Goal: Task Accomplishment & Management: Use online tool/utility

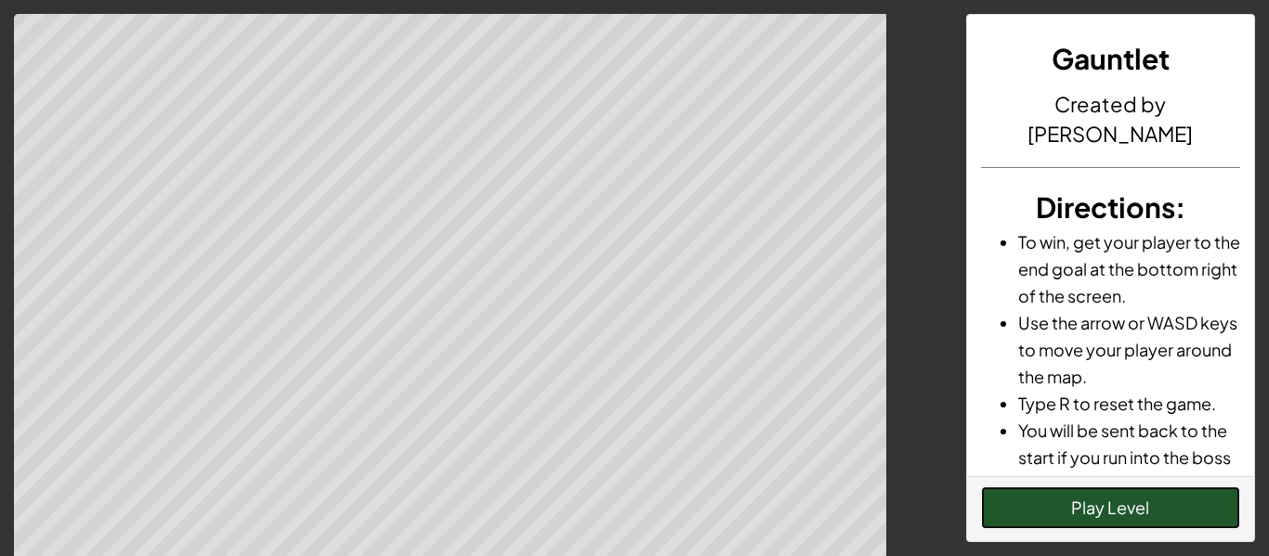
click at [989, 523] on button "Play Level" at bounding box center [1111, 508] width 260 height 43
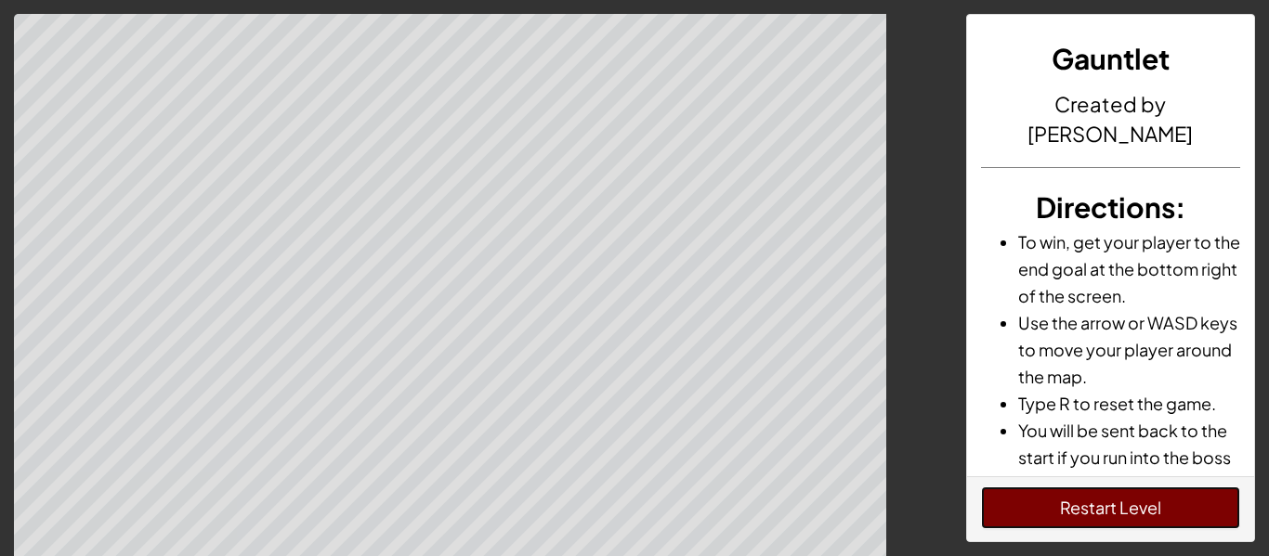
click at [1210, 528] on button "Restart Level" at bounding box center [1111, 508] width 260 height 43
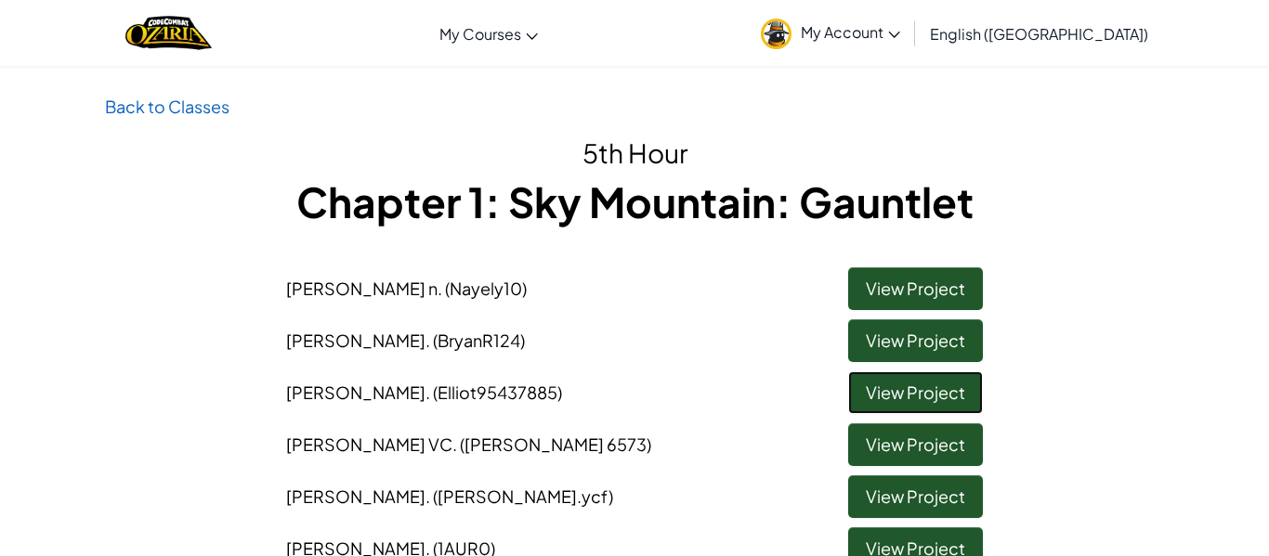
click at [915, 392] on link "View Project" at bounding box center [915, 393] width 135 height 43
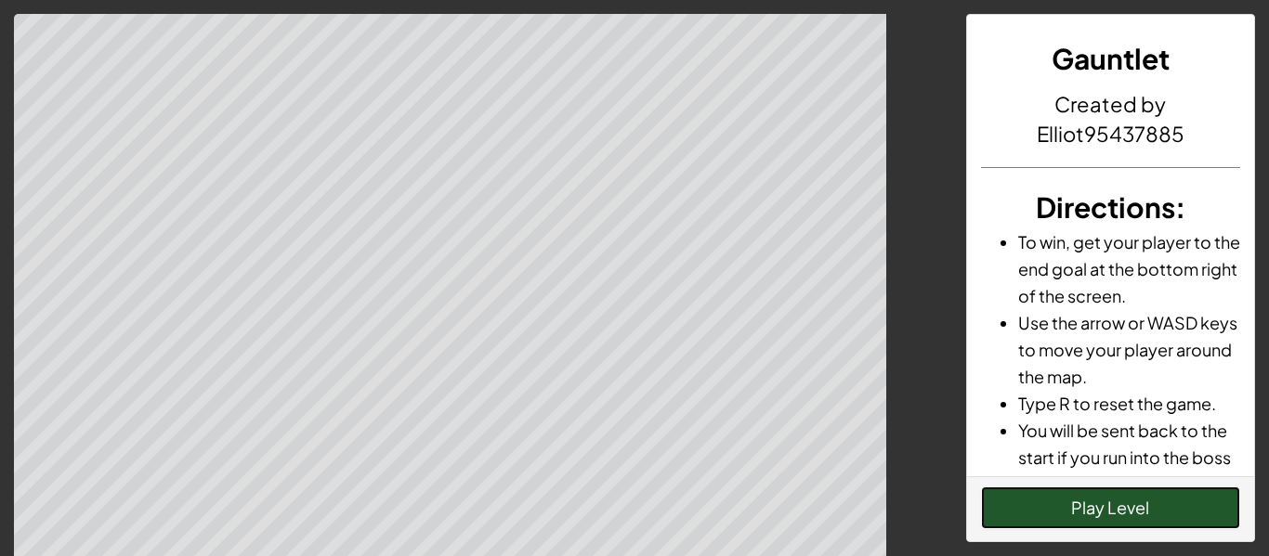
click at [1049, 491] on button "Play Level" at bounding box center [1111, 508] width 260 height 43
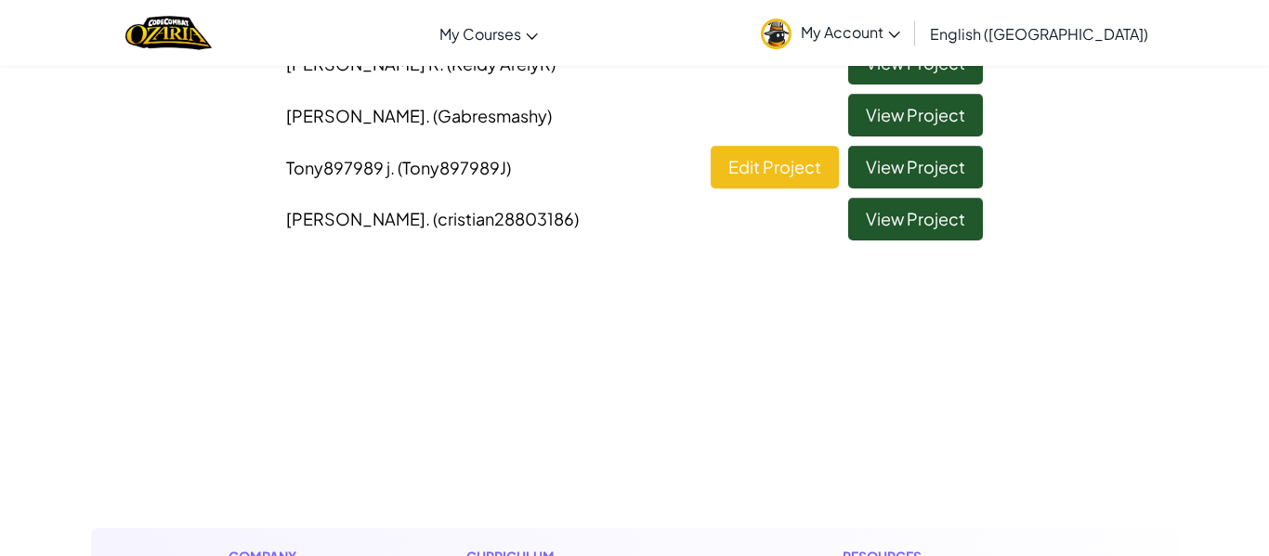
scroll to position [903, 0]
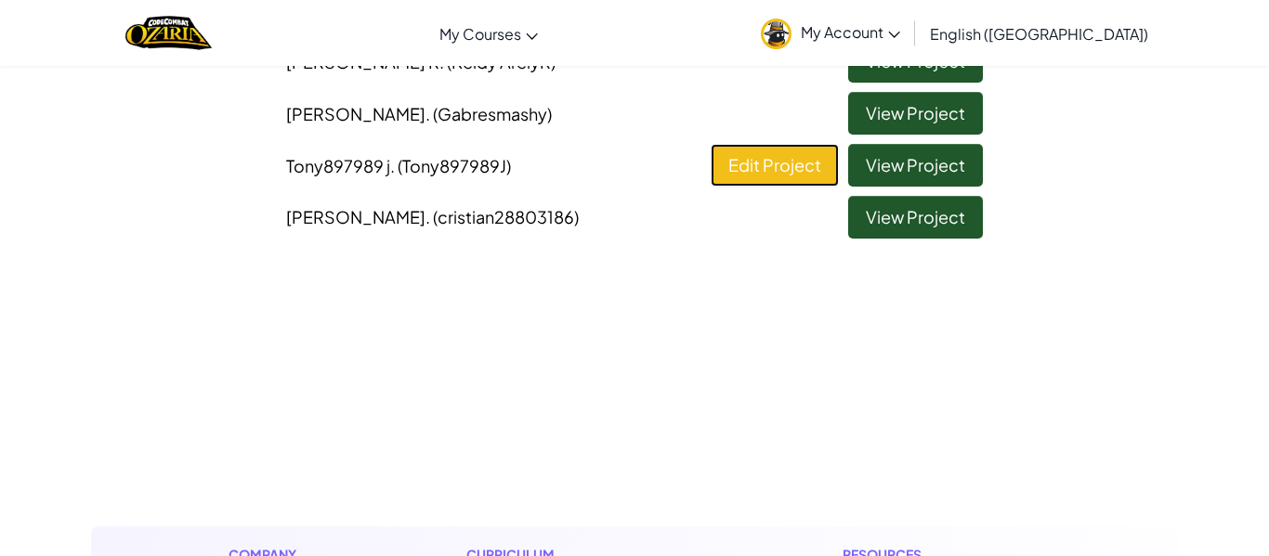
click at [766, 180] on link "Edit Project" at bounding box center [775, 165] width 128 height 43
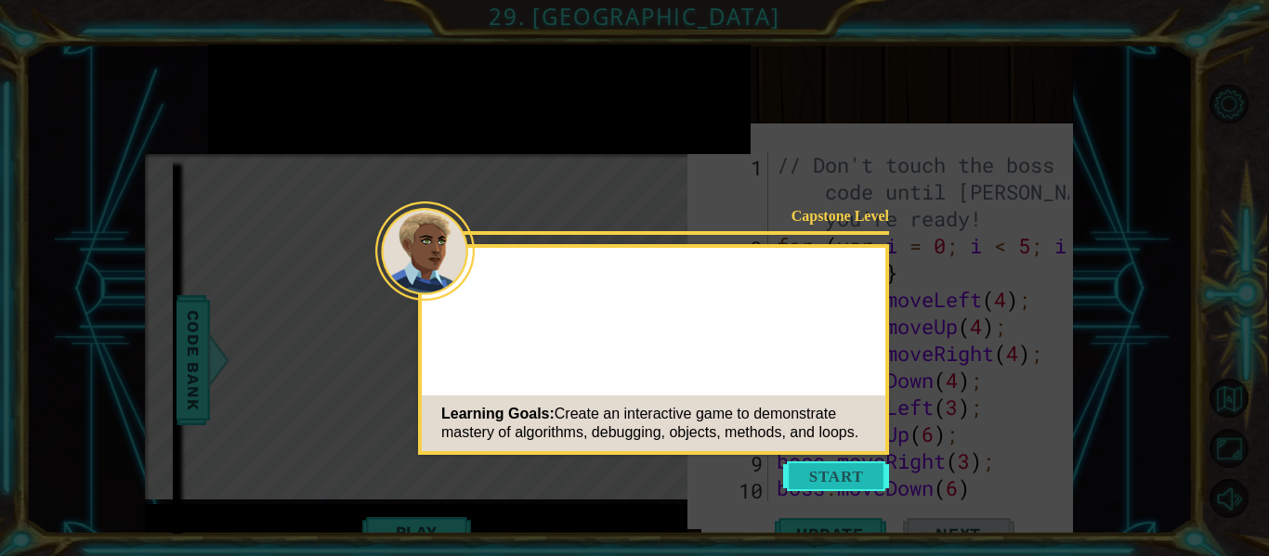
click at [799, 464] on button "Start" at bounding box center [836, 477] width 106 height 30
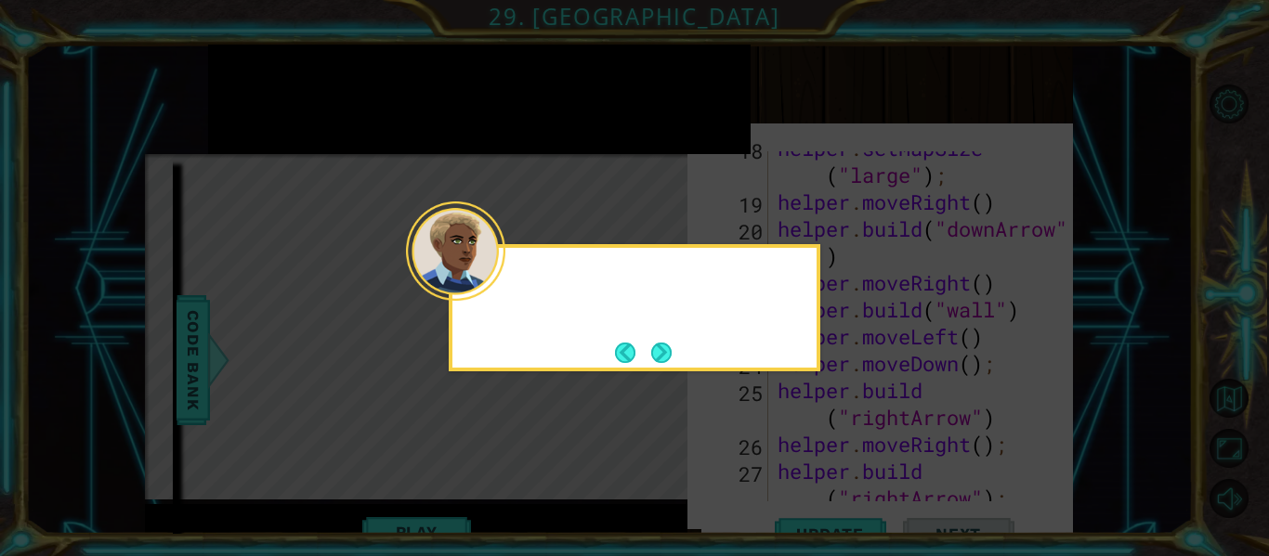
scroll to position [1697, 0]
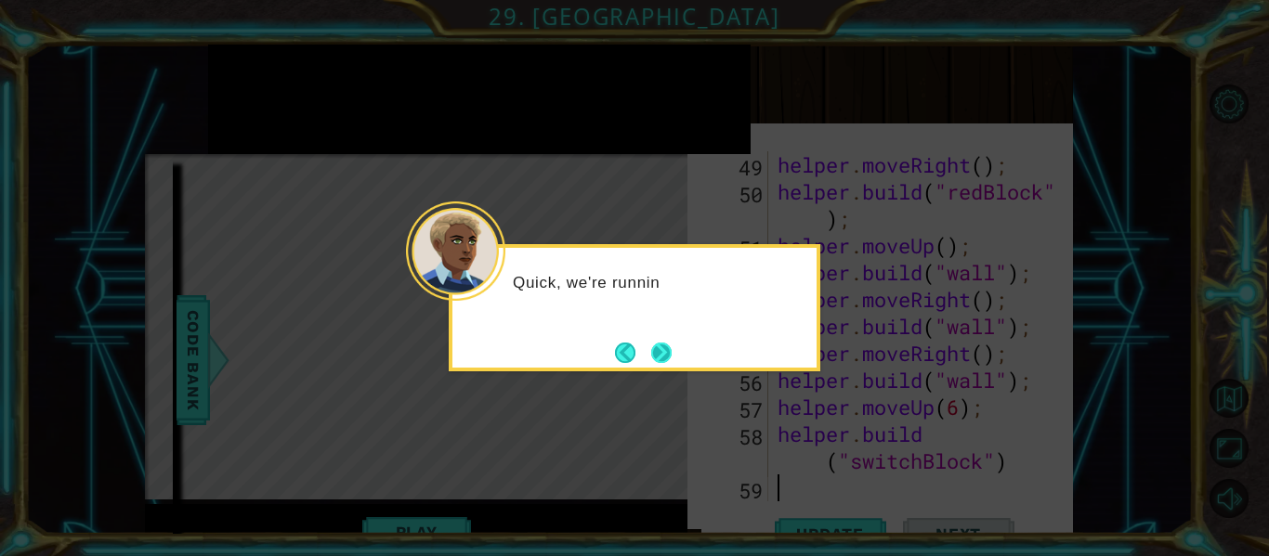
click at [654, 358] on button "Next" at bounding box center [661, 353] width 20 height 20
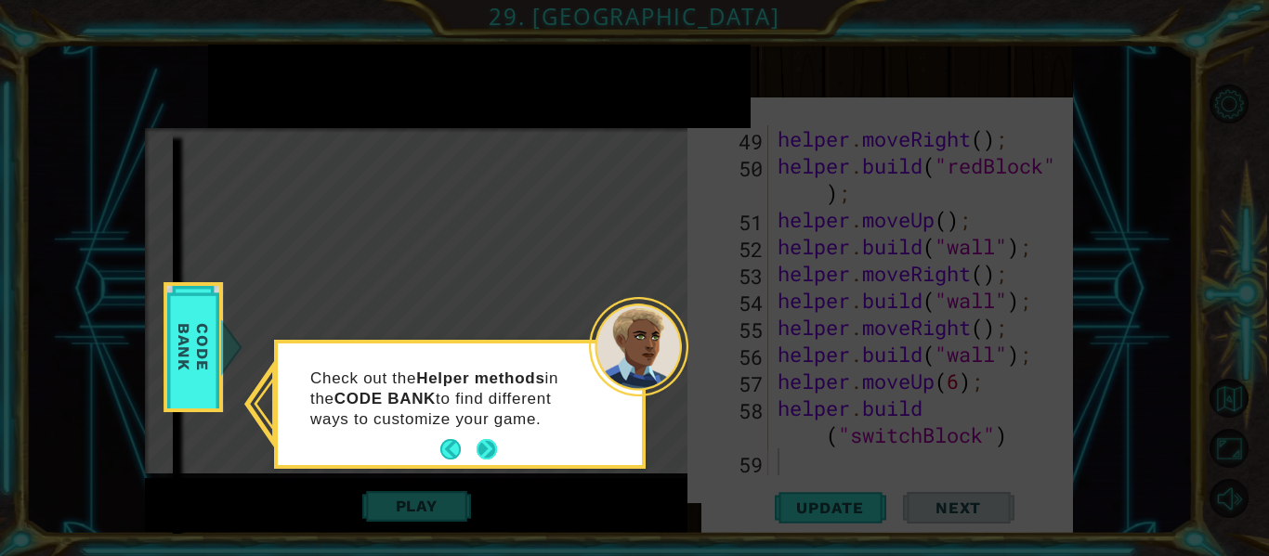
click at [494, 451] on button "Next" at bounding box center [487, 449] width 21 height 21
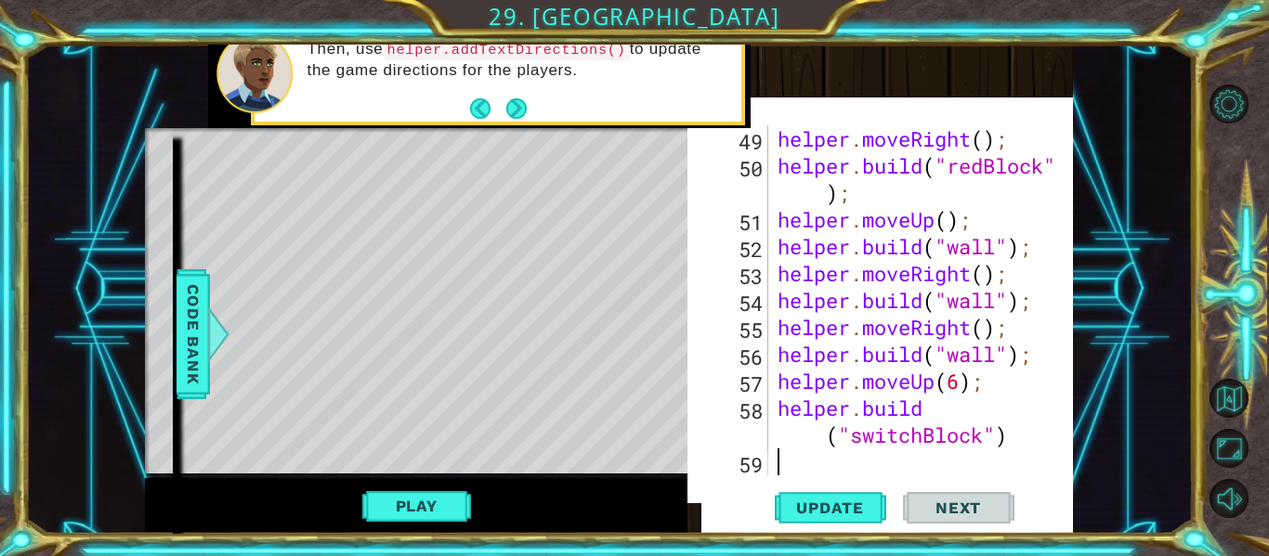
scroll to position [1724, 0]
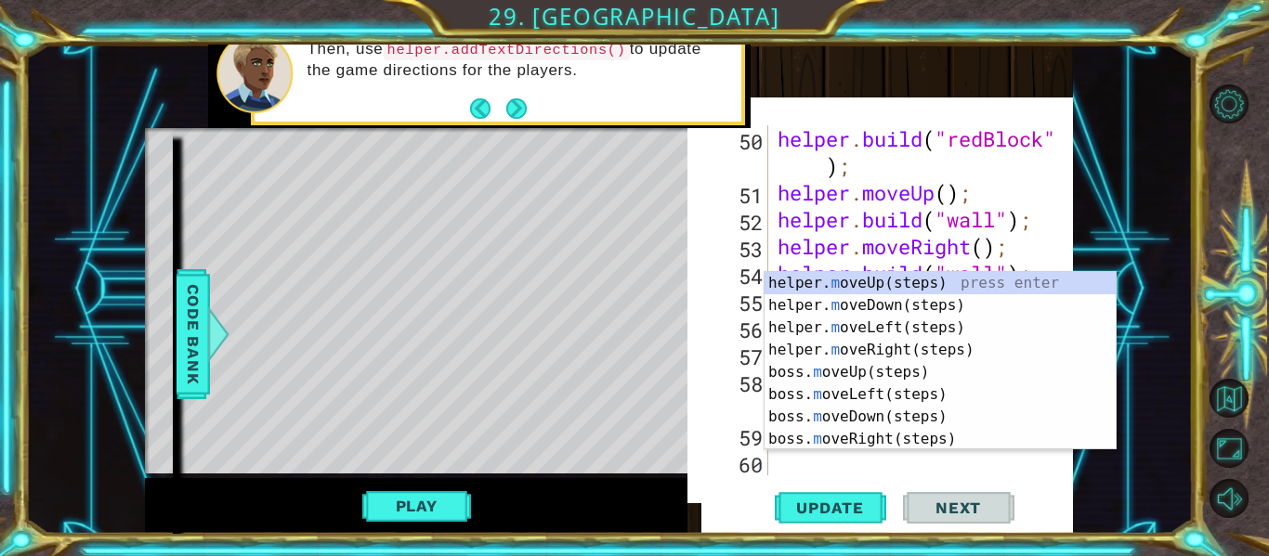
type textarea "mp"
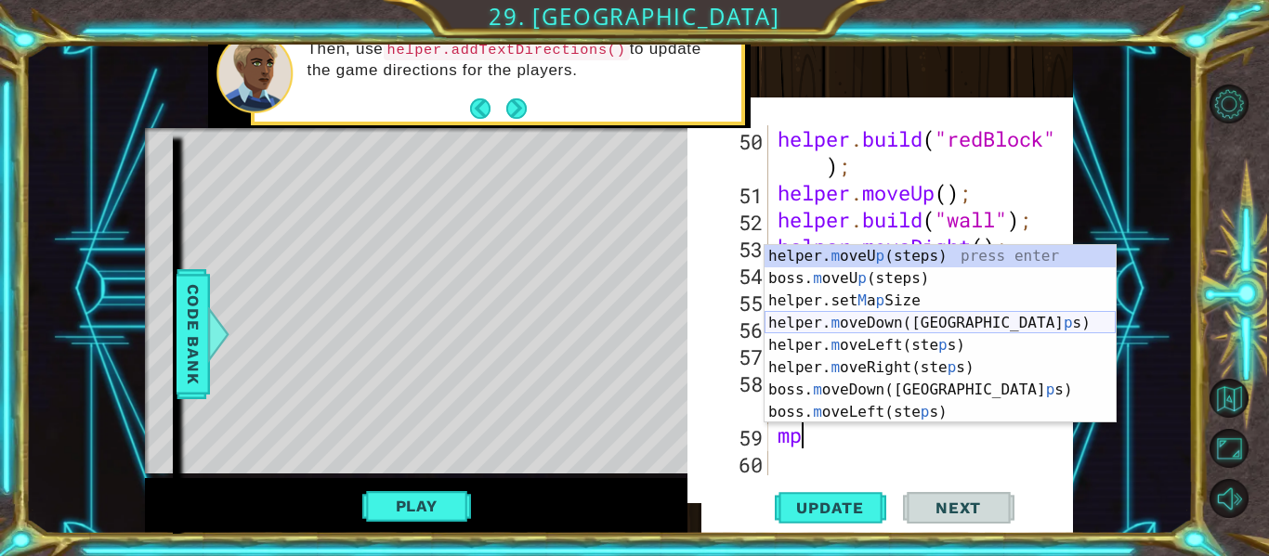
click at [932, 319] on div "helper. m [PERSON_NAME] (steps) press enter boss. m [PERSON_NAME] (steps) press…" at bounding box center [940, 356] width 351 height 223
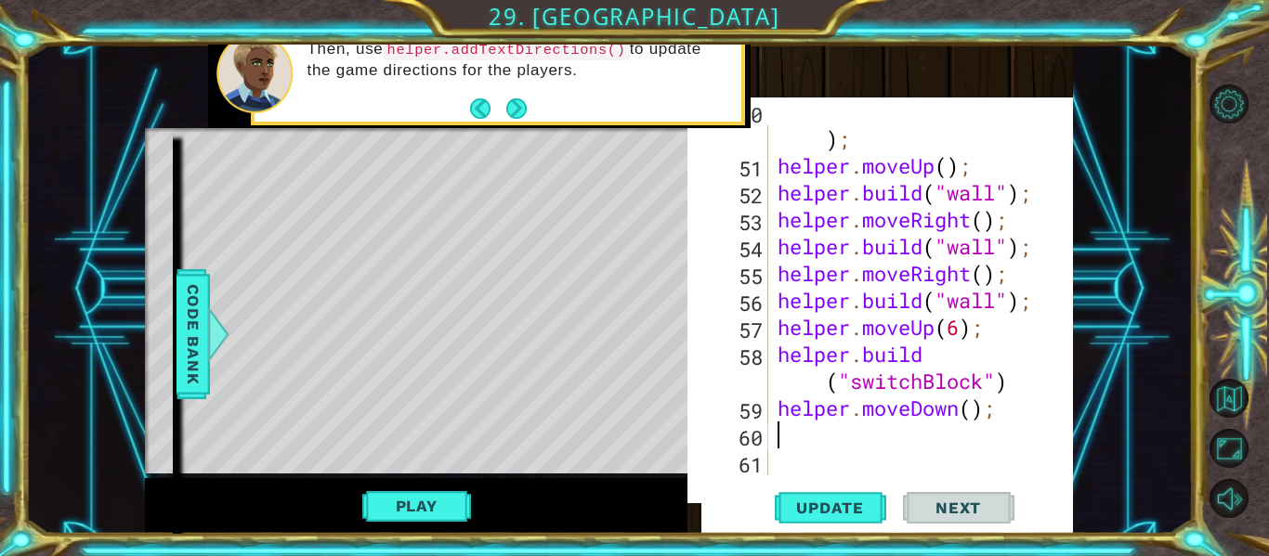
scroll to position [1751, 0]
click at [977, 411] on div "helper . build ( "redBlock" ) ; helper . moveUp ( ) ; helper . build ( "wall" )…" at bounding box center [926, 313] width 305 height 431
type textarea "helper.moveDown(7);"
click at [837, 518] on button "Update" at bounding box center [830, 508] width 111 height 52
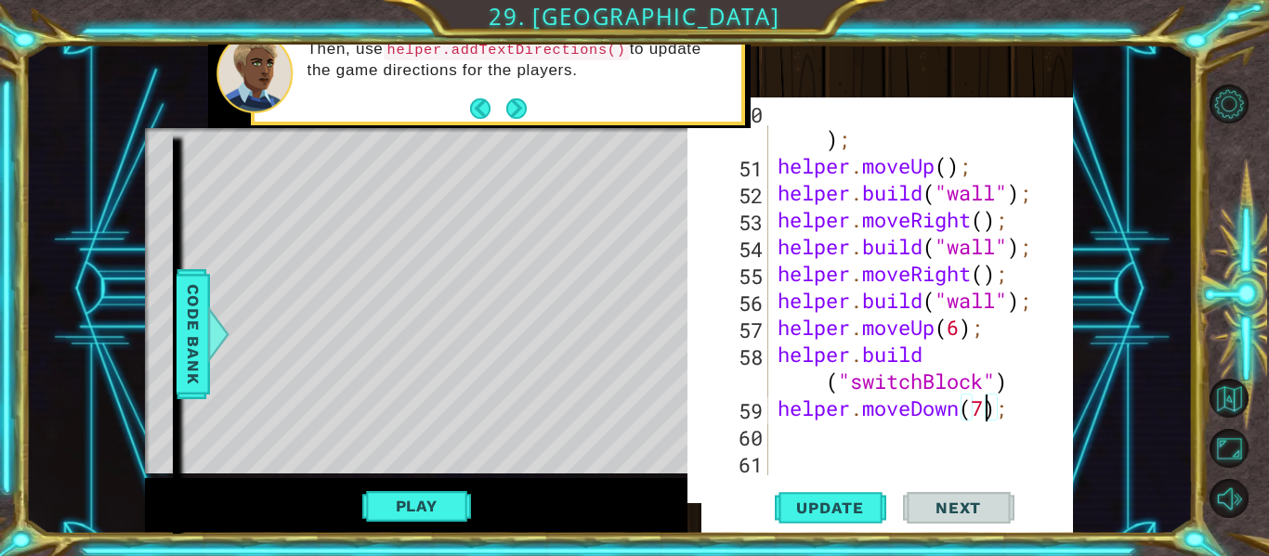
click at [830, 445] on div "helper . build ( "redBlock" ) ; helper . moveUp ( ) ; helper . build ( "wall" )…" at bounding box center [926, 313] width 305 height 431
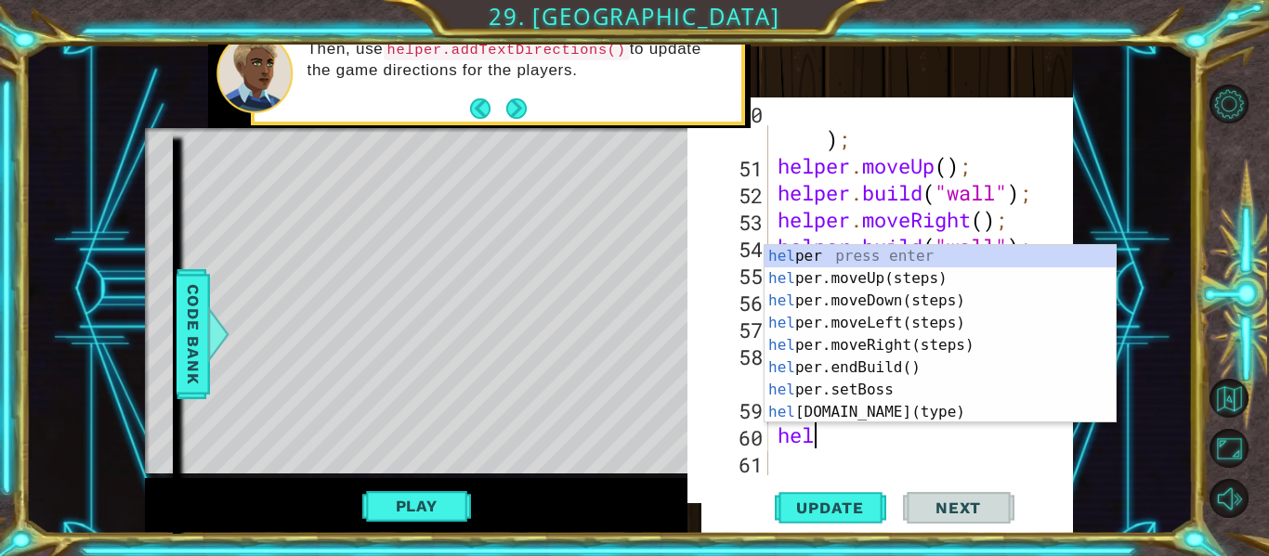
scroll to position [0, 1]
type textarea "help"
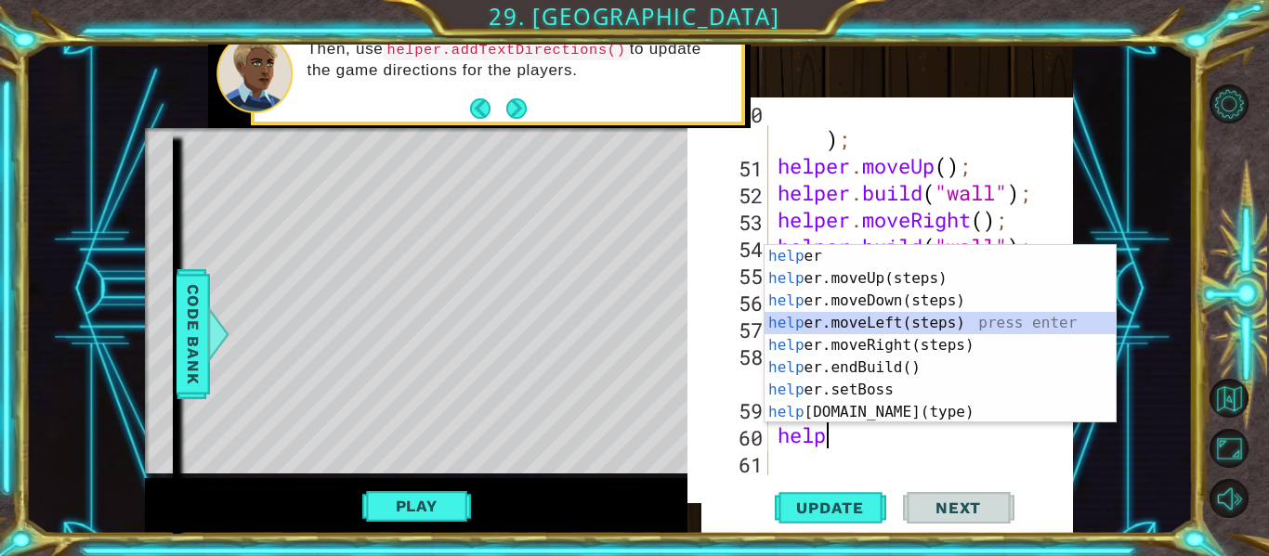
click at [868, 330] on div "help er press enter help er.moveUp(steps) press enter help er.moveDown(steps) p…" at bounding box center [940, 356] width 351 height 223
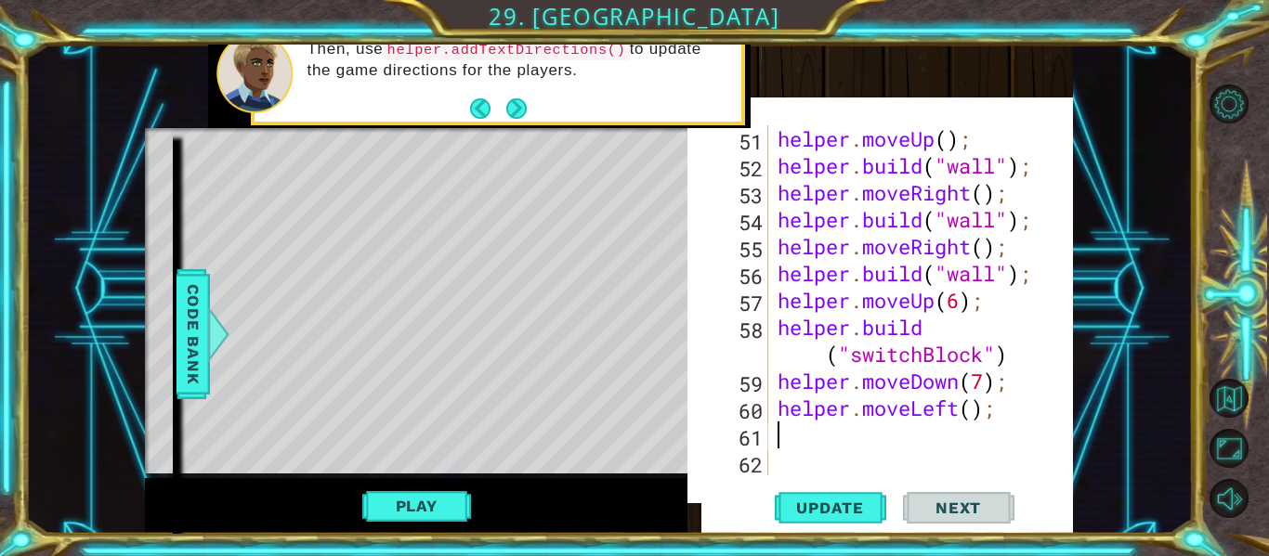
click at [976, 414] on div "helper . moveUp ( ) ; helper . build ( "wall" ) ; helper . moveRight ( ) ; help…" at bounding box center [926, 327] width 305 height 404
type textarea "helper.moveLeft(1);"
click at [935, 438] on div "helper . moveUp ( ) ; helper . build ( "wall" ) ; helper . moveRight ( ) ; help…" at bounding box center [926, 327] width 305 height 404
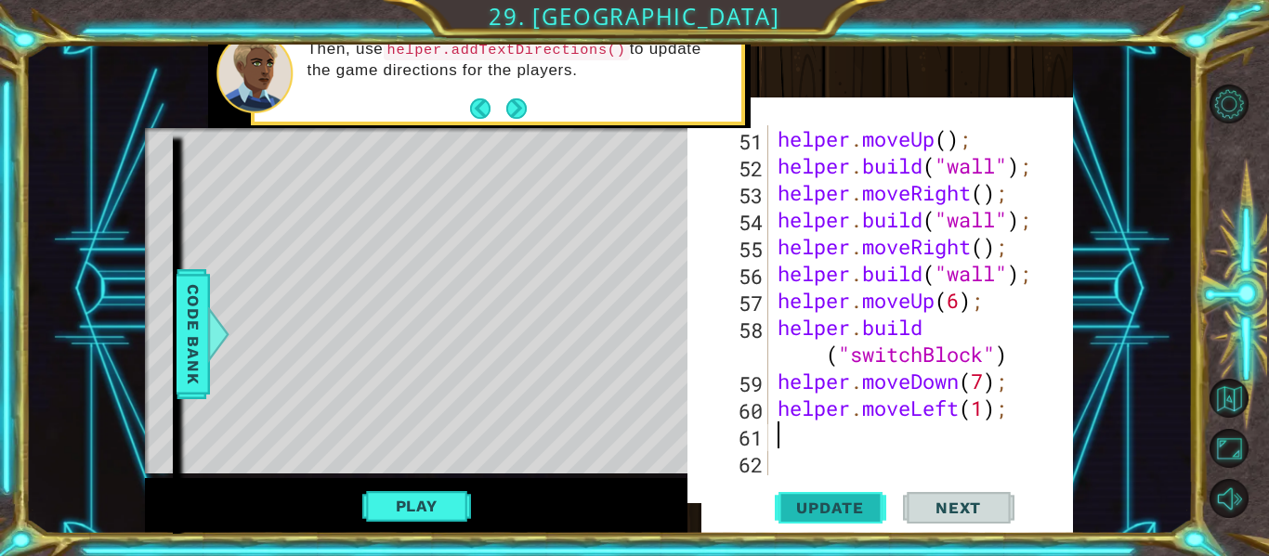
click at [873, 495] on button "Update" at bounding box center [830, 508] width 111 height 52
click at [178, 317] on span "Code Bank" at bounding box center [193, 334] width 30 height 113
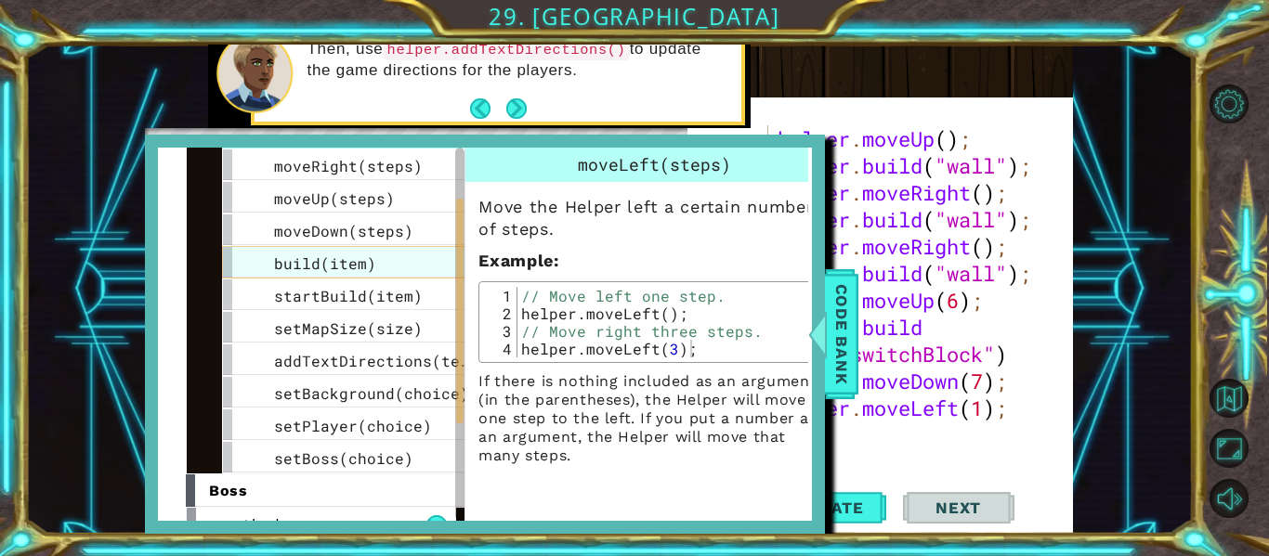
scroll to position [94, 0]
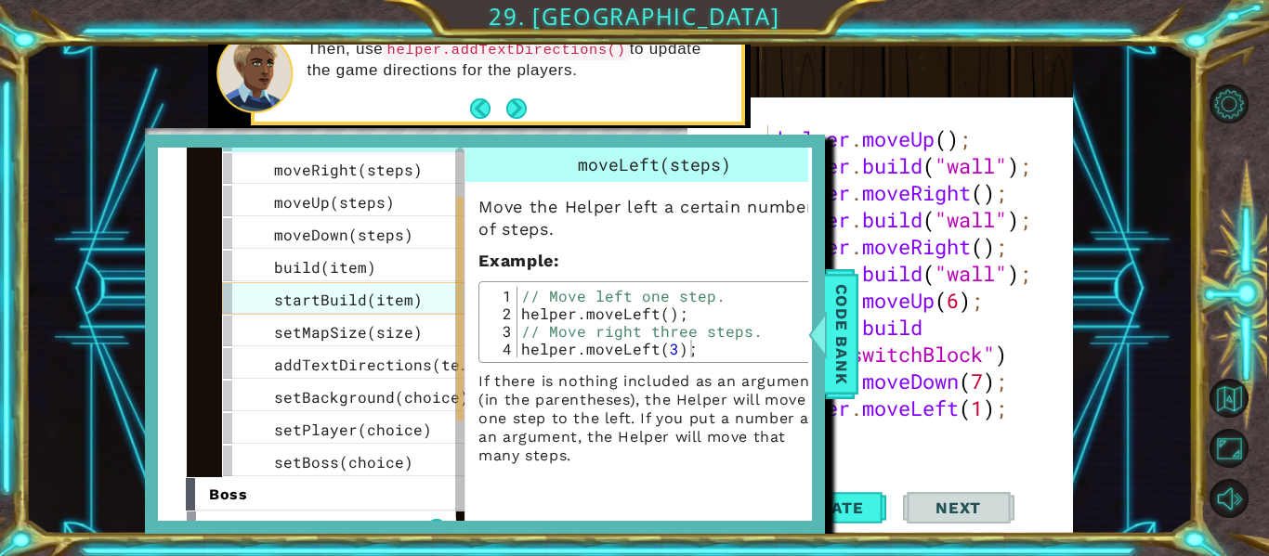
click at [308, 310] on div "startBuild(item)" at bounding box center [361, 298] width 279 height 33
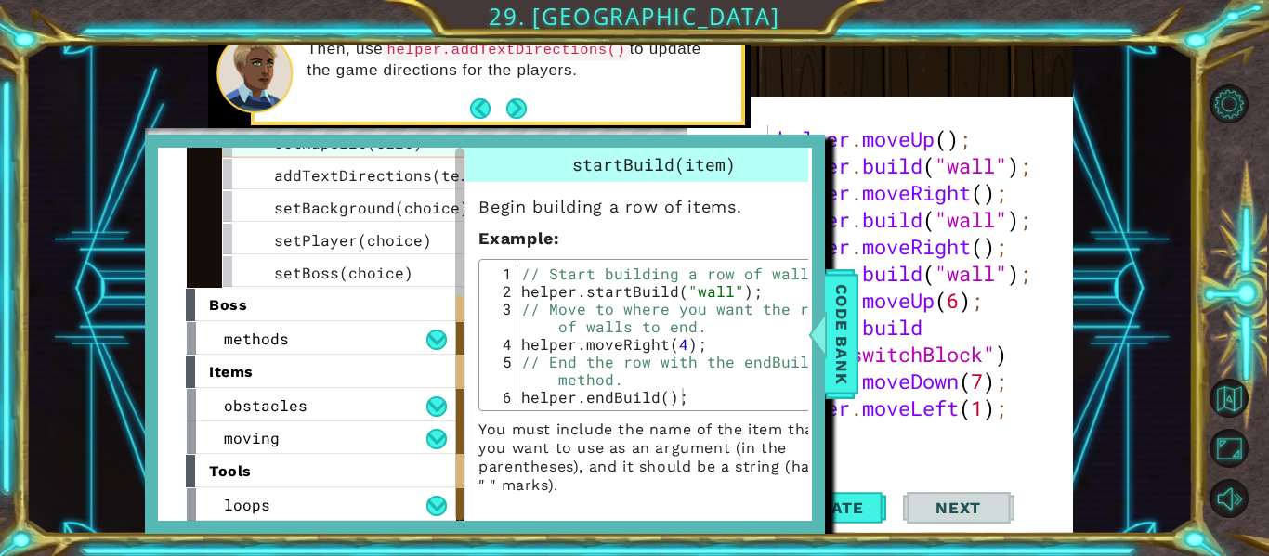
scroll to position [284, 0]
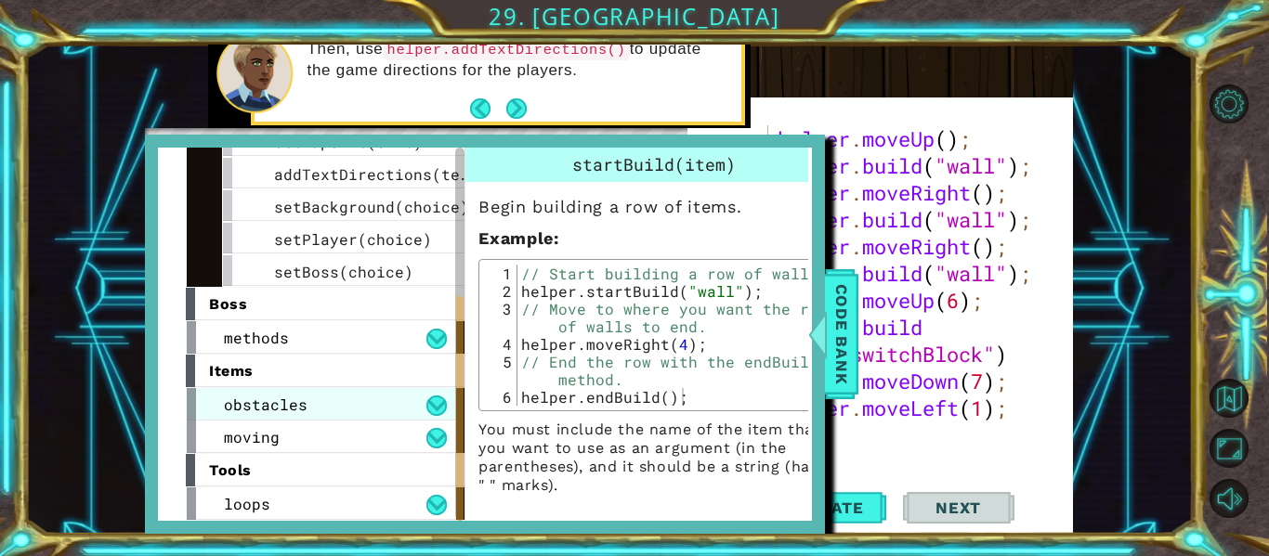
click at [392, 393] on div "obstacles" at bounding box center [321, 404] width 269 height 33
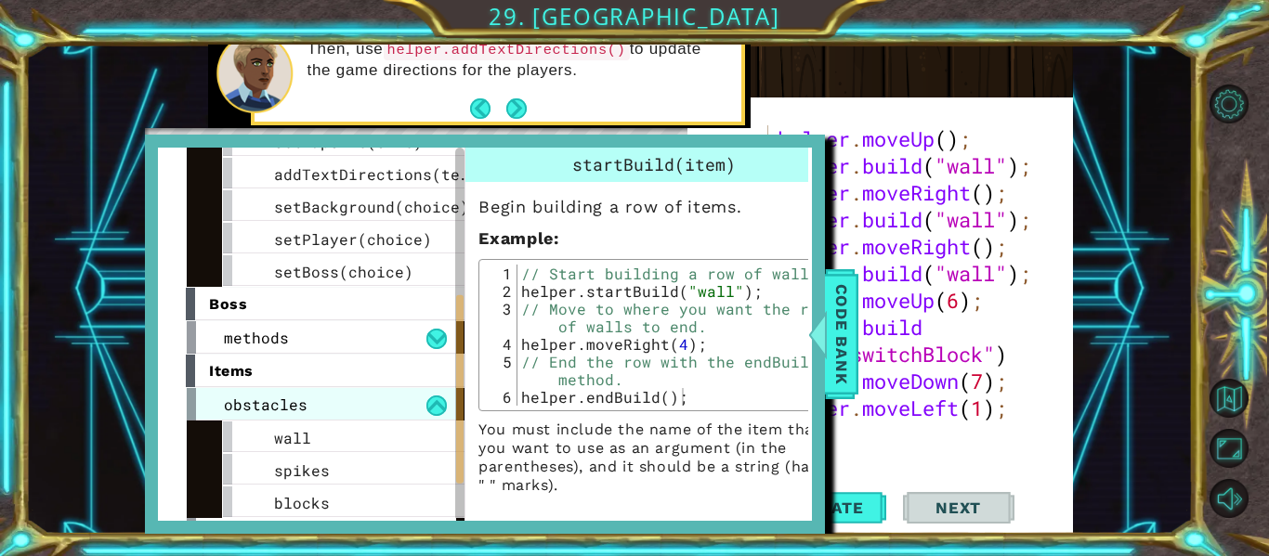
scroll to position [382, 0]
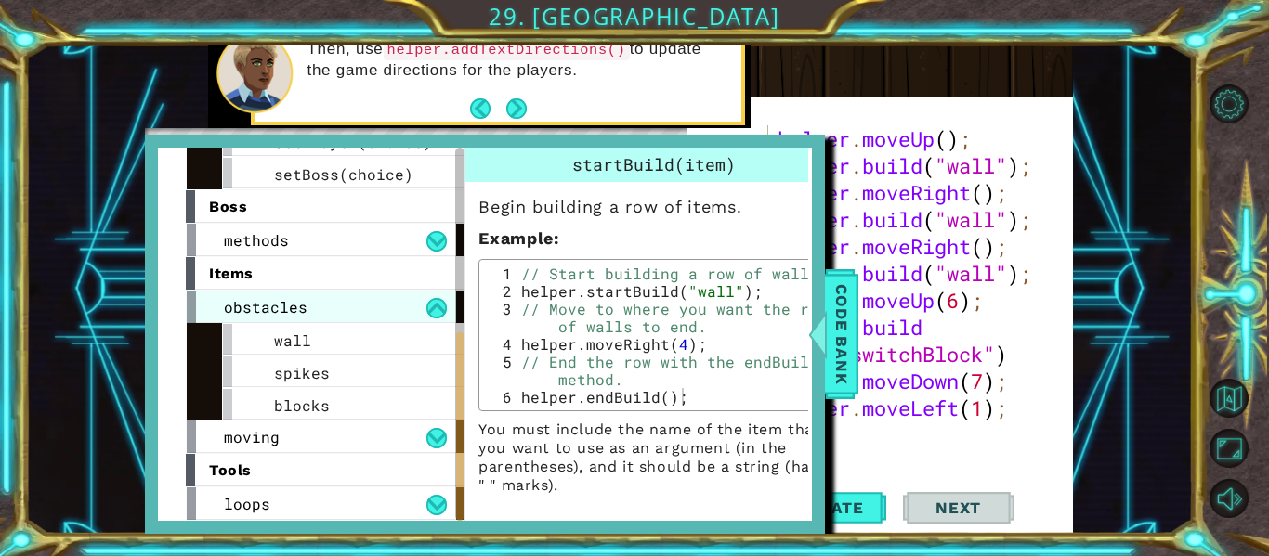
click at [392, 393] on div "blocks" at bounding box center [361, 404] width 279 height 33
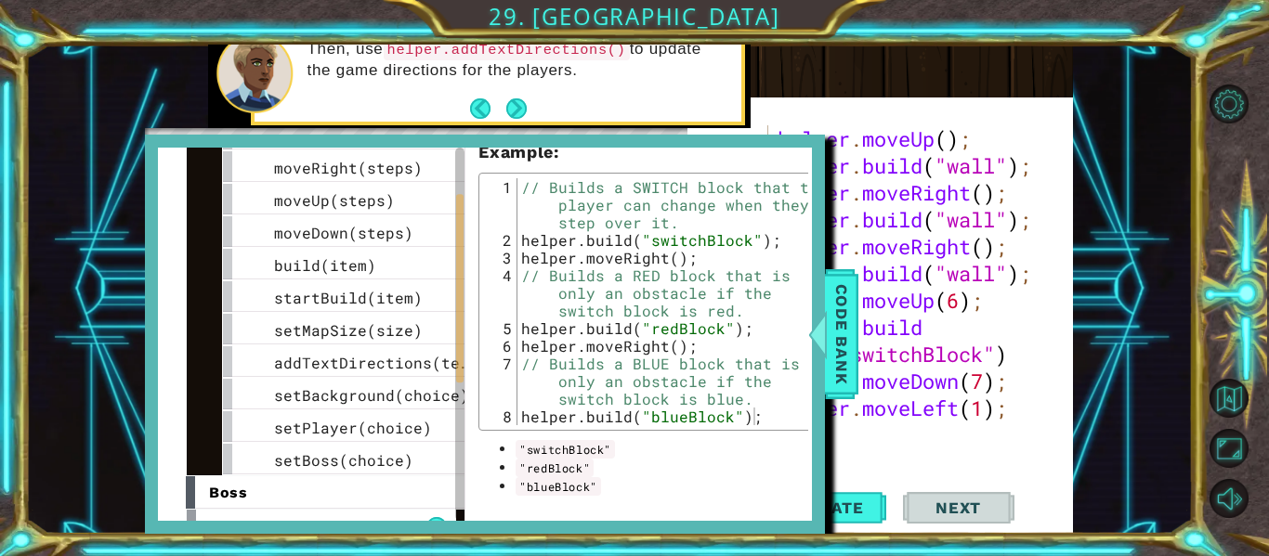
scroll to position [99, 0]
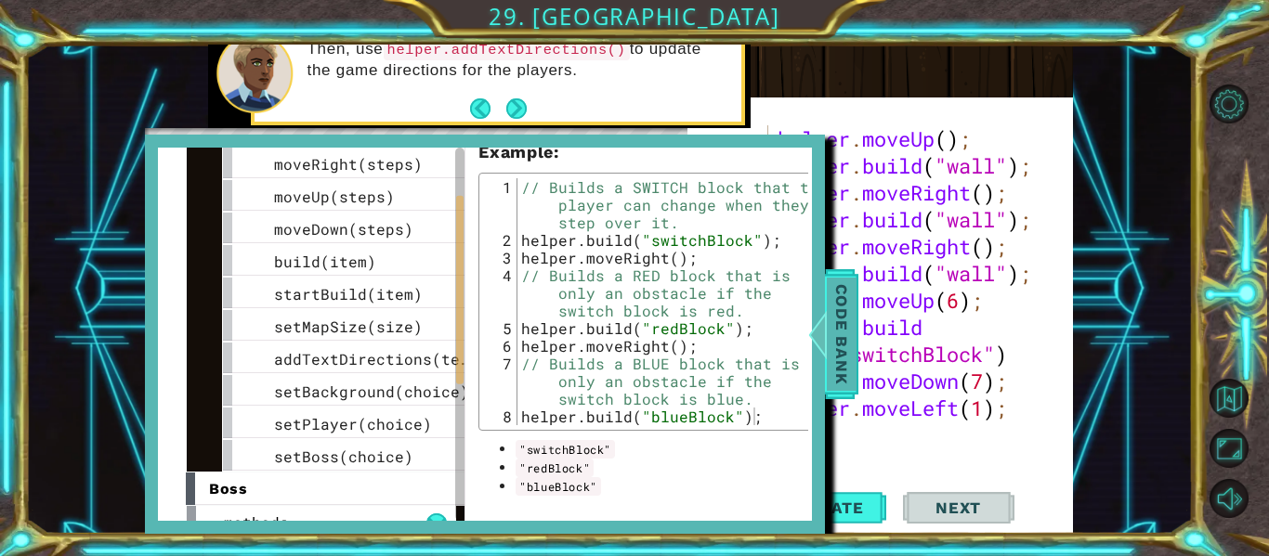
click at [827, 367] on span "Code Bank" at bounding box center [842, 334] width 30 height 113
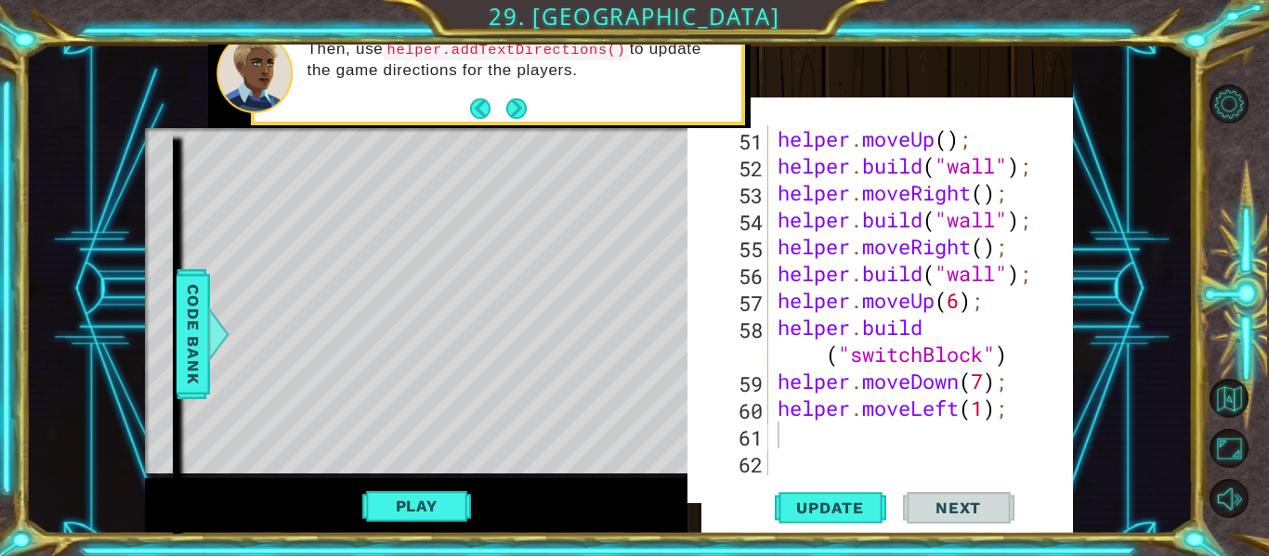
click at [784, 452] on div "helper . moveUp ( ) ; helper . build ( "wall" ) ; helper . moveRight ( ) ; help…" at bounding box center [926, 327] width 305 height 404
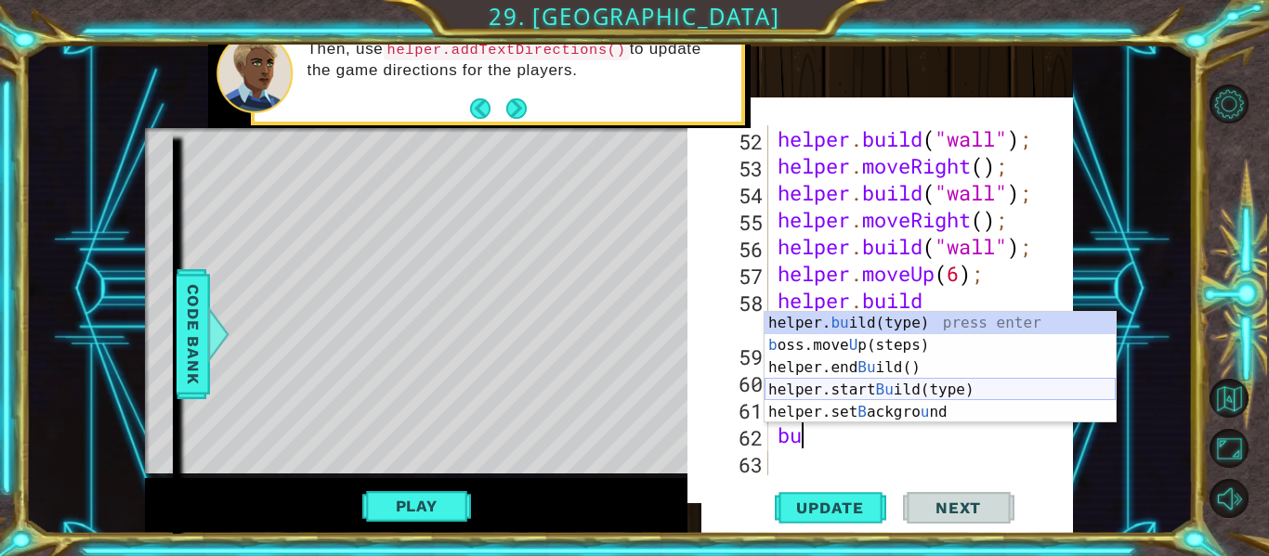
click at [870, 381] on div "helper. bu ild(type) press enter b oss.move U p(steps) press enter helper.end B…" at bounding box center [940, 390] width 351 height 156
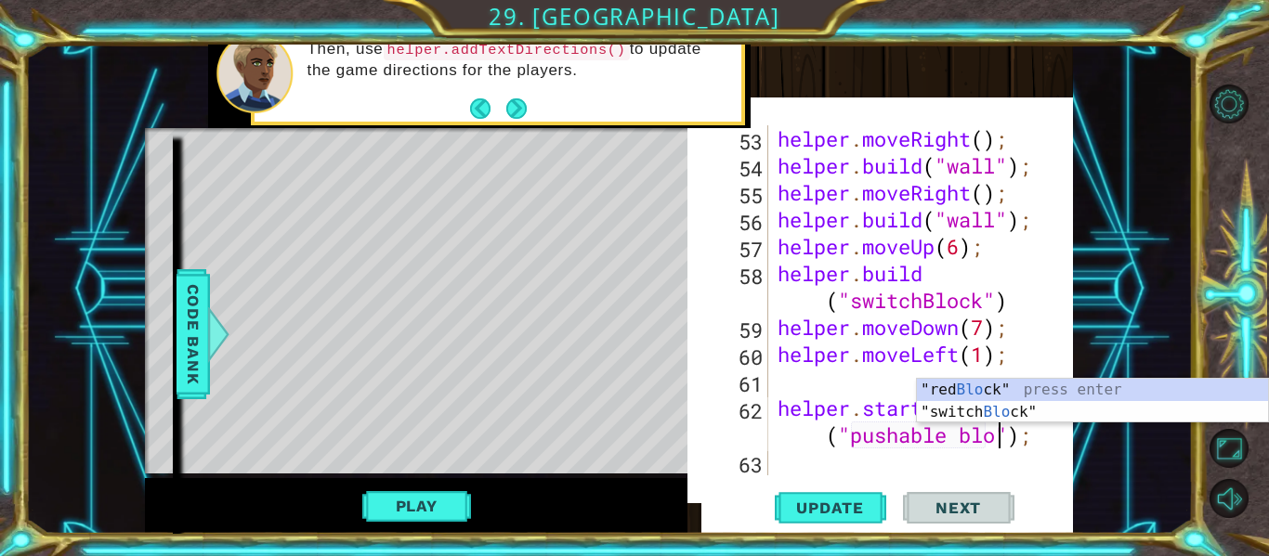
scroll to position [0, 19]
click at [829, 517] on button "Update" at bounding box center [830, 508] width 111 height 52
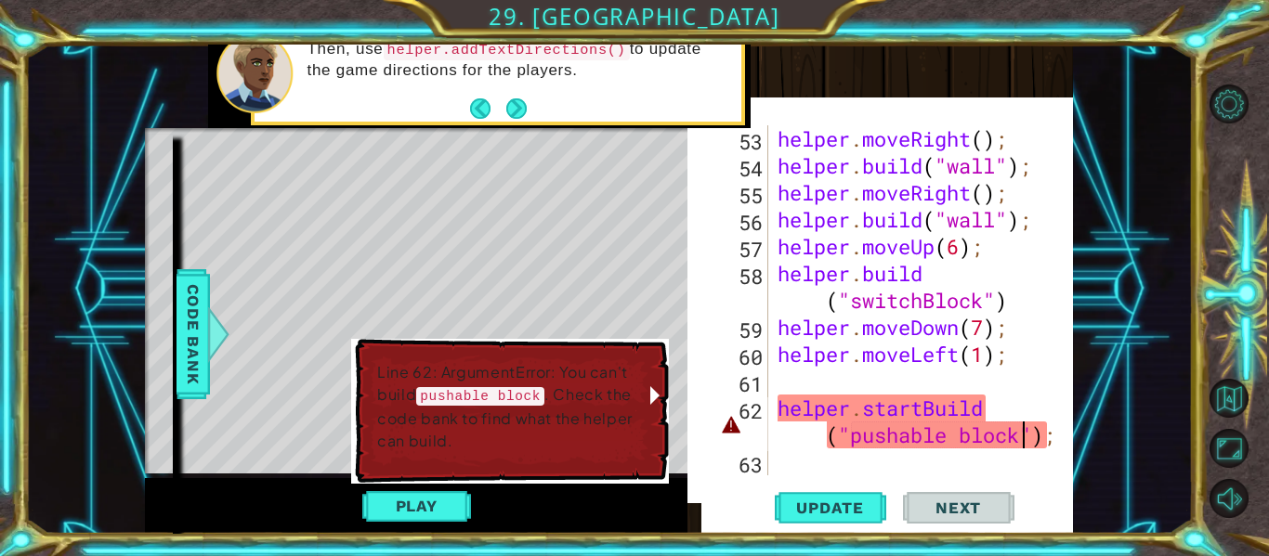
click at [492, 461] on td "Line 62: ArgumentError: You can't build pushable block . Check the code bank to…" at bounding box center [510, 411] width 268 height 102
click at [650, 401] on div "Line 62: ArgumentError: You can't build pushable block . Check the code bank to…" at bounding box center [510, 411] width 318 height 145
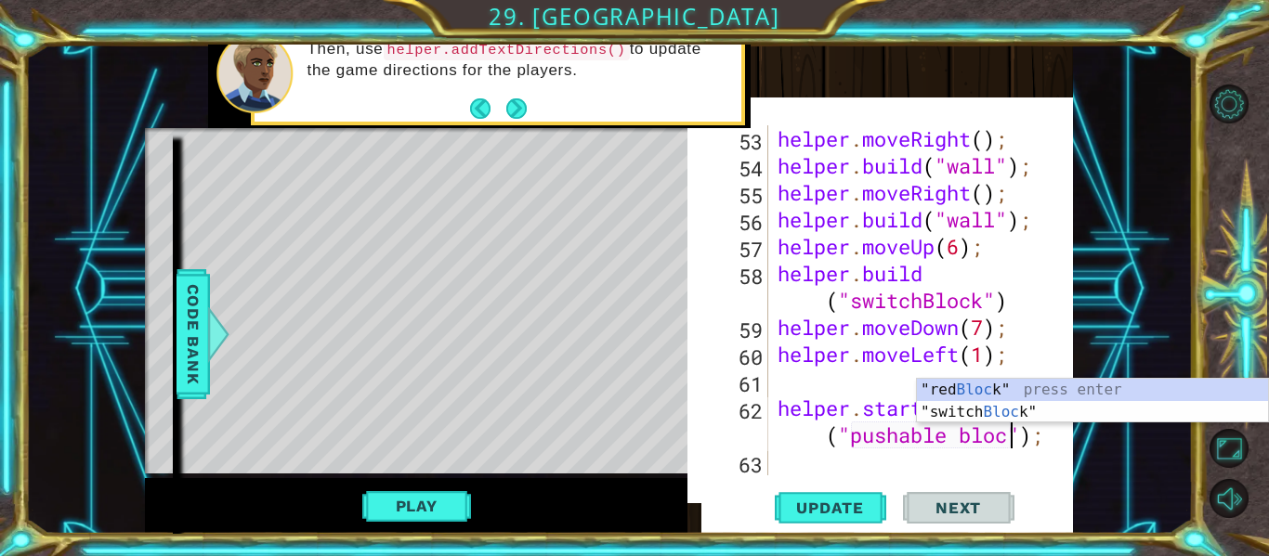
click at [809, 419] on div "helper . moveRight ( ) ; helper . build ( "wall" ) ; helper . moveRight ( ) ; h…" at bounding box center [926, 327] width 305 height 404
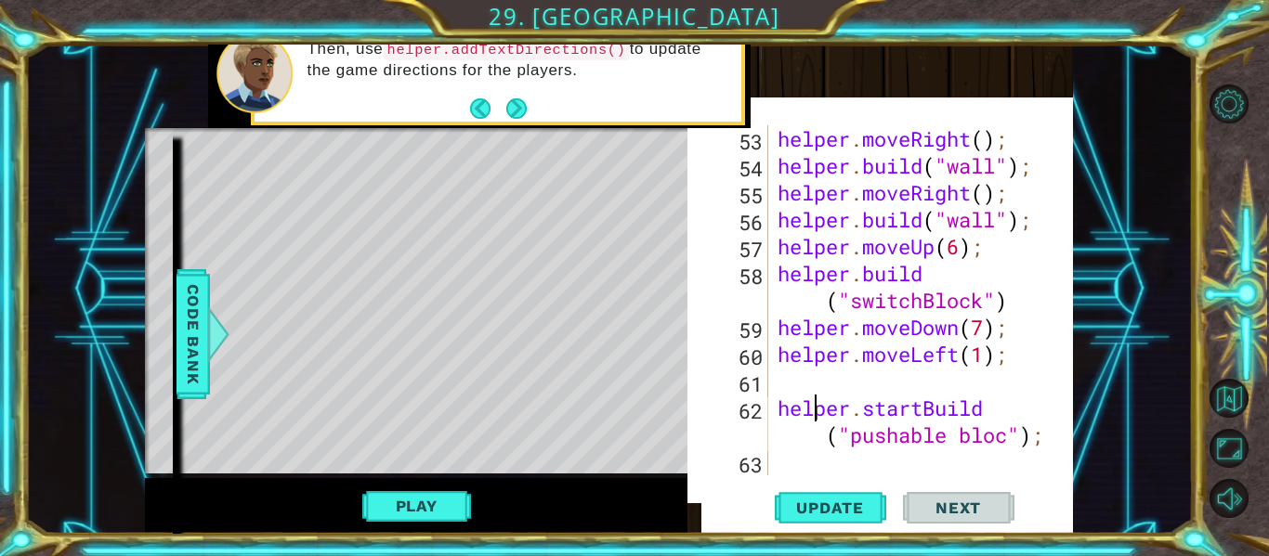
click at [809, 419] on div "helper . moveRight ( ) ; helper . build ( "wall" ) ; helper . moveRight ( ) ; h…" at bounding box center [926, 327] width 305 height 404
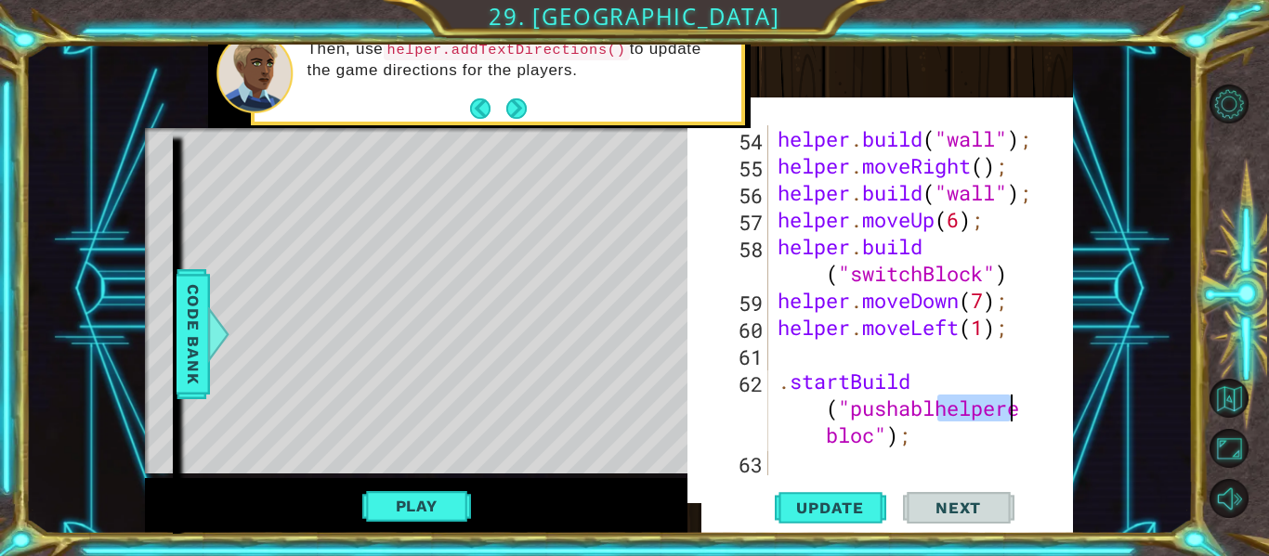
click at [935, 439] on div "helper . build ( "wall" ) ; helper . moveRight ( ) ; helper . build ( "wall" ) …" at bounding box center [926, 327] width 305 height 404
click at [909, 418] on div "helper . build ( "wall" ) ; helper . moveRight ( ) ; helper . build ( "wall" ) …" at bounding box center [926, 327] width 305 height 404
type textarea ".startBuild("pushablhelpere bloc");"
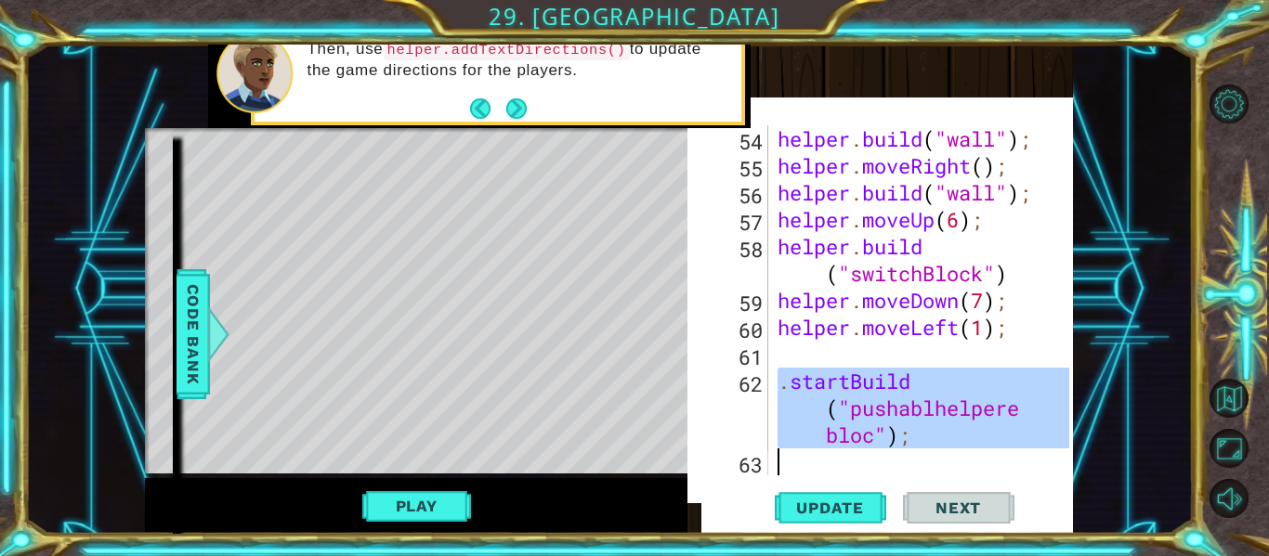
scroll to position [1778, 0]
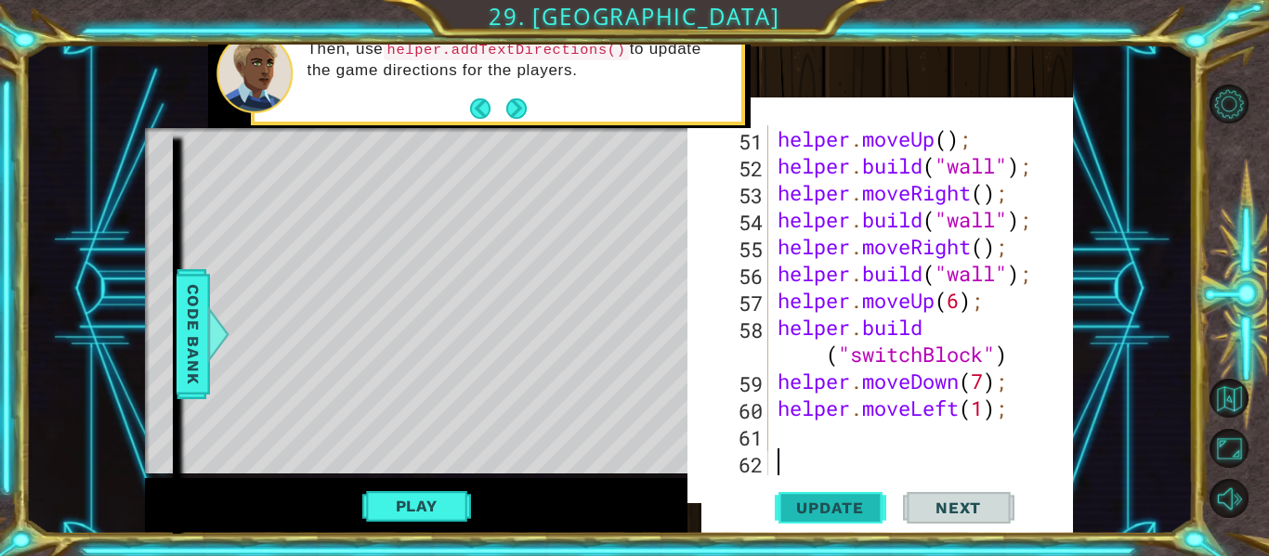
click at [851, 501] on span "Update" at bounding box center [830, 508] width 105 height 19
click at [852, 510] on span "Update" at bounding box center [830, 508] width 105 height 19
click at [989, 386] on div "helper . moveUp ( ) ; helper . build ( "wall" ) ; helper . moveRight ( ) ; help…" at bounding box center [926, 327] width 305 height 404
click at [876, 491] on button "Update" at bounding box center [830, 508] width 111 height 52
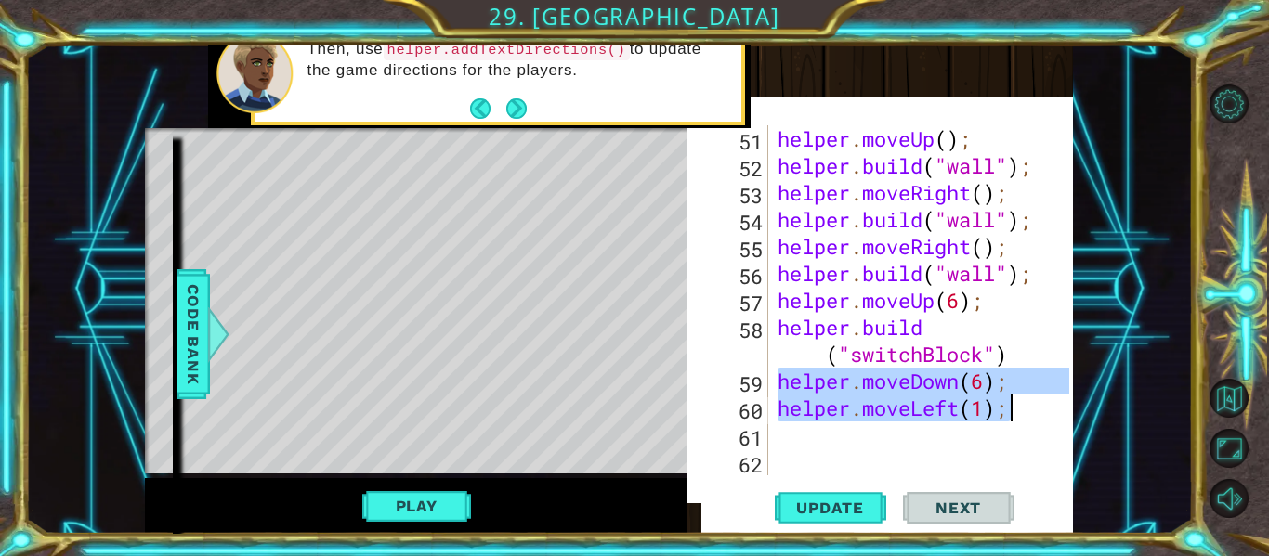
drag, startPoint x: 779, startPoint y: 374, endPoint x: 1007, endPoint y: 413, distance: 230.9
click at [1007, 413] on div "helper . moveUp ( ) ; helper . build ( "wall" ) ; helper . moveRight ( ) ; help…" at bounding box center [926, 327] width 305 height 404
type textarea "helper.moveDown(6); helper.moveLeft(1);"
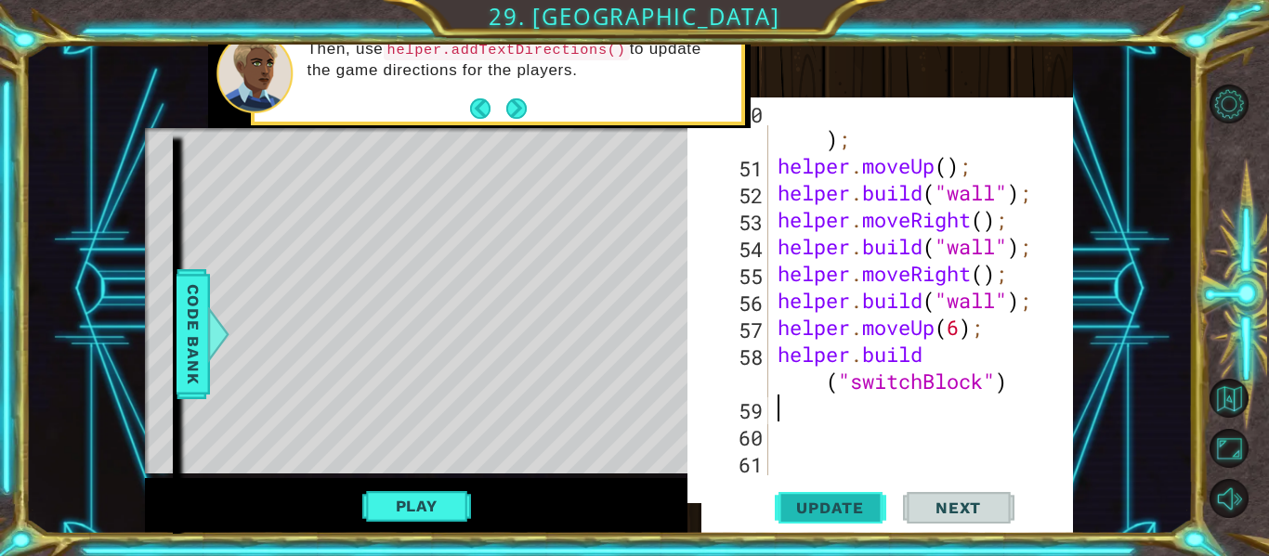
click at [870, 503] on span "Update" at bounding box center [830, 508] width 105 height 19
click at [401, 510] on button "Play" at bounding box center [416, 506] width 109 height 35
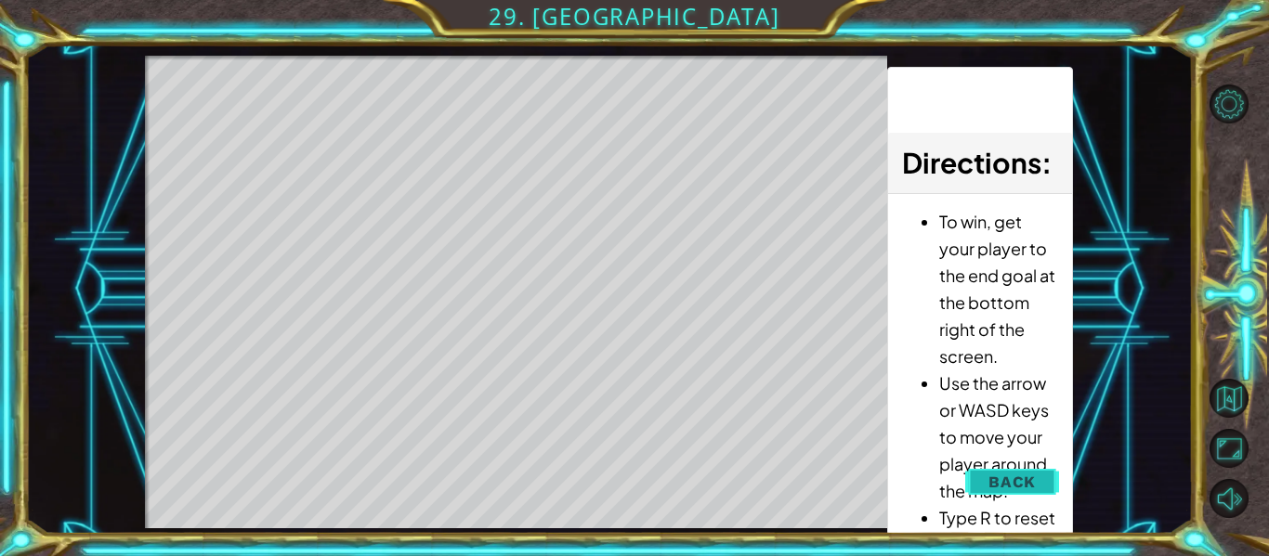
click at [1014, 475] on span "Back" at bounding box center [1011, 482] width 47 height 19
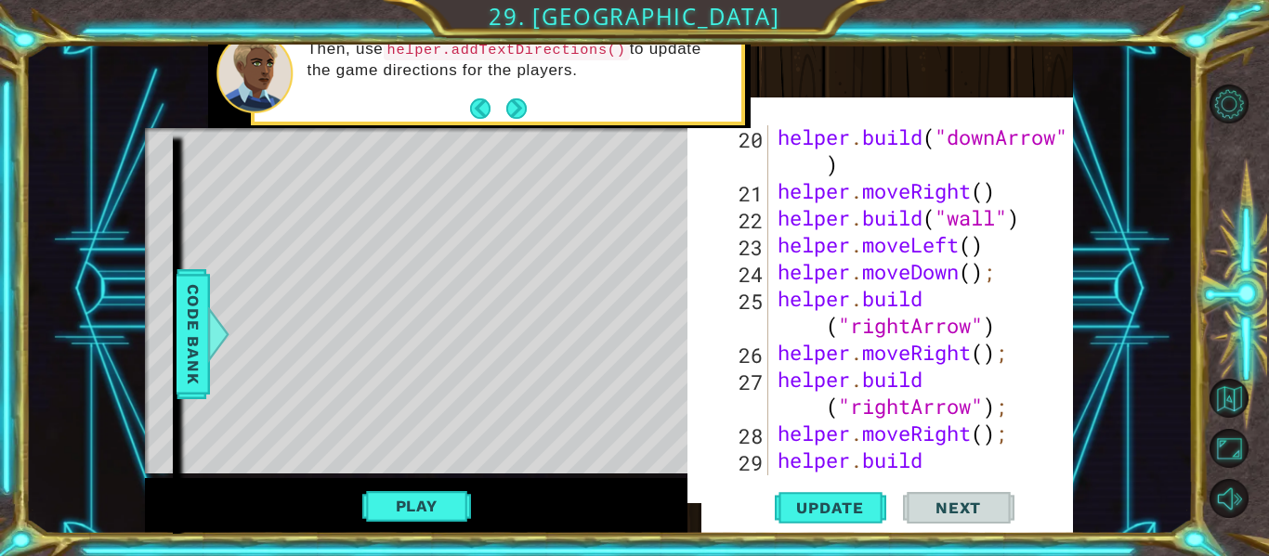
scroll to position [675, 0]
click at [975, 412] on div "helper . build ( "downArrow" ) helper . moveRight ( ) helper . build ( "wall" )…" at bounding box center [926, 353] width 305 height 458
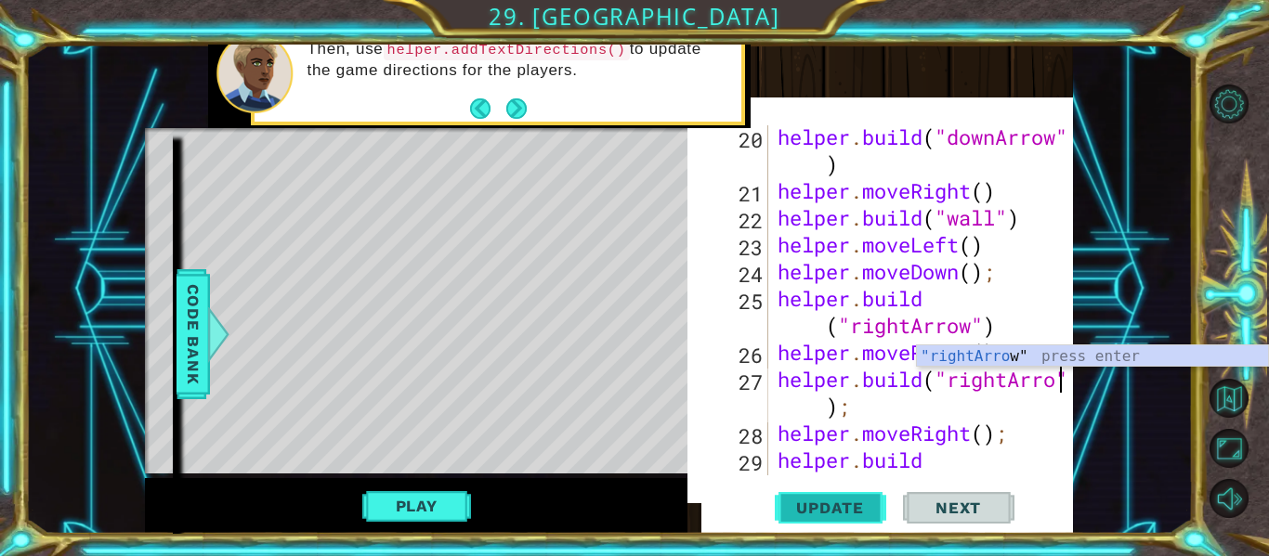
click at [867, 499] on span "Update" at bounding box center [830, 508] width 105 height 19
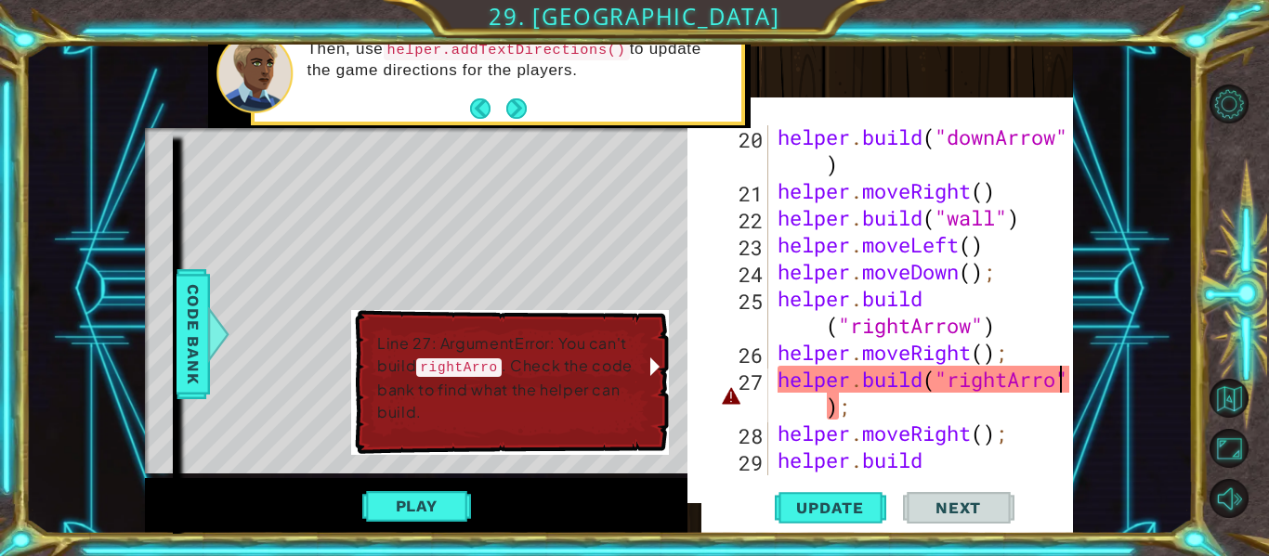
scroll to position [0, 14]
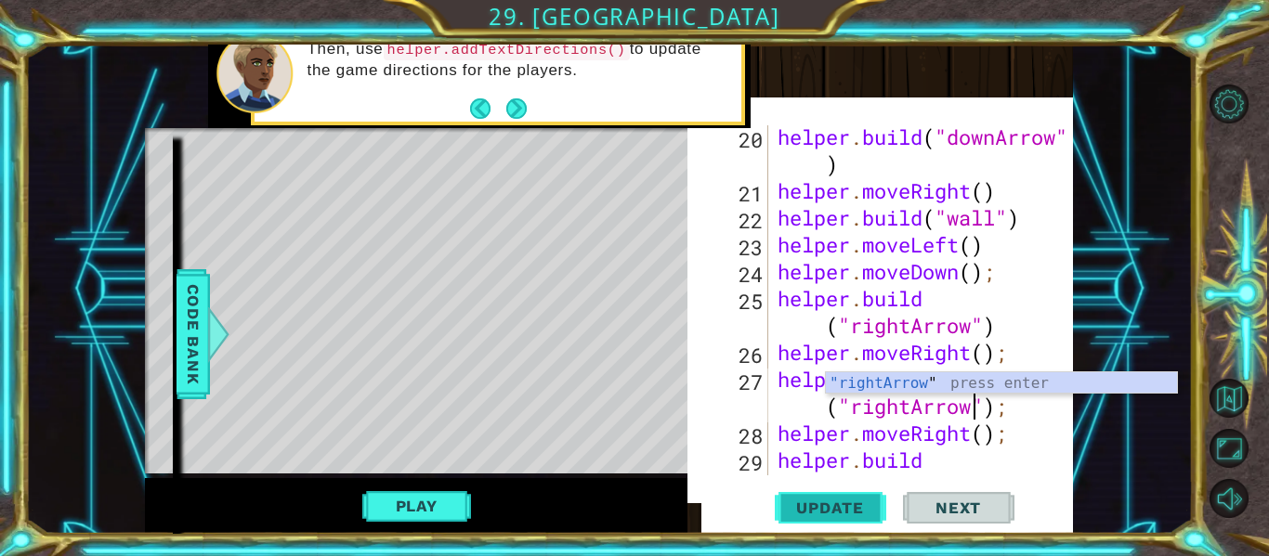
type textarea "[DOMAIN_NAME]("rightArrow");"
click at [818, 505] on span "Update" at bounding box center [830, 508] width 105 height 19
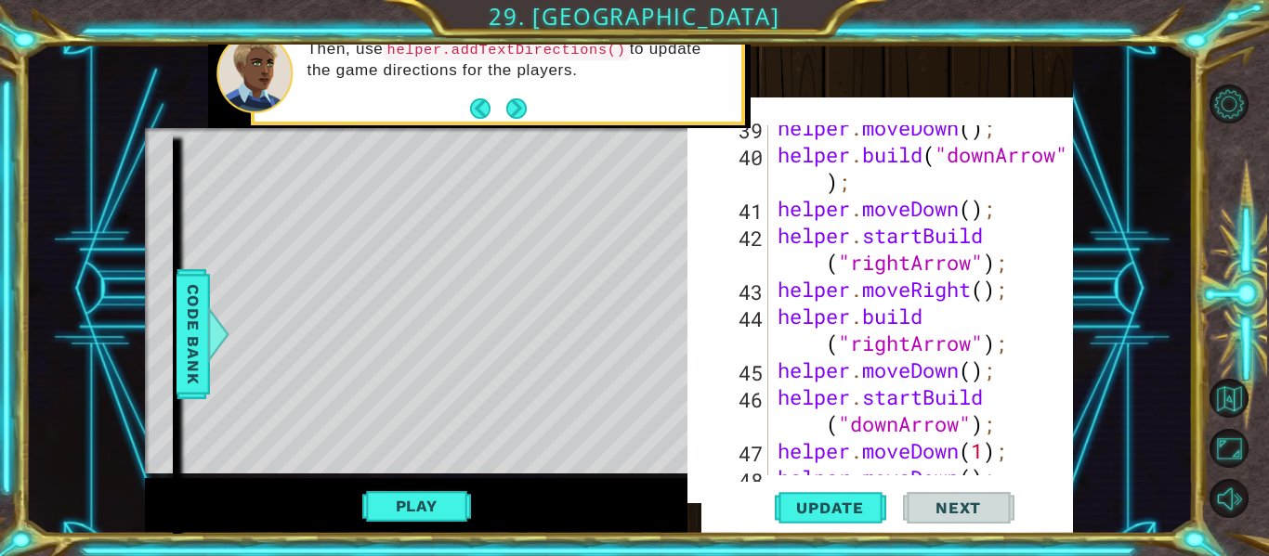
scroll to position [1751, 0]
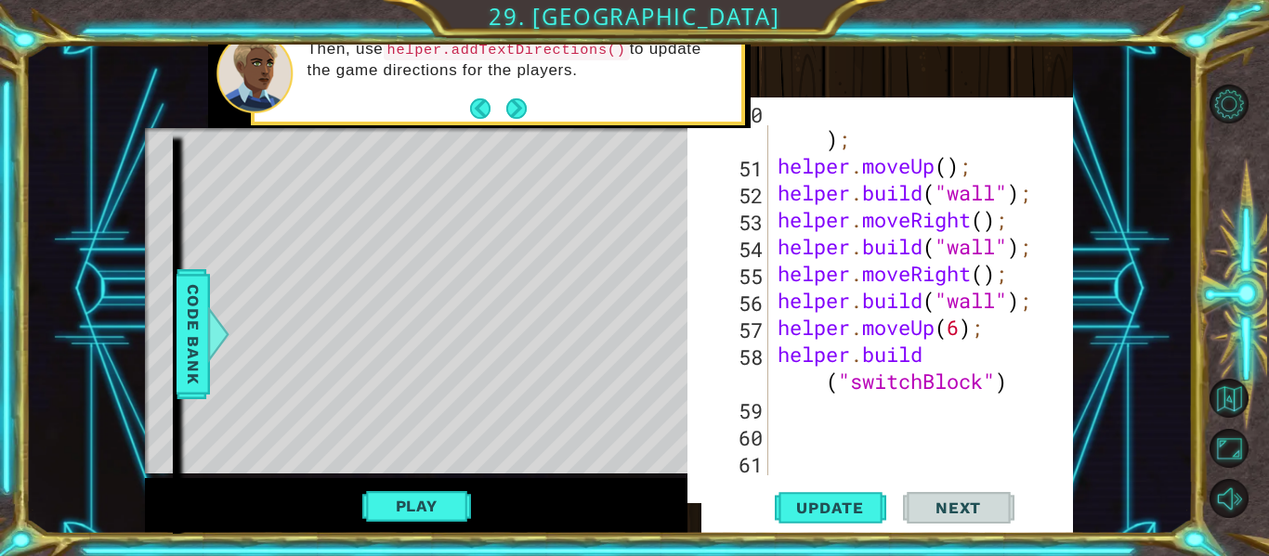
click at [812, 409] on div "helper . build ( "redBlock" ) ; helper . moveUp ( ) ; helper . build ( "wall" )…" at bounding box center [926, 313] width 305 height 431
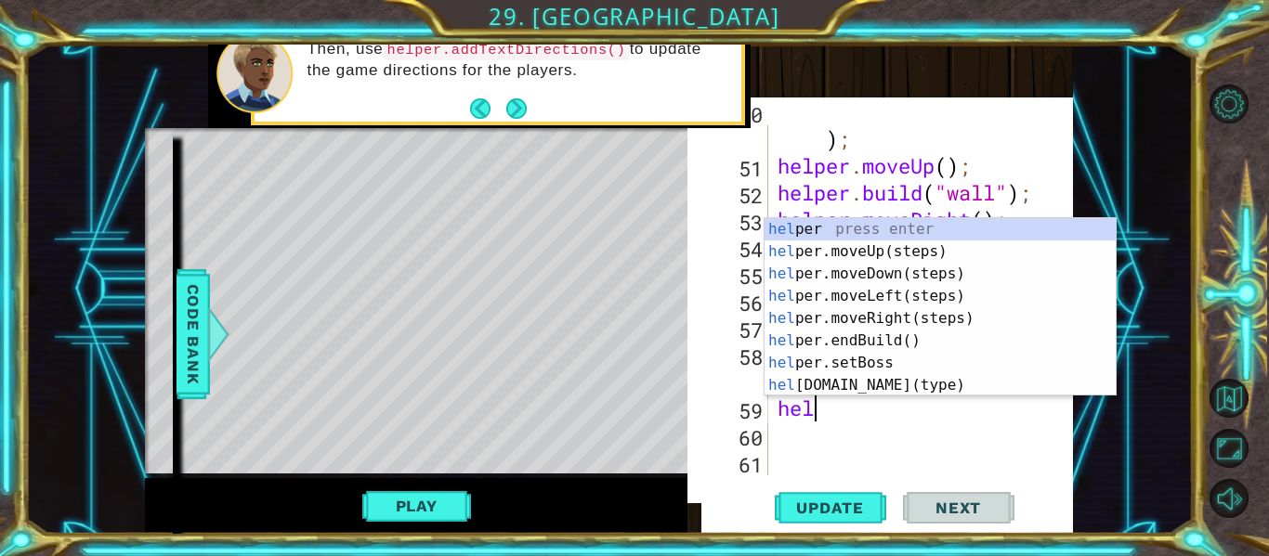
scroll to position [0, 0]
type textarea "h"
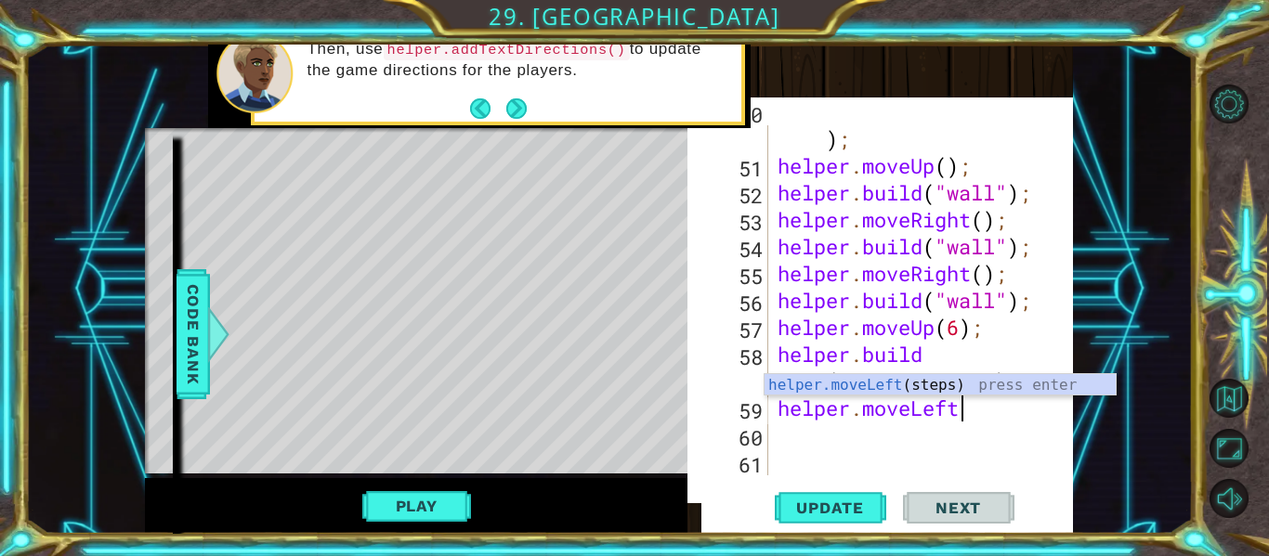
scroll to position [0, 8]
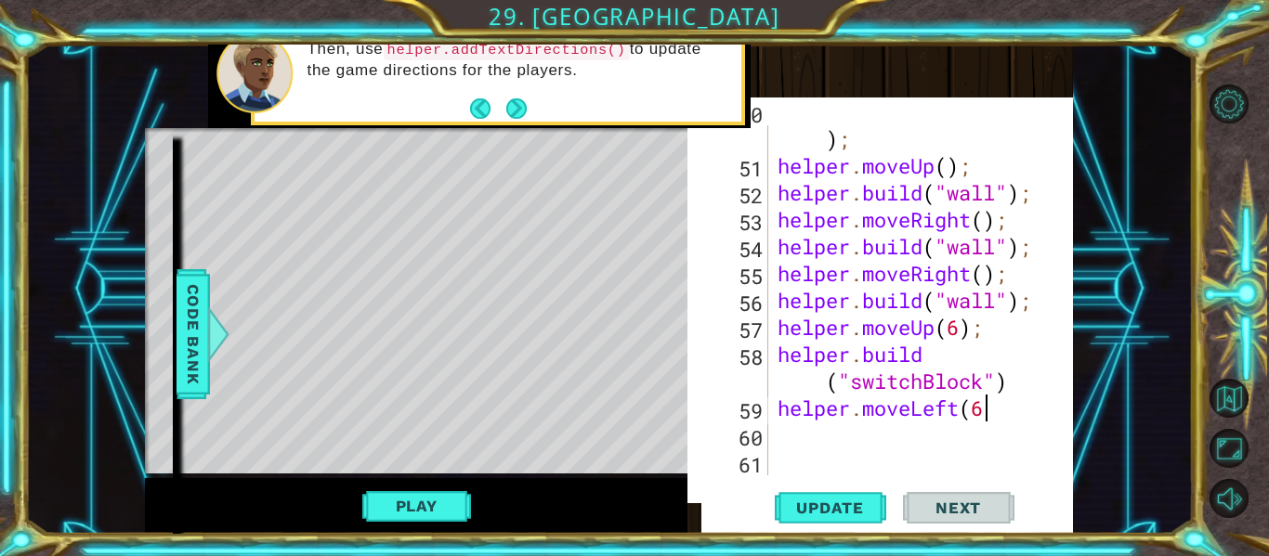
type textarea "helper.moveLeft(6)"
click at [777, 438] on div "helper . build ( "redBlock" ) ; helper . moveUp ( ) ; helper . build ( "wall" )…" at bounding box center [926, 313] width 305 height 431
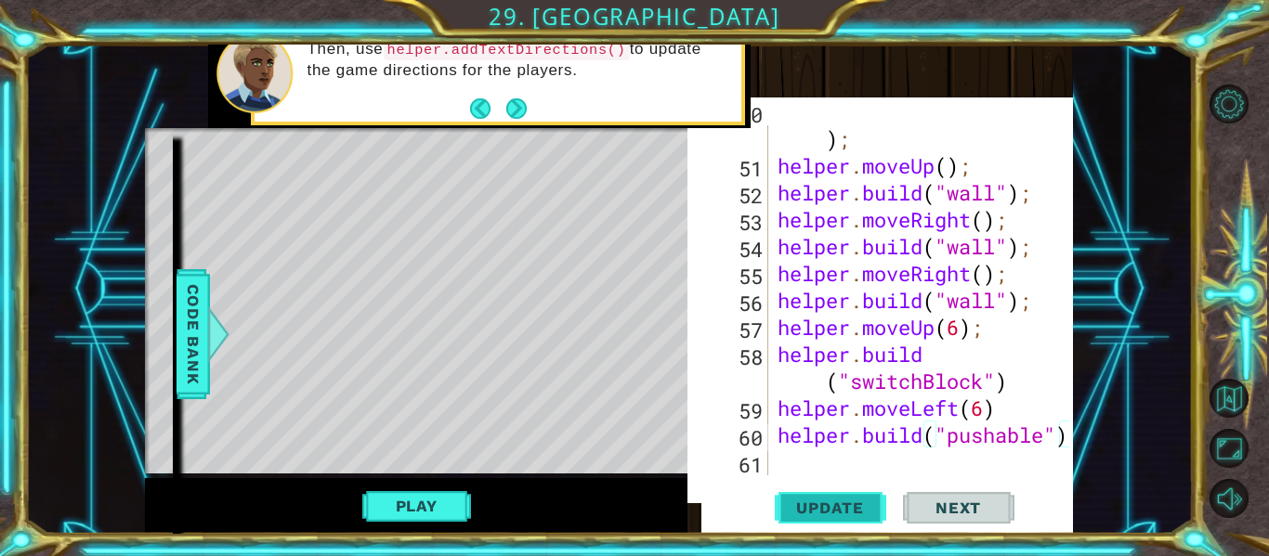
click at [815, 501] on span "Update" at bounding box center [830, 508] width 105 height 19
drag, startPoint x: 1069, startPoint y: 435, endPoint x: 823, endPoint y: 428, distance: 246.3
click at [823, 428] on div "[DOMAIN_NAME]("pushable") 50 51 52 53 54 55 56 57 58 59 60 61 helper . build ( …" at bounding box center [880, 310] width 386 height 406
drag, startPoint x: 1075, startPoint y: 441, endPoint x: 870, endPoint y: 416, distance: 206.8
click at [870, 416] on div "1 ההההההההההההההההההההההההההההההההההההההההההההההההההההההההההההההההההההההההההההה…" at bounding box center [609, 290] width 1168 height 490
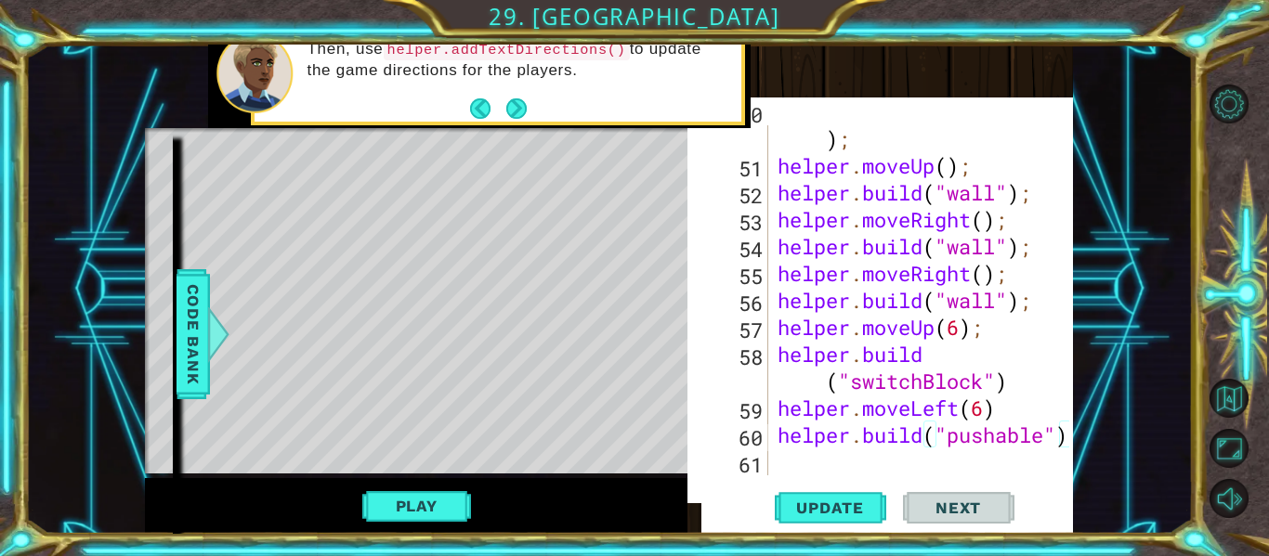
click at [870, 423] on div "helper . build ( "redBlock" ) ; helper . moveUp ( ) ; helper . build ( "wall" )…" at bounding box center [926, 313] width 305 height 431
type textarea "[DOMAIN_NAME]("pushable")"
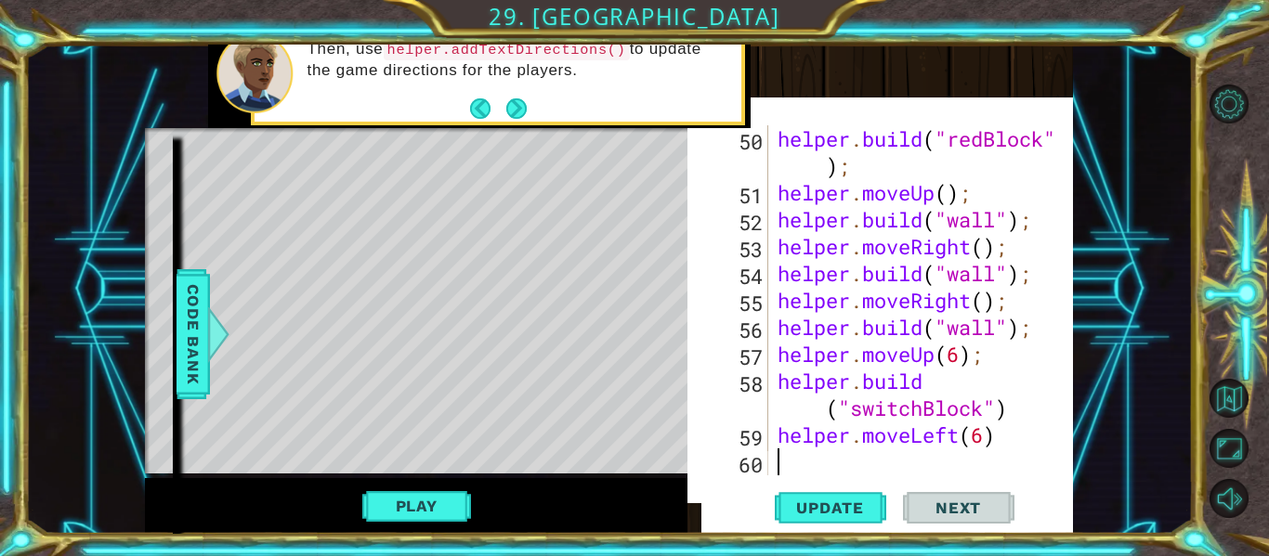
scroll to position [1724, 0]
click at [859, 504] on span "Update" at bounding box center [830, 508] width 105 height 19
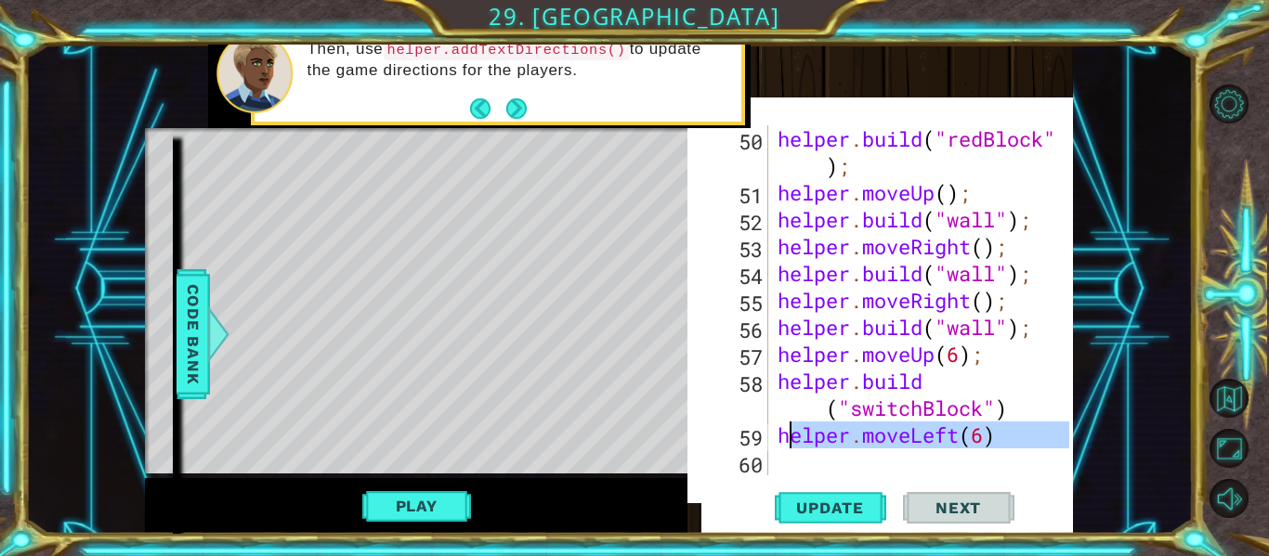
drag, startPoint x: 993, startPoint y: 455, endPoint x: 790, endPoint y: 438, distance: 204.2
click at [790, 438] on div "helper . build ( "redBlock" ) ; helper . moveUp ( ) ; helper . build ( "wall" )…" at bounding box center [926, 340] width 305 height 431
type textarea "h"
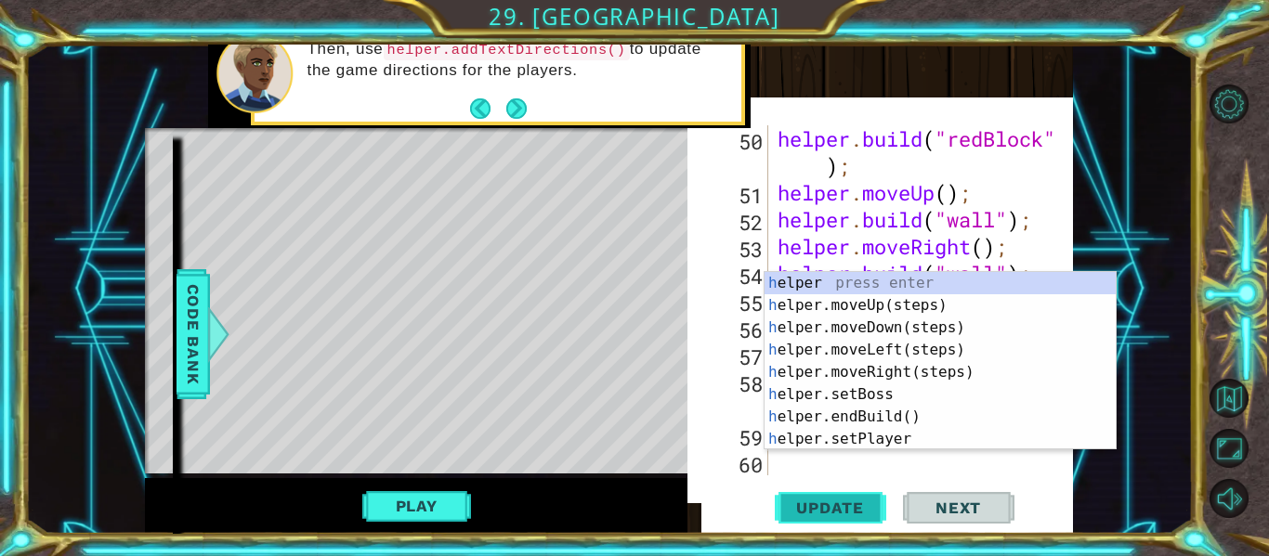
click at [821, 503] on span "Update" at bounding box center [830, 508] width 105 height 19
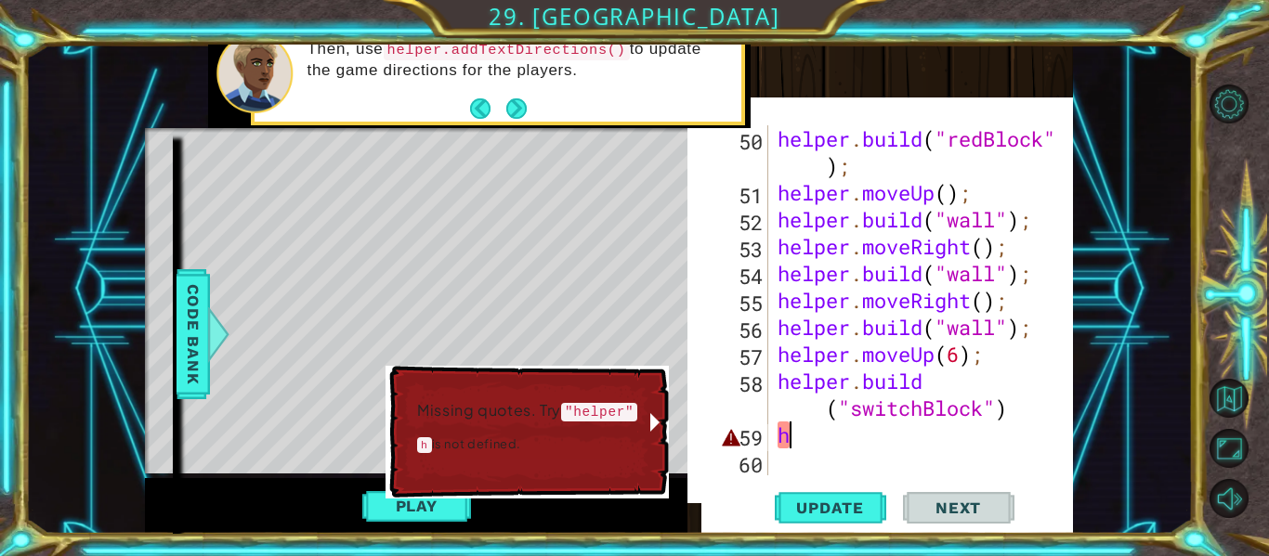
click at [964, 450] on div "helper . build ( "redBlock" ) ; helper . moveUp ( ) ; helper . build ( "wall" )…" at bounding box center [926, 340] width 305 height 431
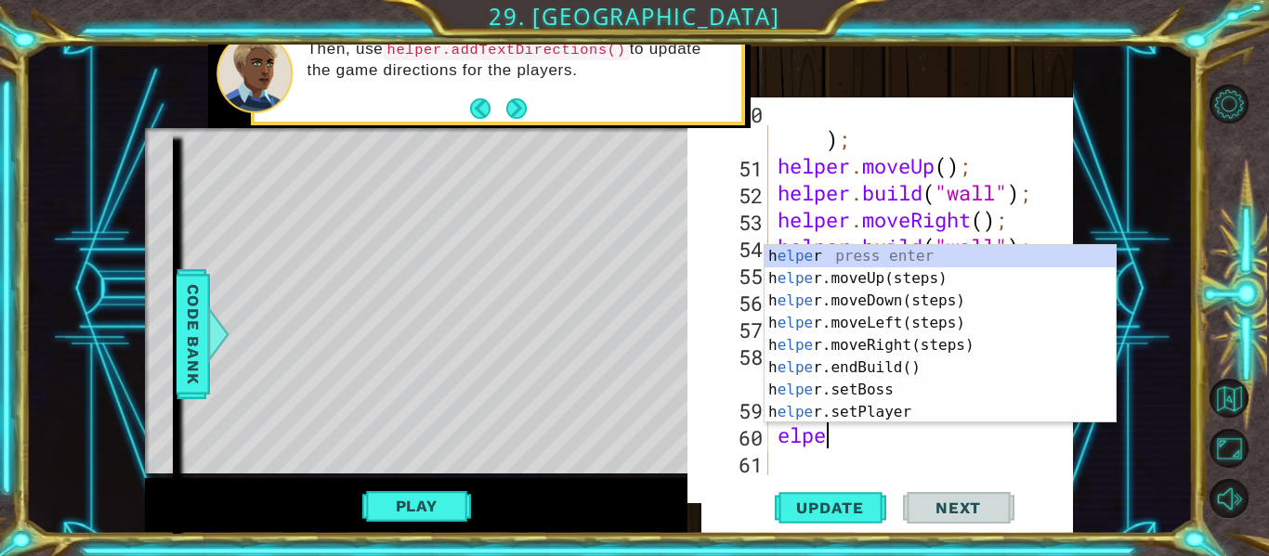
scroll to position [0, 1]
type textarea "e"
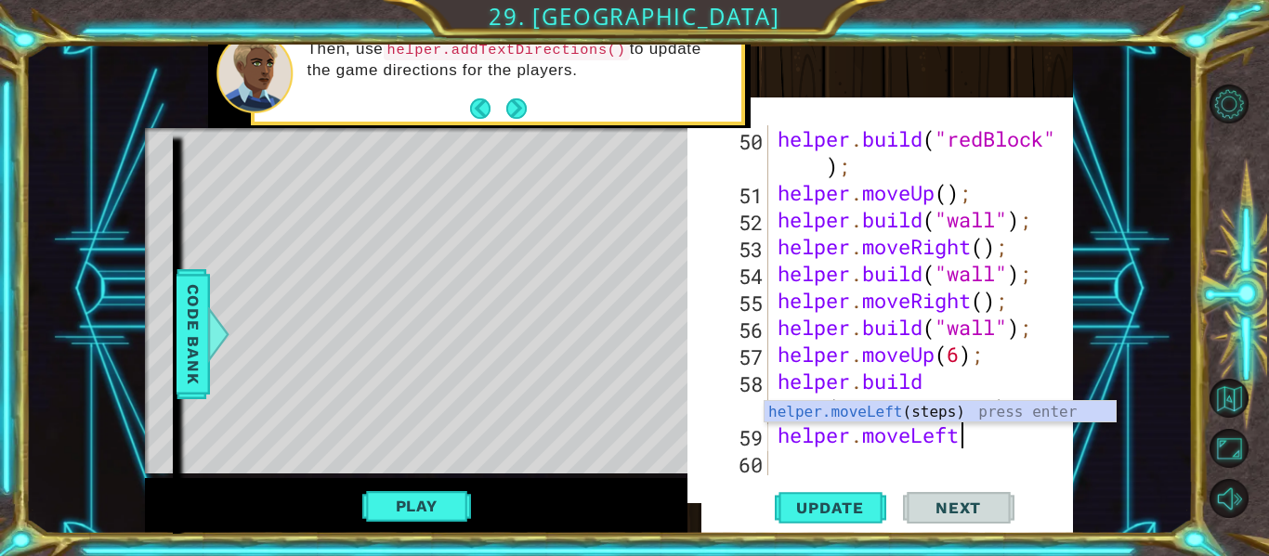
scroll to position [0, 8]
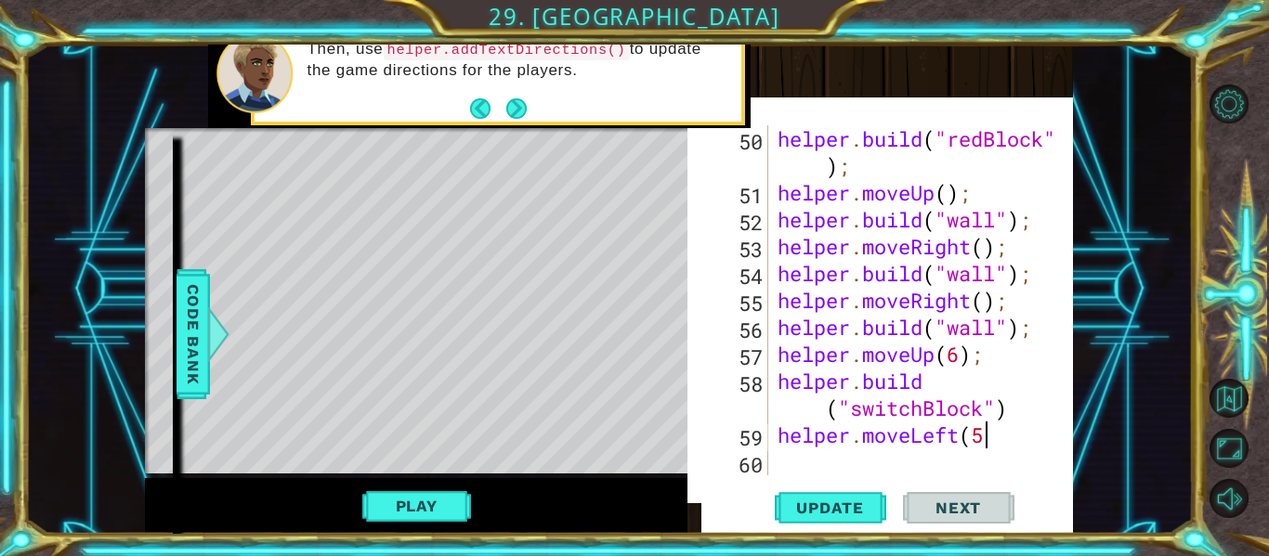
type textarea "helper.moveLeft(5)"
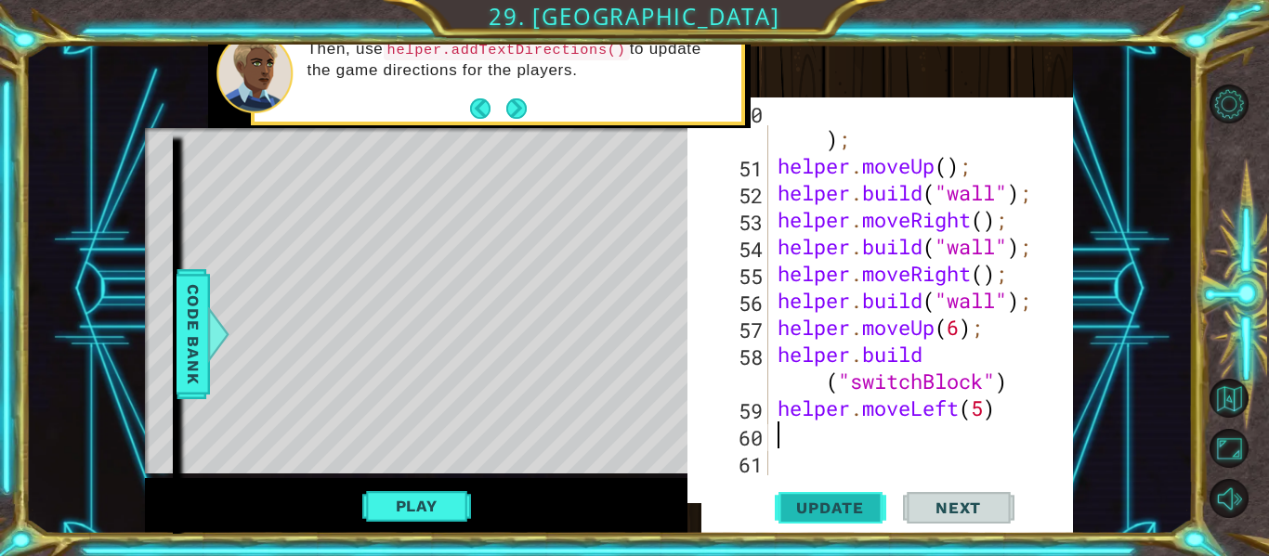
click at [870, 510] on span "Update" at bounding box center [830, 508] width 105 height 19
click at [989, 410] on div "helper . build ( "redBlock" ) ; helper . moveUp ( ) ; helper . build ( "wall" )…" at bounding box center [926, 313] width 305 height 431
click at [1003, 416] on div "helper . build ( "redBlock" ) ; helper . moveUp ( ) ; helper . build ( "wall" )…" at bounding box center [926, 313] width 305 height 431
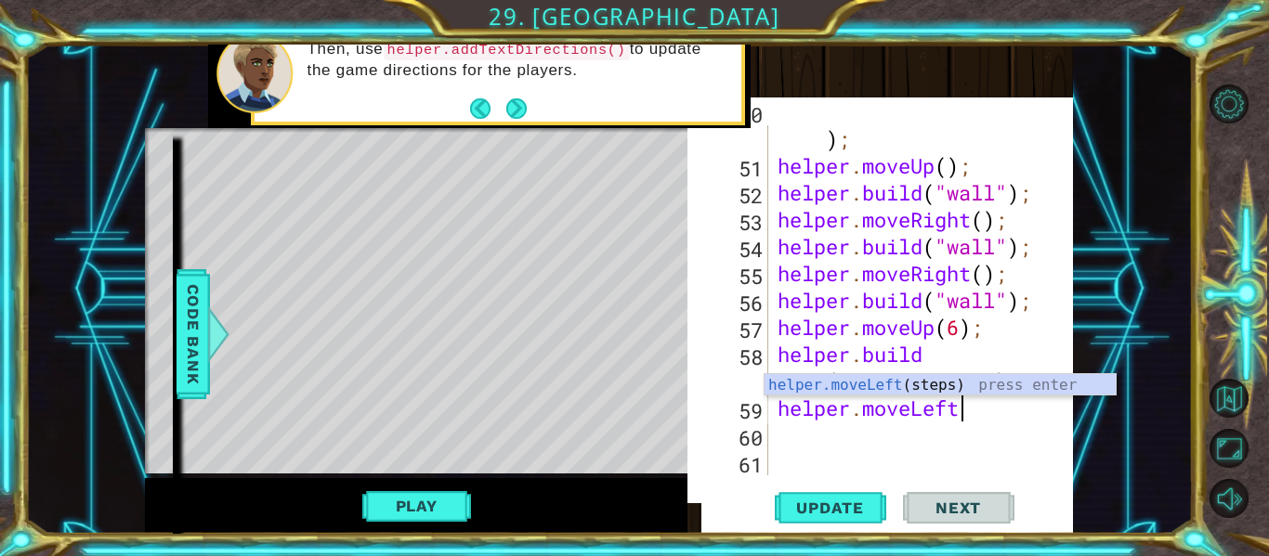
type textarea "helper.moveLe"
click at [916, 383] on div "helper.moveLe ft(steps) press enter" at bounding box center [940, 407] width 351 height 67
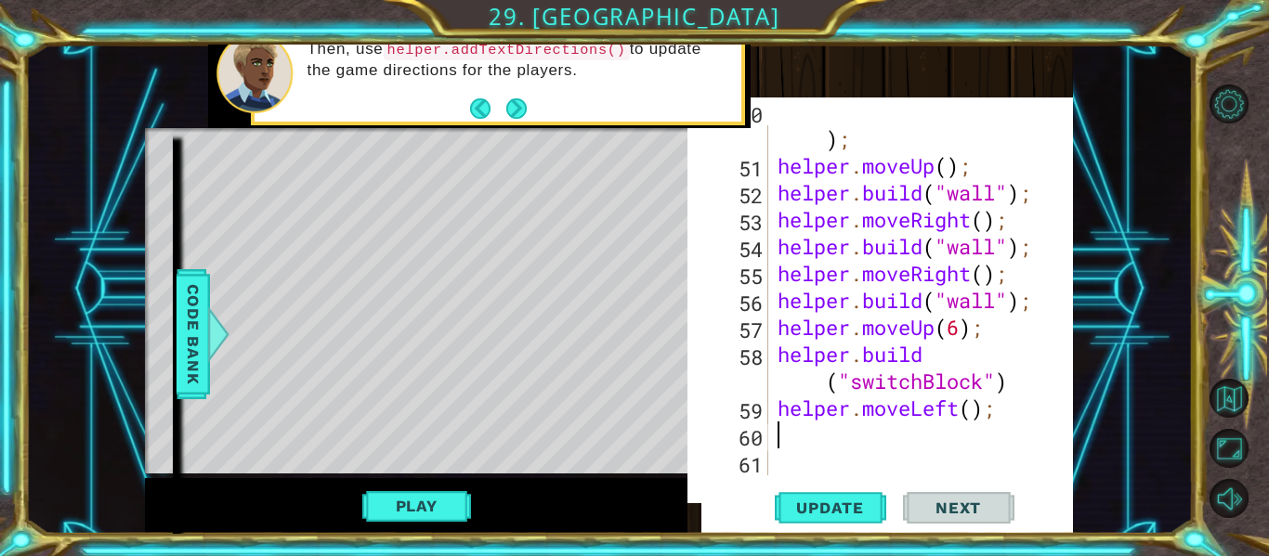
click at [974, 410] on div "helper . build ( "redBlock" ) ; helper . moveUp ( ) ; helper . build ( "wall" )…" at bounding box center [926, 313] width 305 height 431
click at [853, 521] on button "Update" at bounding box center [830, 508] width 111 height 52
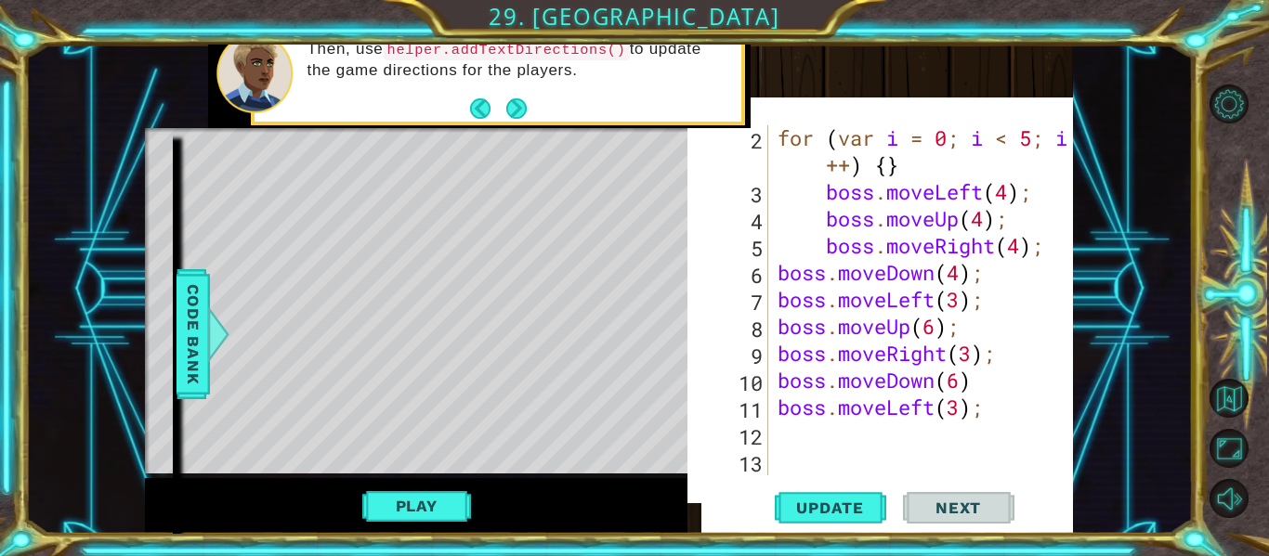
scroll to position [74, 0]
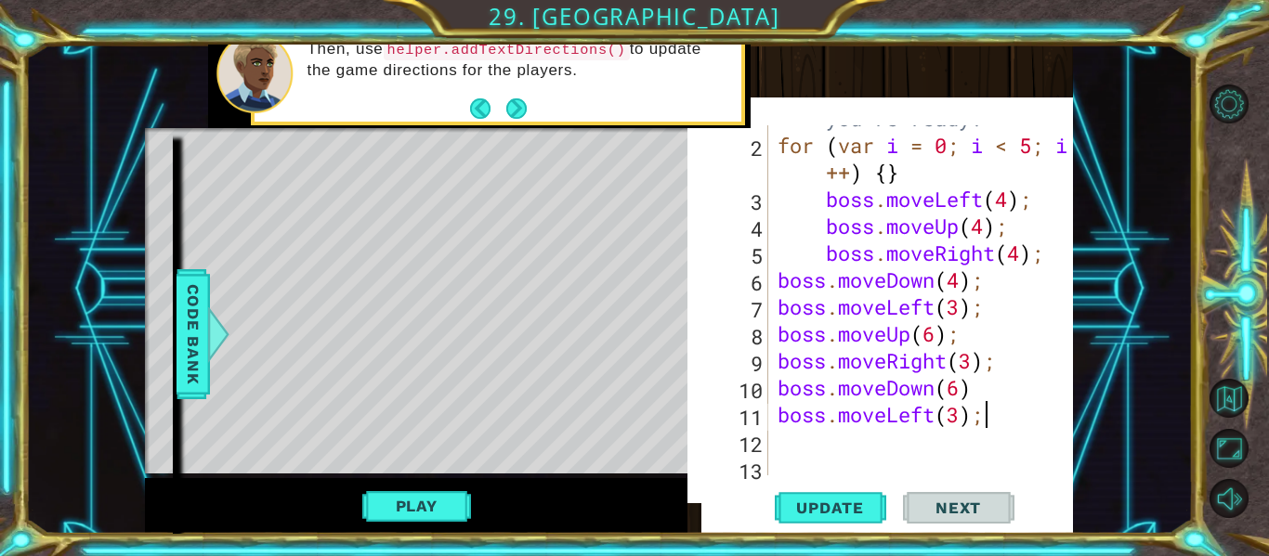
click at [988, 425] on div "// Don't touch the boss code until [PERSON_NAME] says you're ready! for ( var i…" at bounding box center [926, 280] width 305 height 458
type textarea "boss.moveLeft(3);"
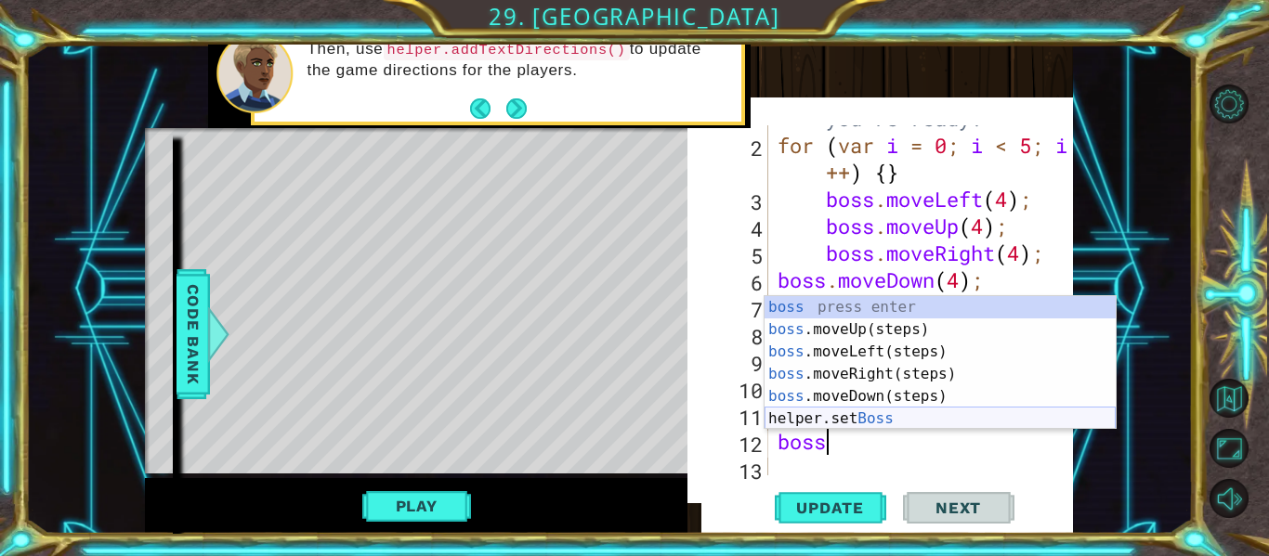
click at [898, 417] on div "boss press enter boss .moveUp(steps) press enter boss .moveLeft(steps) press en…" at bounding box center [940, 385] width 351 height 178
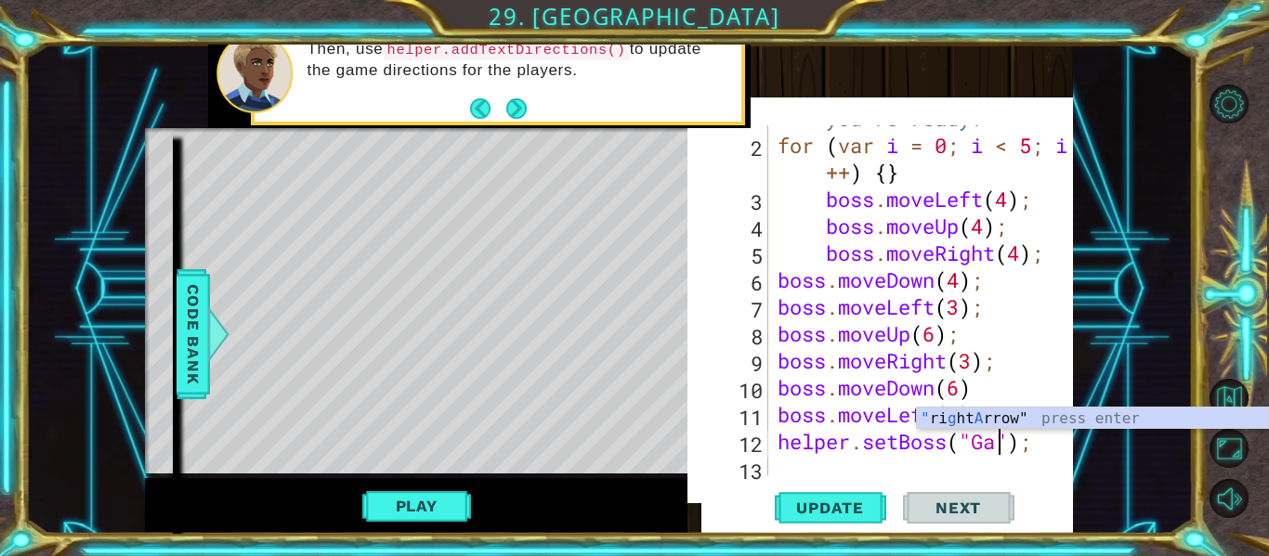
scroll to position [0, 11]
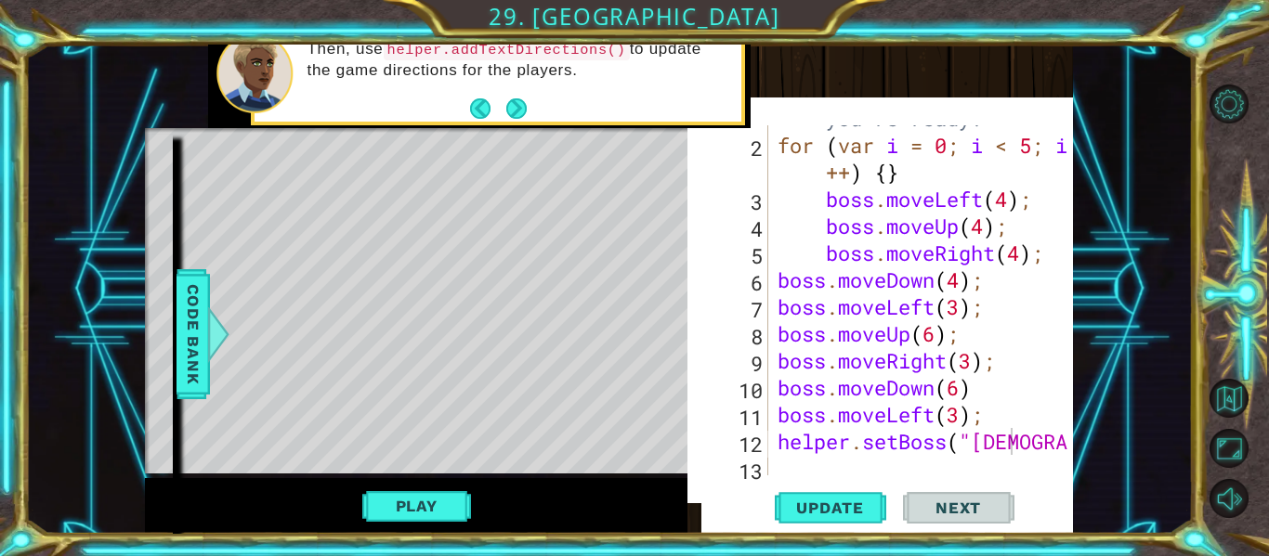
click at [889, 515] on div "Update Next" at bounding box center [894, 508] width 386 height 52
click at [878, 514] on span "Update" at bounding box center [830, 508] width 105 height 19
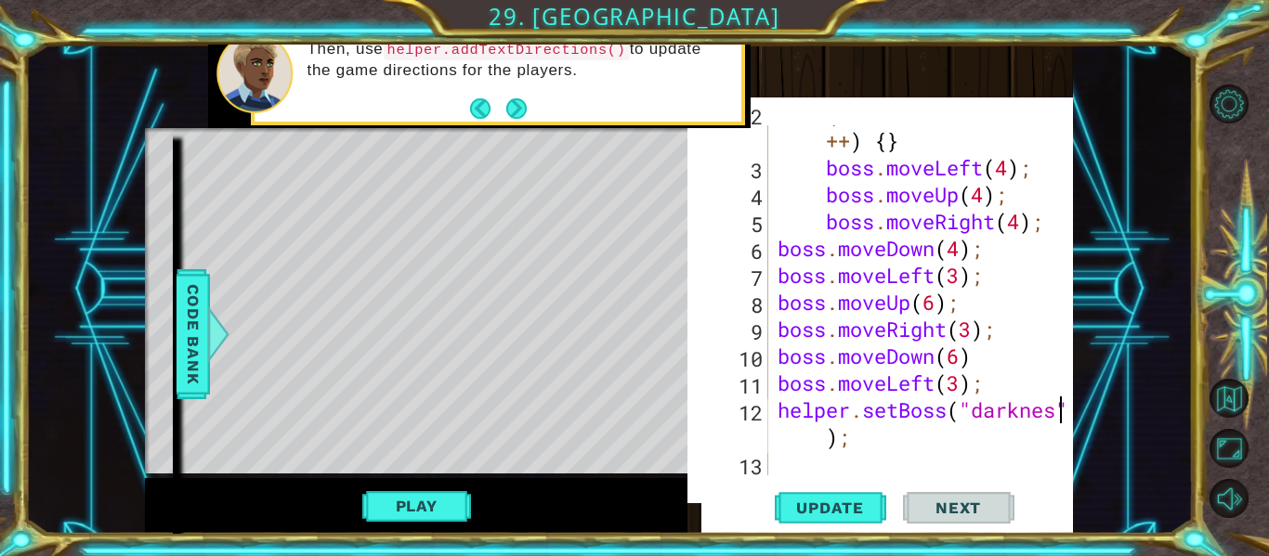
scroll to position [0, 14]
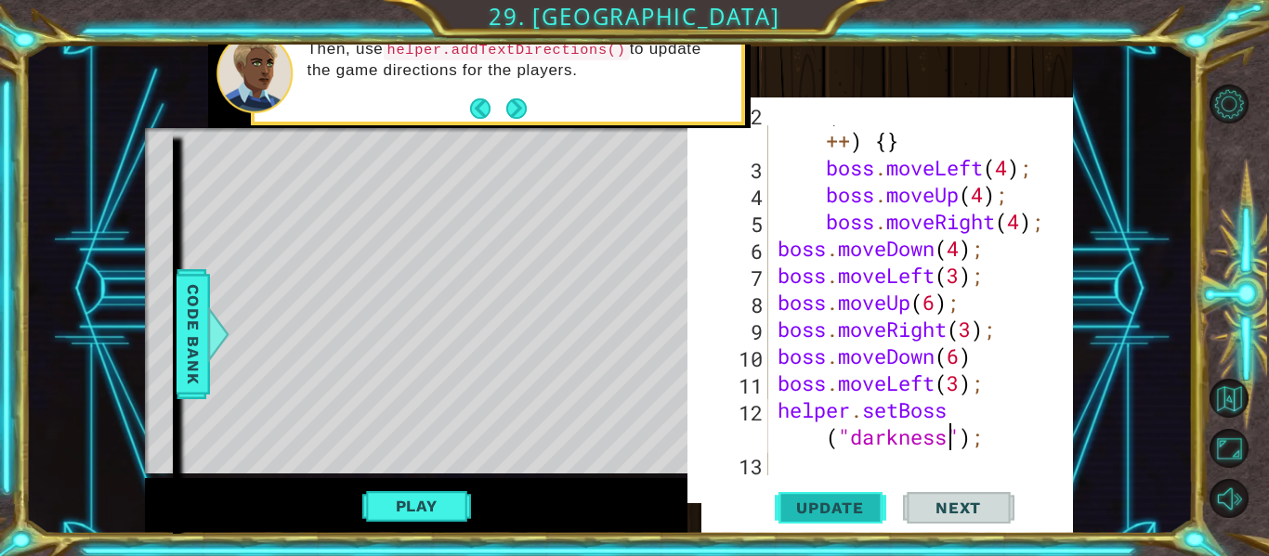
click at [857, 499] on span "Update" at bounding box center [830, 508] width 105 height 19
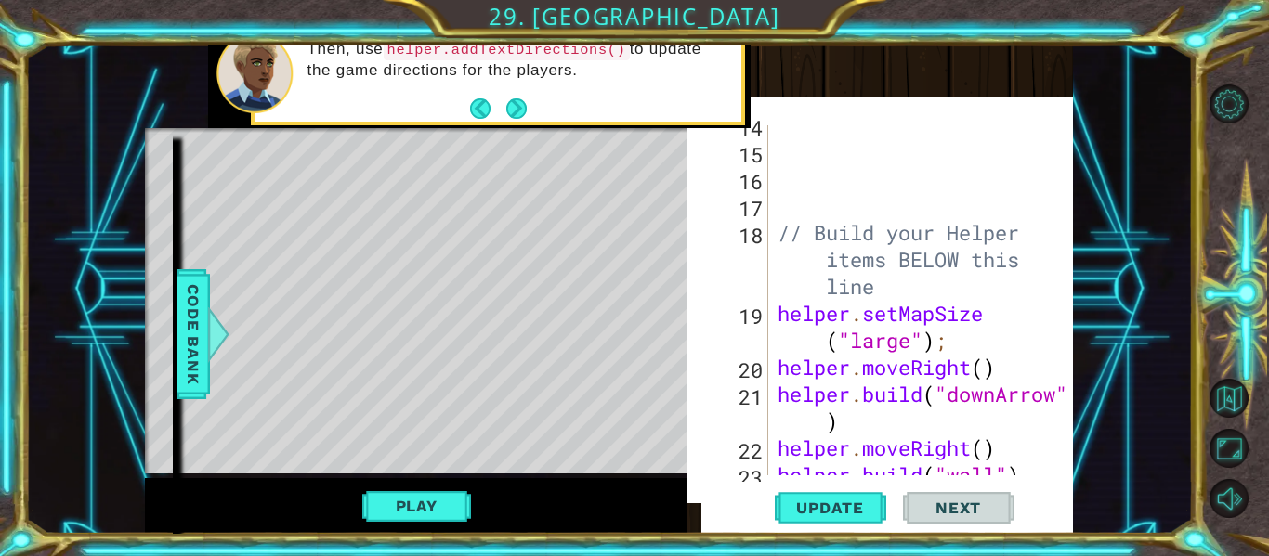
scroll to position [472, 0]
click at [908, 347] on div "// Build your Helper items BELOW this line helper . setMapSize ( "large" ) ; he…" at bounding box center [926, 313] width 305 height 404
click at [821, 489] on button "Update" at bounding box center [830, 508] width 111 height 52
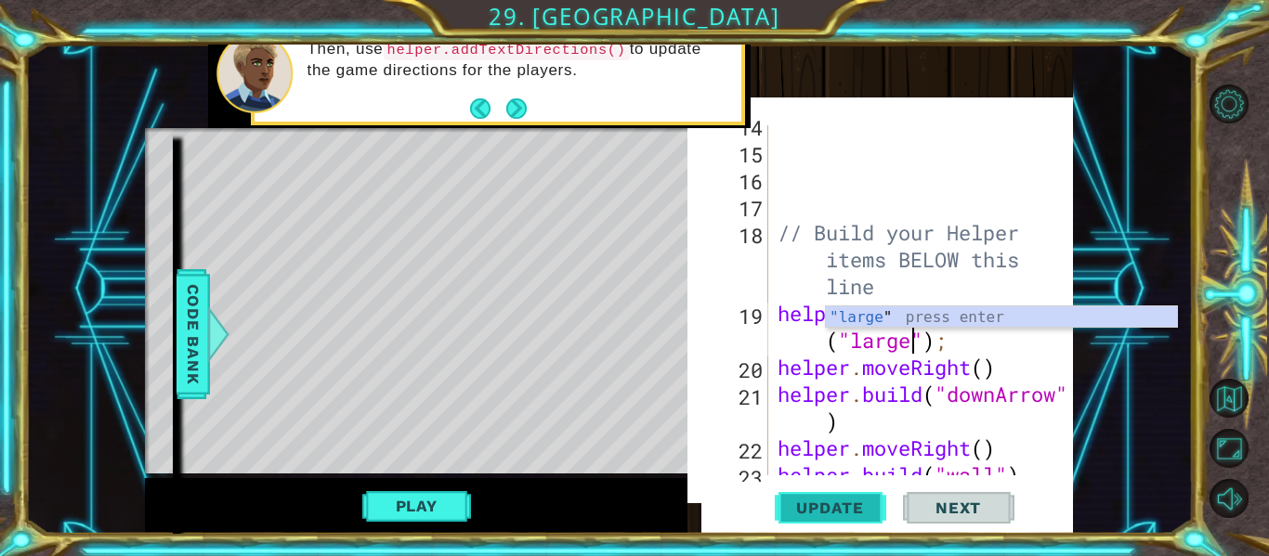
click at [839, 505] on span "Update" at bounding box center [830, 508] width 105 height 19
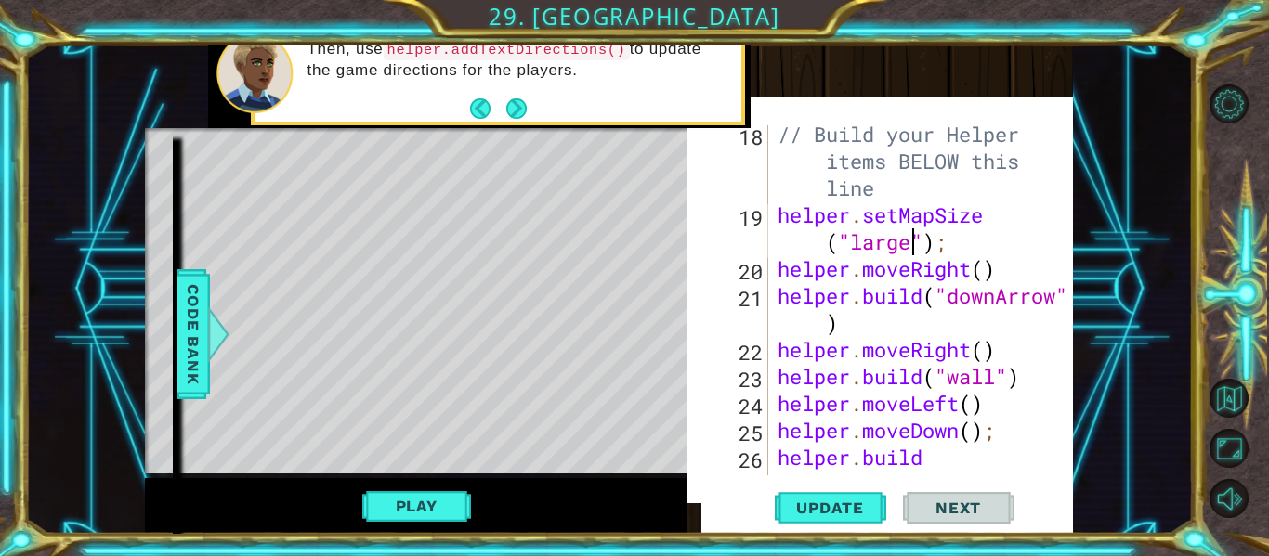
scroll to position [565, 0]
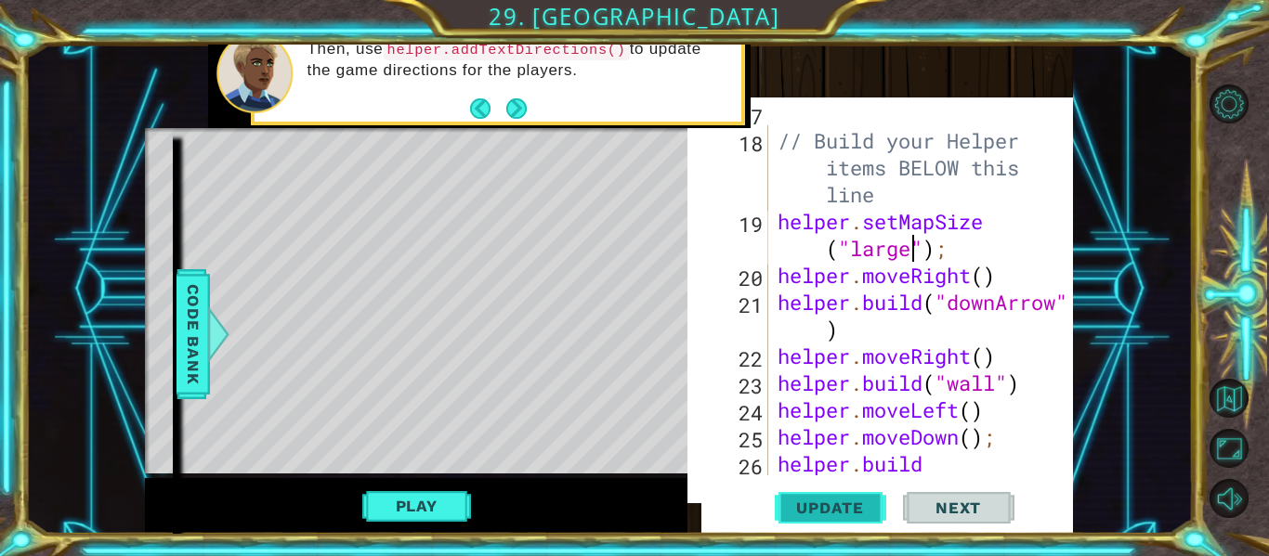
click at [831, 511] on span "Update" at bounding box center [830, 508] width 105 height 19
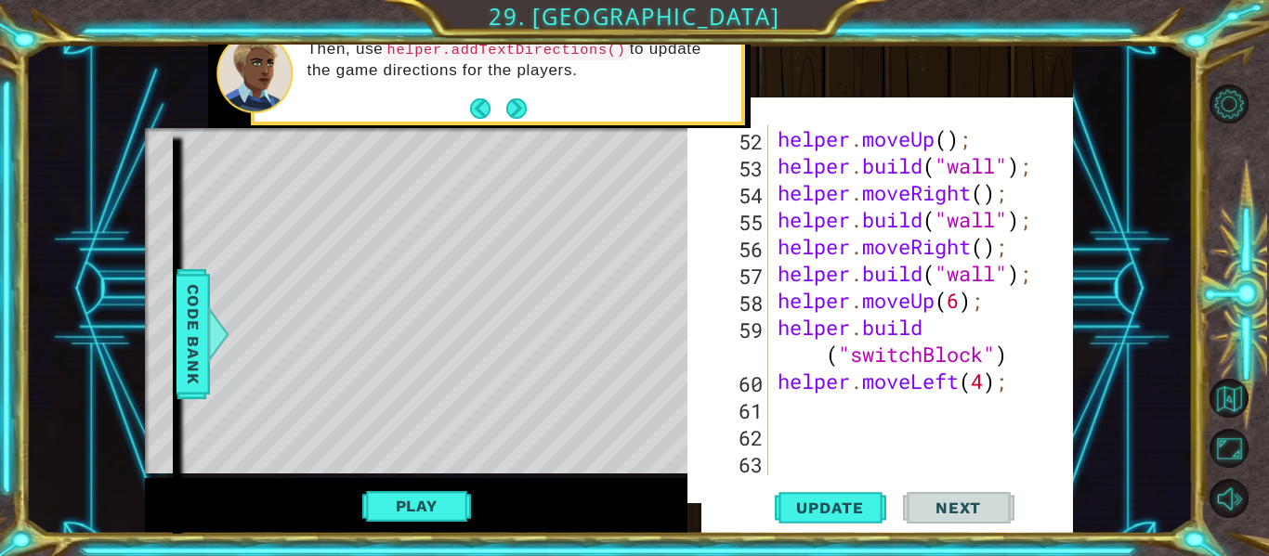
scroll to position [1832, 0]
drag, startPoint x: 1029, startPoint y: 387, endPoint x: 1016, endPoint y: 386, distance: 13.0
click at [1016, 386] on div "helper . moveUp ( ) ; helper . build ( "wall" ) ; helper . moveRight ( ) ; help…" at bounding box center [926, 327] width 305 height 404
click at [988, 386] on div "helper . moveUp ( ) ; helper . build ( "wall" ) ; helper . moveRight ( ) ; help…" at bounding box center [926, 327] width 305 height 404
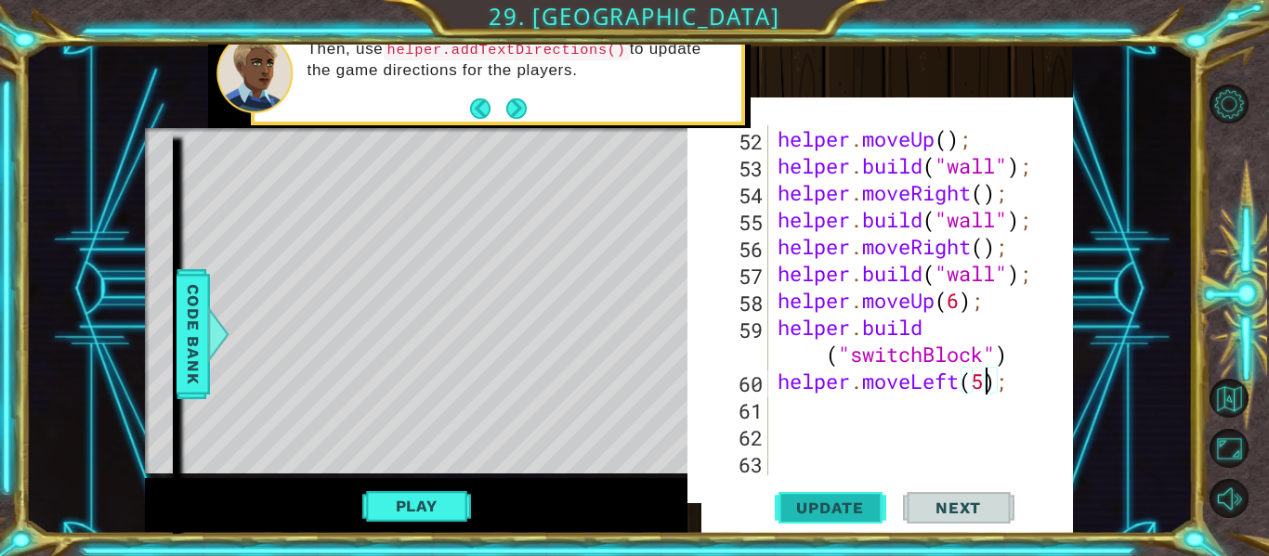
type textarea "helper.moveLeft(5);"
click at [840, 500] on span "Update" at bounding box center [830, 508] width 105 height 19
click at [830, 414] on div "helper . moveUp ( ) ; helper . build ( "wall" ) ; helper . moveRight ( ) ; help…" at bounding box center [926, 327] width 305 height 404
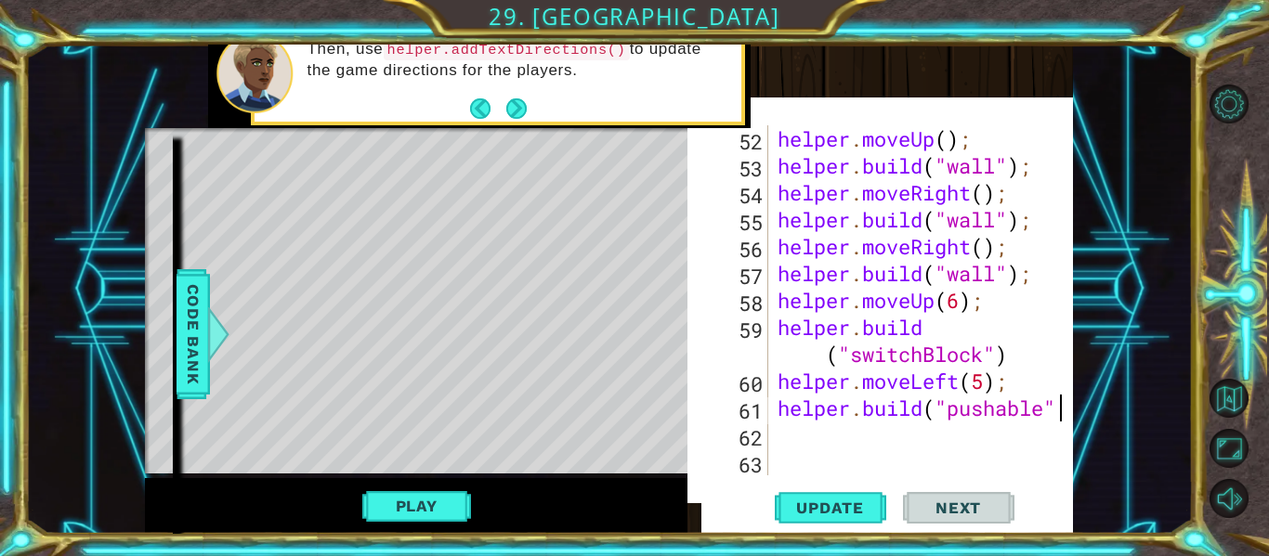
scroll to position [0, 12]
type textarea "[DOMAIN_NAME]("pushable")"
click at [761, 507] on div "Update Next" at bounding box center [894, 508] width 386 height 52
click at [781, 507] on span "Update" at bounding box center [830, 508] width 105 height 19
click at [810, 432] on div "helper . moveUp ( ) ; helper . build ( "wall" ) ; helper . moveRight ( ) ; help…" at bounding box center [926, 327] width 305 height 404
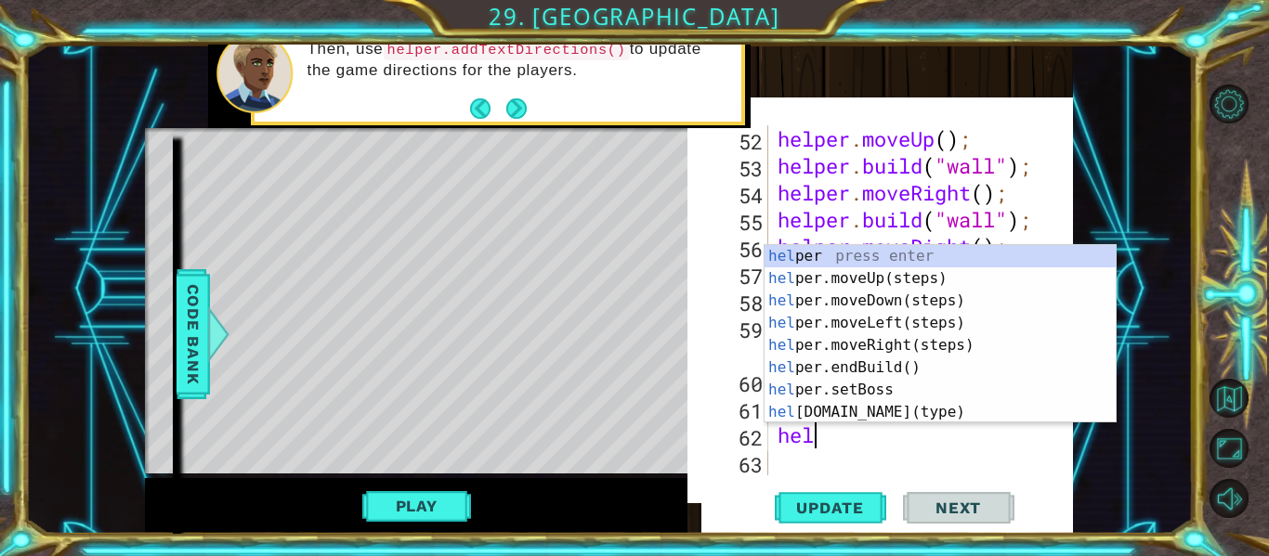
scroll to position [0, 0]
type textarea "h"
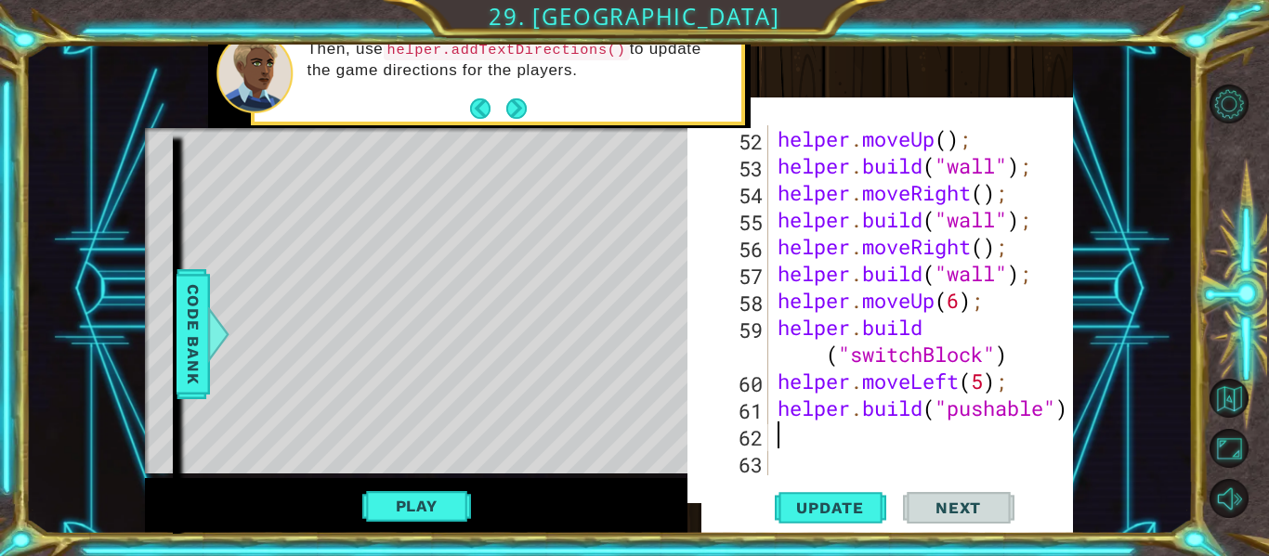
scroll to position [1805, 0]
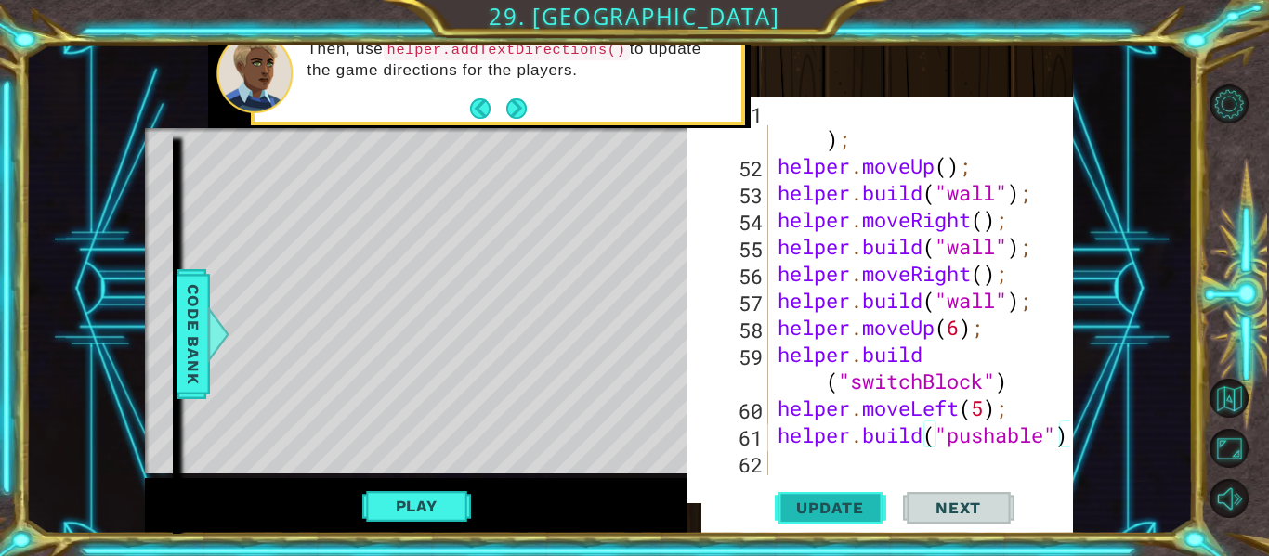
type textarea "[DOMAIN_NAME]("pushable")"
click at [843, 515] on span "Update" at bounding box center [830, 508] width 105 height 19
click at [441, 496] on button "Play" at bounding box center [416, 506] width 109 height 35
click at [780, 501] on span "Update" at bounding box center [830, 508] width 105 height 19
click at [429, 500] on button "Play" at bounding box center [416, 506] width 109 height 35
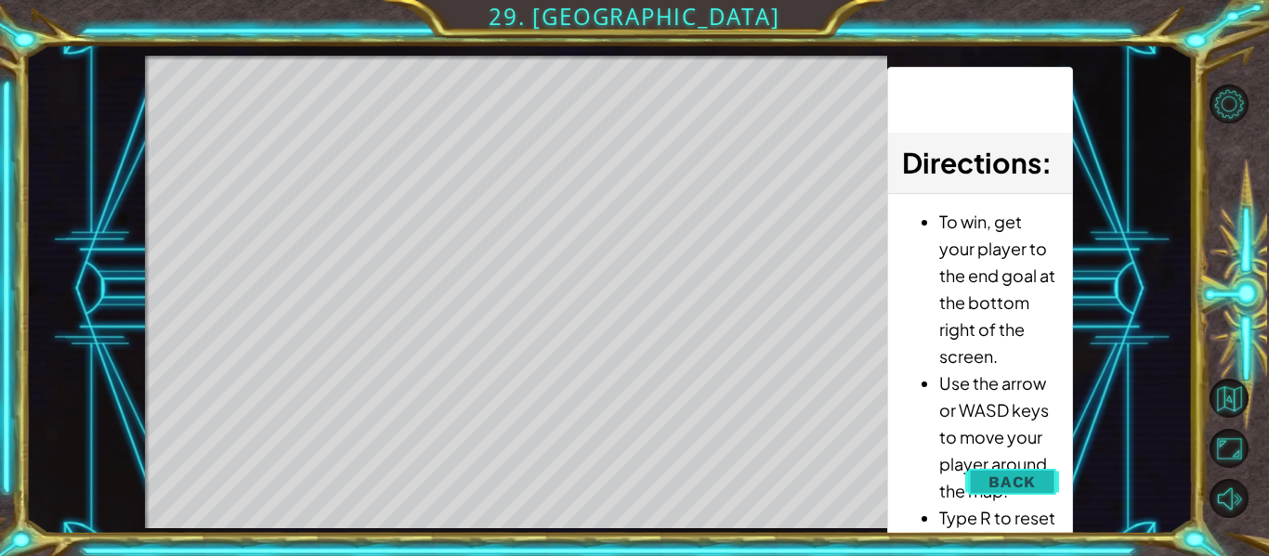
click at [978, 474] on button "Back" at bounding box center [1012, 482] width 94 height 37
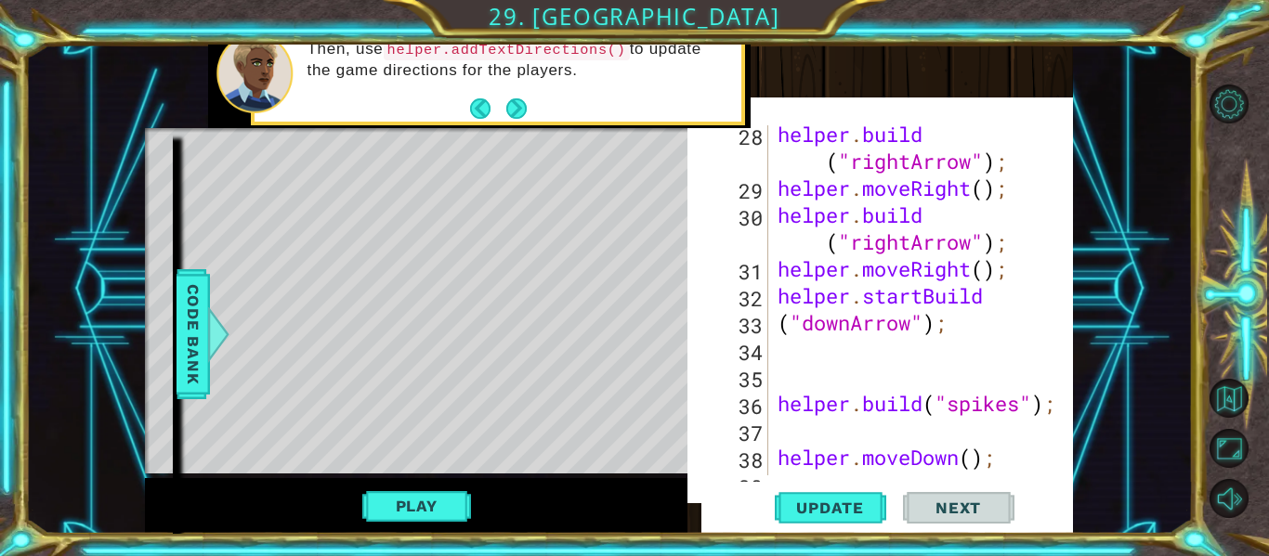
scroll to position [745, 0]
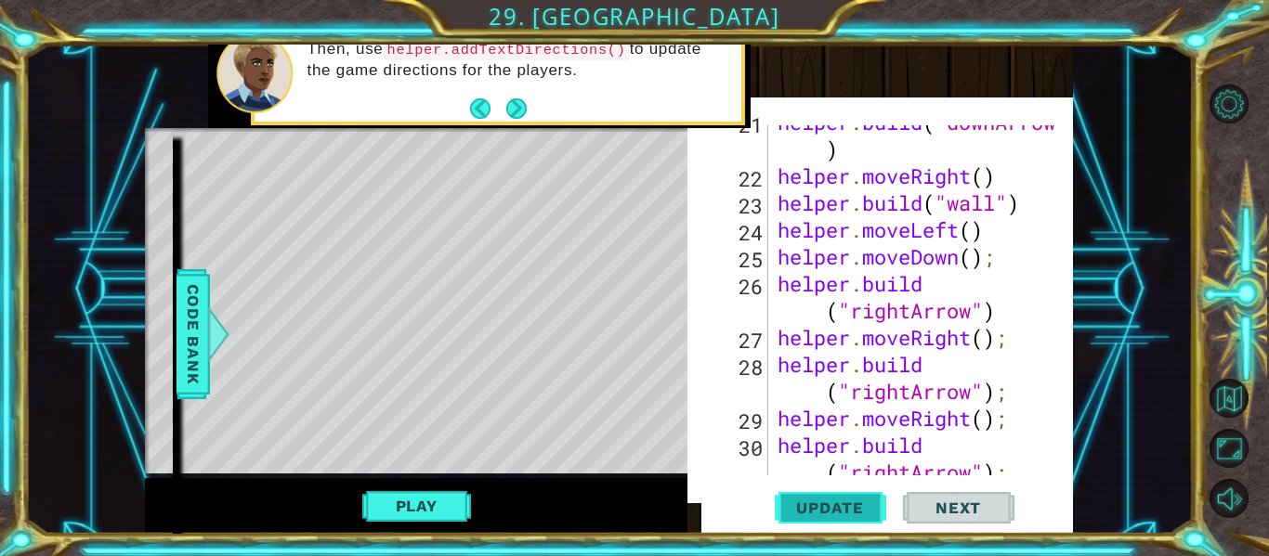
click at [856, 499] on span "Update" at bounding box center [830, 508] width 105 height 19
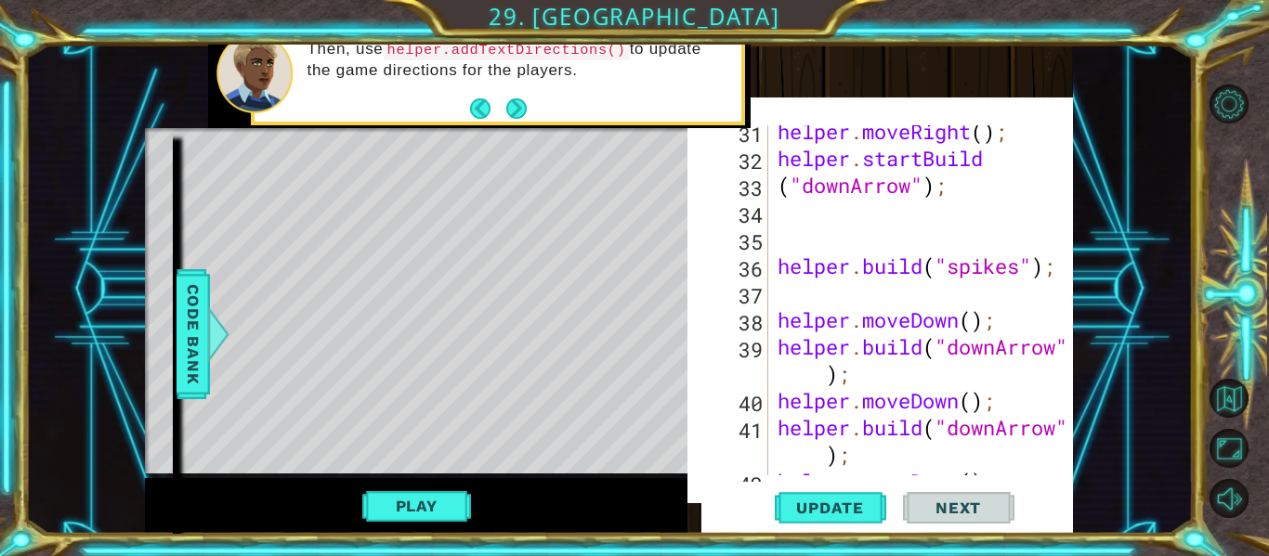
scroll to position [1805, 0]
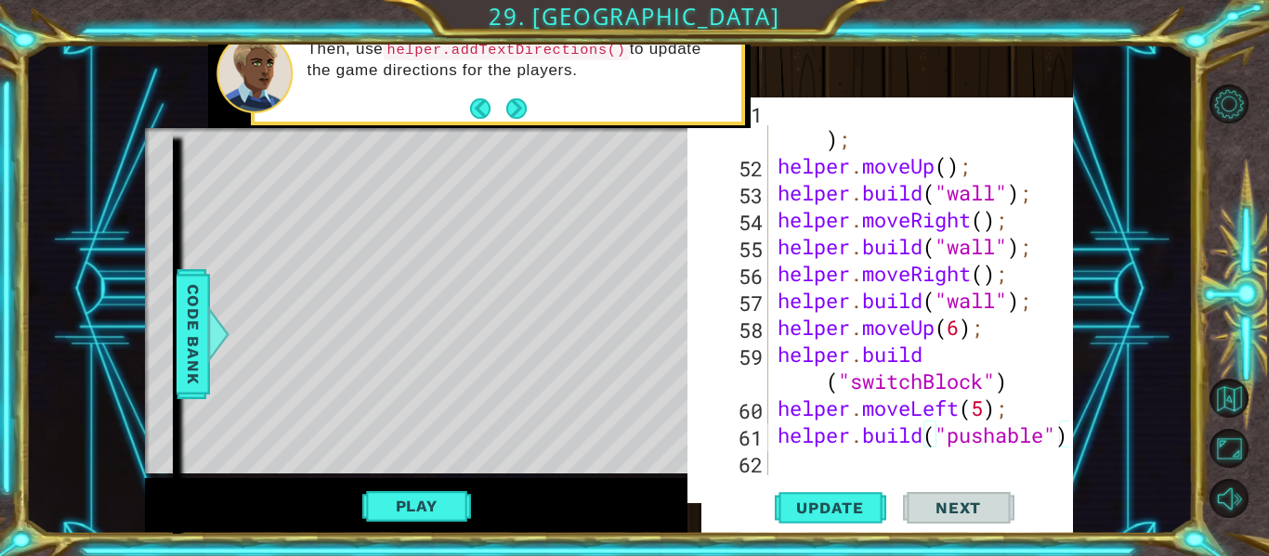
click at [806, 457] on div "helper . build ( "redBlock" ) ; helper . moveUp ( ) ; helper . build ( "wall" )…" at bounding box center [926, 313] width 305 height 431
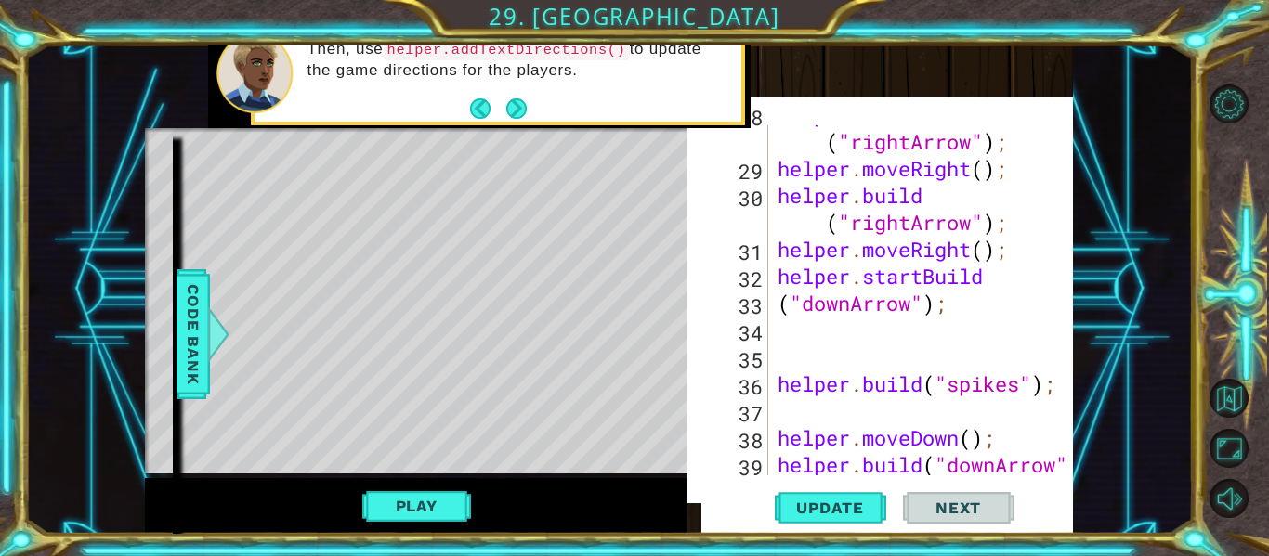
scroll to position [994, 0]
click at [865, 408] on div "helper . build ( "rightArrow" ) ; helper . moveRight ( ) ; helper . build ( "ri…" at bounding box center [926, 330] width 305 height 458
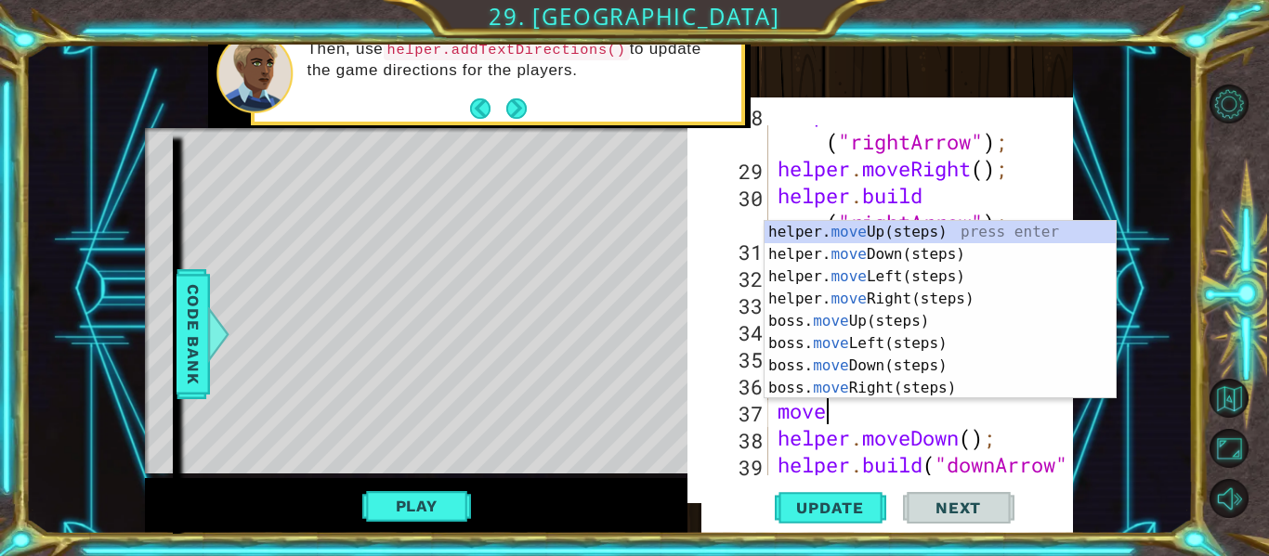
type textarea "mover"
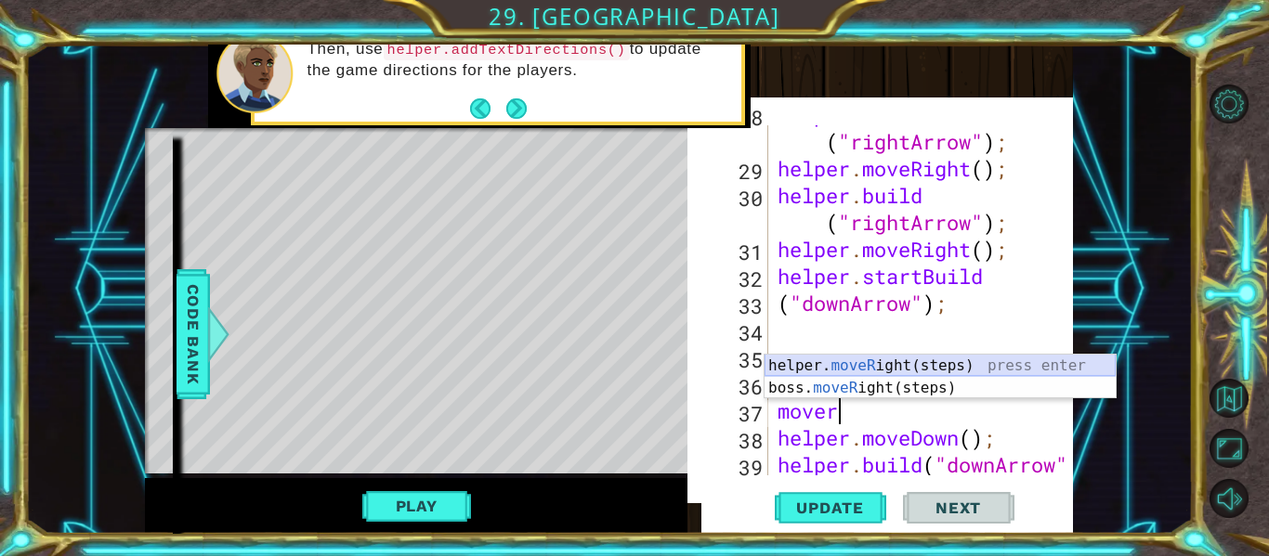
click at [879, 364] on div "helper. moveR ight(steps) press enter boss. moveR ight(steps) press enter" at bounding box center [940, 399] width 351 height 89
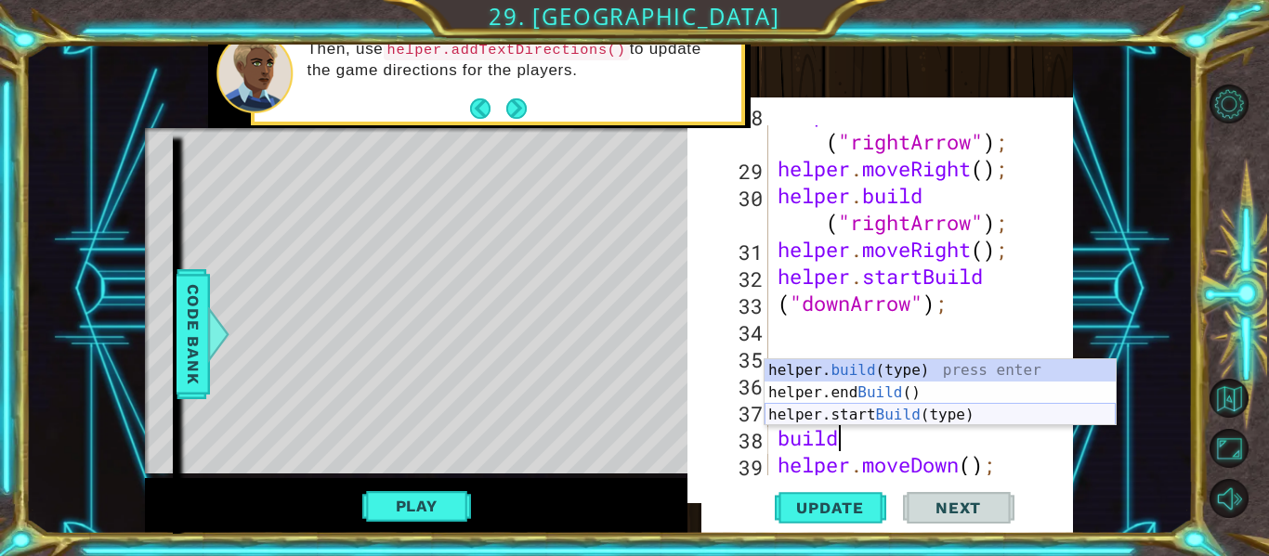
click at [904, 414] on div "helper. build (type) press enter helper.end Build () press enter helper.start B…" at bounding box center [940, 415] width 351 height 111
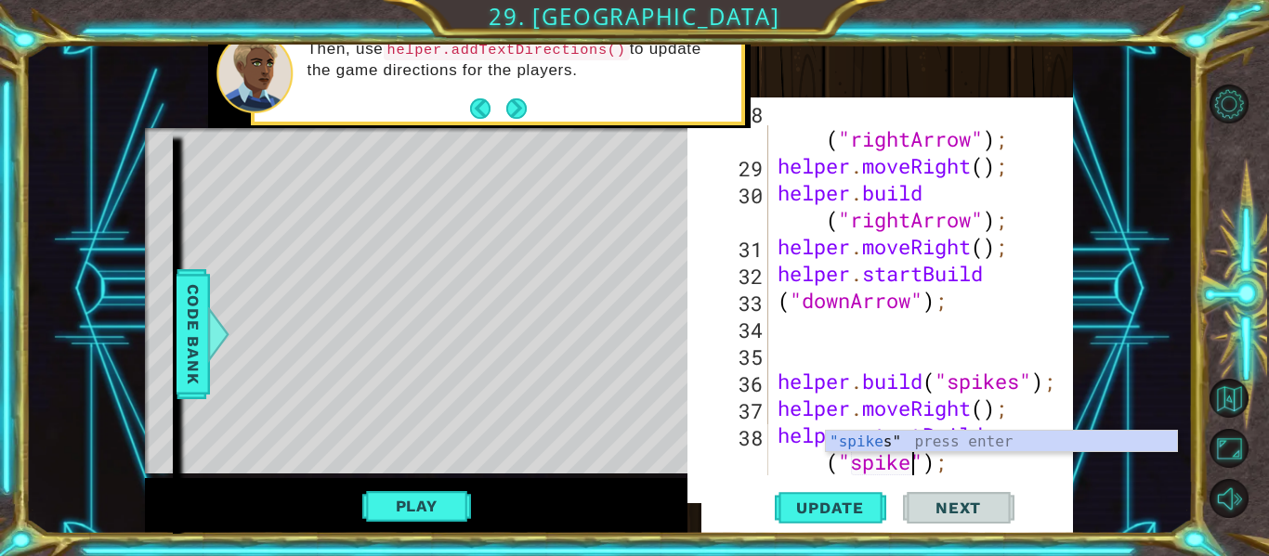
scroll to position [0, 15]
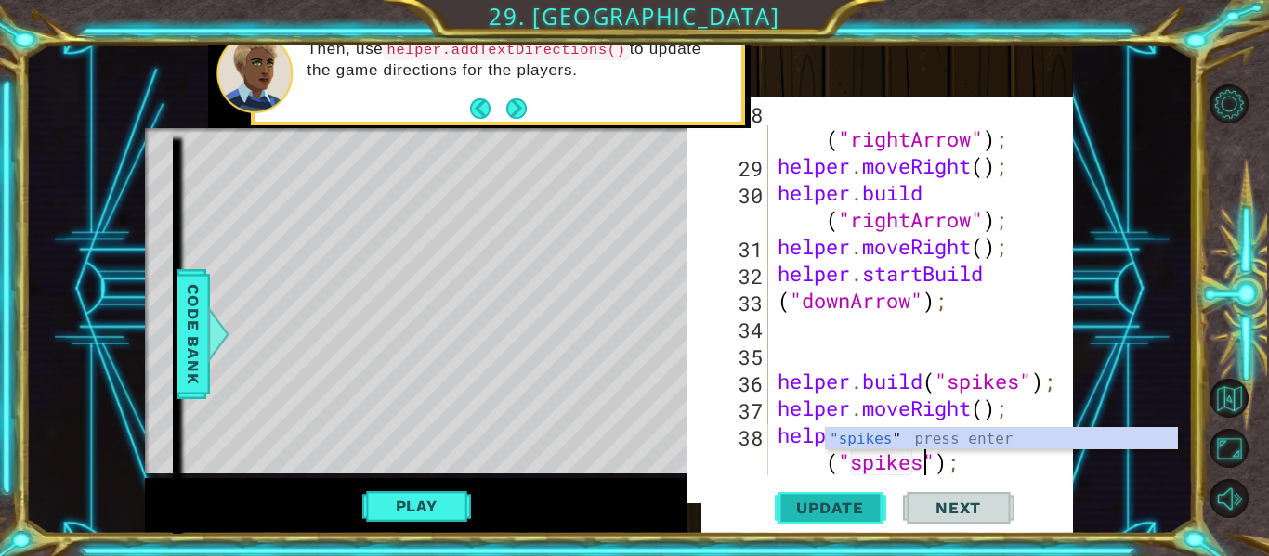
click at [853, 508] on span "Update" at bounding box center [830, 508] width 105 height 19
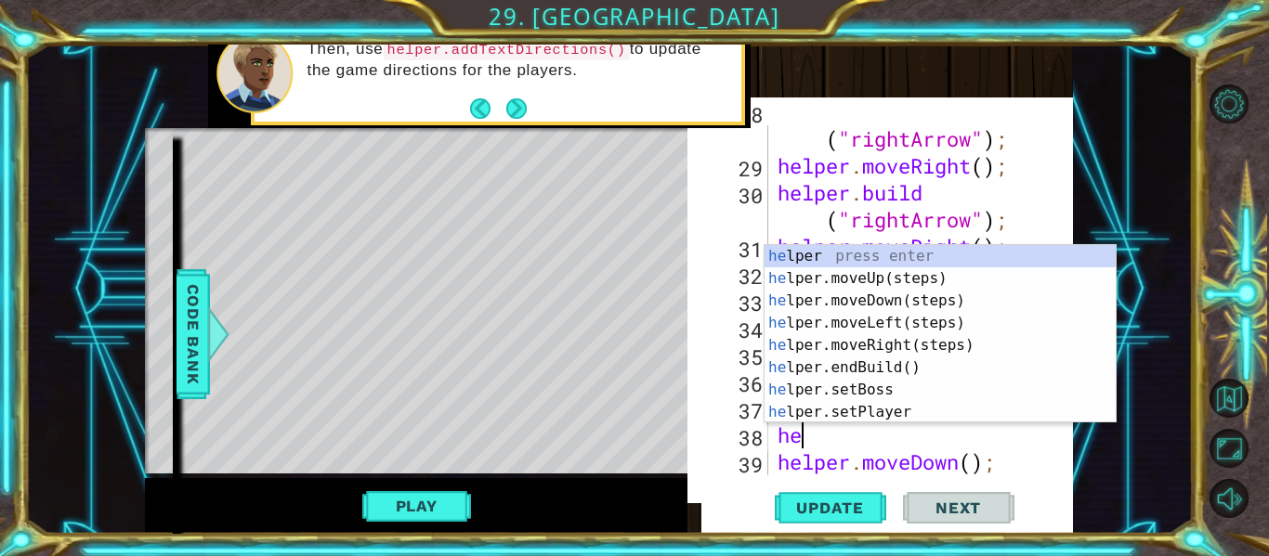
scroll to position [0, 0]
type textarea "h"
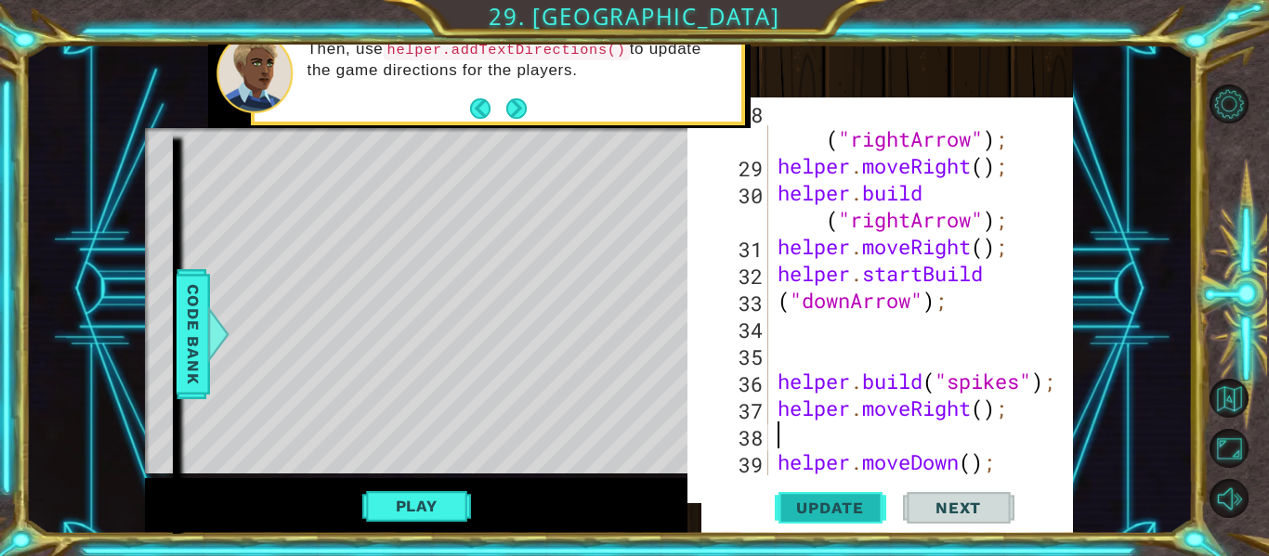
click at [865, 500] on span "Update" at bounding box center [830, 508] width 105 height 19
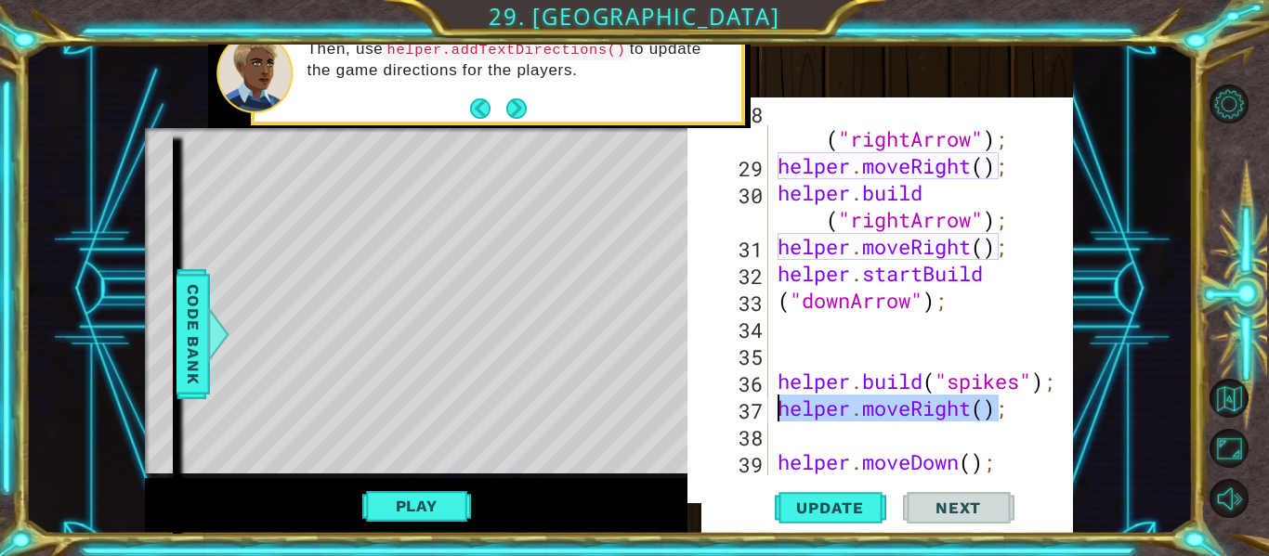
drag, startPoint x: 999, startPoint y: 409, endPoint x: 782, endPoint y: 407, distance: 216.5
click at [782, 407] on div "helper . build ( "rightArrow" ) ; helper . moveRight ( ) ; helper . build ( "ri…" at bounding box center [926, 327] width 305 height 458
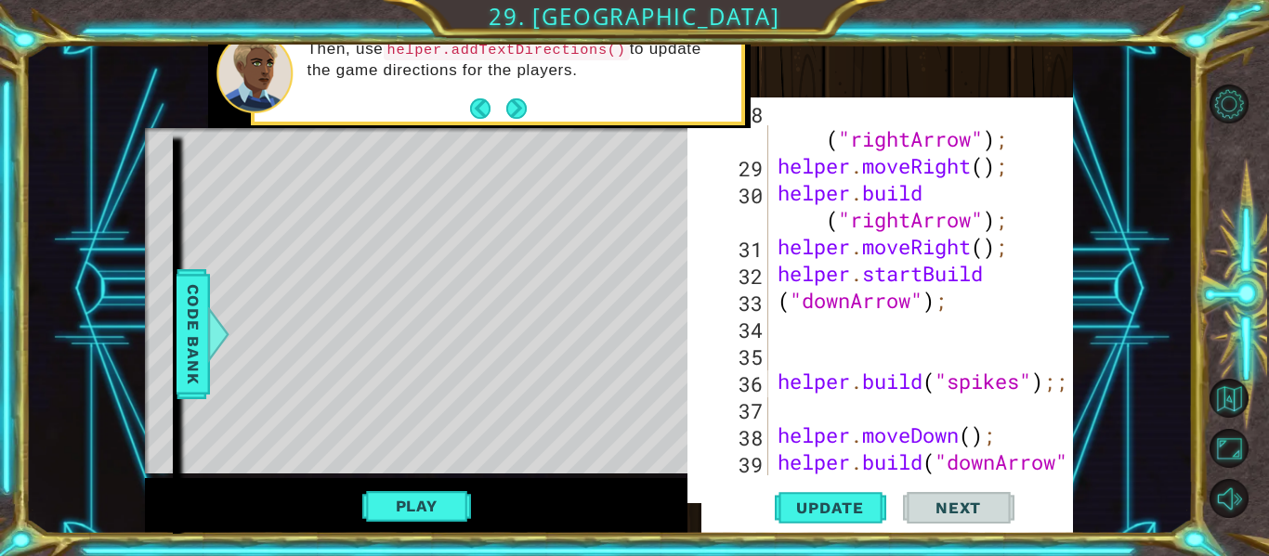
type textarea "[DOMAIN_NAME]("spikes");"
click at [811, 494] on button "Update" at bounding box center [830, 508] width 111 height 52
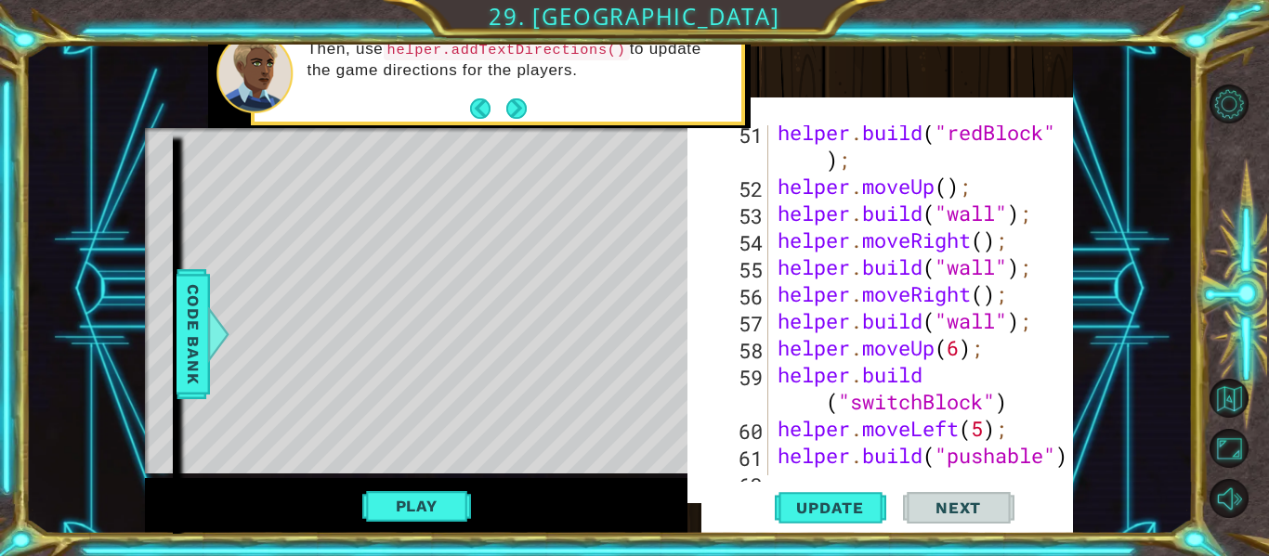
scroll to position [1805, 0]
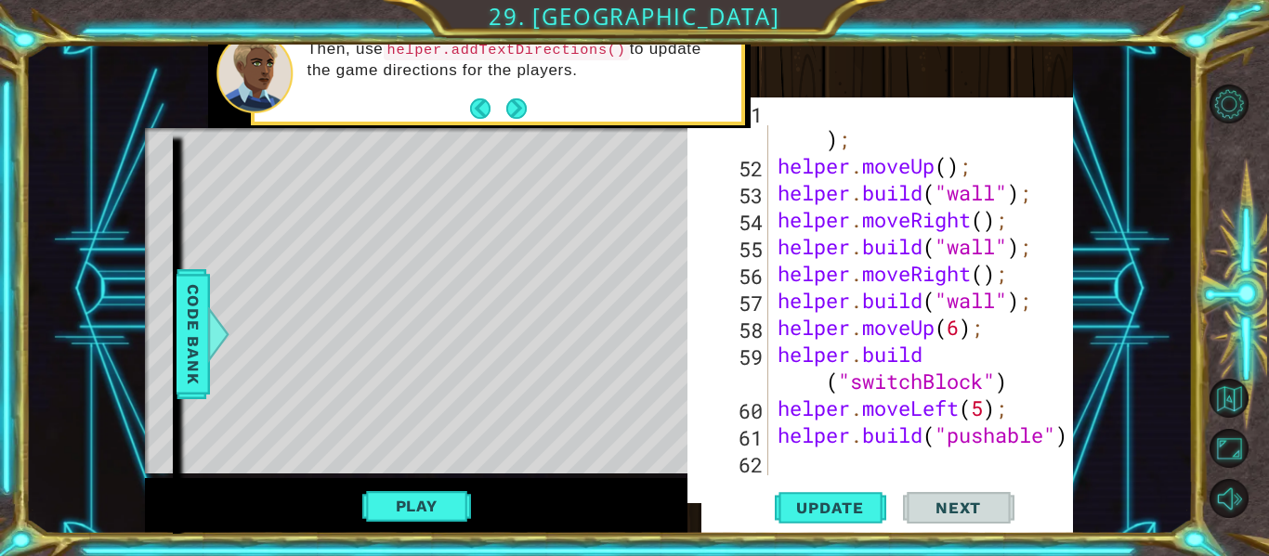
click at [817, 457] on div "helper . build ( "redBlock" ) ; helper . moveUp ( ) ; helper . build ( "wall" )…" at bounding box center [926, 313] width 305 height 431
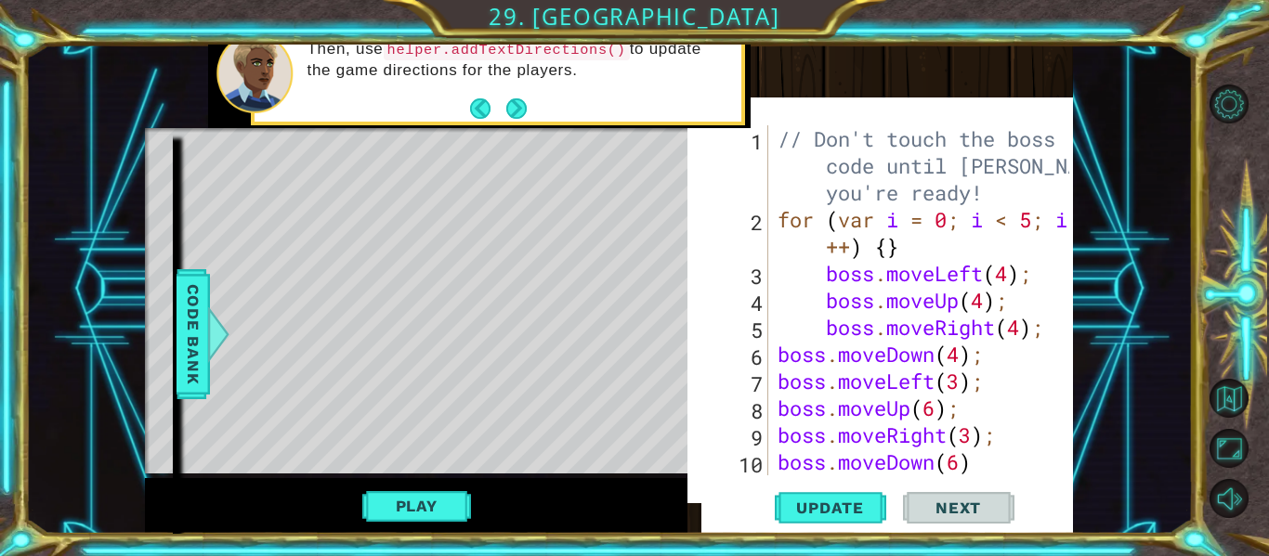
scroll to position [3, 0]
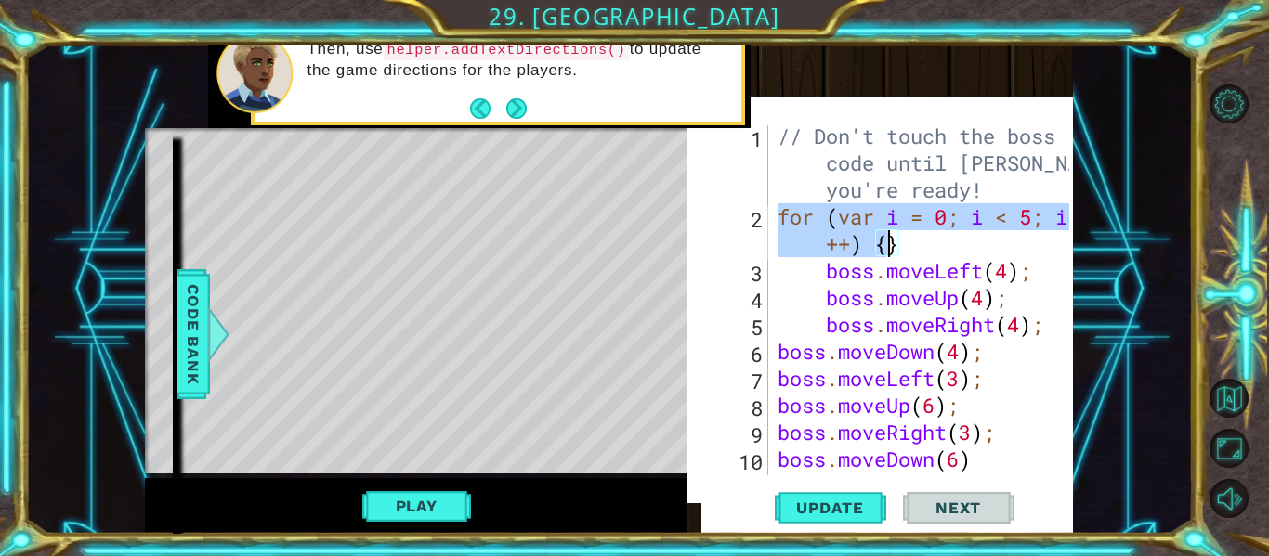
drag, startPoint x: 780, startPoint y: 222, endPoint x: 890, endPoint y: 241, distance: 111.2
click at [890, 241] on div "// Don't touch the boss code until [PERSON_NAME] says you're ready! for ( var i…" at bounding box center [926, 352] width 305 height 458
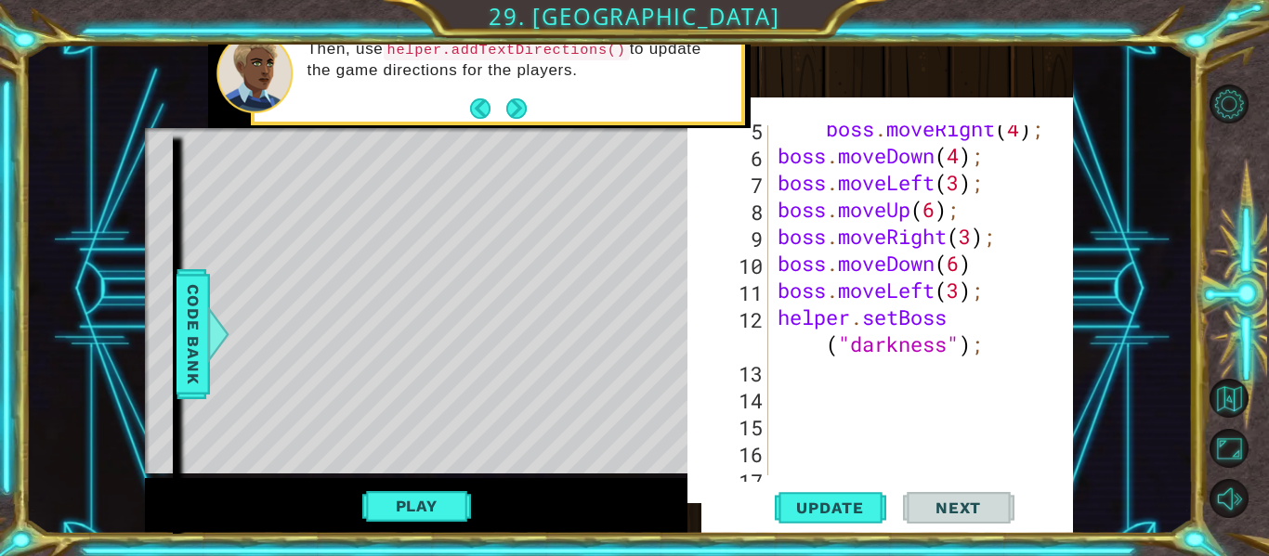
scroll to position [222, 0]
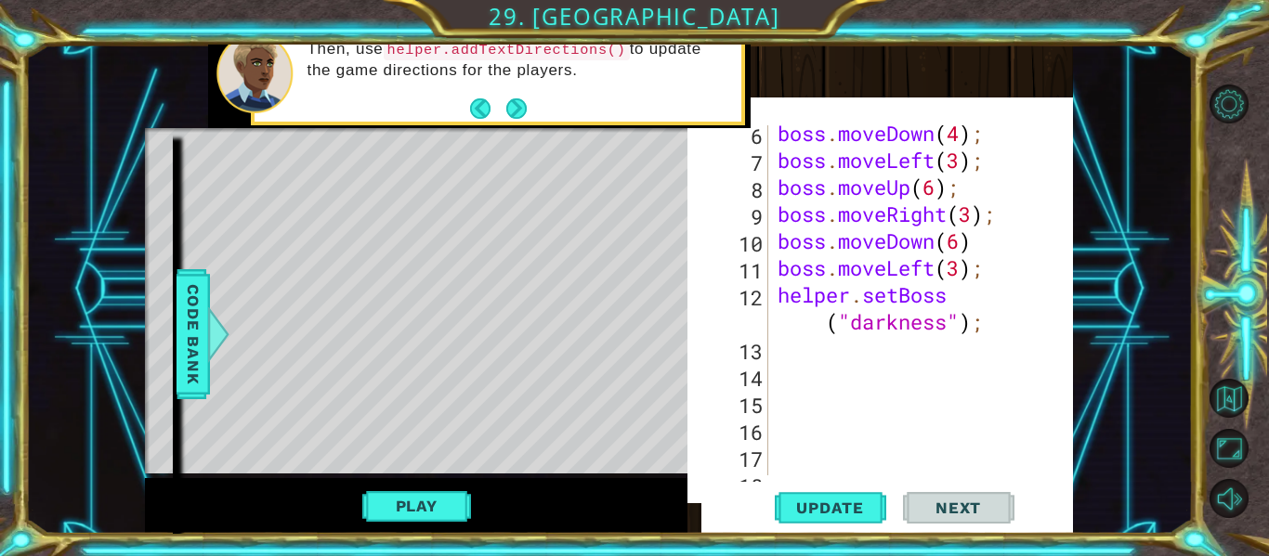
click at [1026, 324] on div "boss . moveDown ( 4 ) ; boss . moveLeft ( 3 ) ; boss . moveUp ( 6 ) ; boss . mo…" at bounding box center [926, 349] width 305 height 458
type textarea "helper.setBoss("darkness");"
click at [1008, 320] on div "boss . moveDown ( 4 ) ; boss . moveLeft ( 3 ) ; boss . moveUp ( 6 ) ; boss . mo…" at bounding box center [926, 325] width 305 height 404
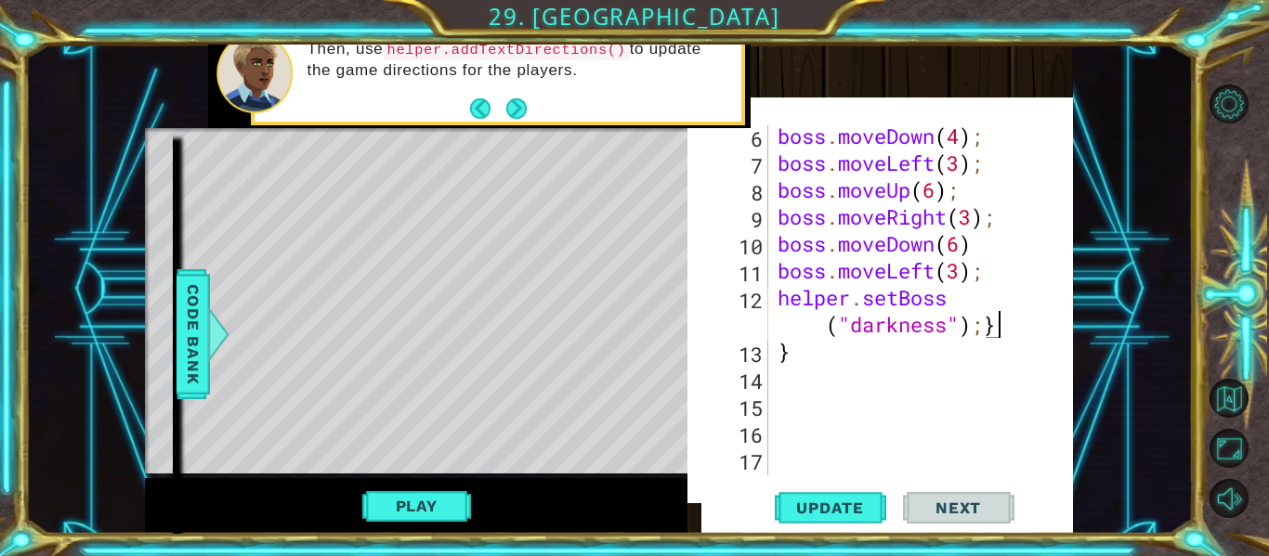
click at [833, 352] on div "boss . moveDown ( 4 ) ; boss . moveLeft ( 3 ) ; boss . moveUp ( 6 ) ; boss . mo…" at bounding box center [926, 325] width 305 height 404
type textarea "}"
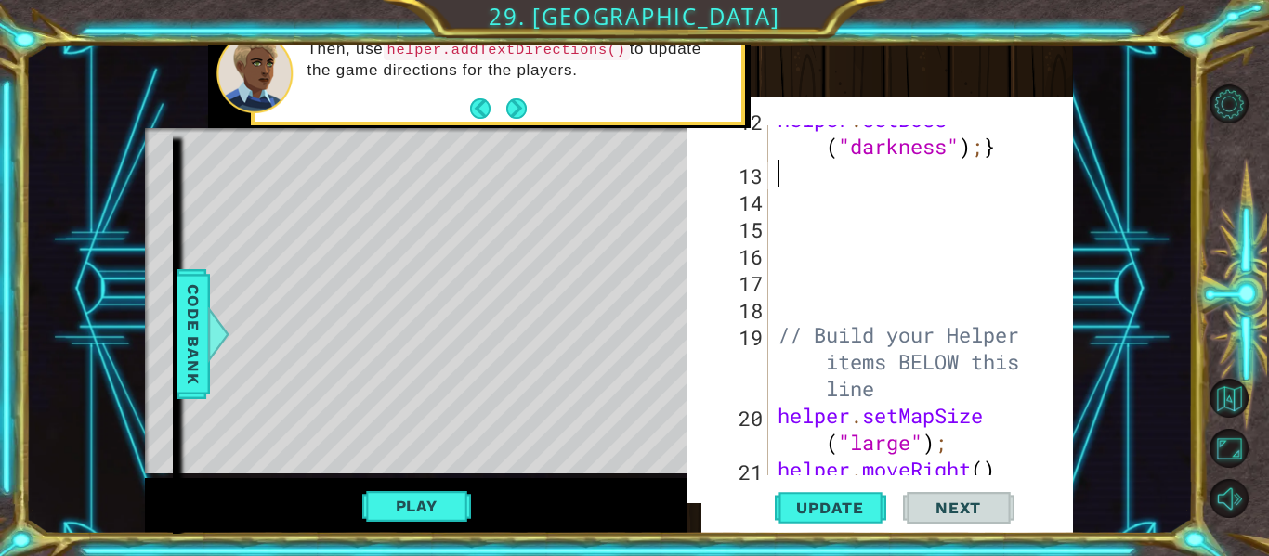
scroll to position [0, 0]
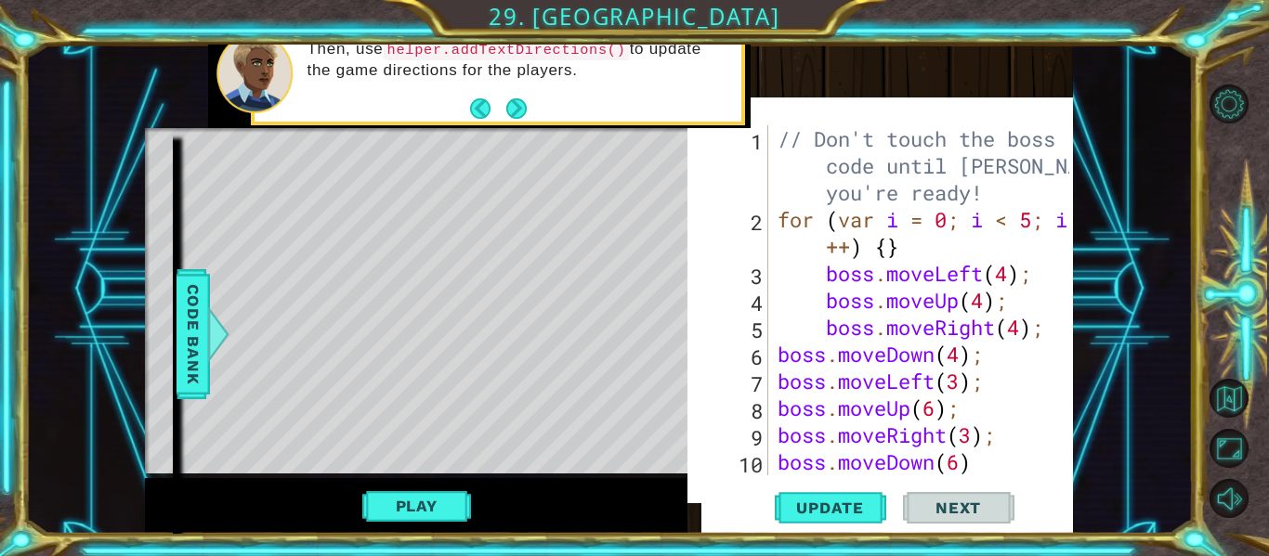
click at [905, 253] on div "// Don't touch the boss code until [PERSON_NAME] says you're ready! for ( var i…" at bounding box center [926, 354] width 305 height 458
click at [855, 510] on span "Update" at bounding box center [830, 508] width 105 height 19
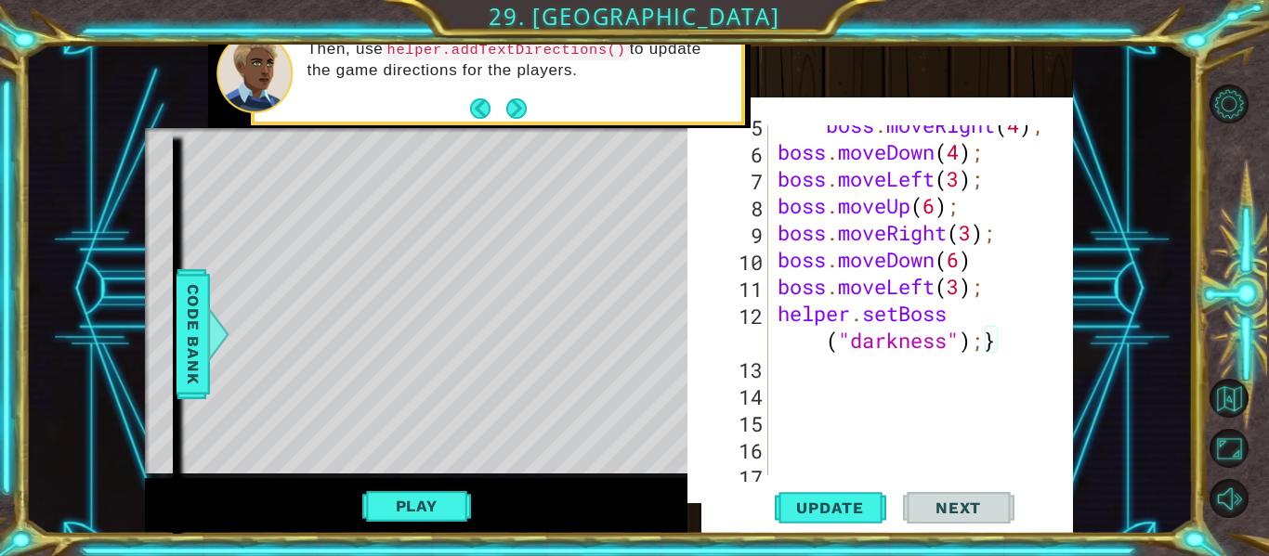
scroll to position [81, 0]
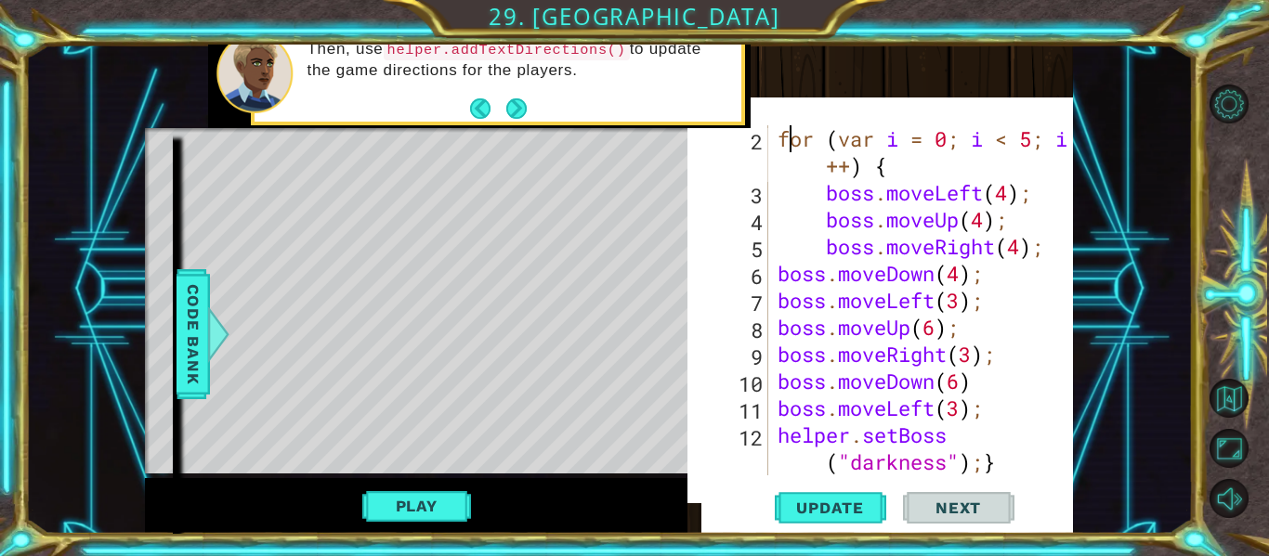
click at [783, 137] on div "for ( var i = 0 ; i < 5 ; i ++ ) { boss . moveLeft ( 4 ) ; boss . moveUp ( 4 ) …" at bounding box center [926, 340] width 305 height 431
click at [784, 137] on div "for ( var i = 0 ; i < 5 ; i ++ ) { boss . moveLeft ( 4 ) ; boss . moveUp ( 4 ) …" at bounding box center [921, 300] width 295 height 350
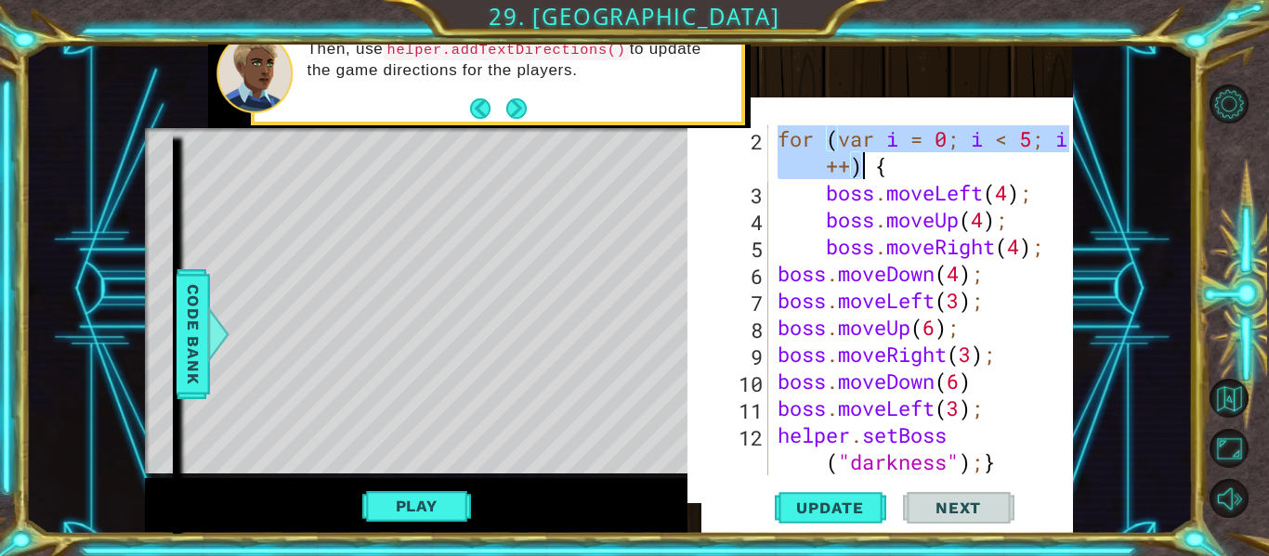
drag, startPoint x: 778, startPoint y: 135, endPoint x: 866, endPoint y: 160, distance: 90.9
click at [866, 160] on div "for ( var i = 0 ; i < 5 ; i ++ ) { boss . moveLeft ( 4 ) ; boss . moveUp ( 4 ) …" at bounding box center [926, 340] width 305 height 431
click at [931, 230] on div "for ( var i = 0 ; i < 5 ; i ++ ) { boss . moveLeft ( 4 ) ; boss . moveUp ( 4 ) …" at bounding box center [926, 340] width 305 height 431
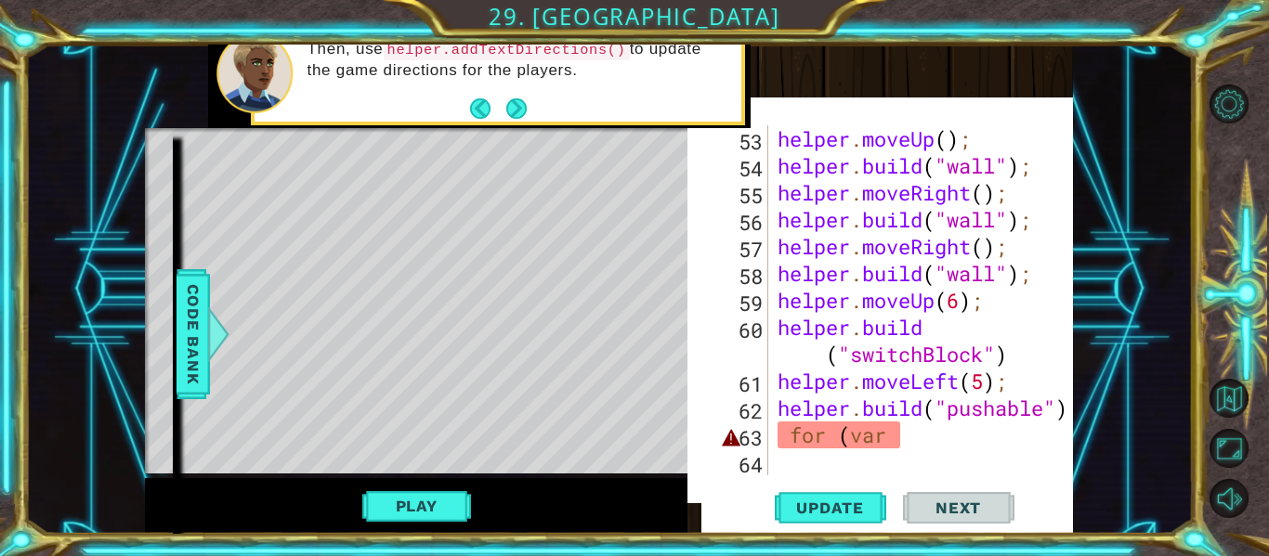
scroll to position [1859, 0]
click at [925, 446] on div "helper . moveUp ( ) ; helper . build ( "wall" ) ; helper . moveRight ( ) ; help…" at bounding box center [926, 327] width 305 height 404
type textarea "f"
paste textarea "for (var i = 0; i < 5; i++)"
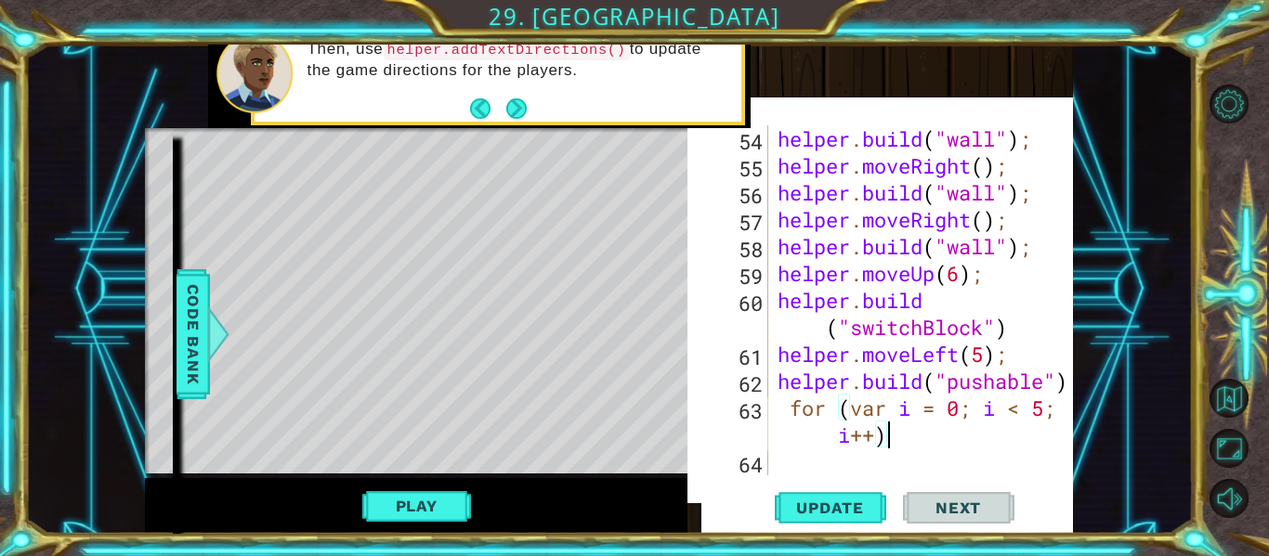
scroll to position [1886, 0]
click at [844, 503] on span "Update" at bounding box center [830, 508] width 105 height 19
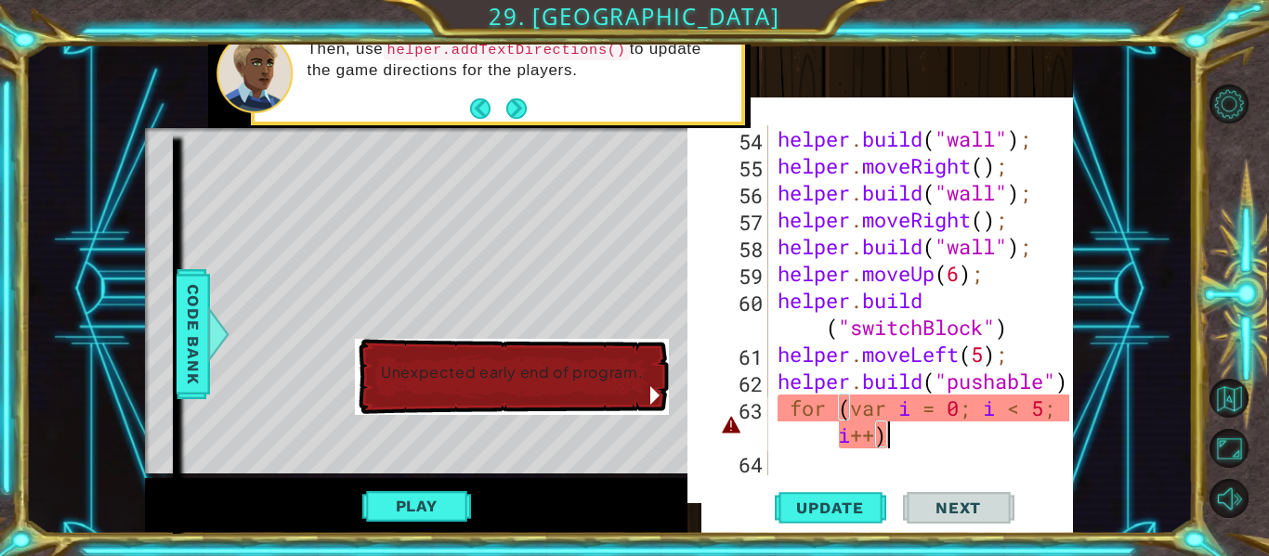
click at [898, 444] on div "helper . build ( "wall" ) ; helper . moveRight ( ) ; helper . build ( "wall" ) …" at bounding box center [926, 327] width 305 height 404
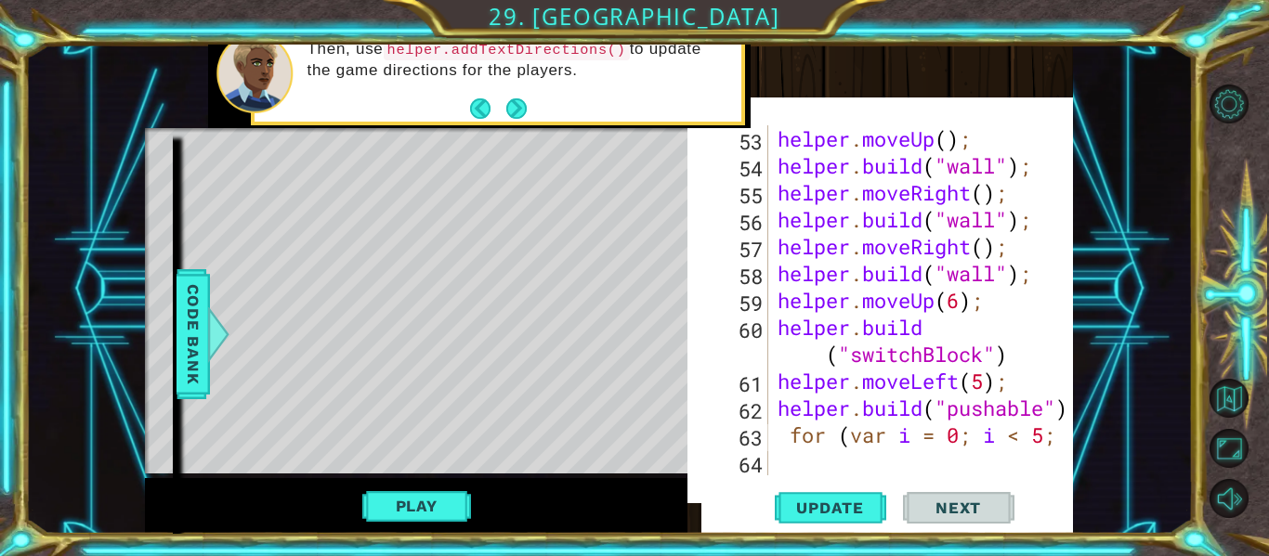
scroll to position [1859, 0]
click at [790, 510] on span "Update" at bounding box center [830, 508] width 105 height 19
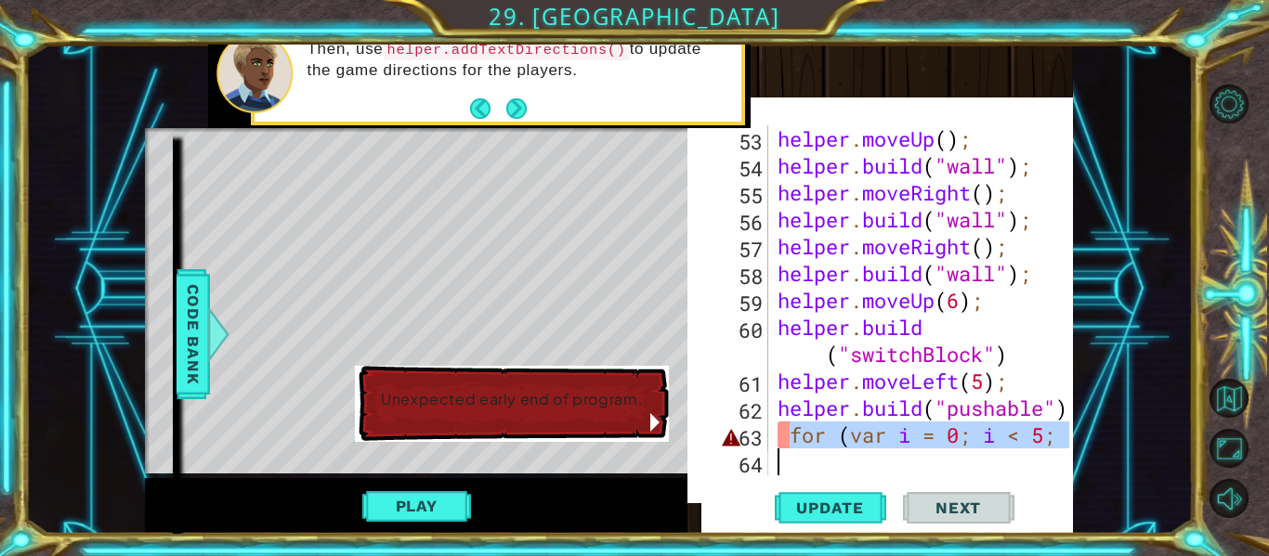
drag, startPoint x: 788, startPoint y: 440, endPoint x: 919, endPoint y: 451, distance: 131.5
click at [919, 451] on div "helper . moveUp ( ) ; helper . build ( "wall" ) ; helper . moveRight ( ) ; help…" at bounding box center [926, 327] width 305 height 404
type textarea "for (var i = 0; i < 5;"
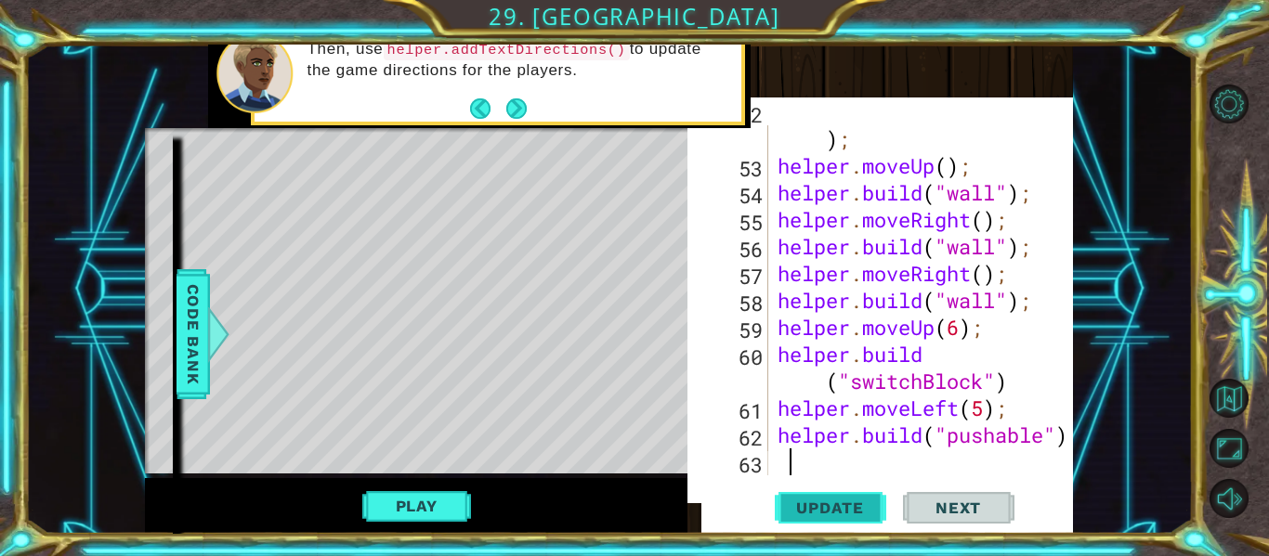
click at [839, 500] on span "Update" at bounding box center [830, 508] width 105 height 19
paste textarea "for (var i = 0; i < 5; i++)"
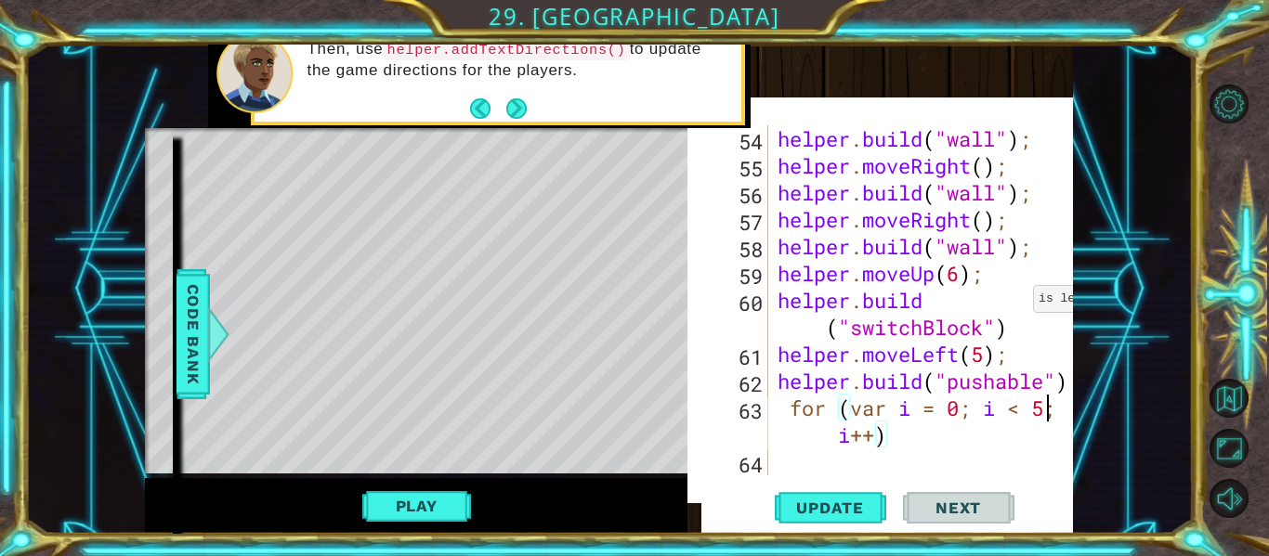
type textarea "for (var i = 0; i < 1; i++)"
click at [906, 443] on div "helper . build ( "wall" ) ; helper . moveRight ( ) ; helper . build ( "wall" ) …" at bounding box center [926, 327] width 305 height 404
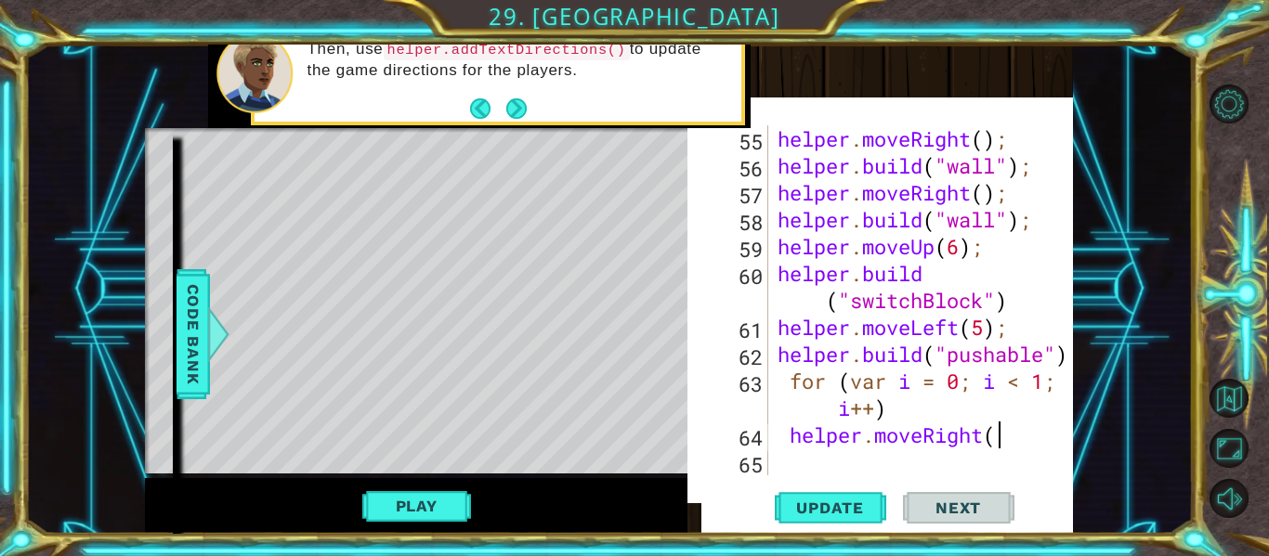
scroll to position [0, 9]
type textarea "helper.moveRight()"
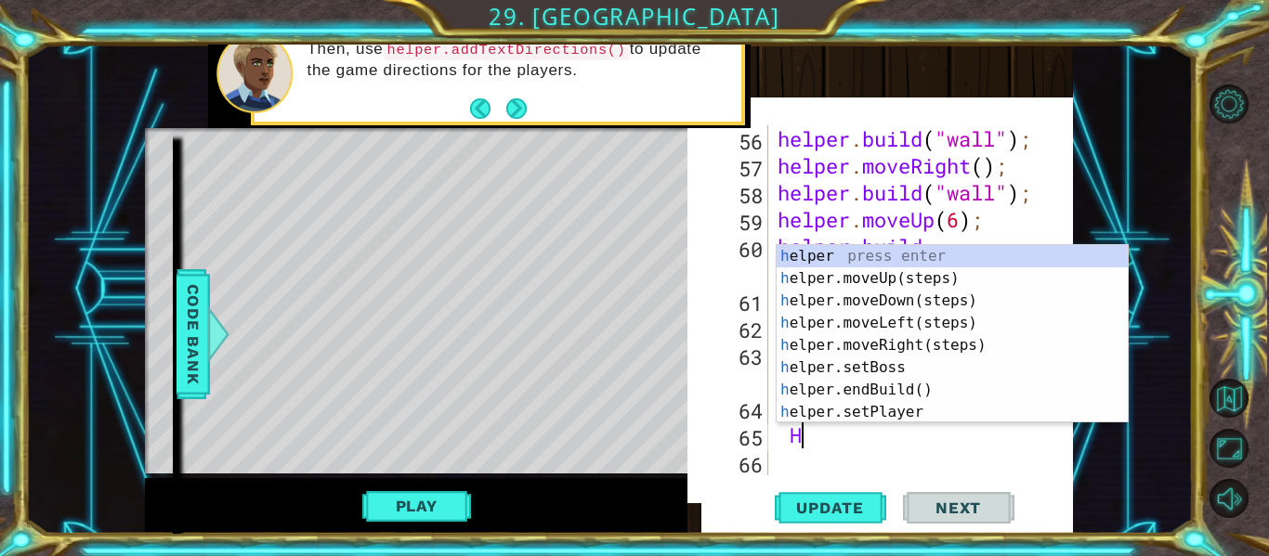
scroll to position [0, 1]
type textarea "H"
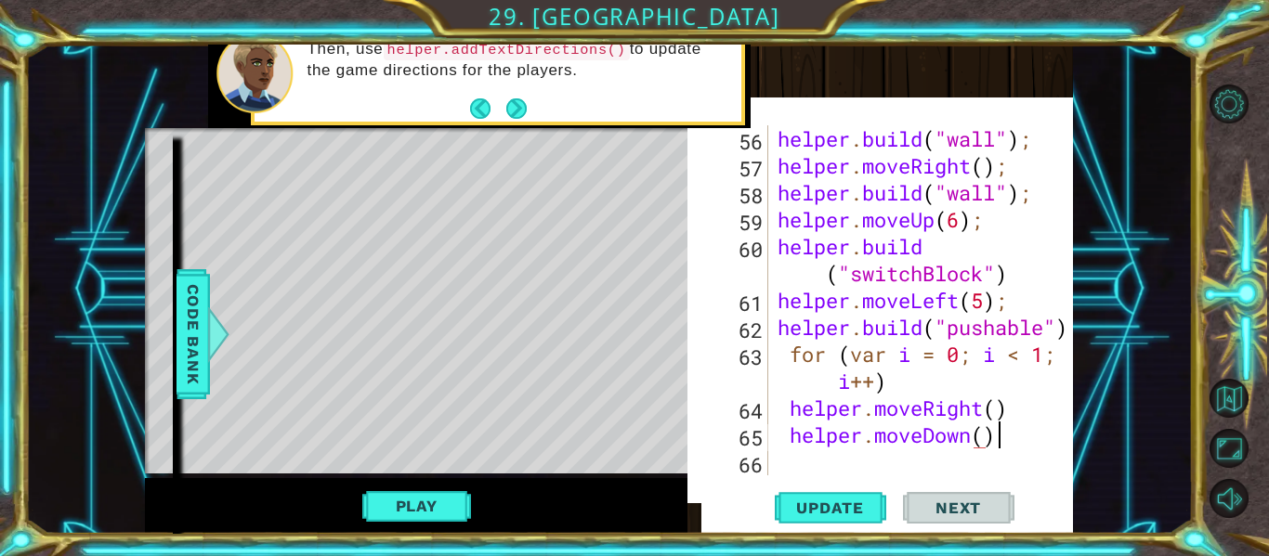
scroll to position [0, 9]
click at [997, 410] on div "helper . build ( "wall" ) ; helper . moveRight ( ) ; helper . build ( "wall" ) …" at bounding box center [926, 327] width 305 height 404
type textarea "helper.moveRight(1)"
click at [938, 464] on div "helper . build ( "wall" ) ; helper . moveRight ( ) ; helper . build ( "wall" ) …" at bounding box center [926, 327] width 305 height 404
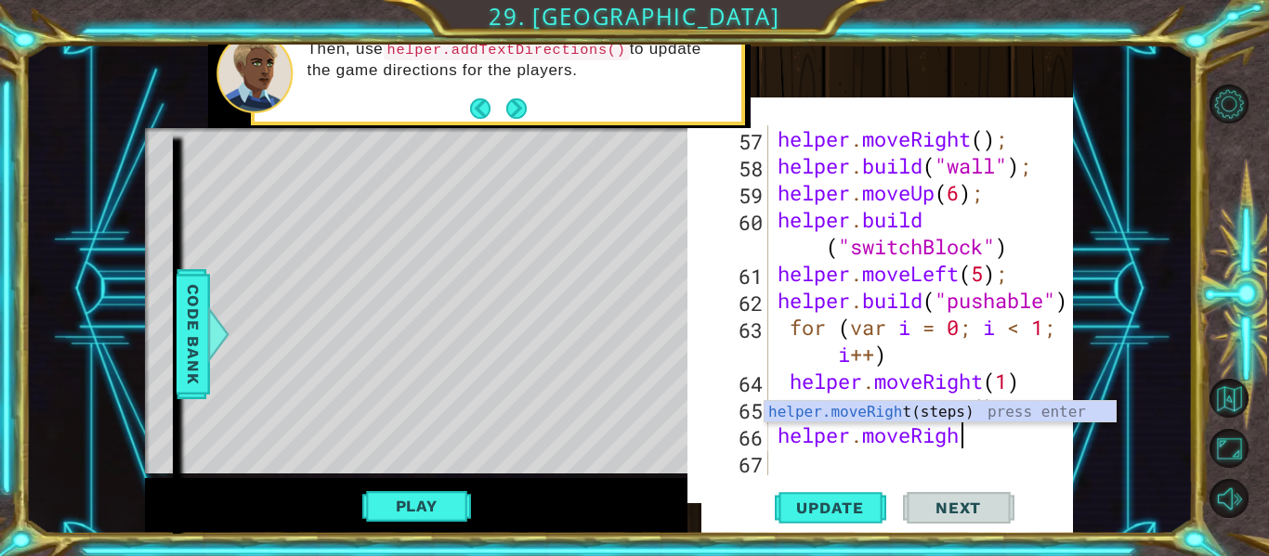
scroll to position [0, 8]
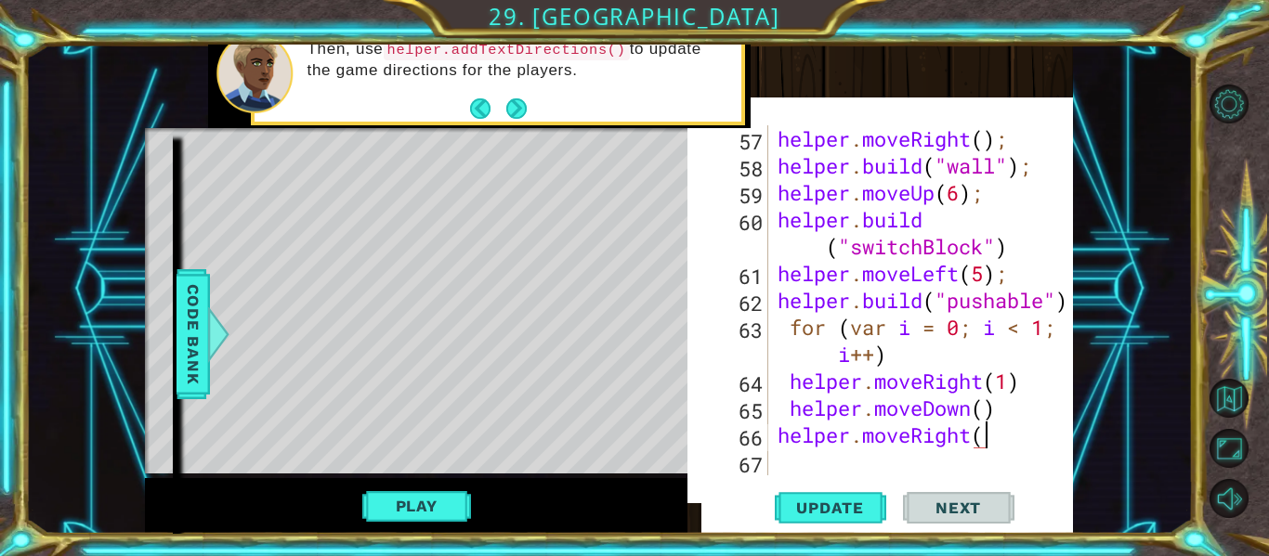
type textarea "helper.moveRight()"
click at [796, 462] on div "helper . moveRight ( ) ; helper . build ( "wall" ) ; helper . moveUp ( 6 ) ; he…" at bounding box center [926, 327] width 305 height 404
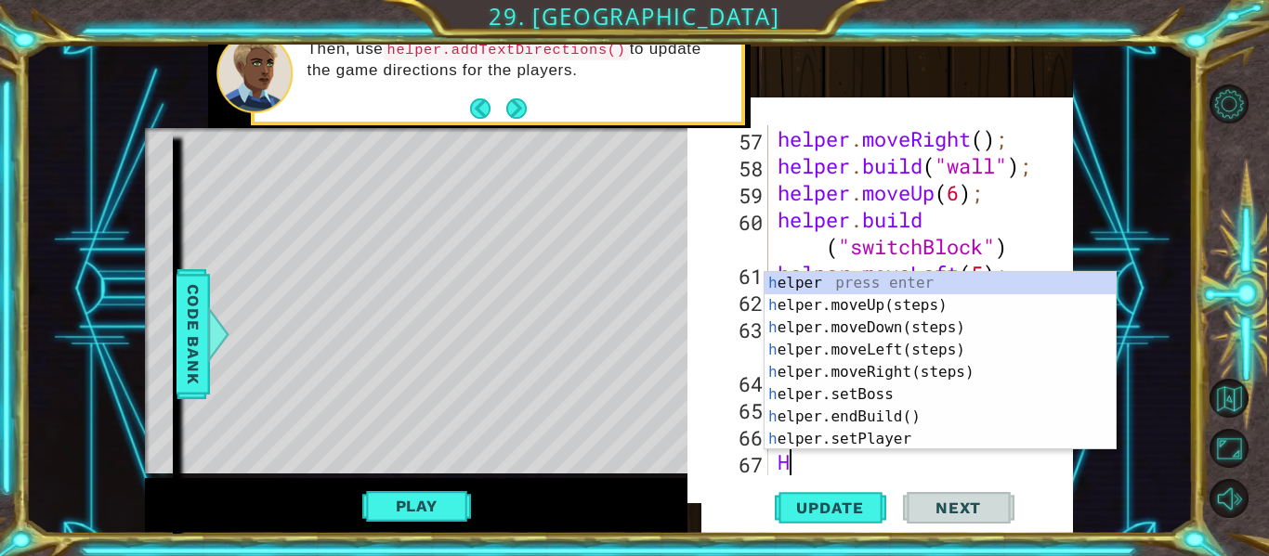
scroll to position [1994, 0]
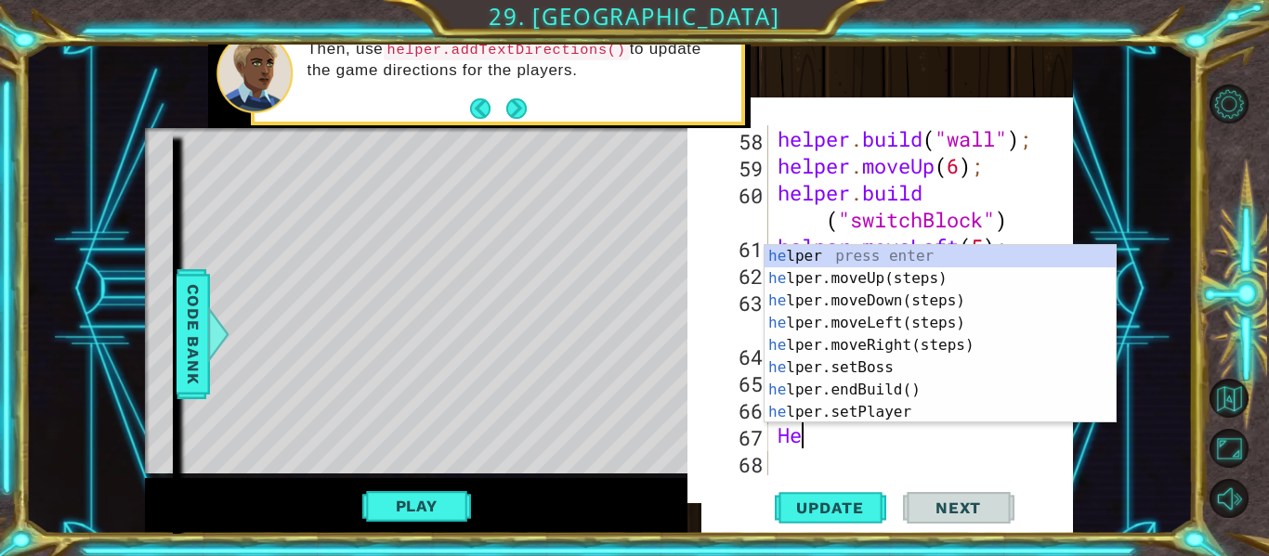
type textarea "H"
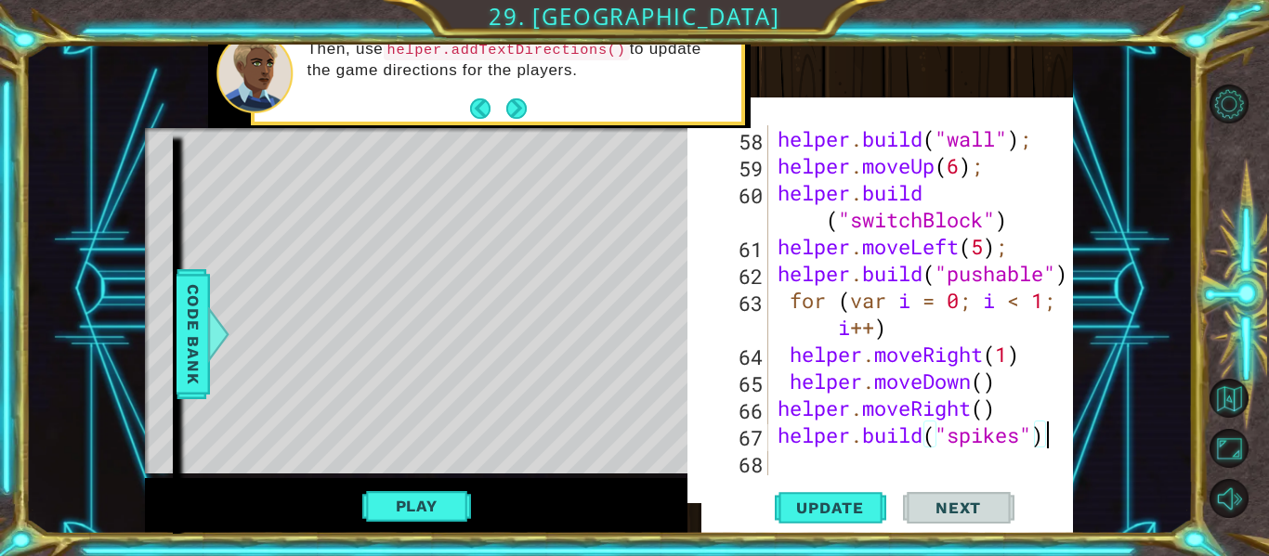
scroll to position [0, 12]
click at [895, 331] on div "helper . build ( "wall" ) ; helper . moveUp ( 6 ) ; helper . build ( "switchBlo…" at bounding box center [926, 327] width 305 height 404
click at [812, 505] on span "Update" at bounding box center [830, 508] width 105 height 19
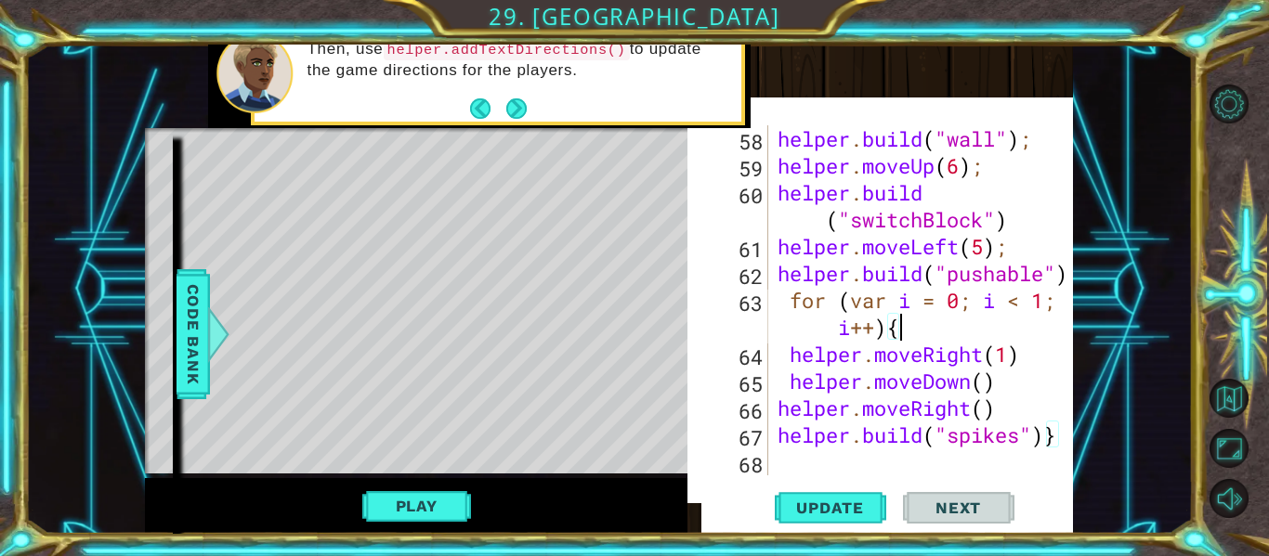
type textarea "[DOMAIN_NAME]("spikes")}"
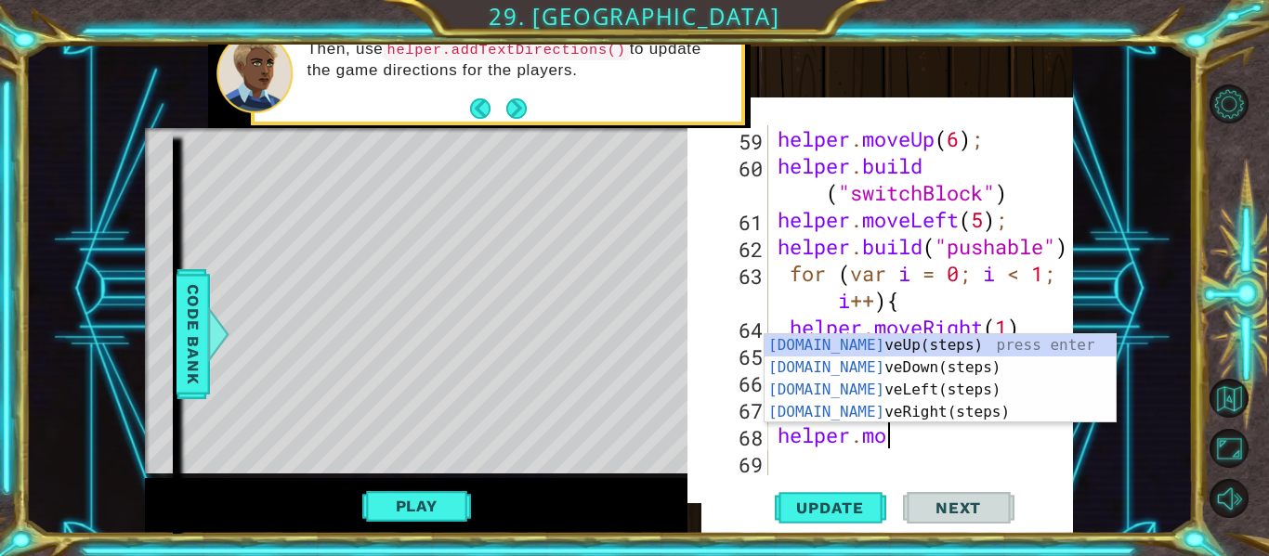
scroll to position [0, 6]
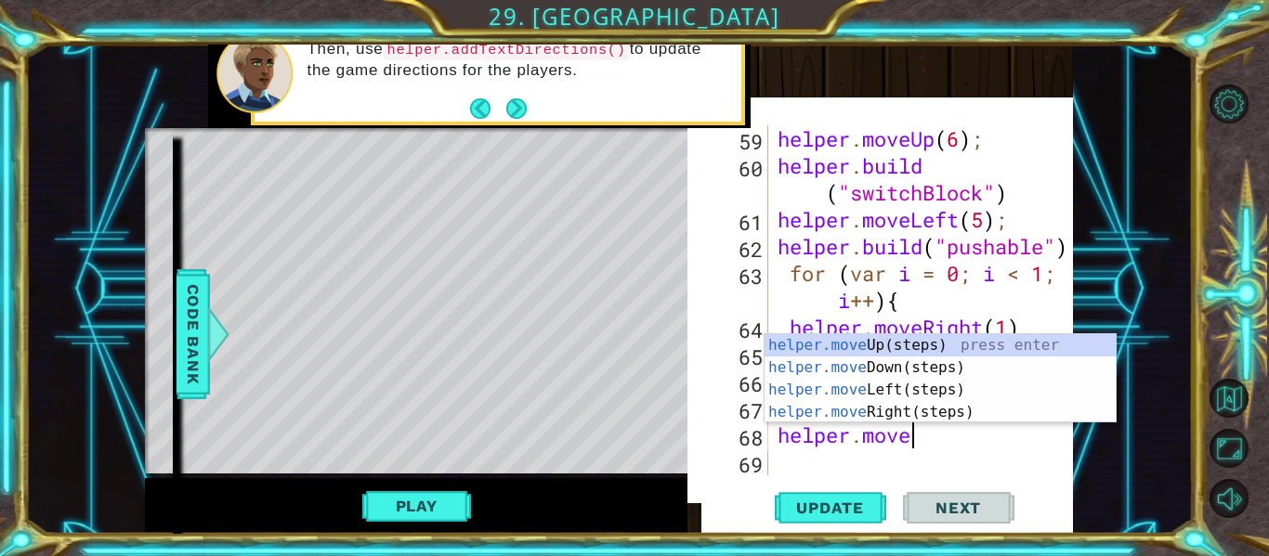
click at [1005, 439] on div "helper . moveUp ( 6 ) ; helper . build ( "switchBlock" ) helper . moveLeft ( 5 …" at bounding box center [926, 327] width 305 height 404
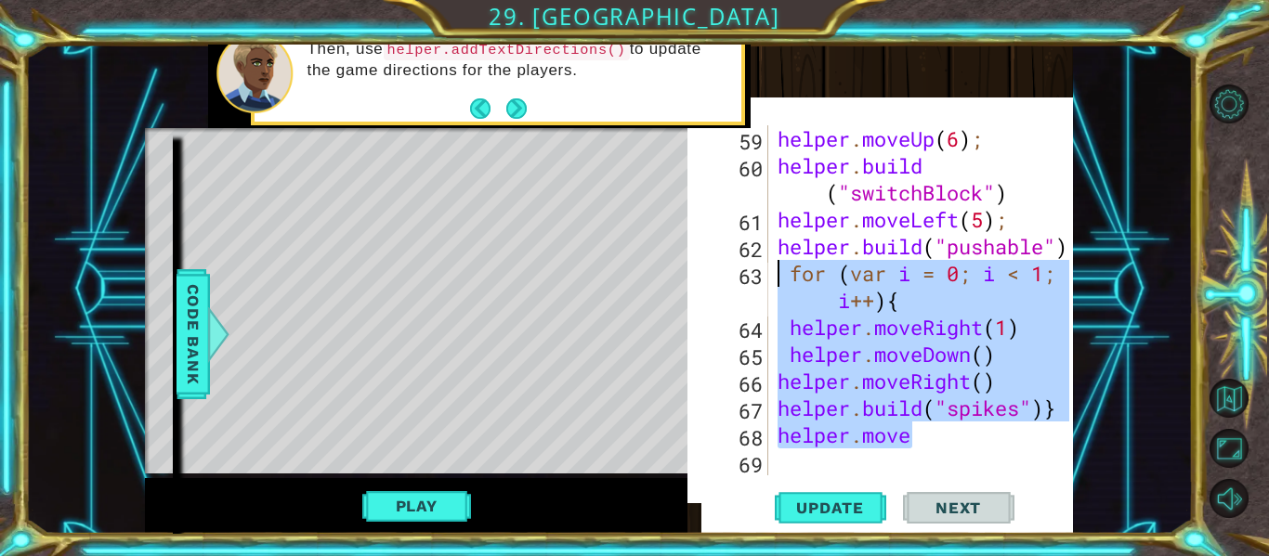
drag, startPoint x: 963, startPoint y: 442, endPoint x: 784, endPoint y: 278, distance: 243.3
click at [784, 278] on div "helper . moveUp ( 6 ) ; helper . build ( "switchBlock" ) helper . moveLeft ( 5 …" at bounding box center [926, 327] width 305 height 404
type textarea "for (var i = 0; i < 1; i++){ helper.moveRight(1)"
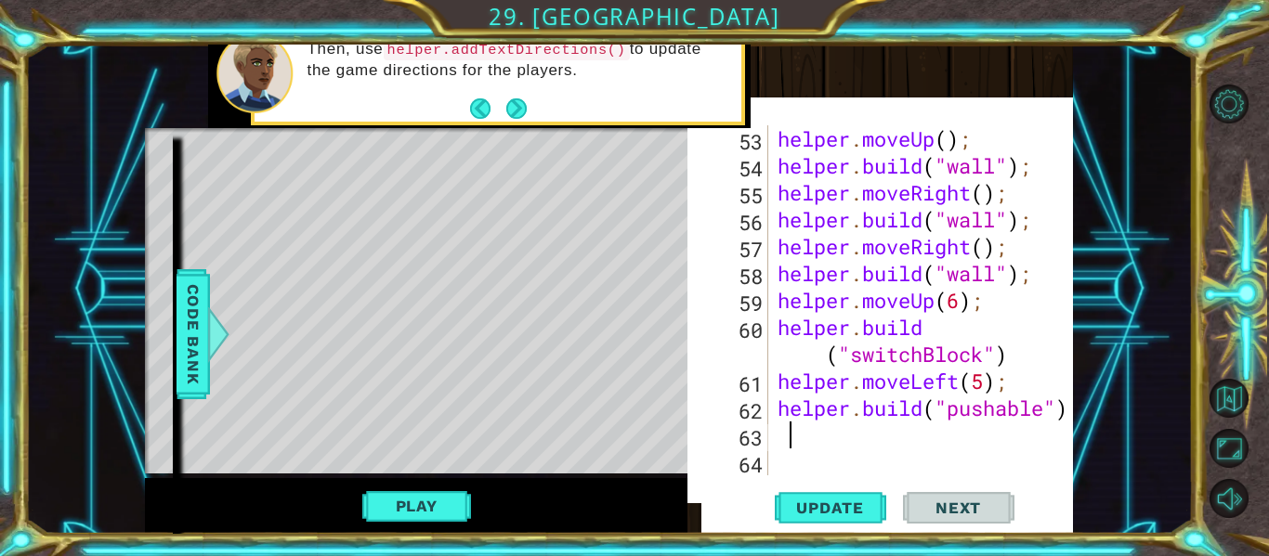
scroll to position [1859, 0]
click at [783, 504] on span "Update" at bounding box center [830, 508] width 105 height 19
click at [802, 433] on div "helper . moveUp ( ) ; helper . build ( "wall" ) ; helper . moveRight ( ) ; help…" at bounding box center [926, 327] width 305 height 404
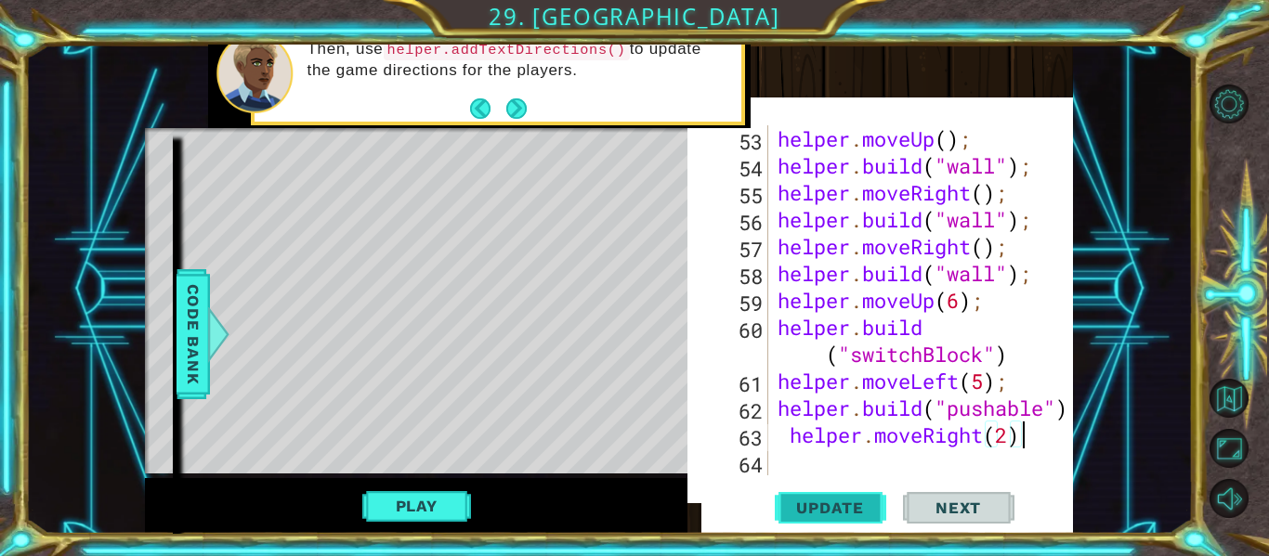
type textarea "helper.moveRight(2)"
click at [814, 505] on span "Update" at bounding box center [830, 508] width 105 height 19
click at [786, 466] on div "helper . moveUp ( ) ; helper . build ( "wall" ) ; helper . moveRight ( ) ; help…" at bounding box center [926, 327] width 305 height 404
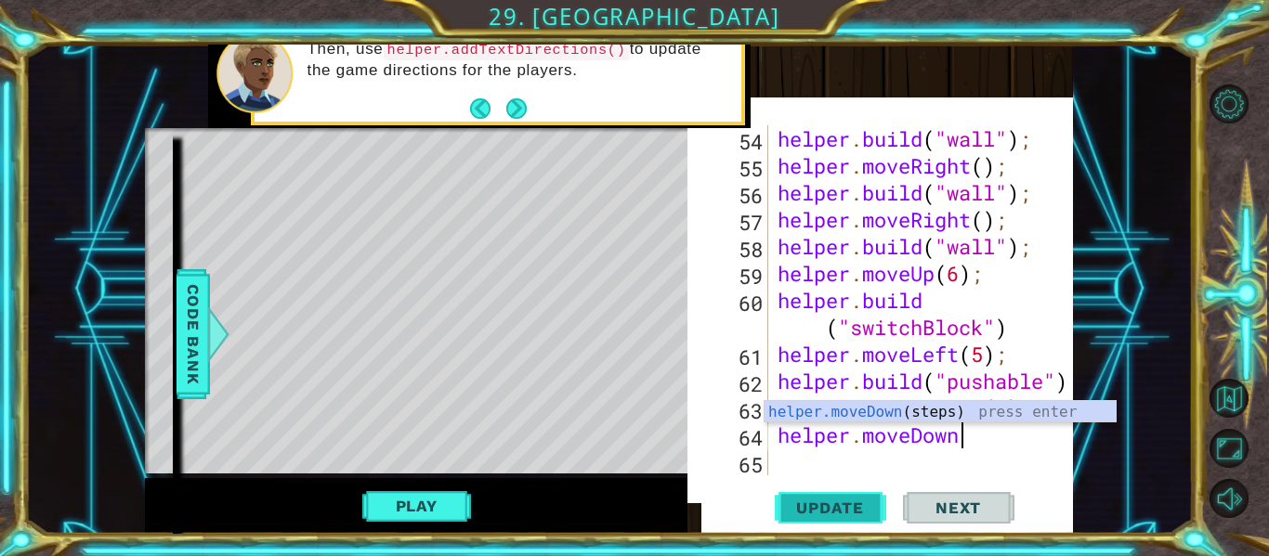
scroll to position [0, 8]
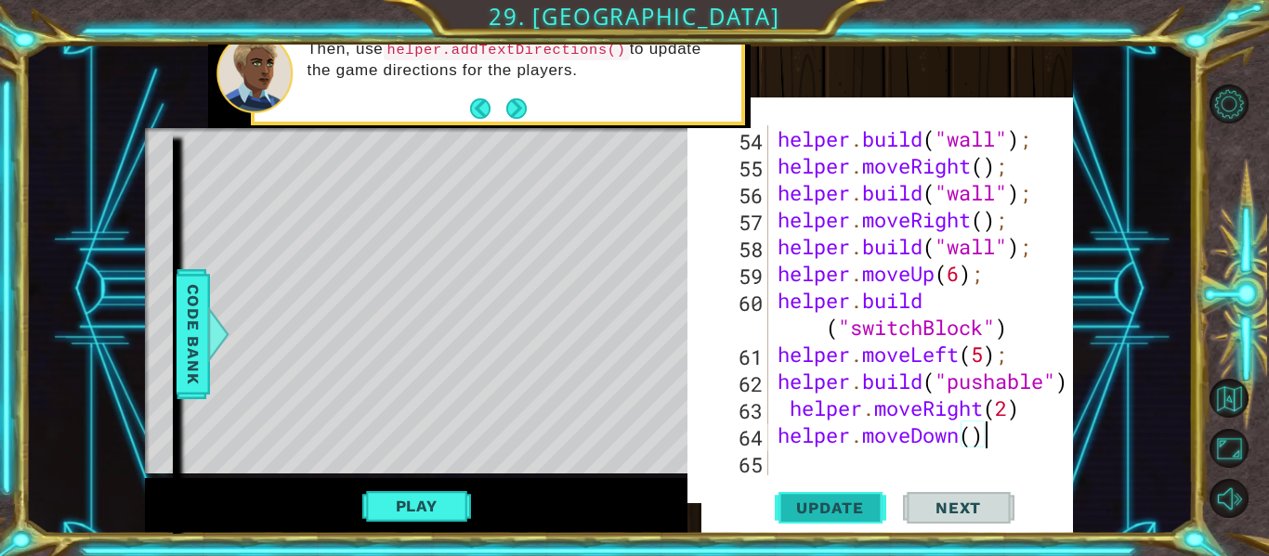
type textarea "helper.moveDown()"
click at [804, 507] on span "Update" at bounding box center [830, 508] width 105 height 19
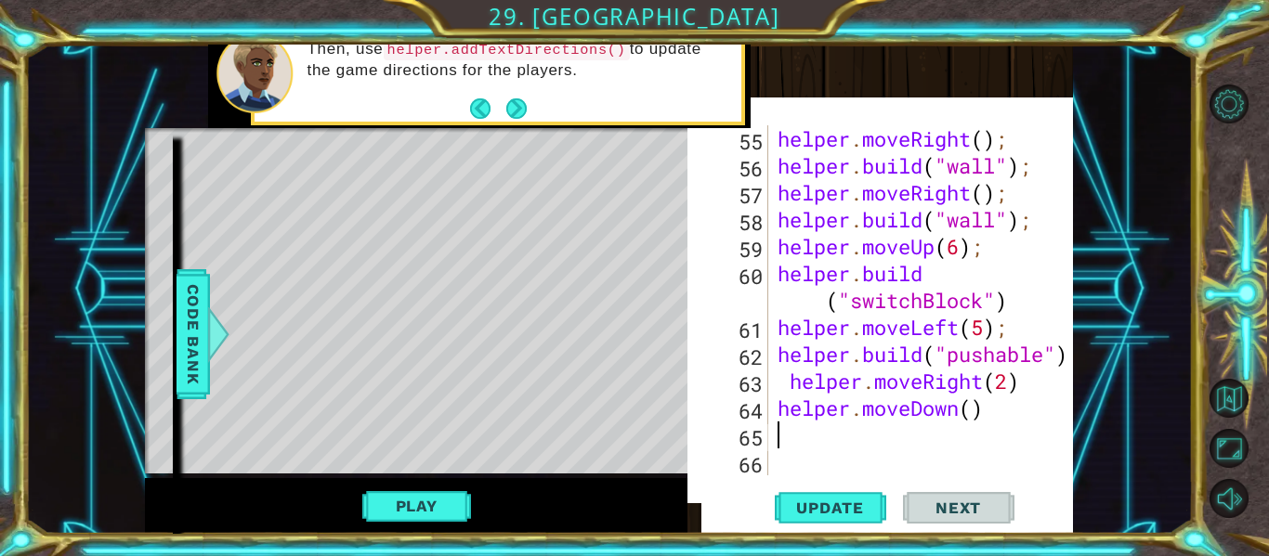
type textarea "H"
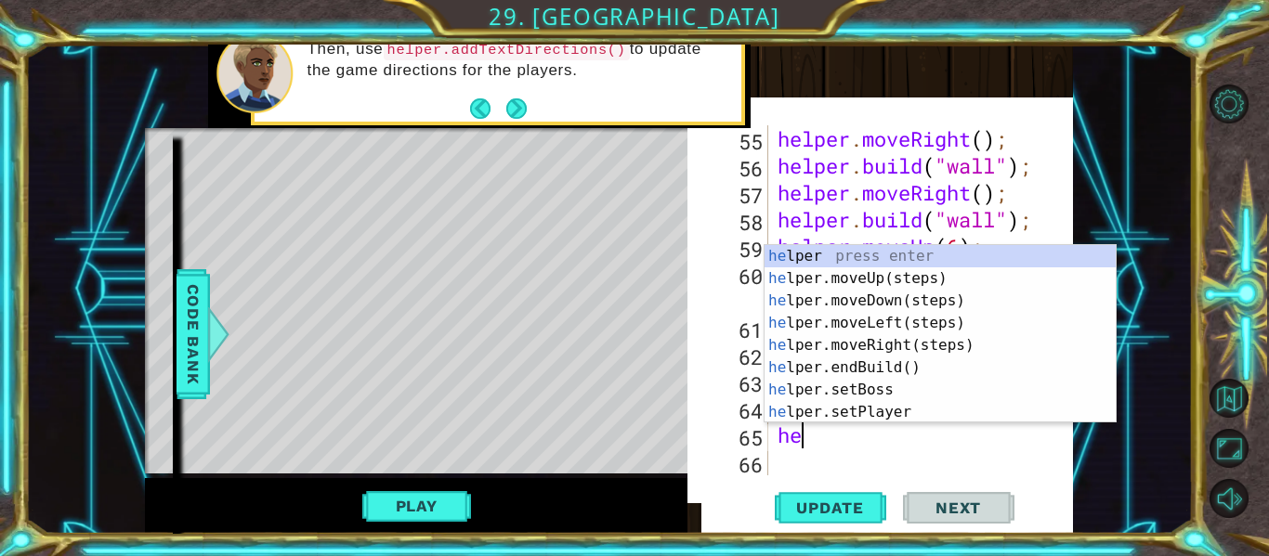
type textarea "h"
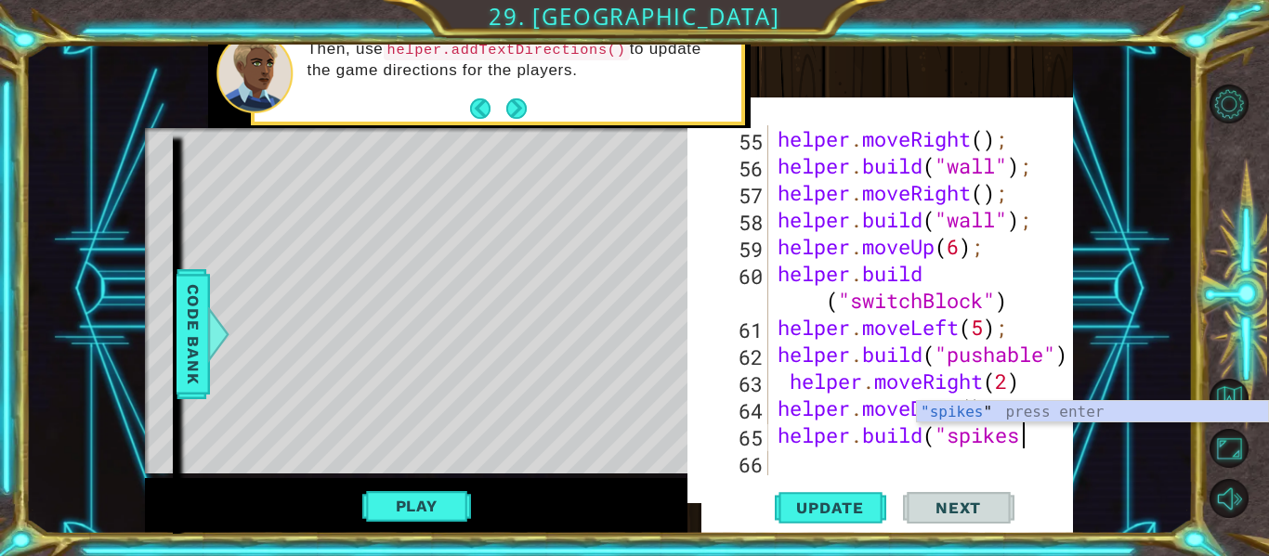
scroll to position [0, 11]
type textarea "[DOMAIN_NAME]("spikes")"
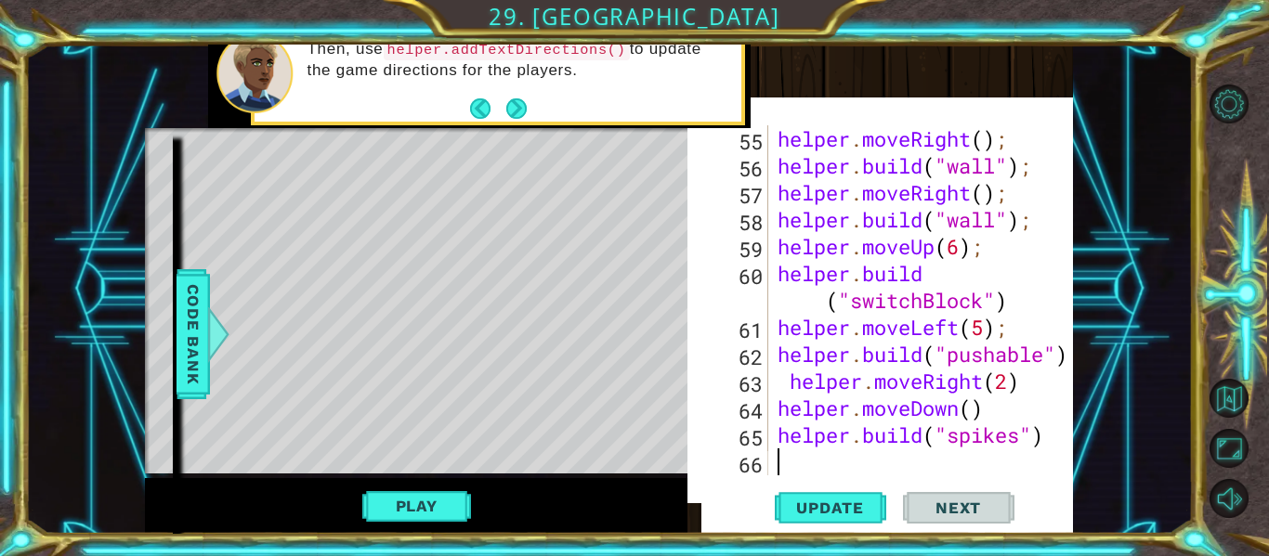
scroll to position [1940, 0]
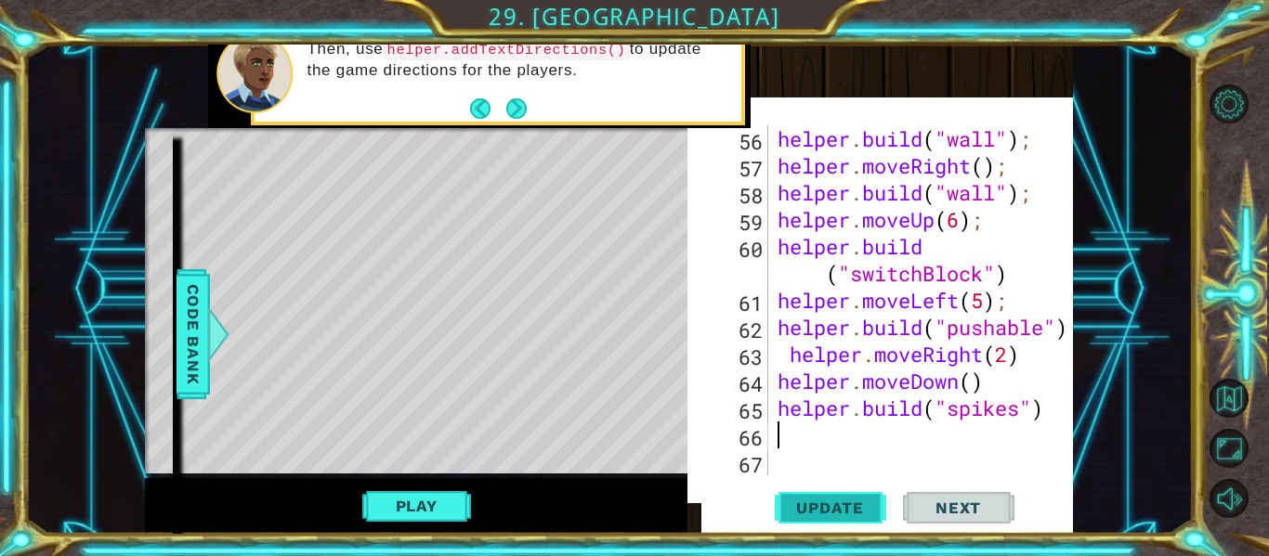
click at [864, 492] on button "Update" at bounding box center [830, 508] width 111 height 52
click at [826, 434] on div "helper . build ( "wall" ) ; helper . moveRight ( ) ; helper . build ( "wall" ) …" at bounding box center [926, 327] width 305 height 404
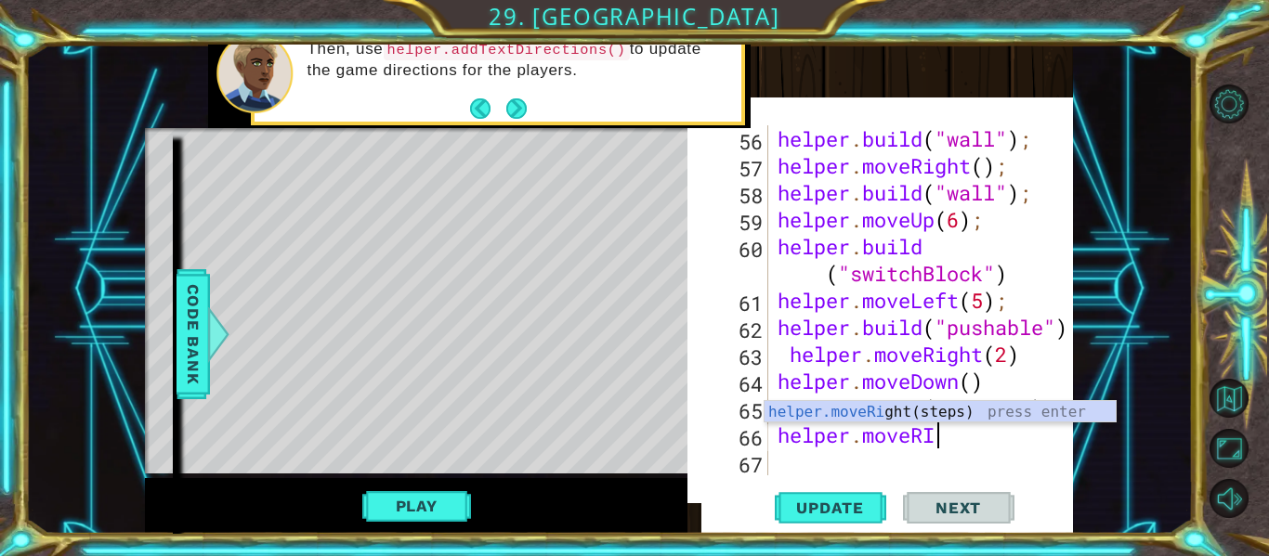
scroll to position [0, 6]
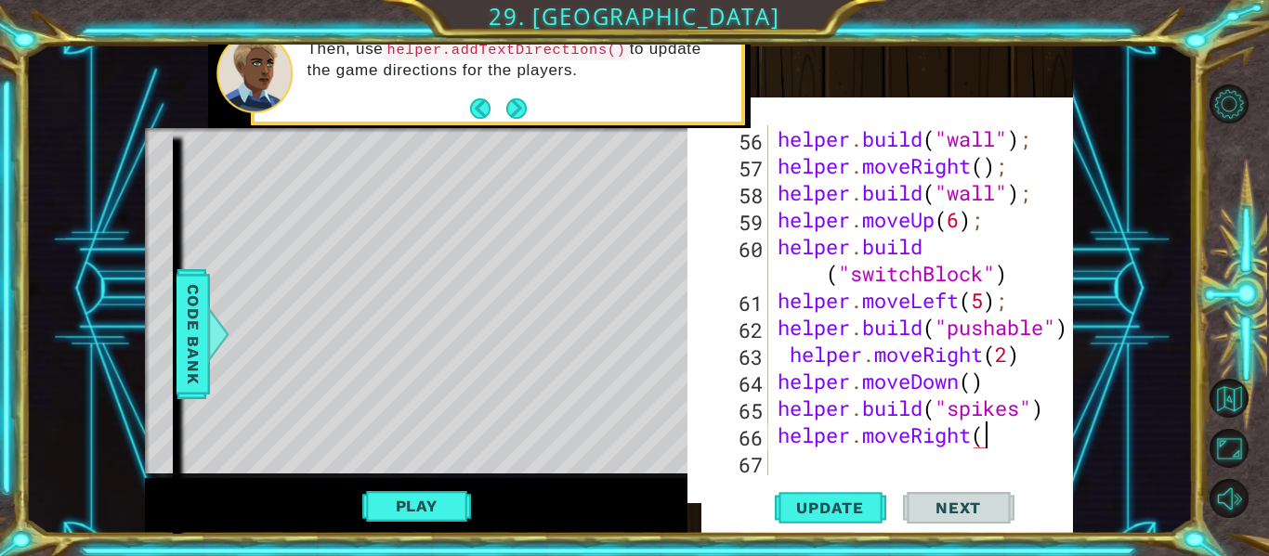
type textarea "helper.moveRight()"
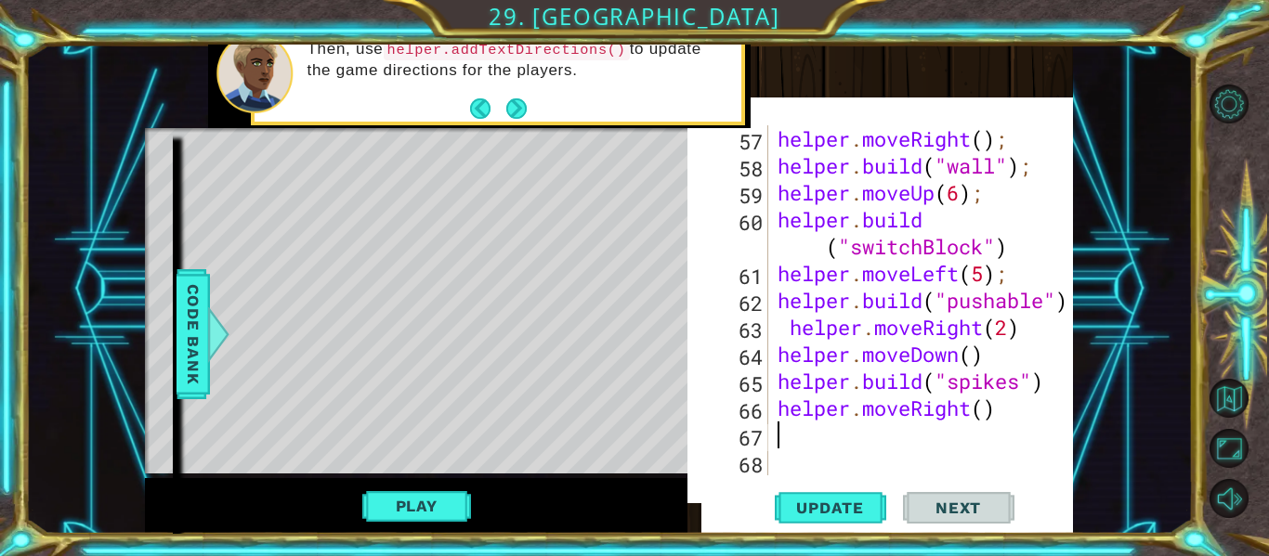
scroll to position [1967, 0]
click at [819, 496] on button "Update" at bounding box center [830, 508] width 111 height 52
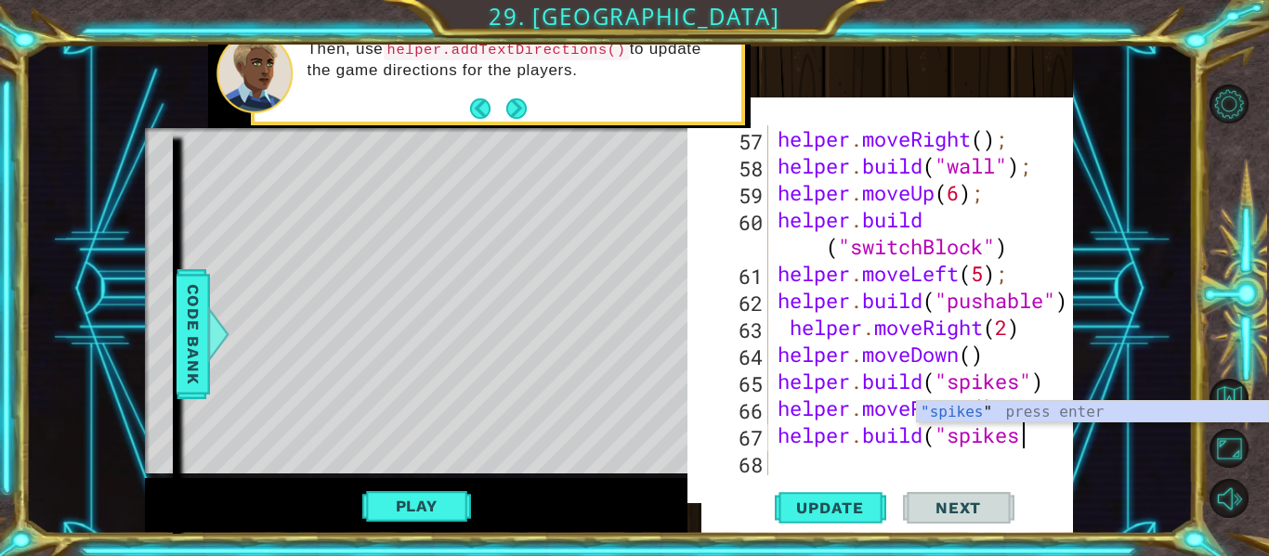
scroll to position [0, 11]
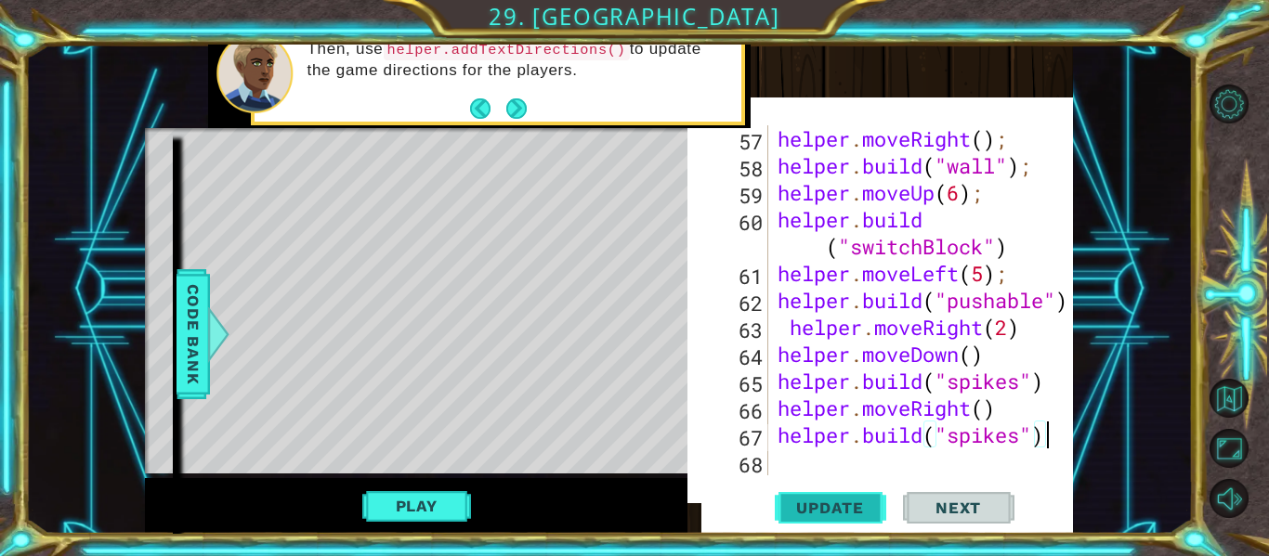
type textarea "[DOMAIN_NAME]("spikes")"
click at [802, 514] on span "Update" at bounding box center [830, 508] width 105 height 19
click at [378, 501] on button "Play" at bounding box center [416, 506] width 109 height 35
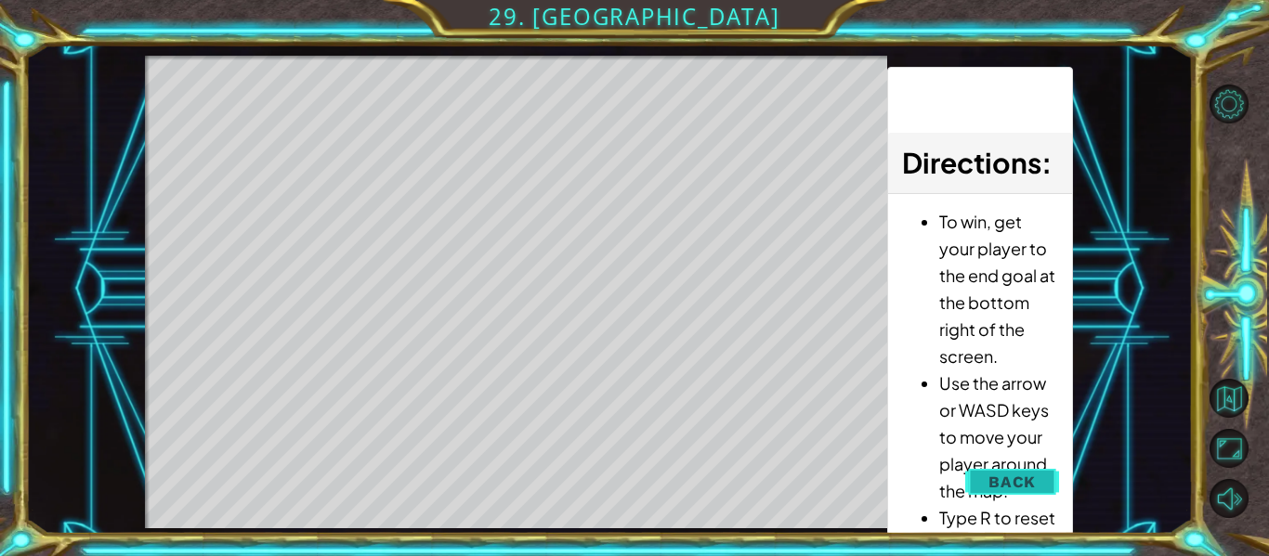
click at [992, 469] on button "Back" at bounding box center [1012, 482] width 94 height 37
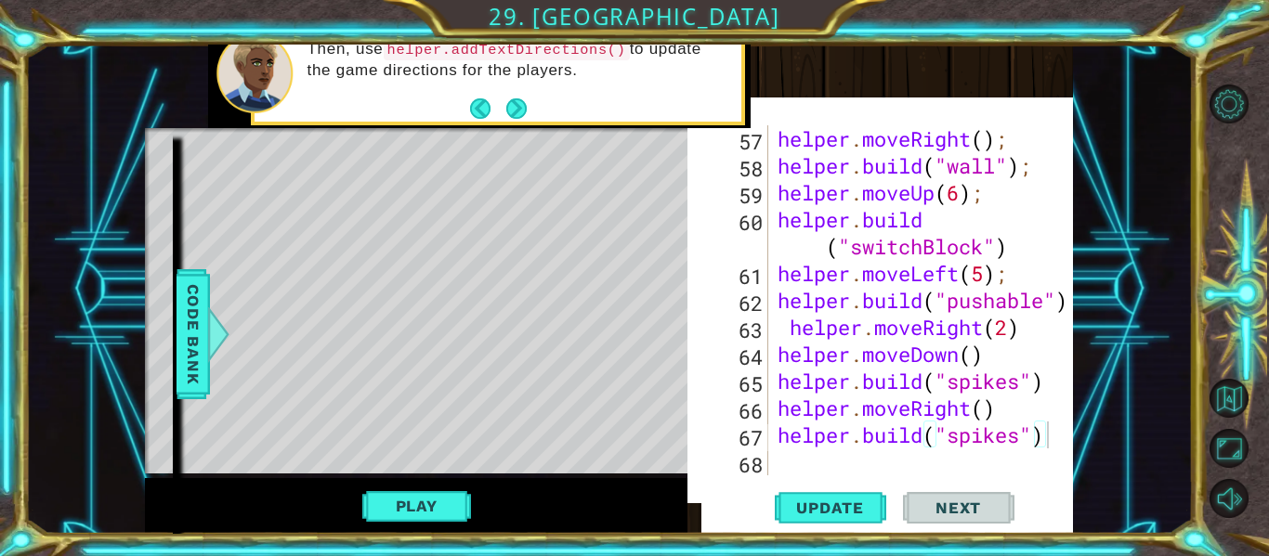
click at [905, 482] on button "Next" at bounding box center [958, 508] width 111 height 52
click at [870, 462] on div "helper . moveRight ( ) ; helper . build ( "wall" ) ; helper . moveUp ( 6 ) ; he…" at bounding box center [926, 327] width 305 height 404
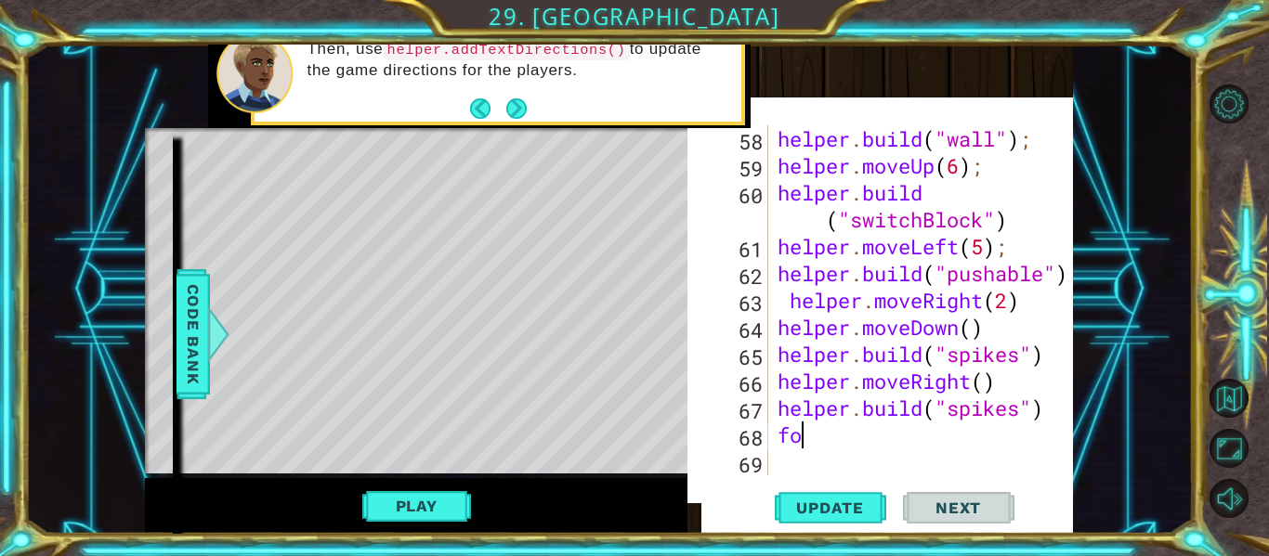
scroll to position [0, 0]
type textarea "f"
type textarea "[DOMAIN_NAME]("spikes")"
type textarea "helper.moveDown()"
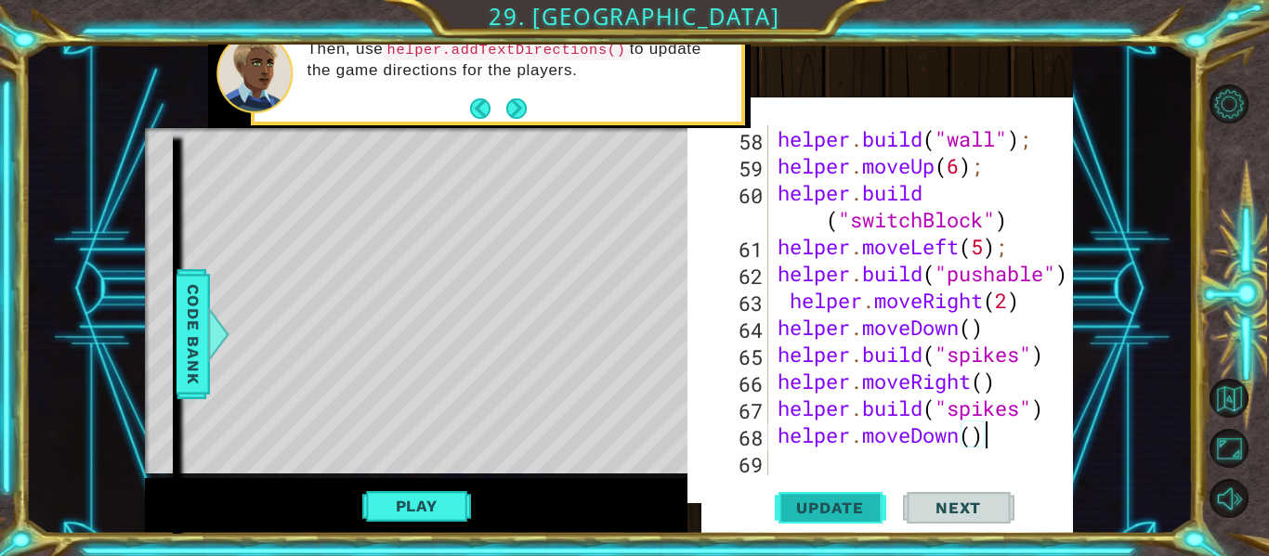
scroll to position [2021, 0]
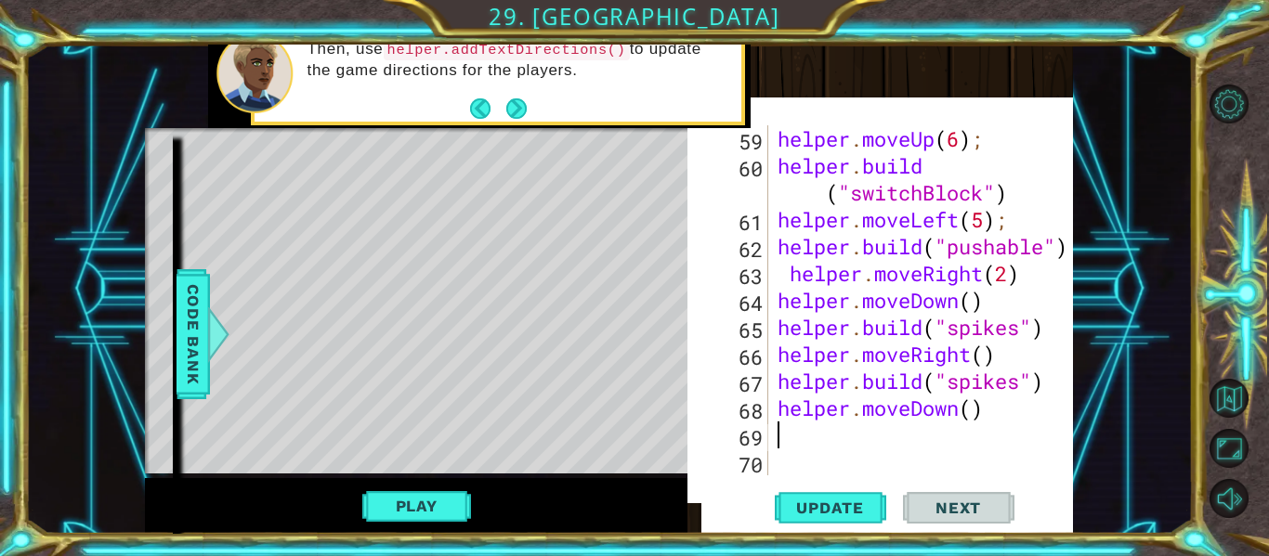
click at [784, 378] on div "helper . moveUp ( 6 ) ; helper . build ( "switchBlock" ) helper . moveLeft ( 5 …" at bounding box center [926, 327] width 305 height 404
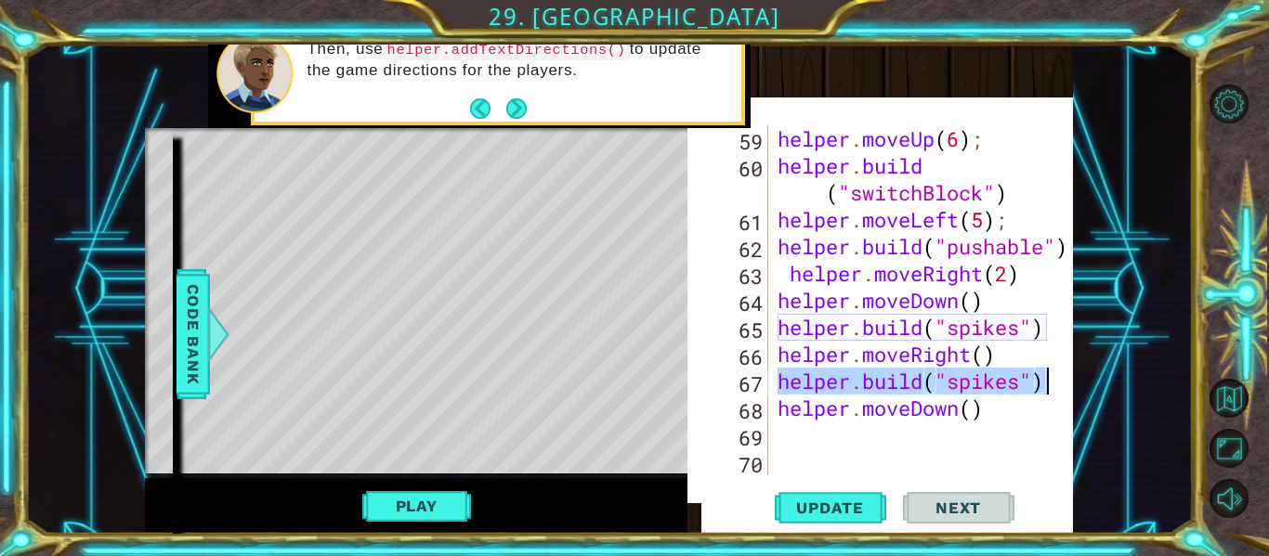
drag, startPoint x: 781, startPoint y: 378, endPoint x: 1051, endPoint y: 390, distance: 269.7
click at [1051, 390] on div "[DOMAIN_NAME]("spikes") 59 60 61 62 63 64 65 66 67 68 69 70 helper . moveUp ( 6…" at bounding box center [892, 300] width 354 height 350
paste textarea "for (var i = 0; i < 5; i++"
type textarea "for (var i = 0; i < 5; i++)"
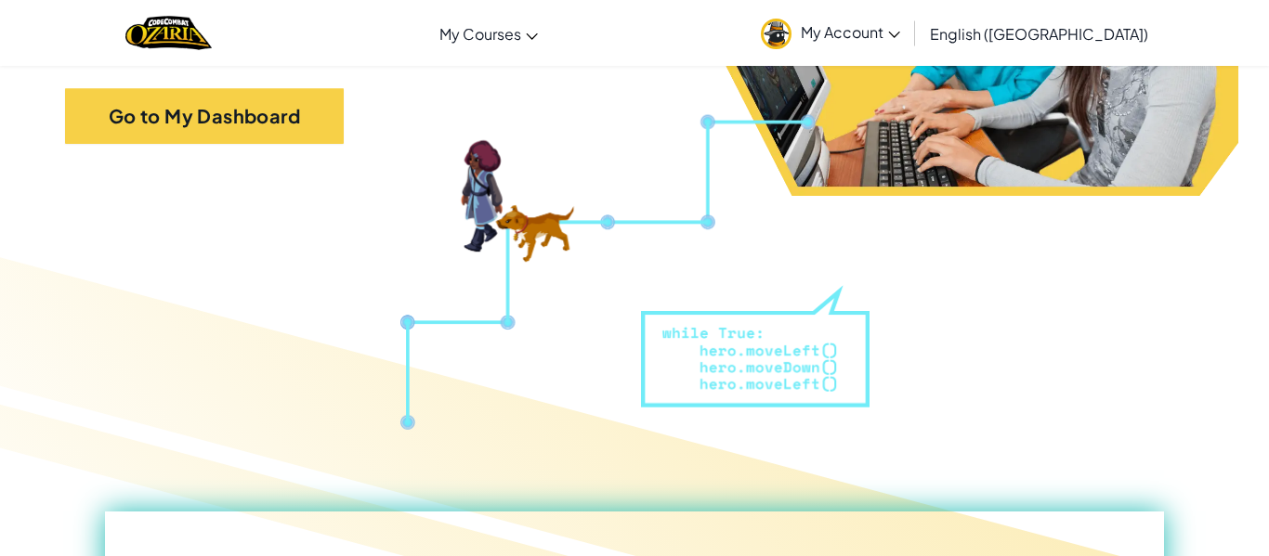
scroll to position [274, 0]
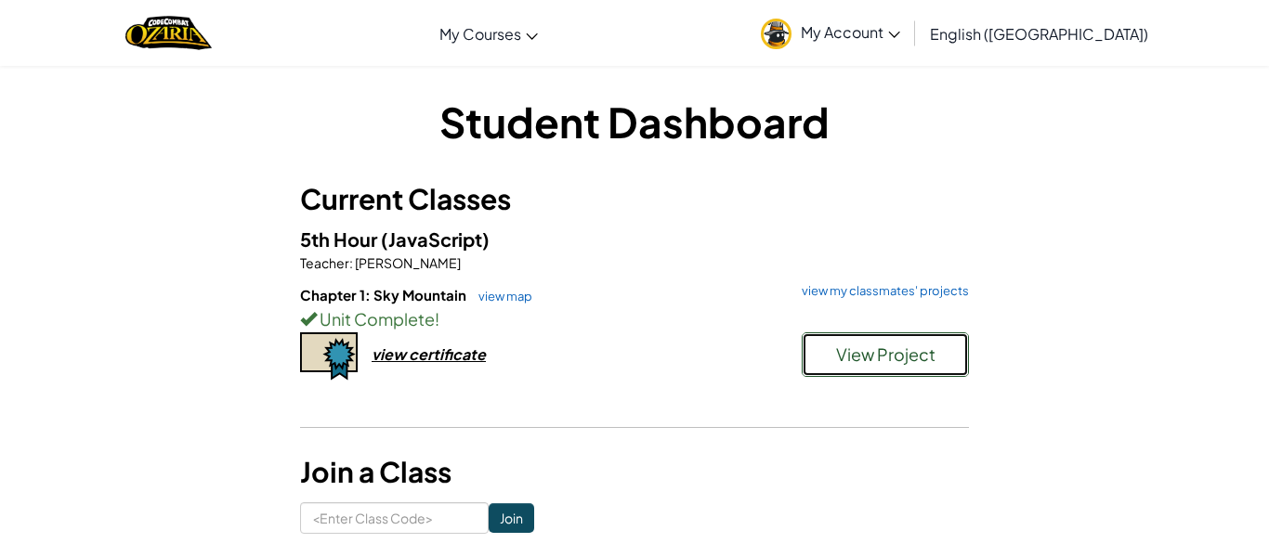
click at [867, 366] on button "View Project" at bounding box center [885, 355] width 167 height 45
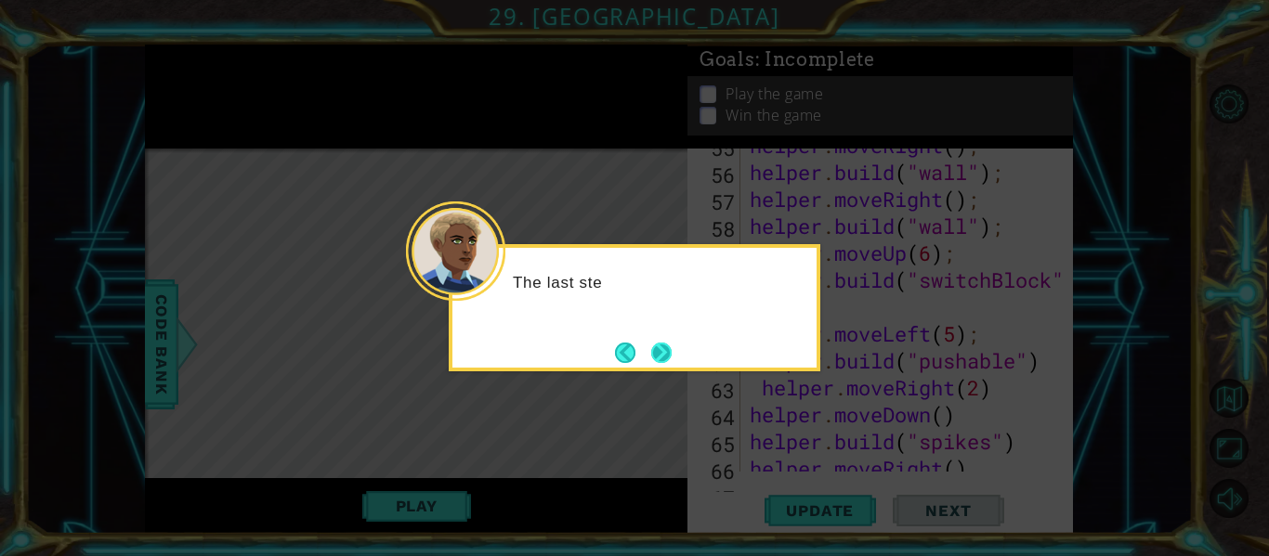
click at [651, 352] on button "Next" at bounding box center [661, 353] width 20 height 20
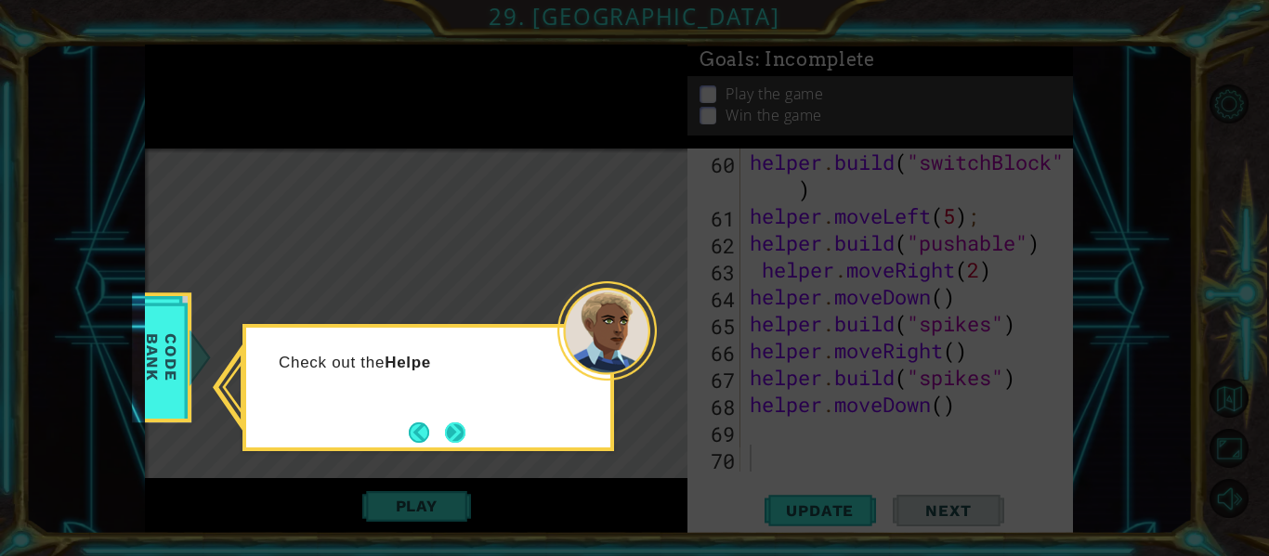
click at [457, 423] on button "Next" at bounding box center [455, 433] width 20 height 20
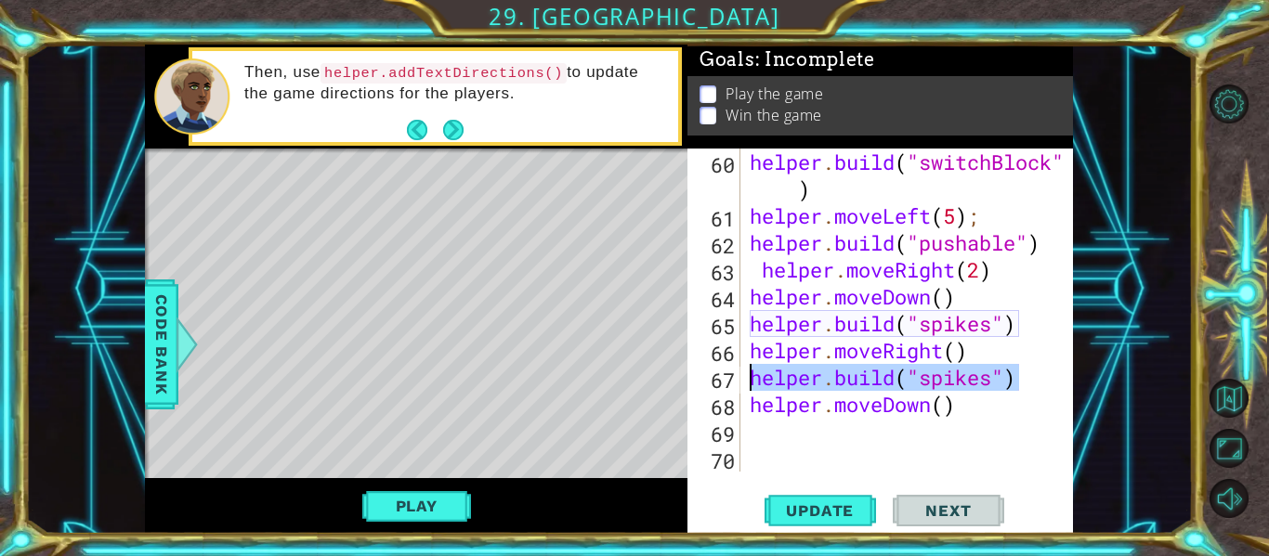
drag, startPoint x: 1027, startPoint y: 384, endPoint x: 753, endPoint y: 383, distance: 273.1
click at [753, 383] on div "helper . build ( "switchBlock" ) helper . moveLeft ( 5 ) ; helper . build ( "pu…" at bounding box center [912, 351] width 333 height 404
type textarea "[DOMAIN_NAME]("spikes")"
click at [775, 426] on div "helper . build ( "switchBlock" ) helper . moveLeft ( 5 ) ; helper . build ( "pu…" at bounding box center [912, 351] width 333 height 404
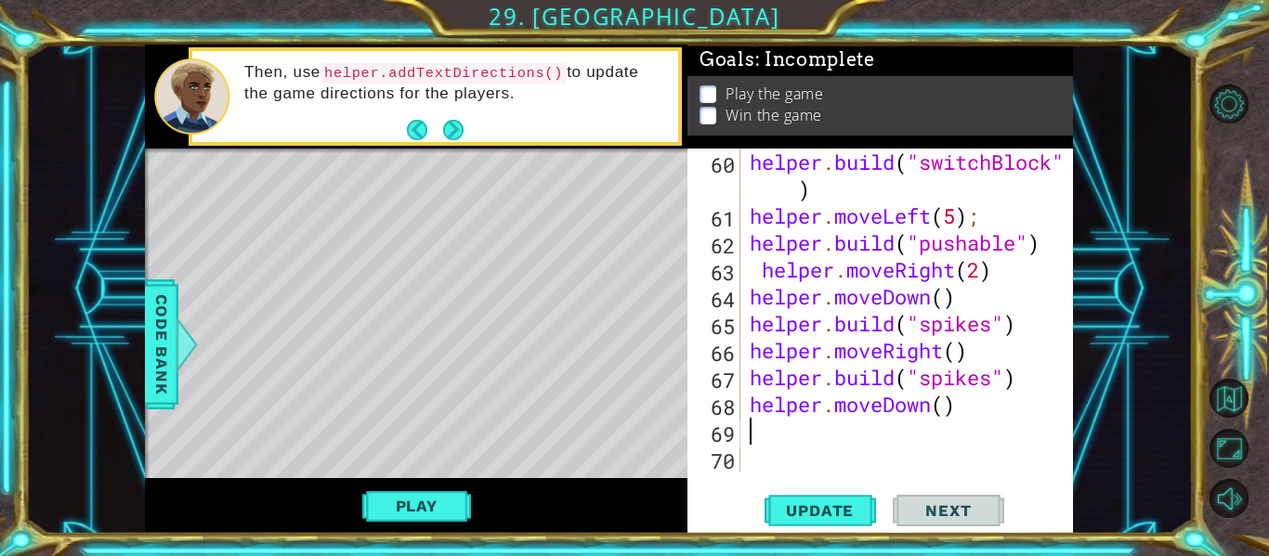
paste textarea "[DOMAIN_NAME]("spikes")"
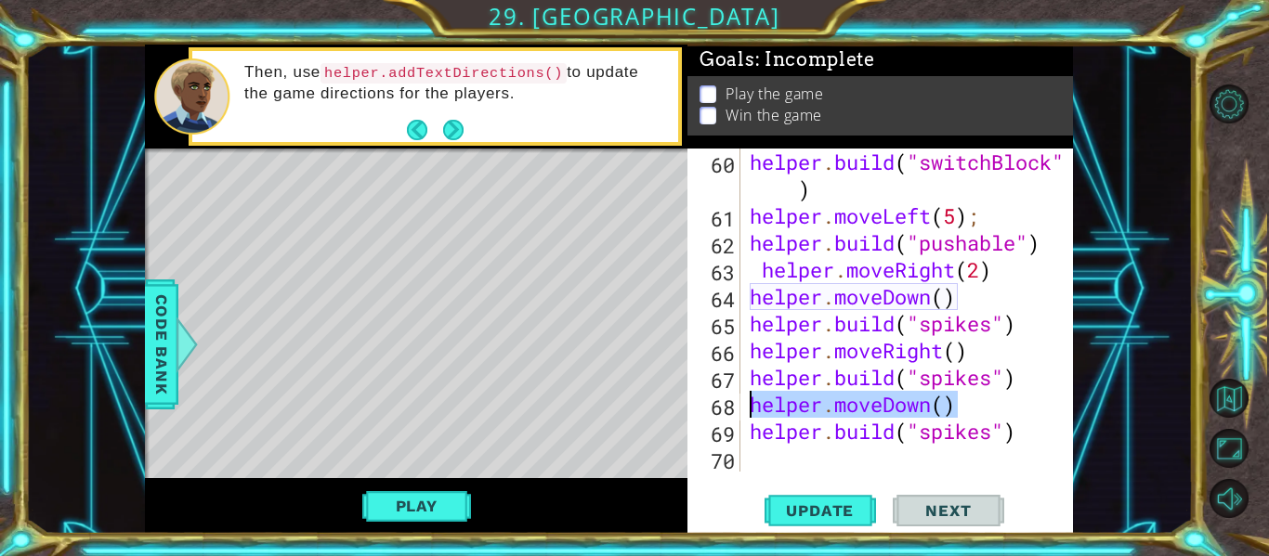
drag, startPoint x: 963, startPoint y: 402, endPoint x: 757, endPoint y: 403, distance: 206.2
click at [757, 403] on div "helper . build ( "switchBlock" ) helper . moveLeft ( 5 ) ; helper . build ( "pu…" at bounding box center [912, 351] width 333 height 404
type textarea "helper.moveDown()"
click at [773, 449] on div "helper . build ( "switchBlock" ) helper . moveLeft ( 5 ) ; helper . build ( "pu…" at bounding box center [912, 351] width 333 height 404
paste textarea "elper.moveDown()"
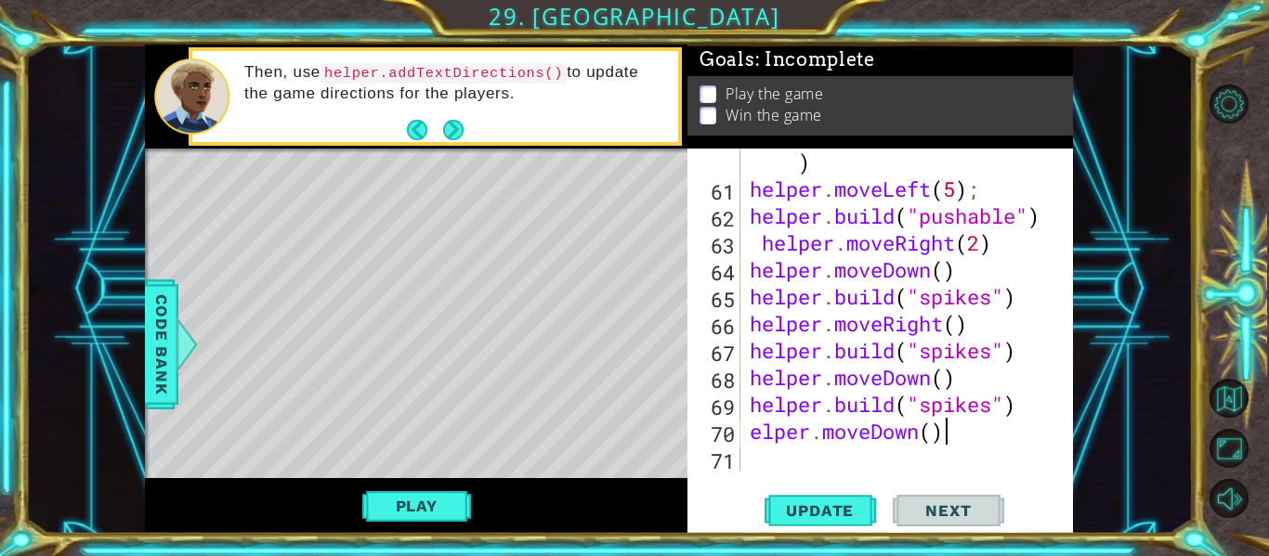
scroll to position [1913, 0]
click at [749, 435] on div "helper . build ( "switchBlock" ) helper . moveLeft ( 5 ) ; helper . build ( "pu…" at bounding box center [912, 324] width 333 height 404
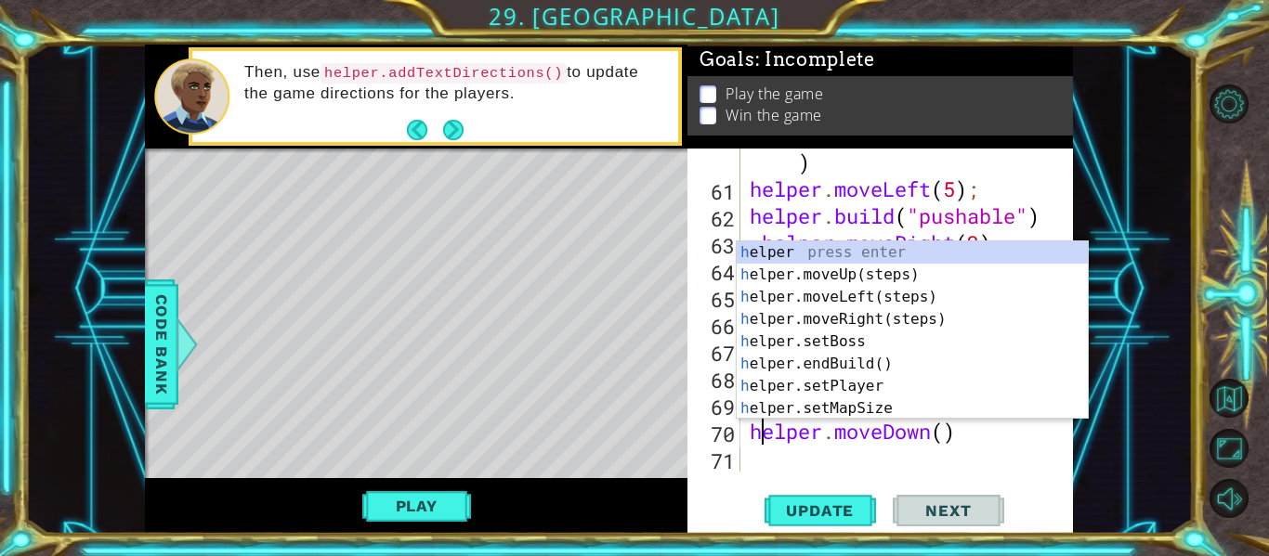
scroll to position [0, 1]
click at [988, 434] on div "helper . build ( "switchBlock" ) helper . moveLeft ( 5 ) ; helper . build ( "pu…" at bounding box center [912, 324] width 333 height 404
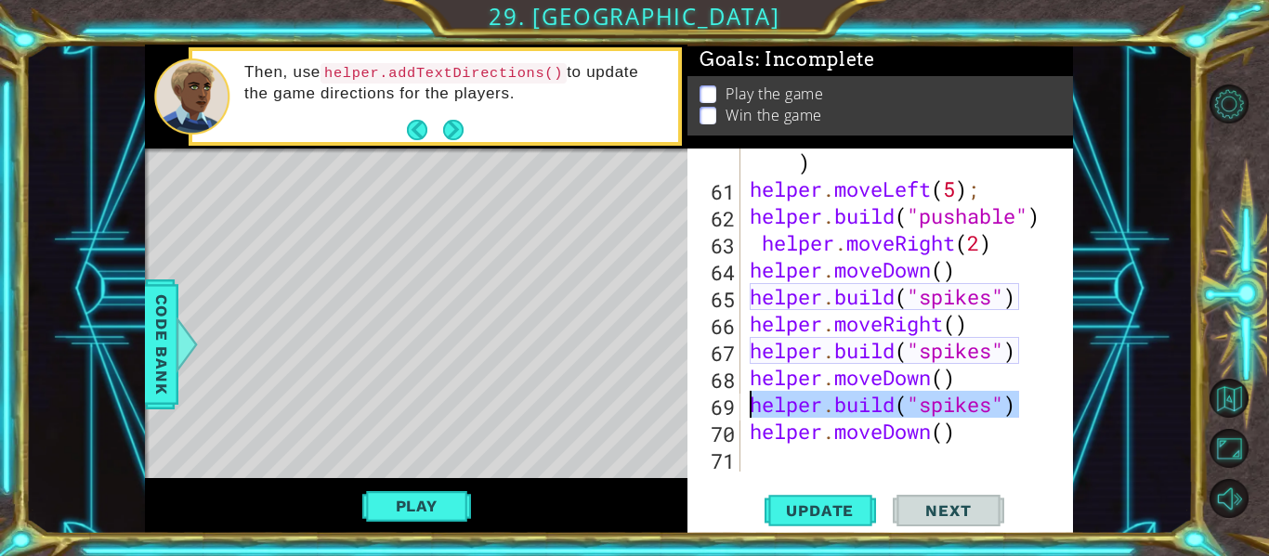
drag, startPoint x: 1014, startPoint y: 405, endPoint x: 755, endPoint y: 411, distance: 258.3
click at [755, 411] on div "helper . build ( "switchBlock" ) helper . moveLeft ( 5 ) ; helper . build ( "pu…" at bounding box center [912, 324] width 333 height 404
type textarea "[DOMAIN_NAME]("spikes")"
click at [791, 463] on div "helper . build ( "switchBlock" ) helper . moveLeft ( 5 ) ; helper . build ( "pu…" at bounding box center [912, 324] width 333 height 404
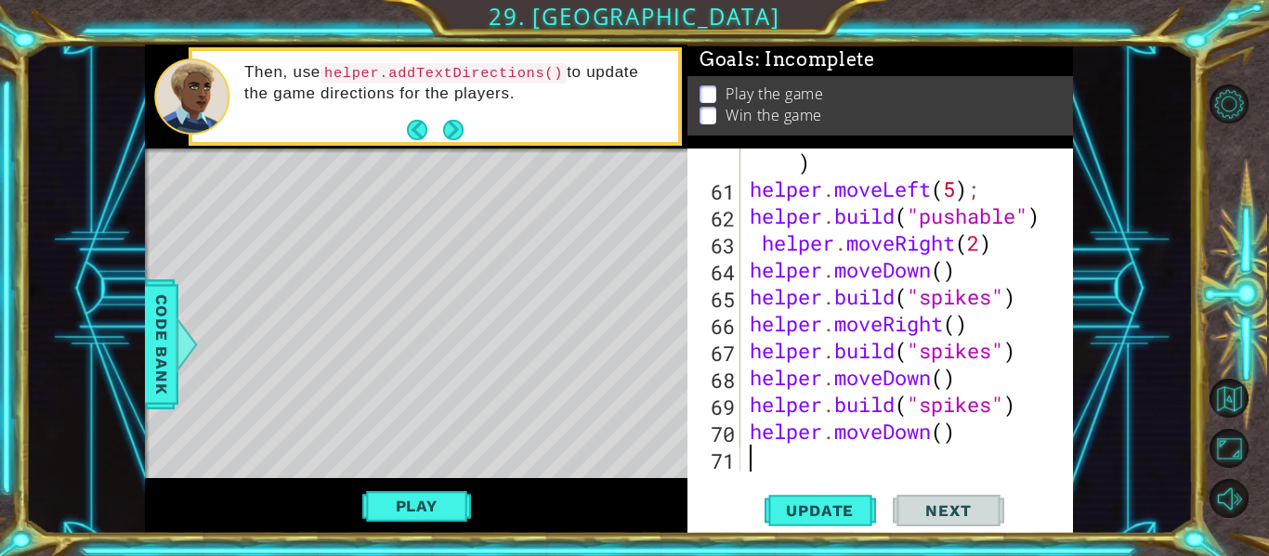
paste textarea "[DOMAIN_NAME]("spikes")"
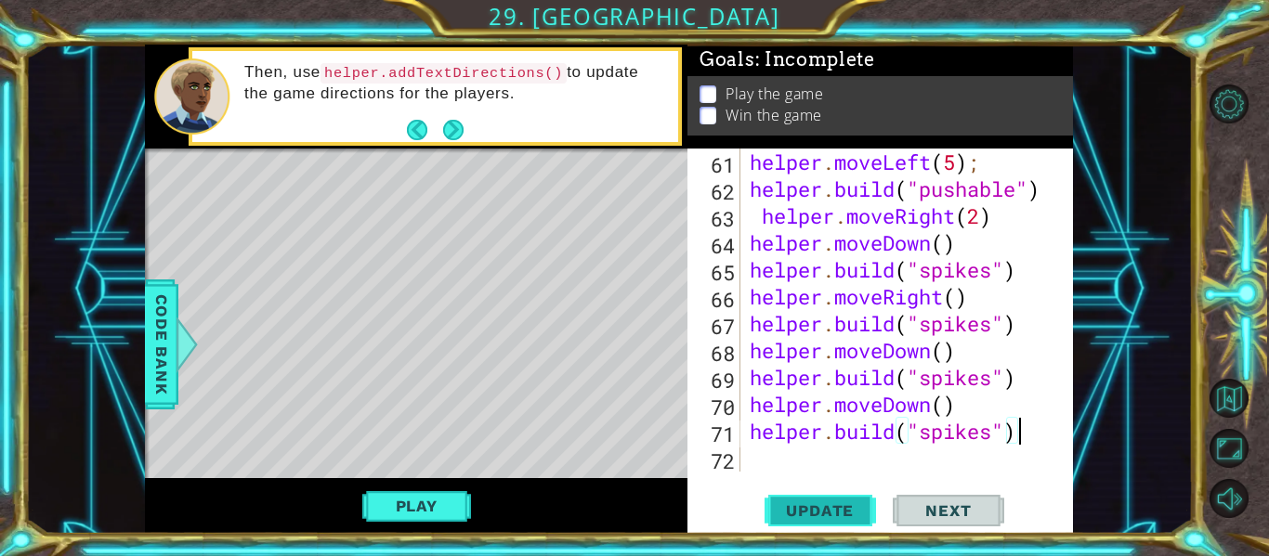
click at [838, 504] on span "Update" at bounding box center [819, 511] width 105 height 19
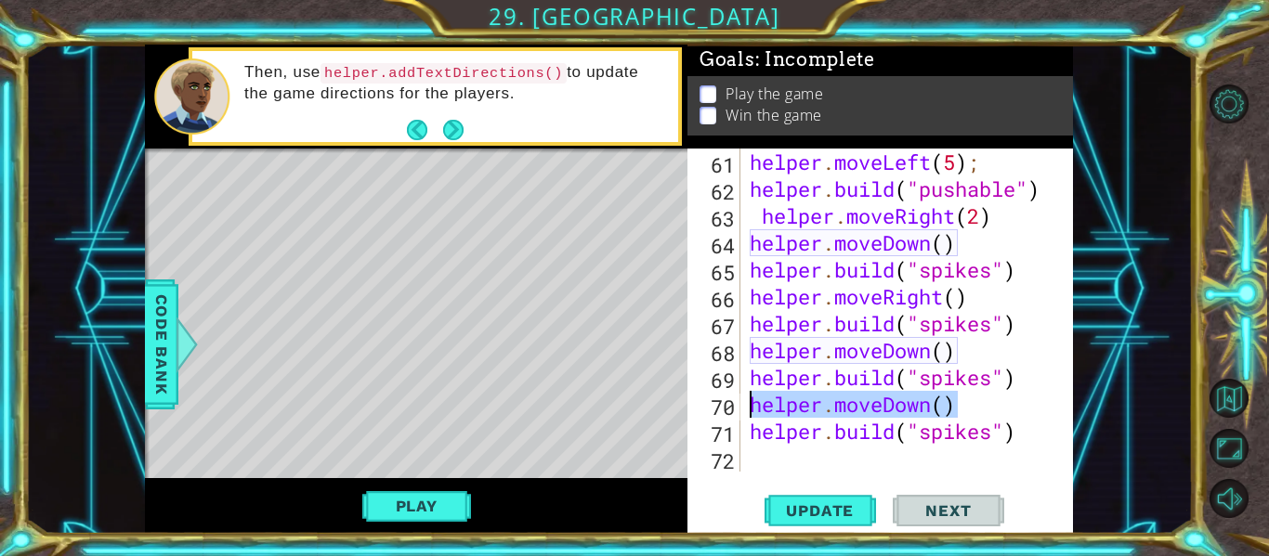
drag, startPoint x: 959, startPoint y: 401, endPoint x: 754, endPoint y: 402, distance: 204.4
click at [754, 402] on div "helper . moveLeft ( 5 ) ; helper . build ( "pushable" ) helper . moveRight ( 2 …" at bounding box center [912, 337] width 333 height 377
type textarea "helper.moveDown()"
click at [797, 457] on div "helper . moveLeft ( 5 ) ; helper . build ( "pushable" ) helper . moveRight ( 2 …" at bounding box center [912, 337] width 333 height 377
paste textarea "helper.moveDown()"
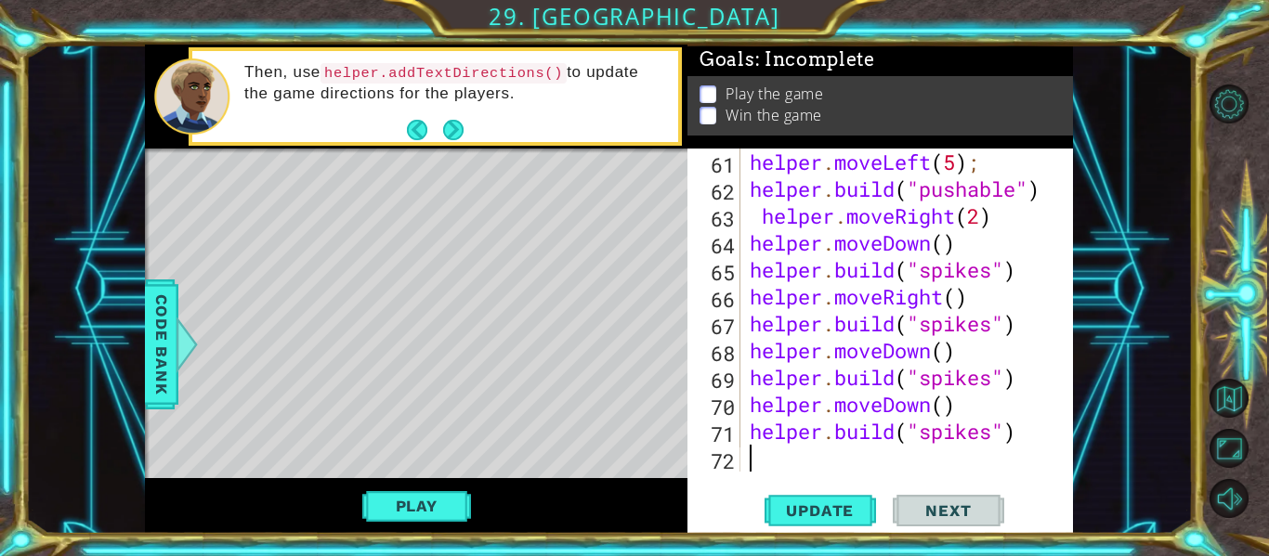
scroll to position [1967, 0]
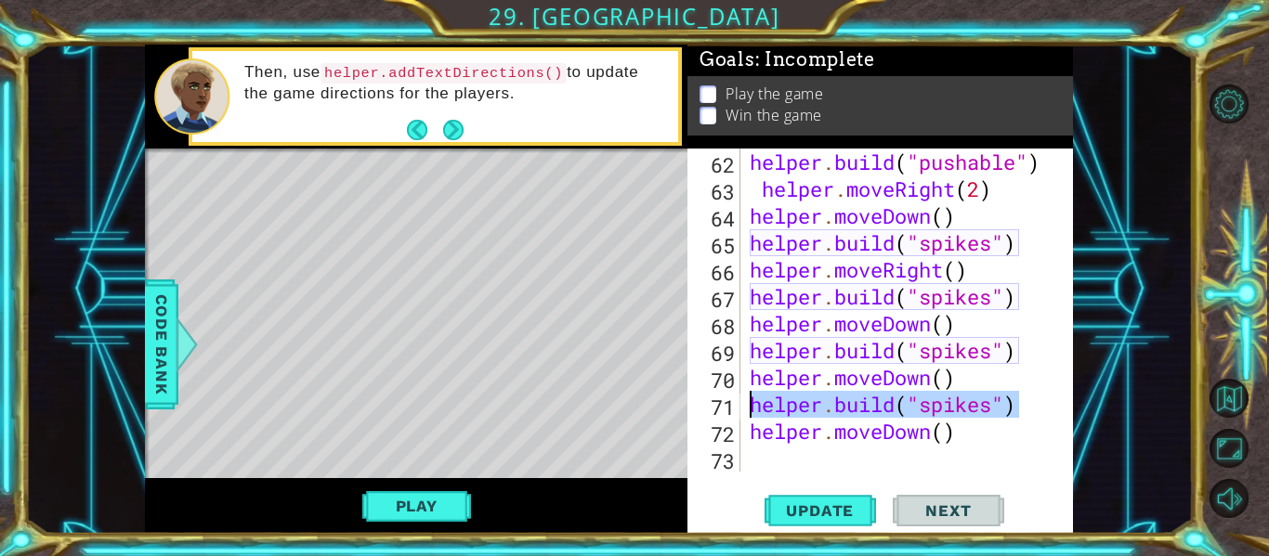
drag, startPoint x: 1025, startPoint y: 406, endPoint x: 749, endPoint y: 405, distance: 275.9
click at [749, 405] on div "helper . build ( "pushable" ) helper . moveRight ( 2 ) helper . moveDown ( ) he…" at bounding box center [912, 337] width 333 height 377
click at [777, 441] on div "helper . build ( "pushable" ) helper . moveRight ( 2 ) helper . moveDown ( ) he…" at bounding box center [912, 337] width 333 height 377
type textarea "helper.moveDown()"
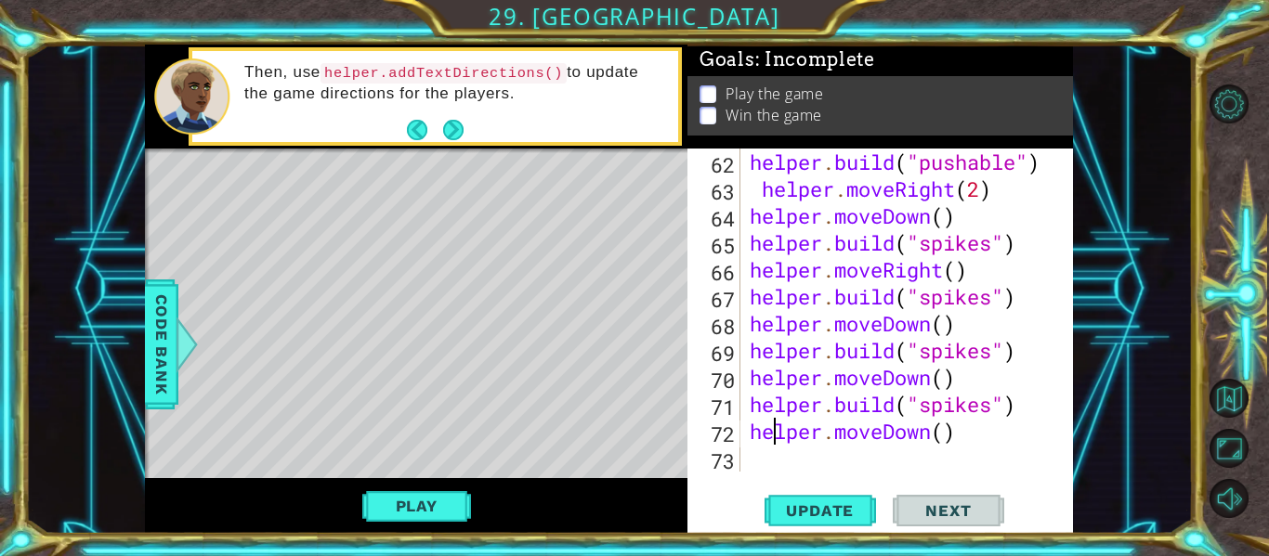
click at [785, 469] on div "helper . build ( "pushable" ) helper . moveRight ( 2 ) helper . moveDown ( ) he…" at bounding box center [912, 337] width 333 height 377
paste textarea "[DOMAIN_NAME]("spikes")"
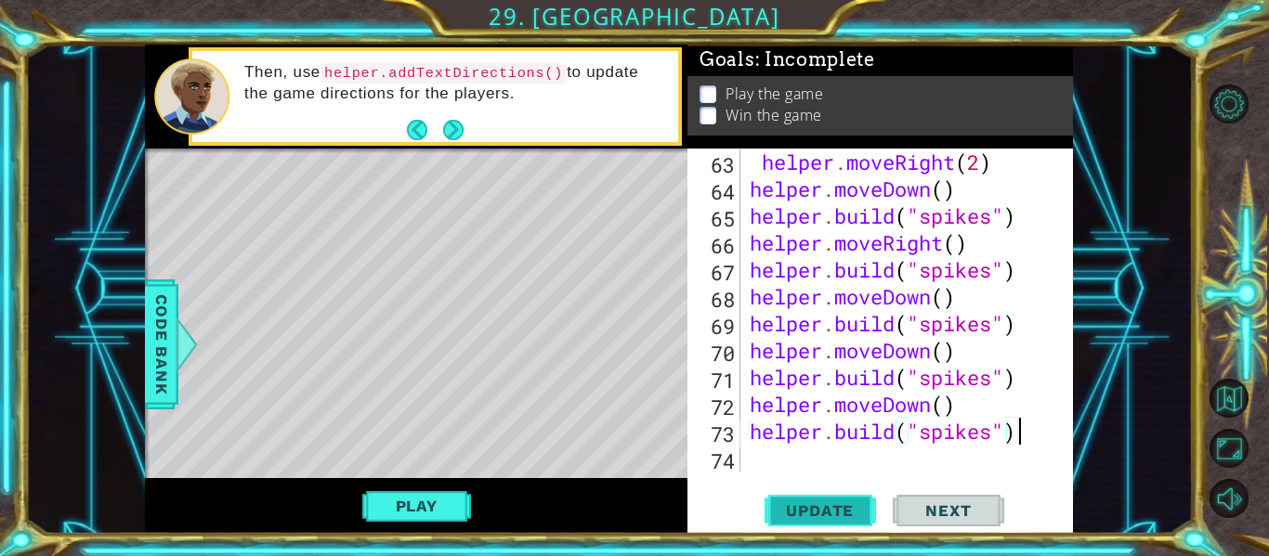
click at [843, 506] on span "Update" at bounding box center [819, 511] width 105 height 19
click at [459, 518] on button "Play" at bounding box center [416, 506] width 109 height 35
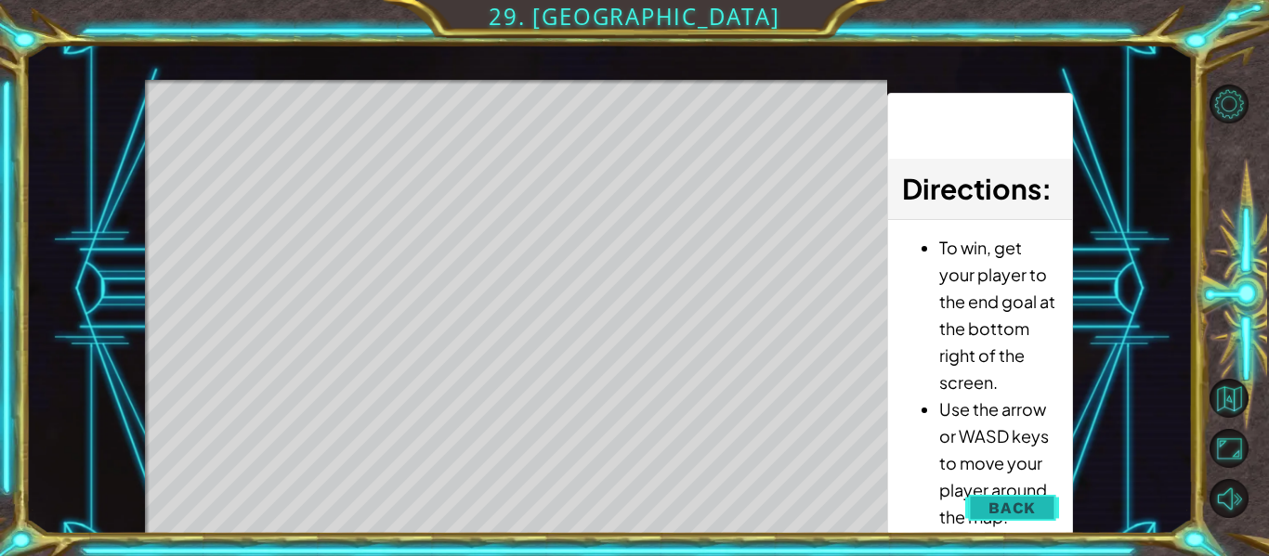
click at [983, 506] on button "Back" at bounding box center [1012, 508] width 94 height 37
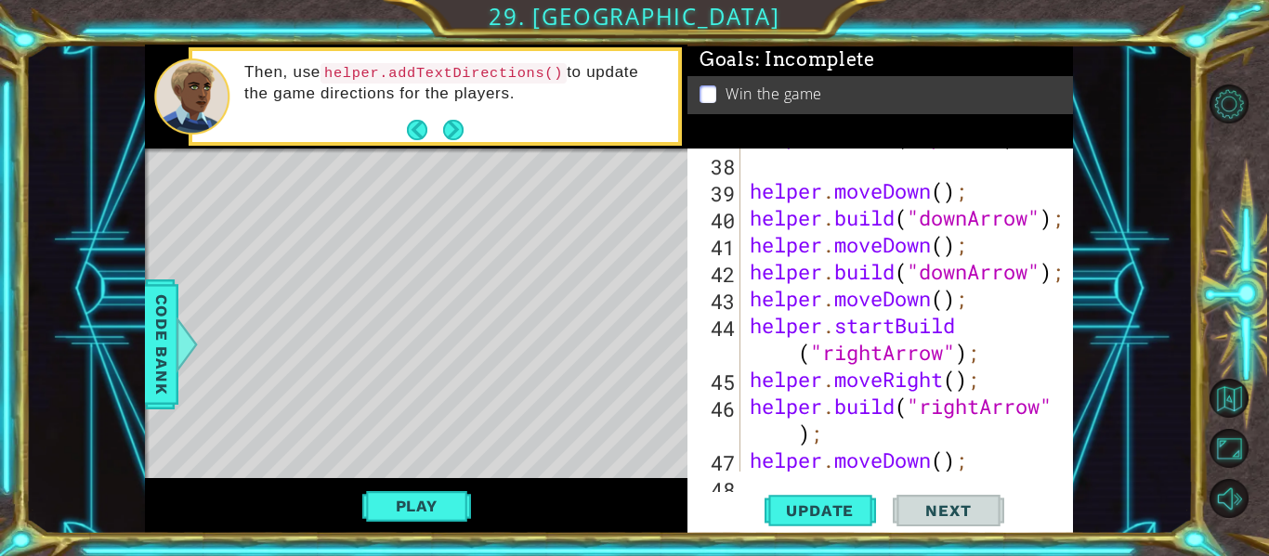
scroll to position [1211, 0]
click at [970, 273] on div "helper . build ( "spikes" ) ; helper . moveDown ( ) ; helper . build ( "downArr…" at bounding box center [912, 312] width 333 height 377
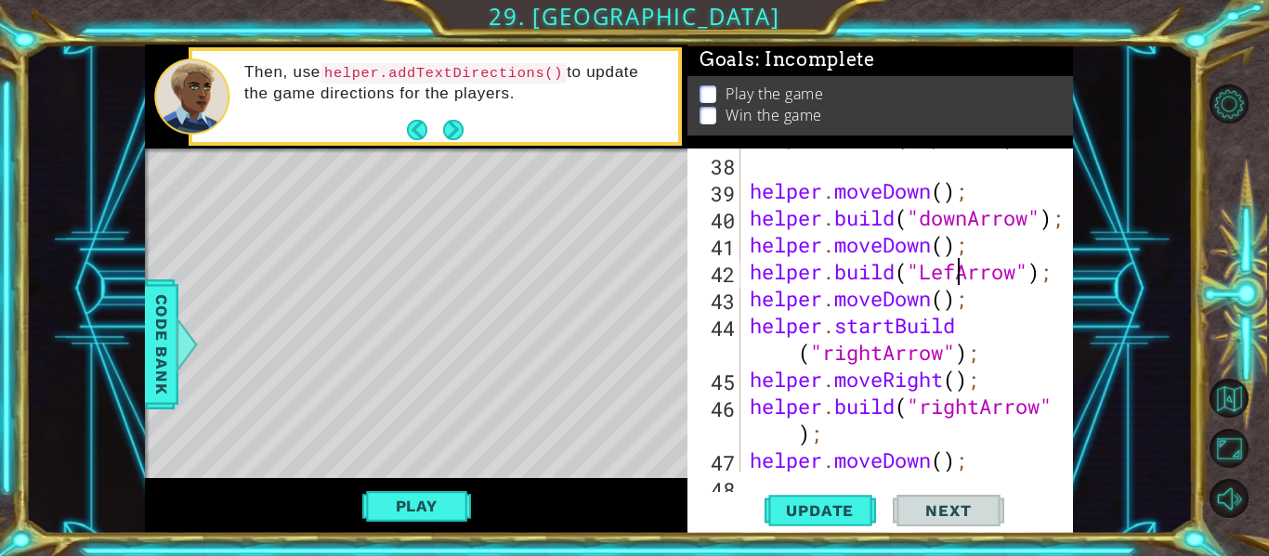
scroll to position [0, 10]
click at [820, 504] on span "Update" at bounding box center [819, 511] width 105 height 19
click at [810, 505] on span "Update" at bounding box center [819, 511] width 105 height 19
click at [822, 513] on span "Update" at bounding box center [819, 511] width 105 height 19
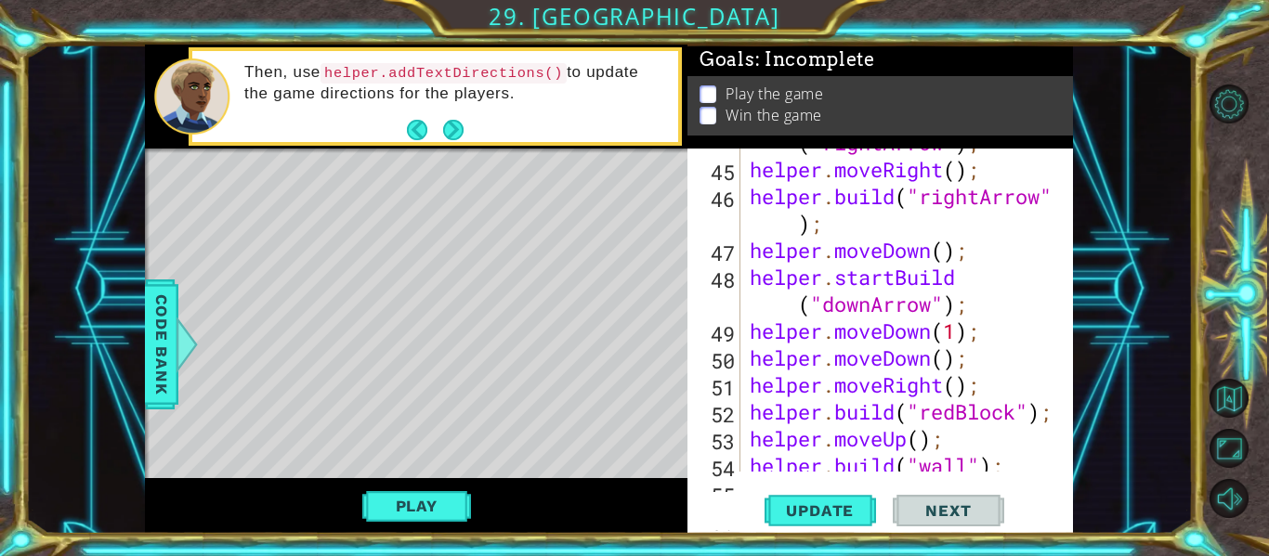
scroll to position [1420, 0]
click at [871, 309] on div "helper . startBuild ( "rightArrow" ) ; helper . moveRight ( ) ; helper . build …" at bounding box center [912, 304] width 333 height 404
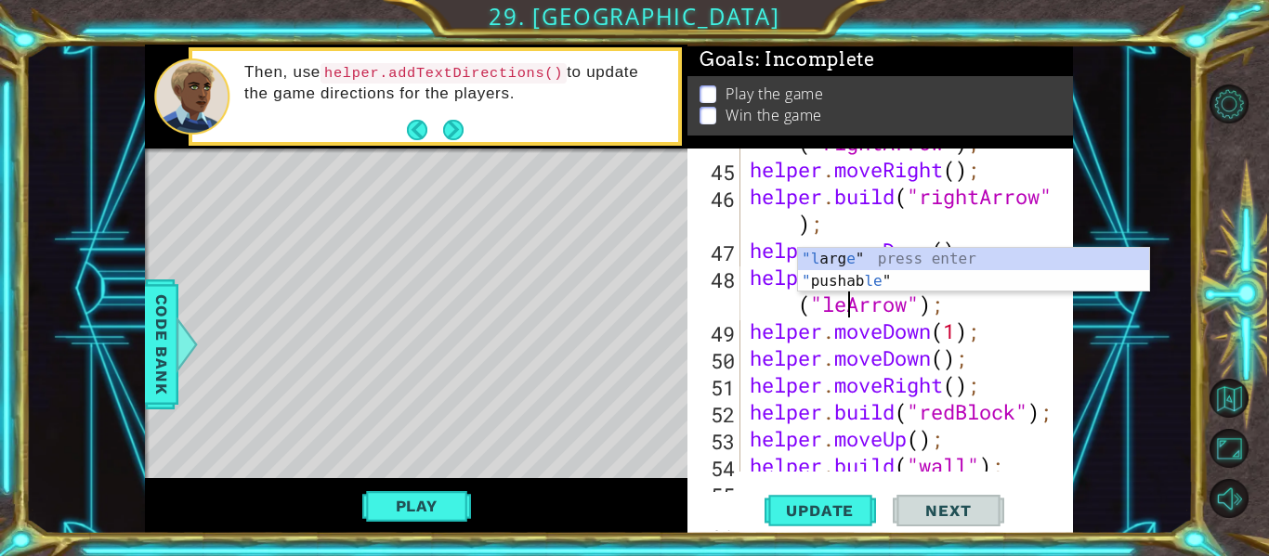
scroll to position [0, 13]
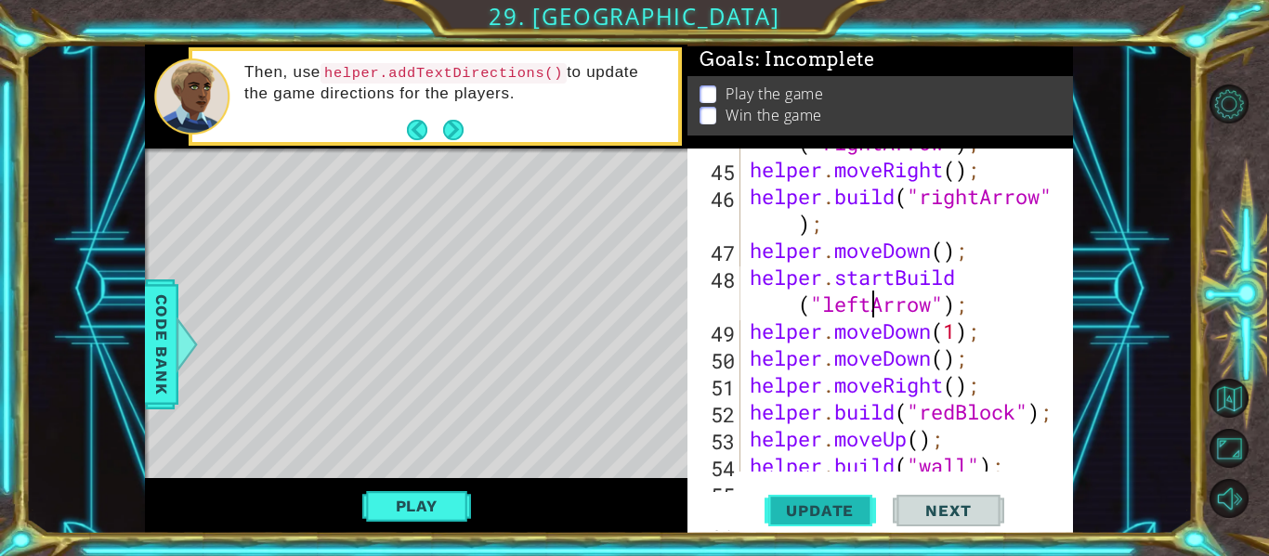
click at [832, 510] on span "Update" at bounding box center [819, 511] width 105 height 19
click at [896, 282] on div "helper . startBuild ( "rightArrow" ) ; helper . moveRight ( ) ; helper . build …" at bounding box center [912, 304] width 333 height 404
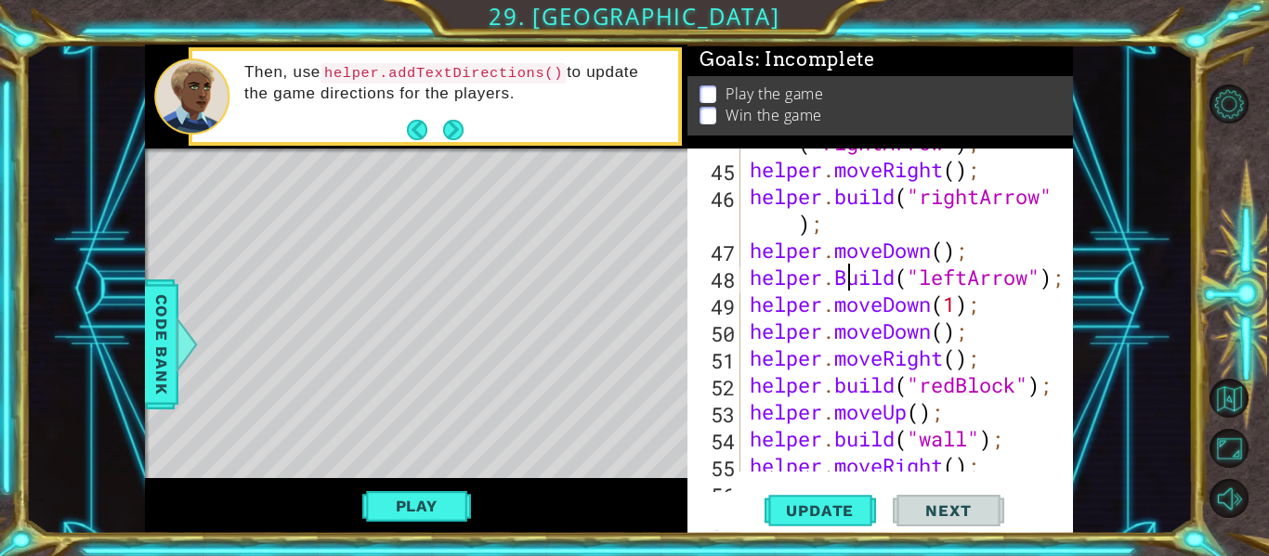
click at [850, 276] on div "helper . startBuild ( "rightArrow" ) ; helper . moveRight ( ) ; helper . build …" at bounding box center [912, 304] width 333 height 404
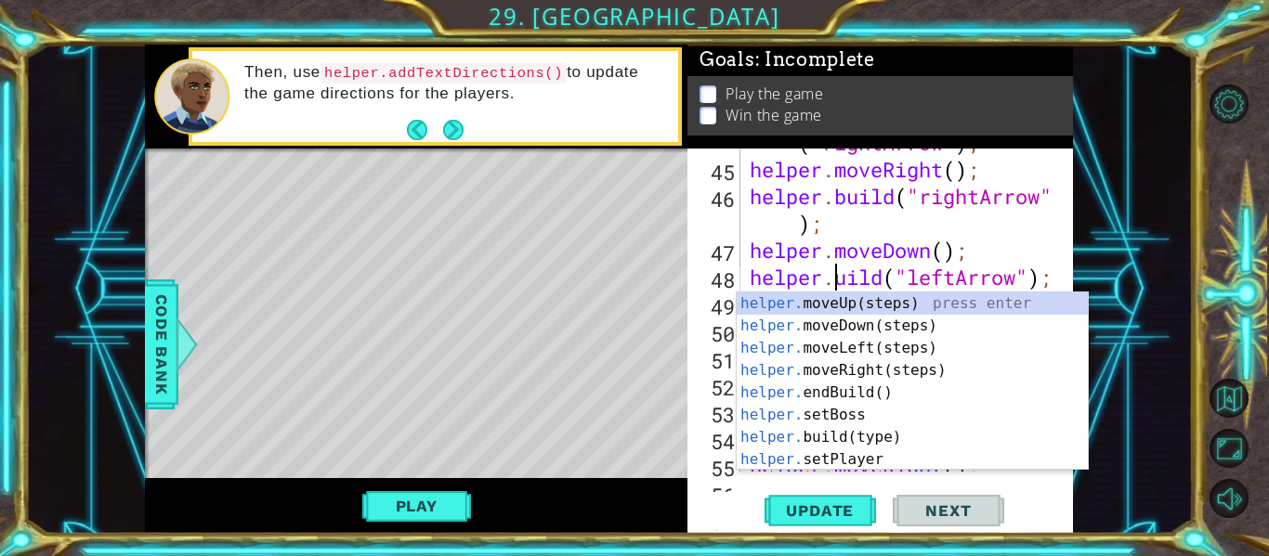
scroll to position [0, 5]
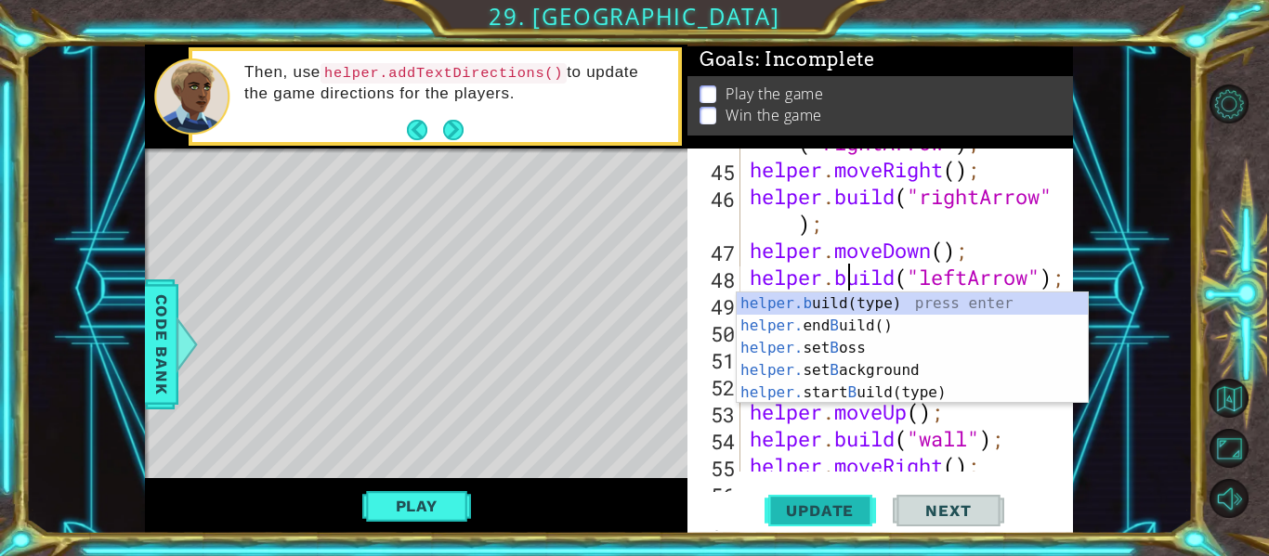
click at [833, 509] on span "Update" at bounding box center [819, 511] width 105 height 19
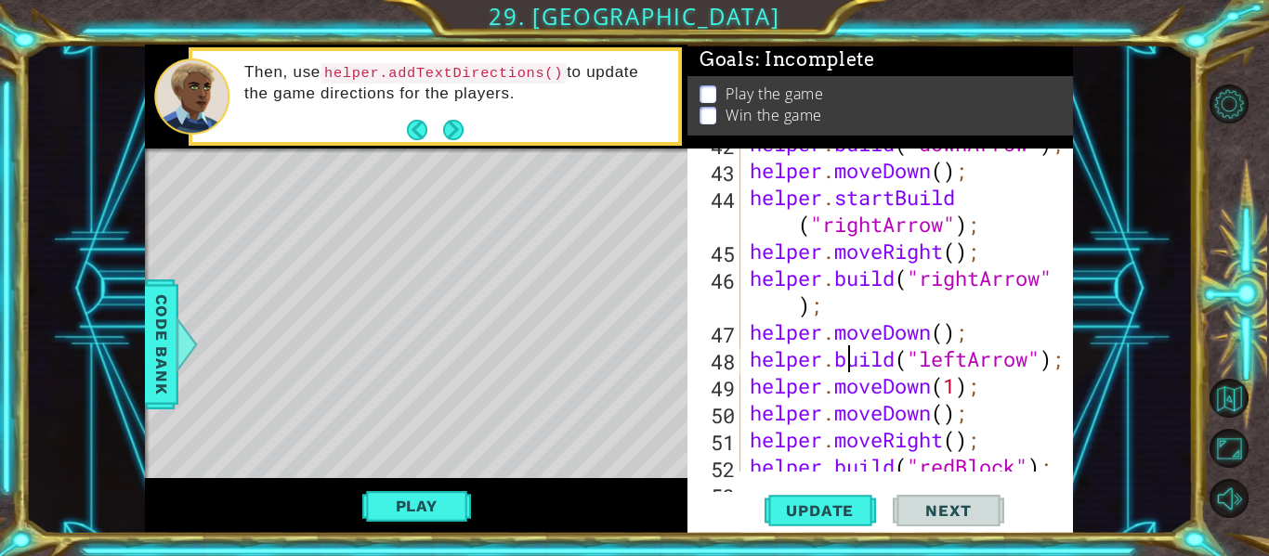
scroll to position [1346, 0]
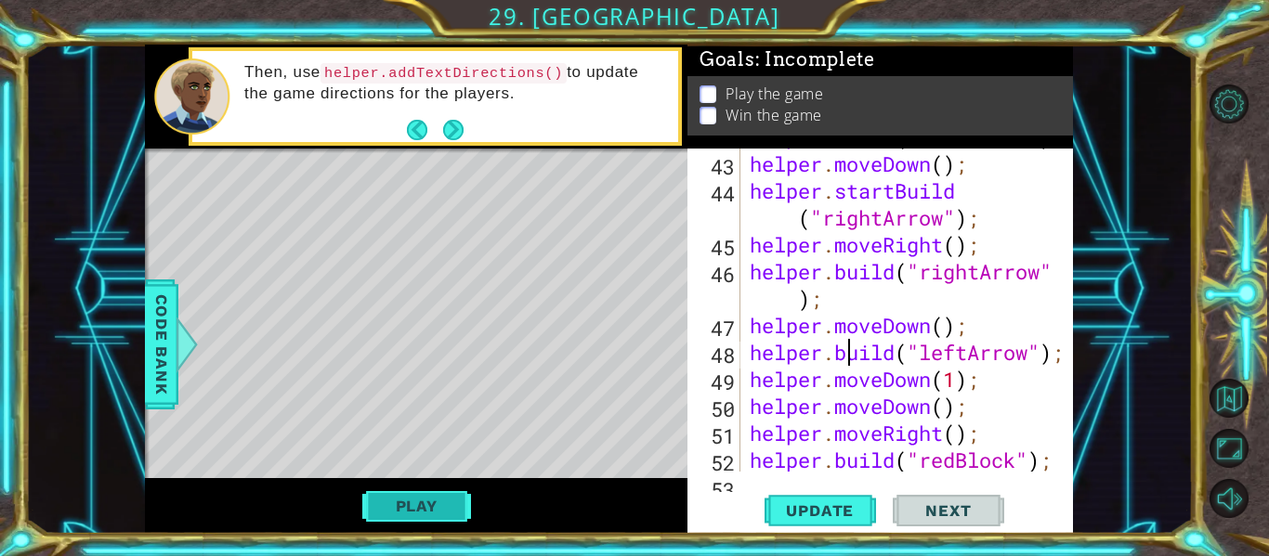
click at [412, 492] on button "Play" at bounding box center [416, 506] width 109 height 35
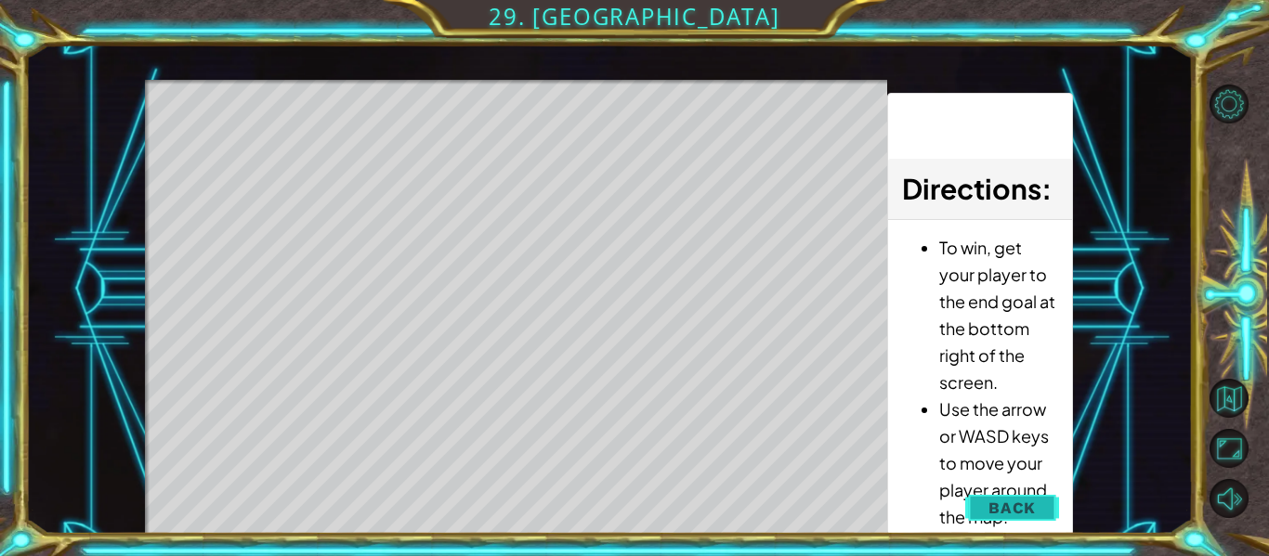
click at [1044, 493] on button "Back" at bounding box center [1012, 508] width 94 height 37
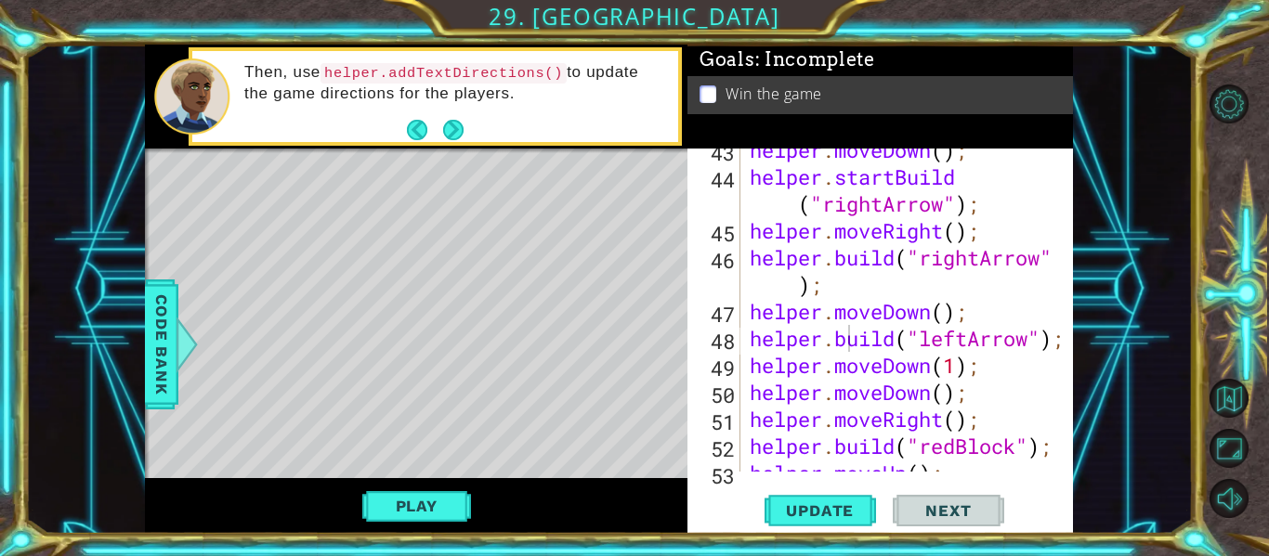
scroll to position [1359, 0]
click at [894, 180] on div "helper . moveDown ( ) ; helper . startBuild ( "rightArrow" ) ; helper . moveRig…" at bounding box center [912, 325] width 333 height 377
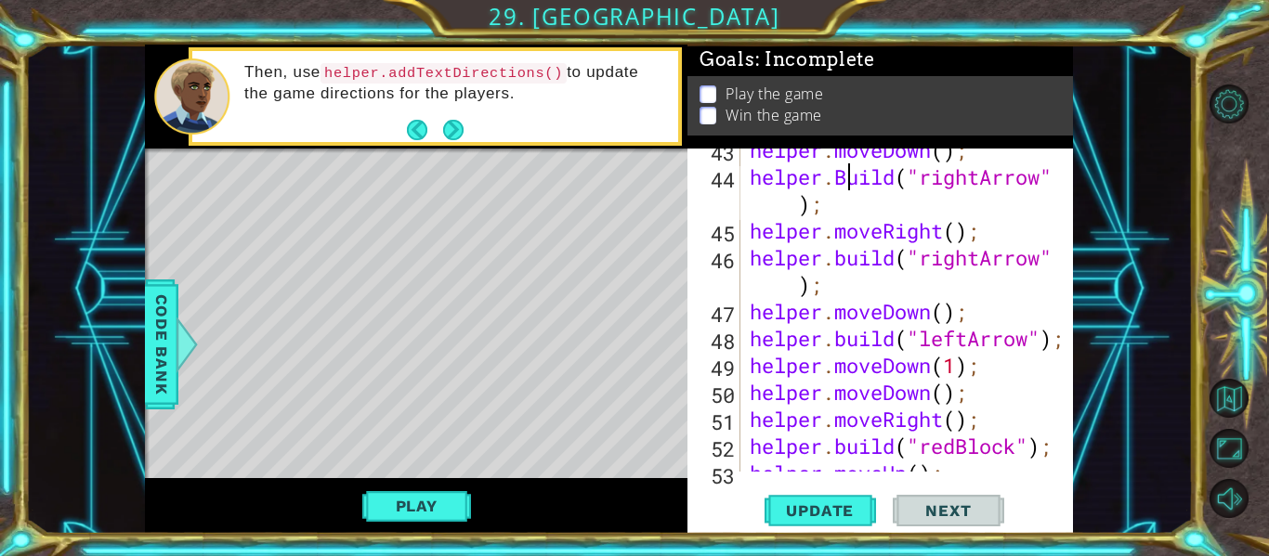
click at [850, 177] on div "helper . moveDown ( ) ; helper . Build ( "rightArrow" ) ; helper . moveRight ( …" at bounding box center [912, 325] width 333 height 377
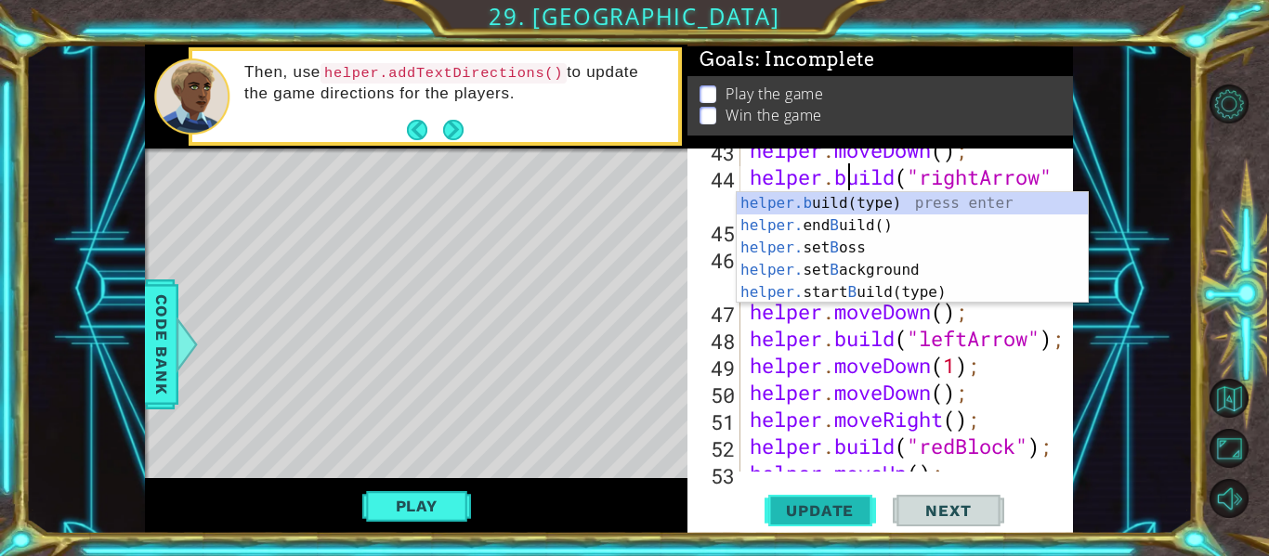
click at [832, 493] on button "Update" at bounding box center [820, 511] width 111 height 38
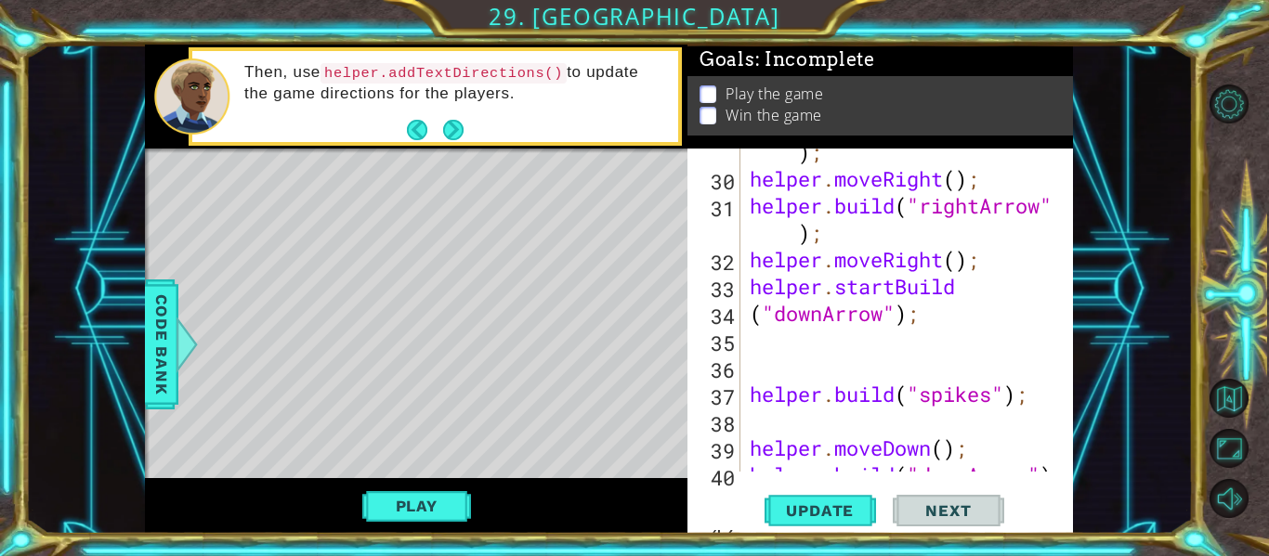
scroll to position [957, 0]
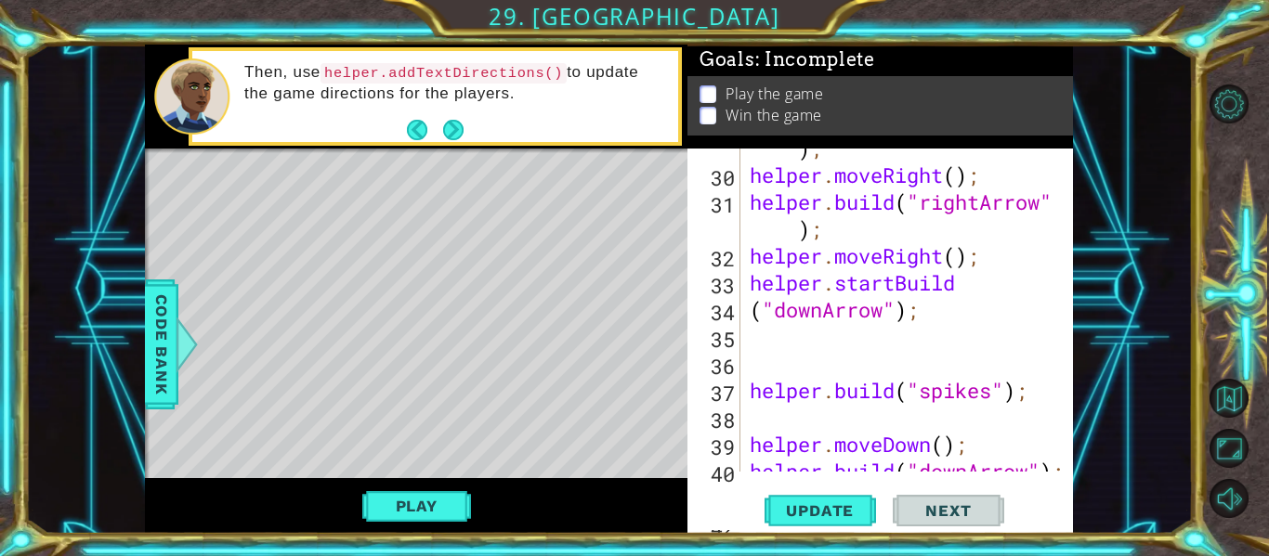
click at [891, 283] on div "helper . build ( "rightArrow" ) ; helper . moveRight ( ) ; helper . build ( "ri…" at bounding box center [912, 310] width 333 height 404
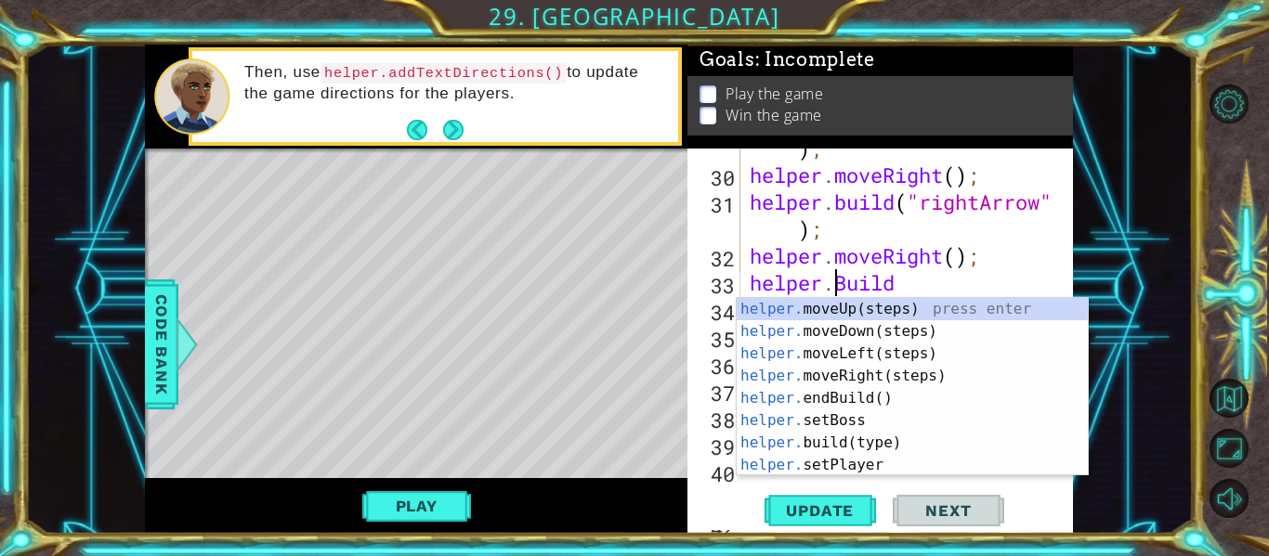
click at [851, 284] on div "helper . build ( "rightArrow" ) ; helper . moveRight ( ) ; helper . build ( "ri…" at bounding box center [912, 310] width 333 height 404
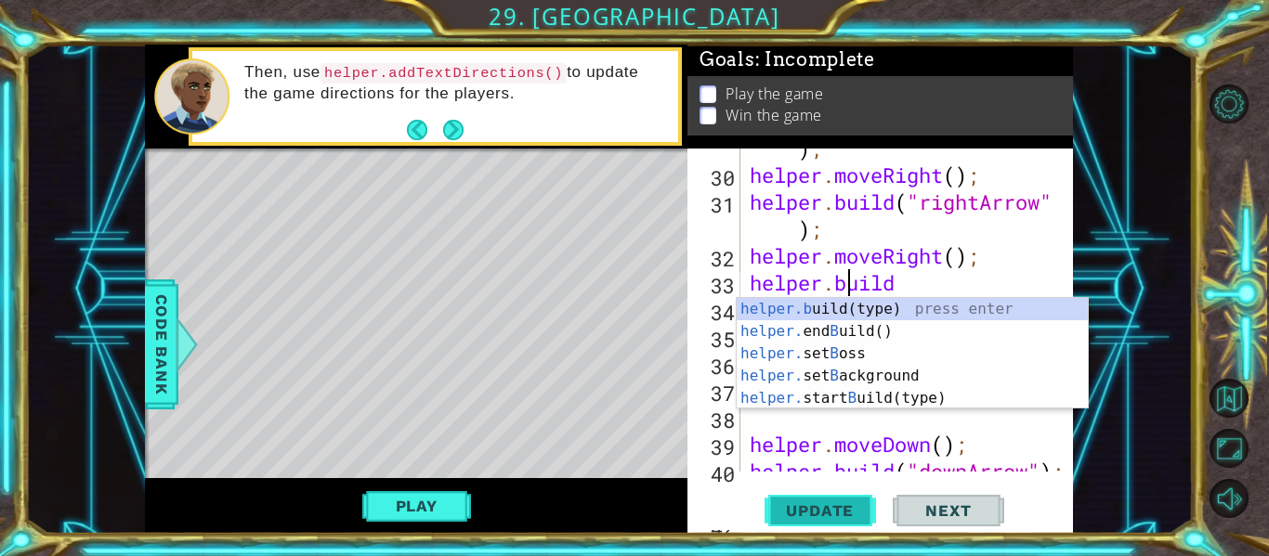
click at [805, 520] on span "Update" at bounding box center [819, 511] width 105 height 19
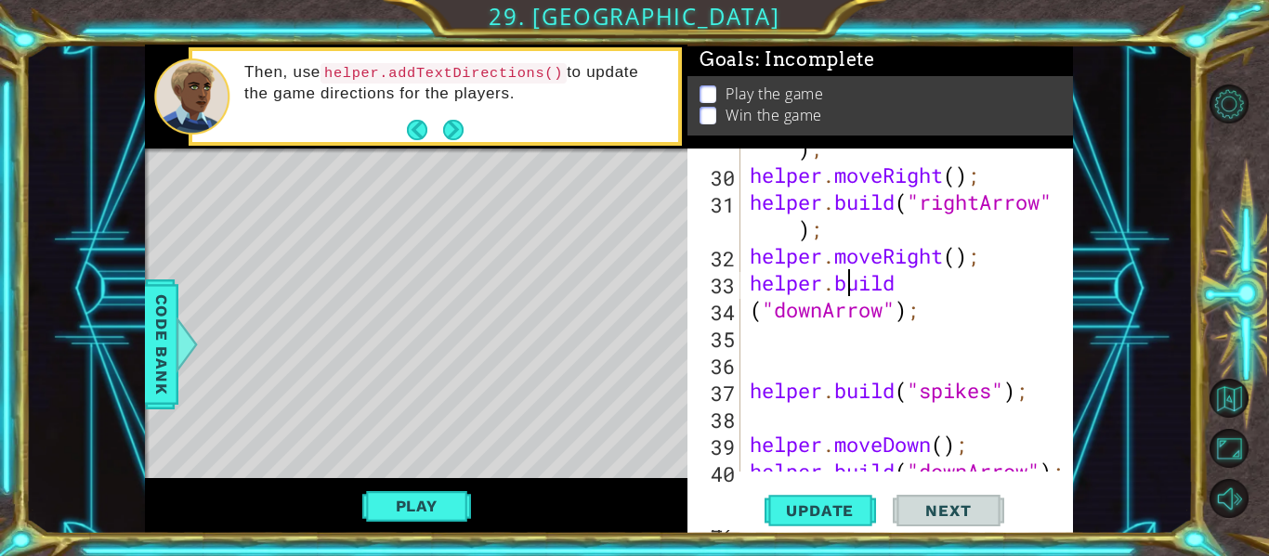
click at [838, 288] on div "helper . build ( "rightArrow" ) ; helper . moveRight ( ) ; helper . build ( "ri…" at bounding box center [912, 310] width 333 height 404
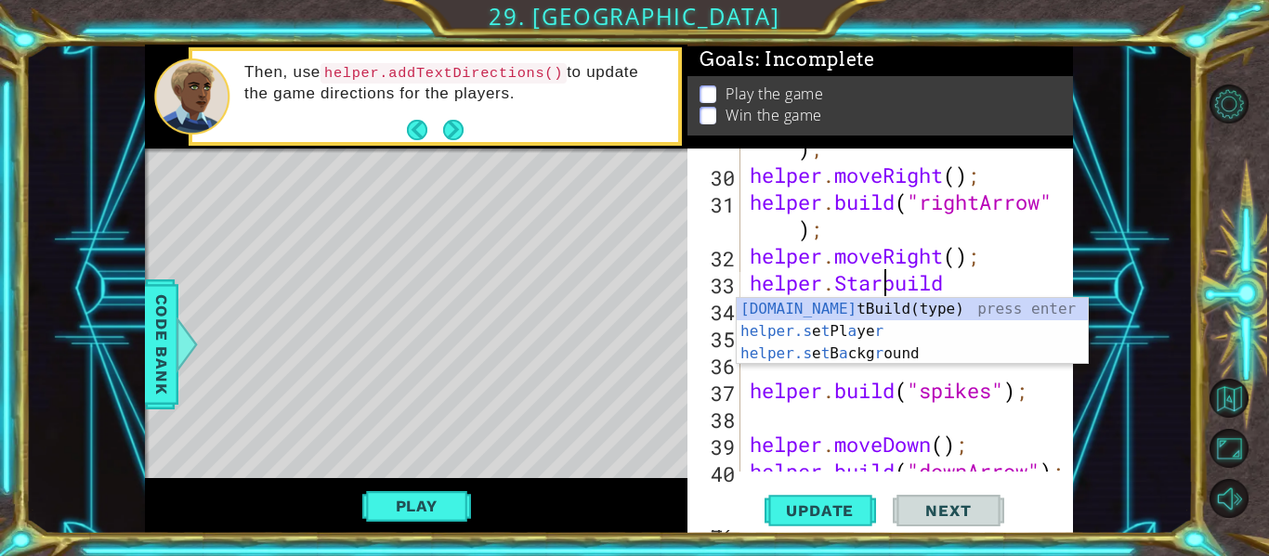
scroll to position [0, 7]
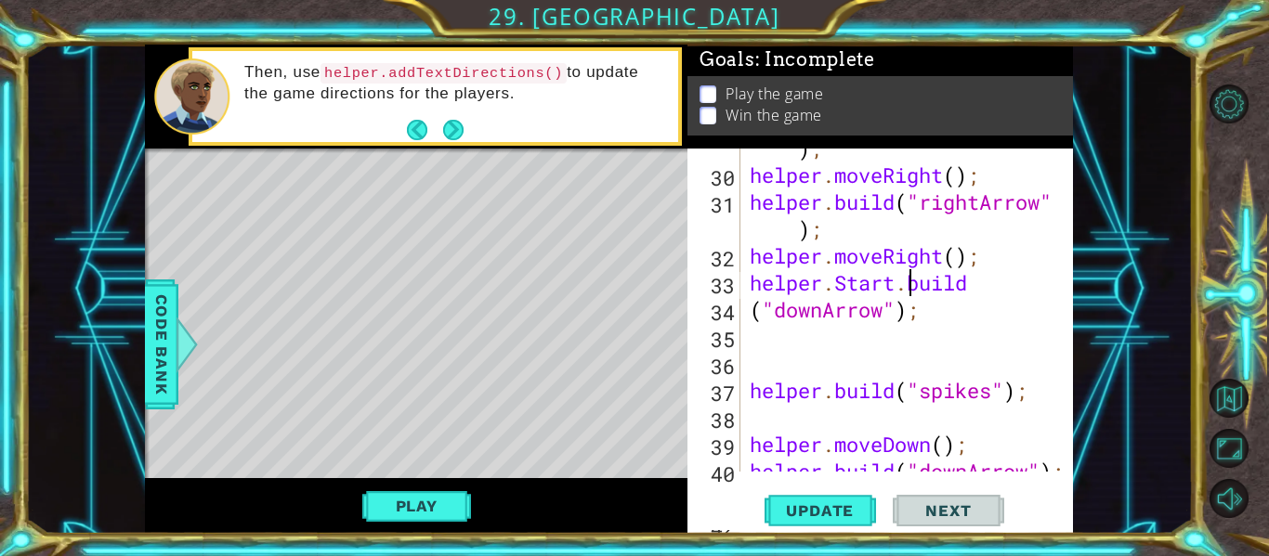
click at [919, 284] on div "helper . build ( "rightArrow" ) ; helper . moveRight ( ) ; helper . build ( "ri…" at bounding box center [912, 310] width 333 height 404
click at [809, 517] on span "Update" at bounding box center [819, 511] width 105 height 19
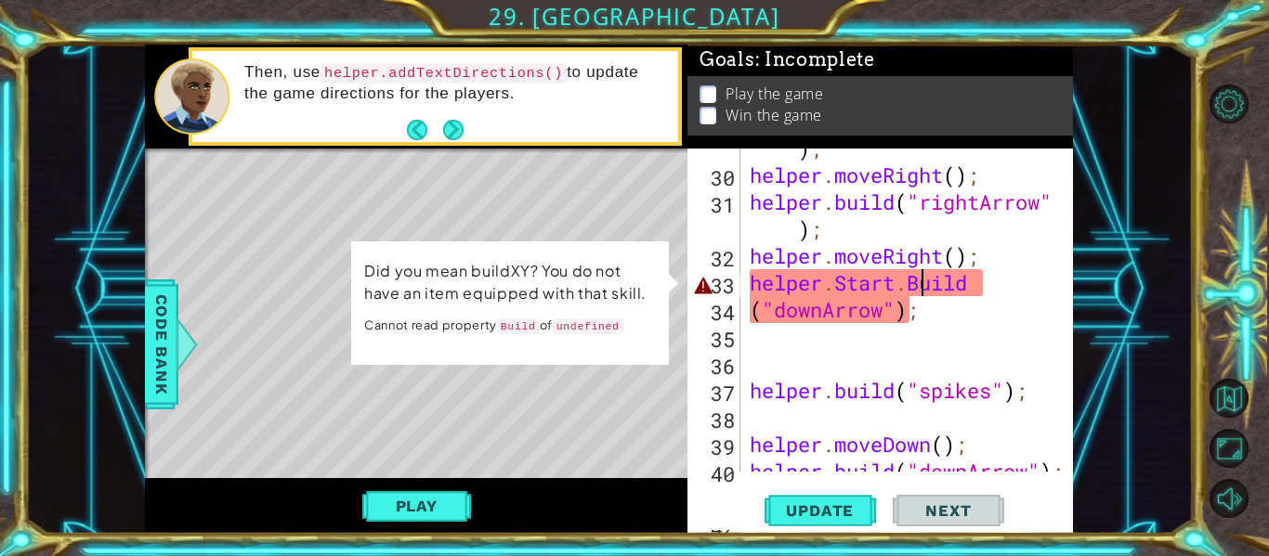
click at [852, 290] on div "helper . build ( "rightArrow" ) ; helper . moveRight ( ) ; helper . build ( "ri…" at bounding box center [912, 310] width 333 height 404
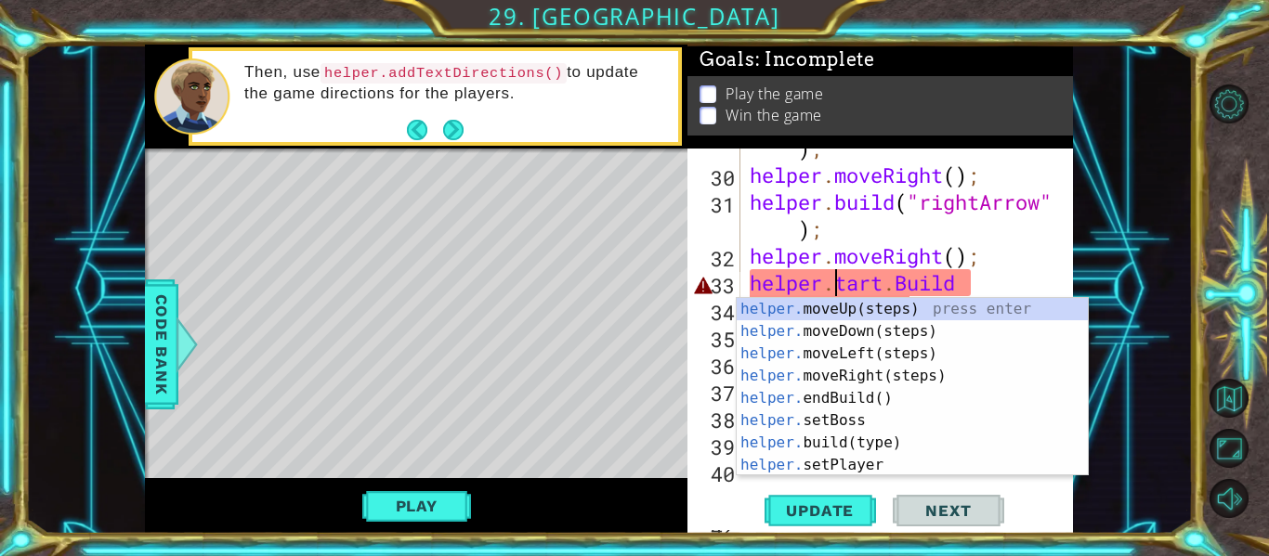
scroll to position [0, 5]
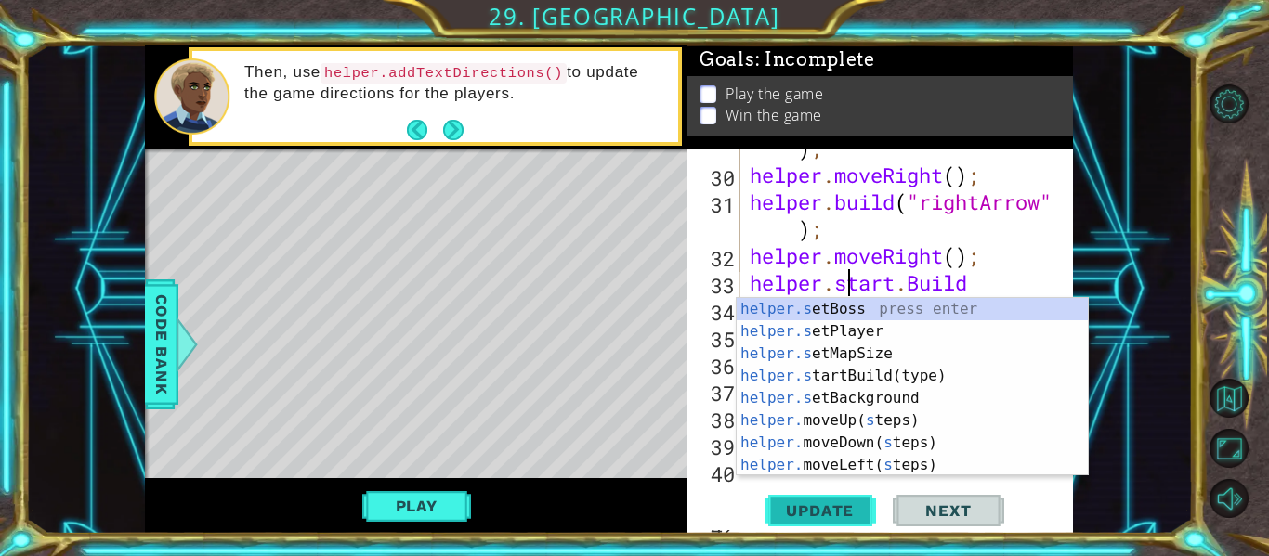
click at [830, 503] on span "Update" at bounding box center [819, 511] width 105 height 19
click at [920, 284] on div "helper . build ( "rightArrow" ) ; helper . moveRight ( ) ; helper . build ( "ri…" at bounding box center [912, 310] width 333 height 404
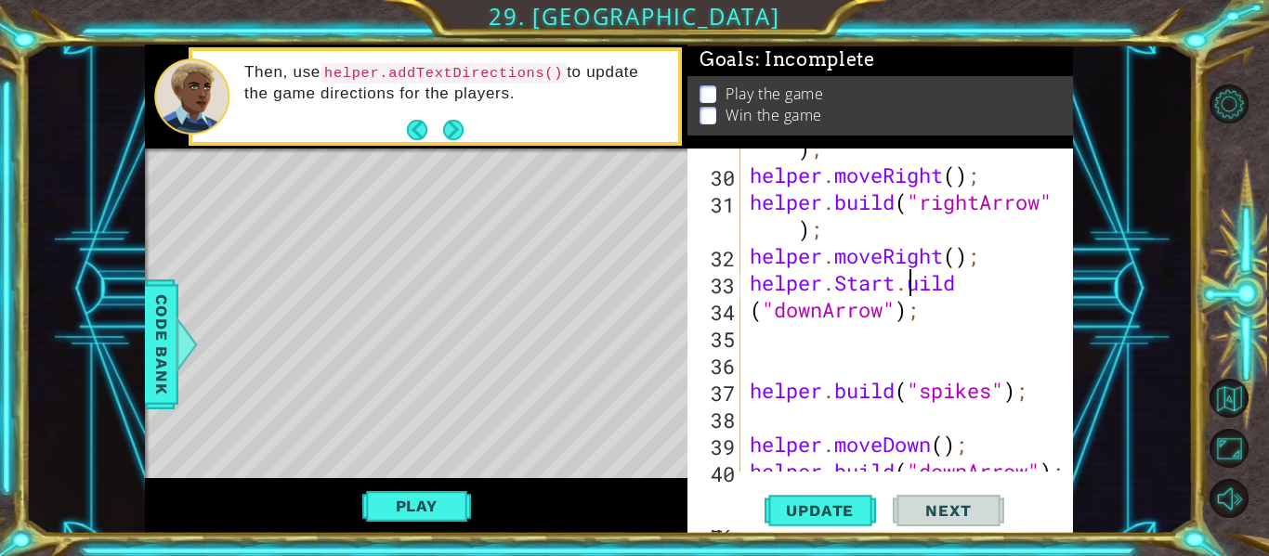
scroll to position [0, 8]
click at [845, 508] on span "Update" at bounding box center [819, 511] width 105 height 19
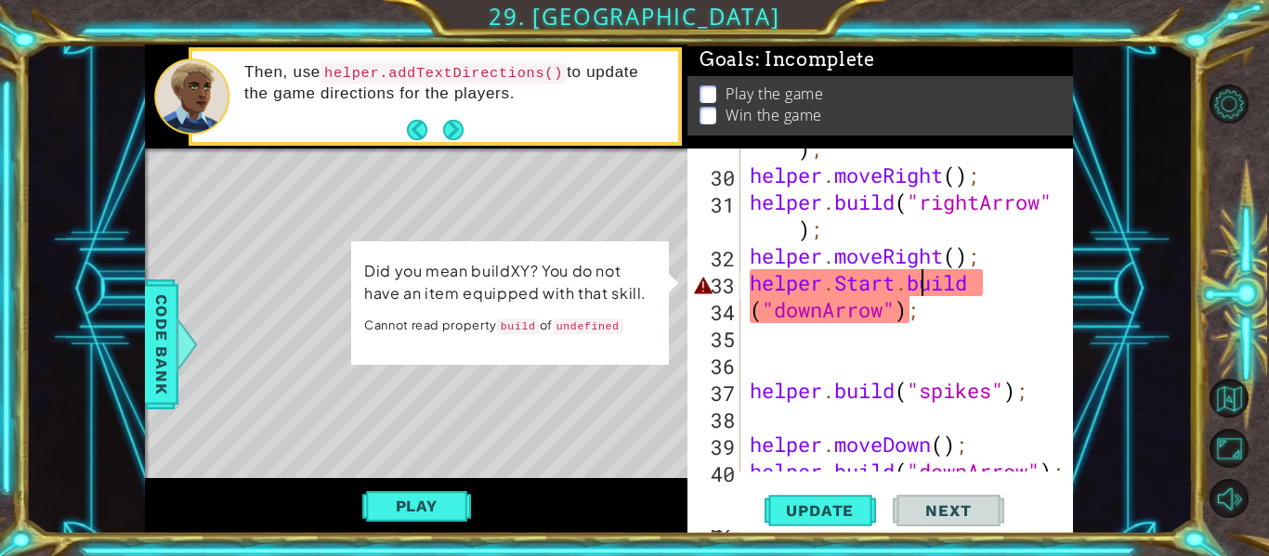
click at [978, 292] on div "helper . build ( "rightArrow" ) ; helper . moveRight ( ) ; helper . build ( "ri…" at bounding box center [912, 310] width 333 height 404
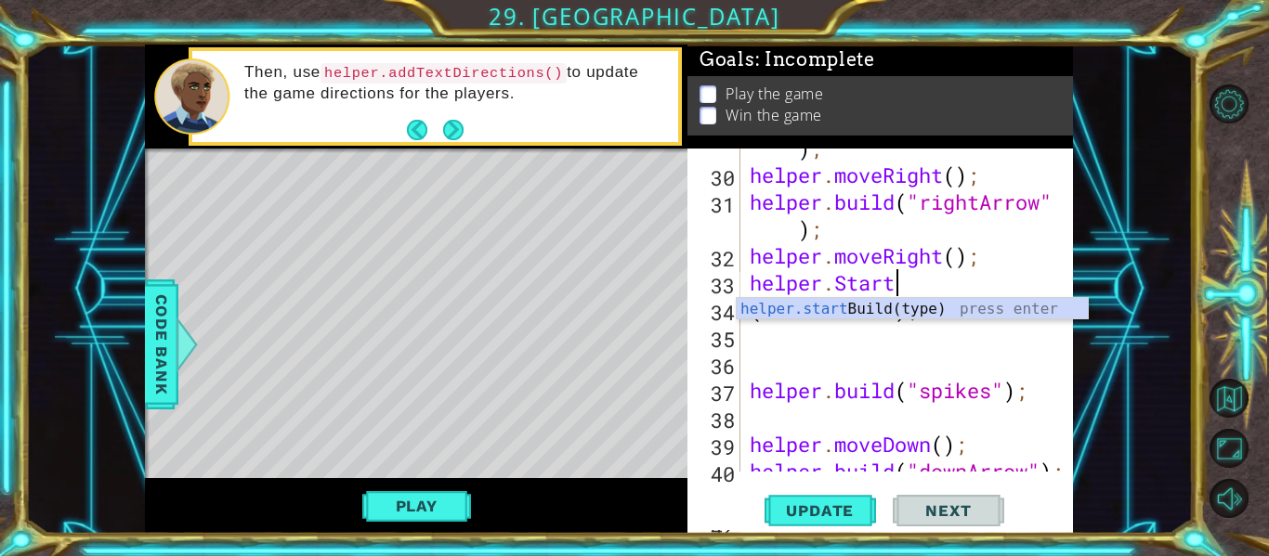
scroll to position [0, 6]
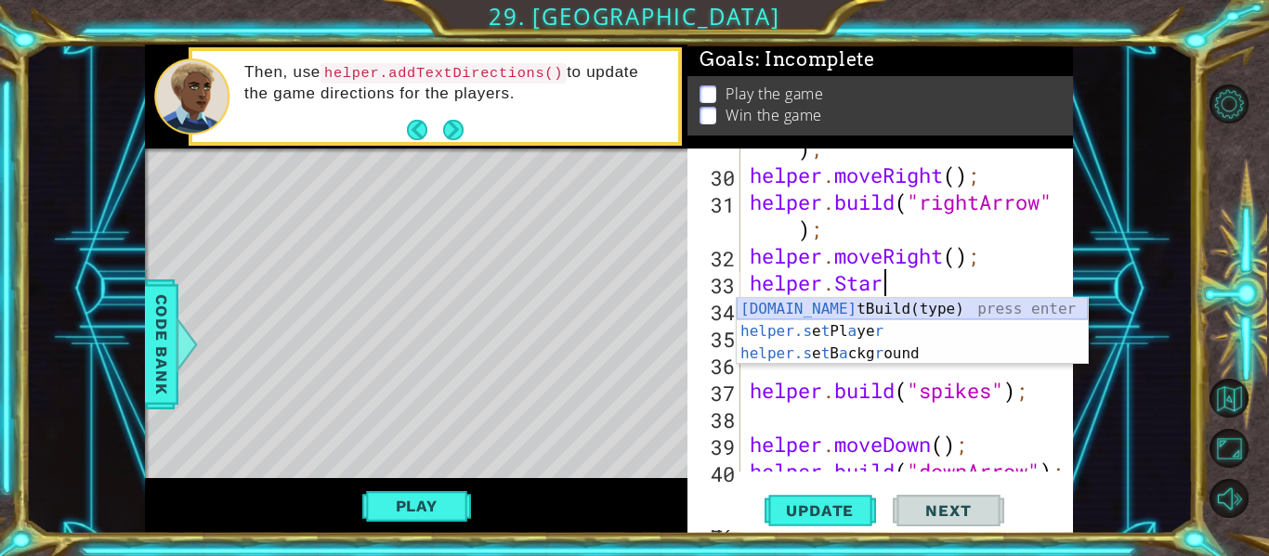
click at [979, 310] on div "helper.star tBuild(type) press enter helper.s e t Pl a ye r press enter helper.…" at bounding box center [912, 353] width 351 height 111
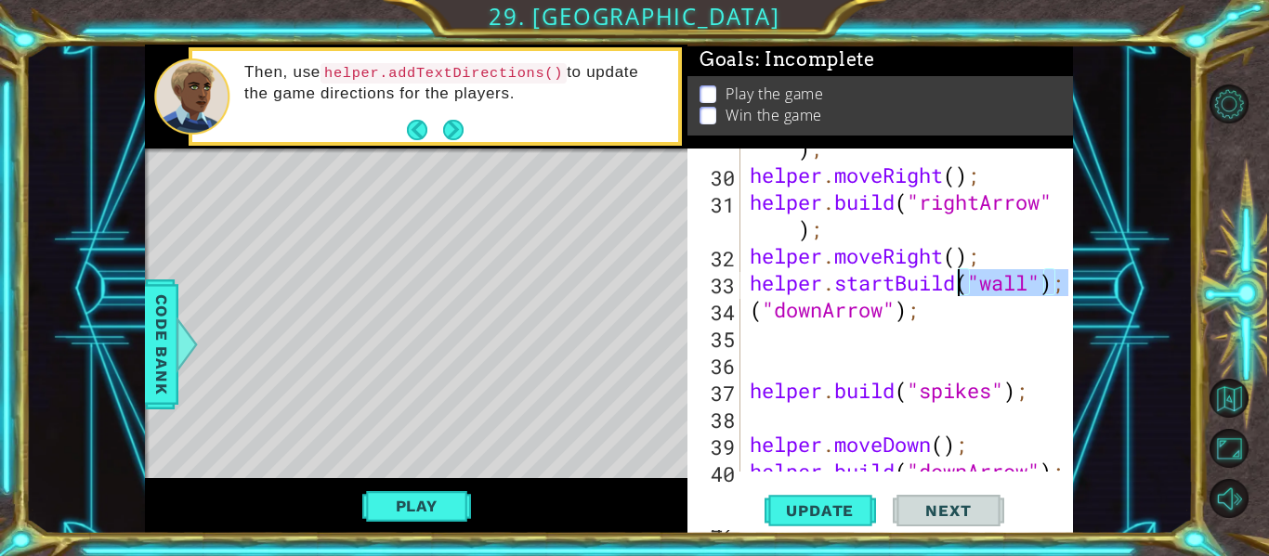
drag, startPoint x: 1066, startPoint y: 285, endPoint x: 963, endPoint y: 284, distance: 103.1
click at [963, 284] on div "helper.startBuild("wall"); 29 30 31 32 33 34 35 36 37 38 39 40 41 42 helper . b…" at bounding box center [878, 310] width 382 height 323
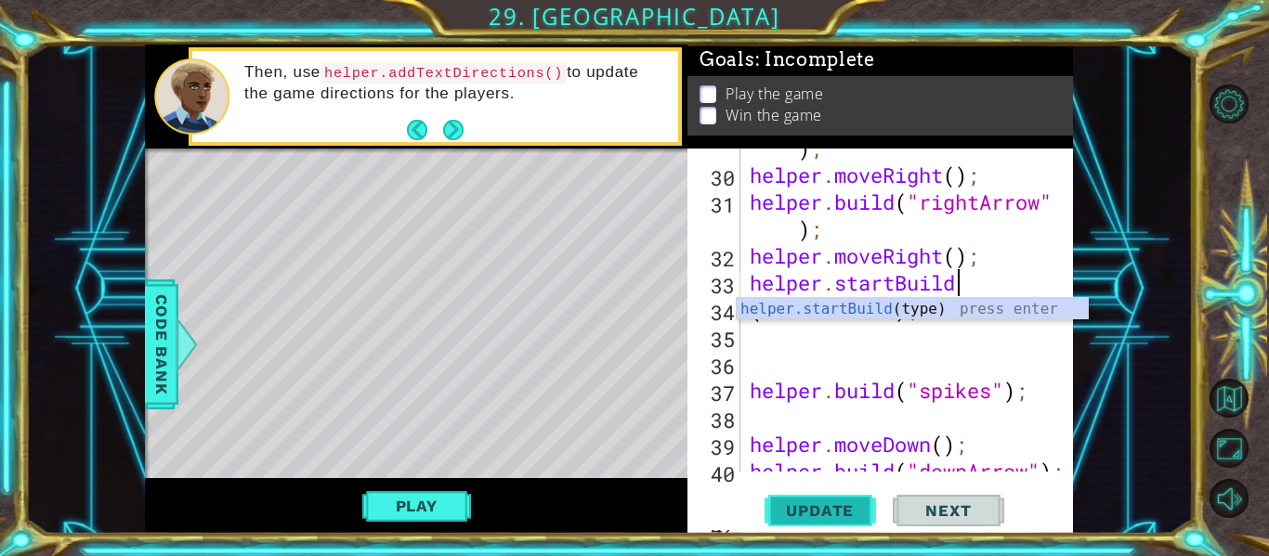
click at [848, 504] on span "Update" at bounding box center [819, 511] width 105 height 19
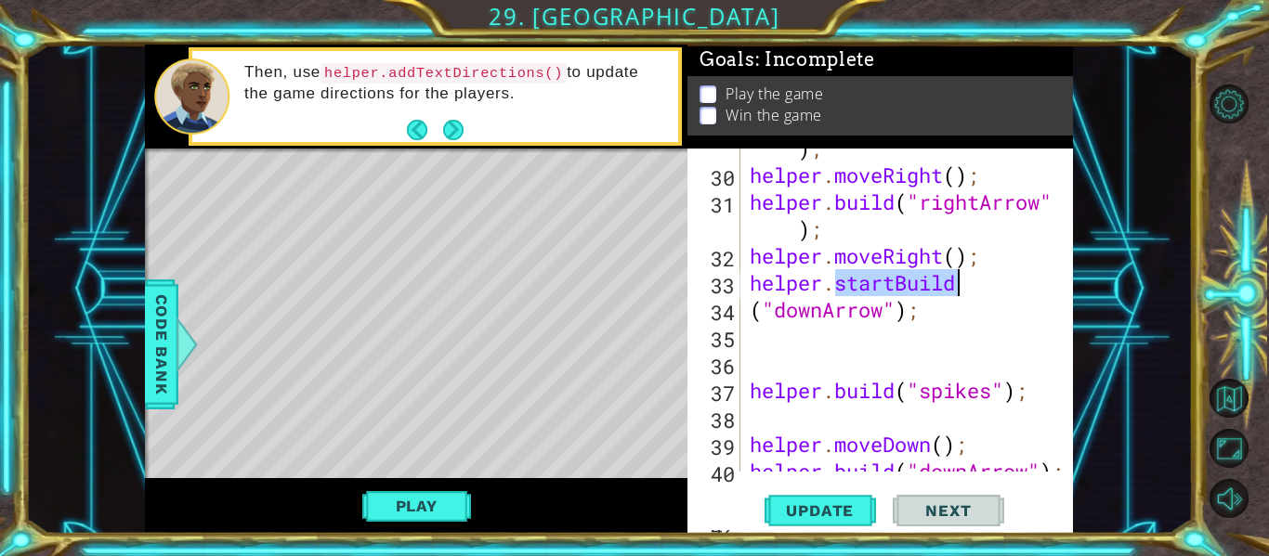
drag, startPoint x: 838, startPoint y: 281, endPoint x: 957, endPoint y: 286, distance: 119.0
click at [957, 286] on div "helper . build ( "rightArrow" ) ; helper . moveRight ( ) ; helper . build ( "ri…" at bounding box center [912, 310] width 333 height 404
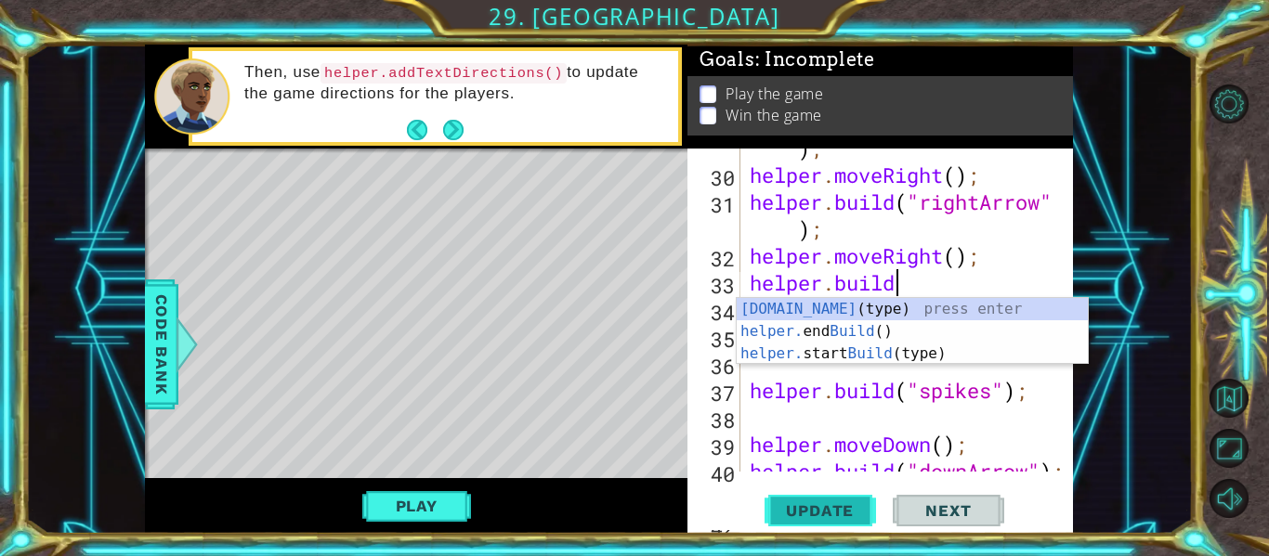
type textarea "[DOMAIN_NAME]"
click at [861, 504] on span "Update" at bounding box center [819, 511] width 105 height 19
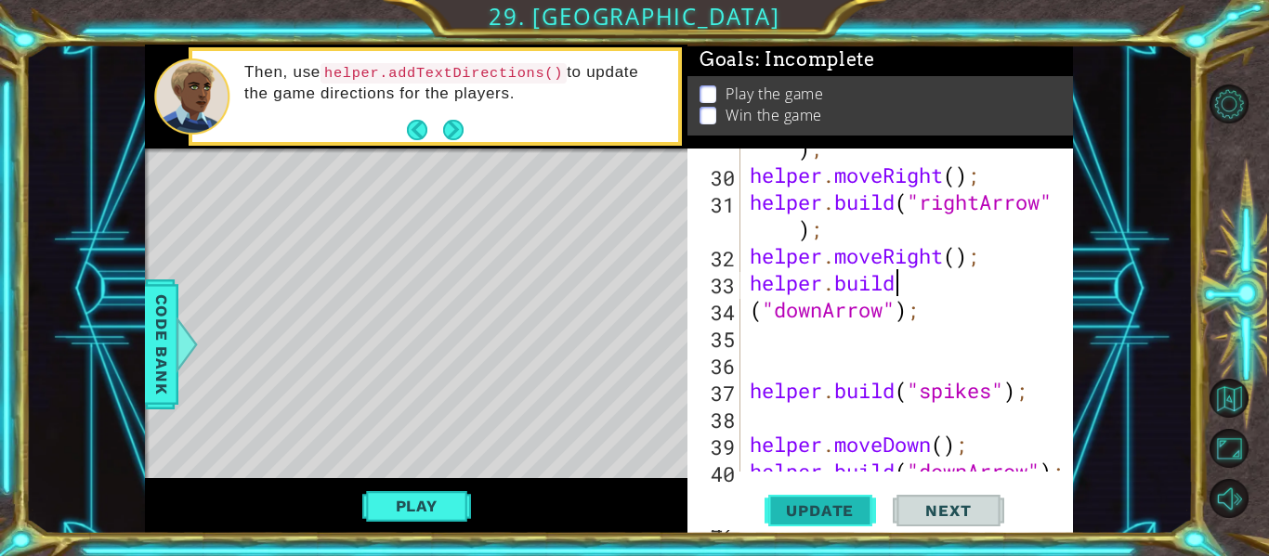
click at [774, 499] on button "Update" at bounding box center [820, 511] width 111 height 38
click at [384, 515] on button "Play" at bounding box center [416, 506] width 109 height 35
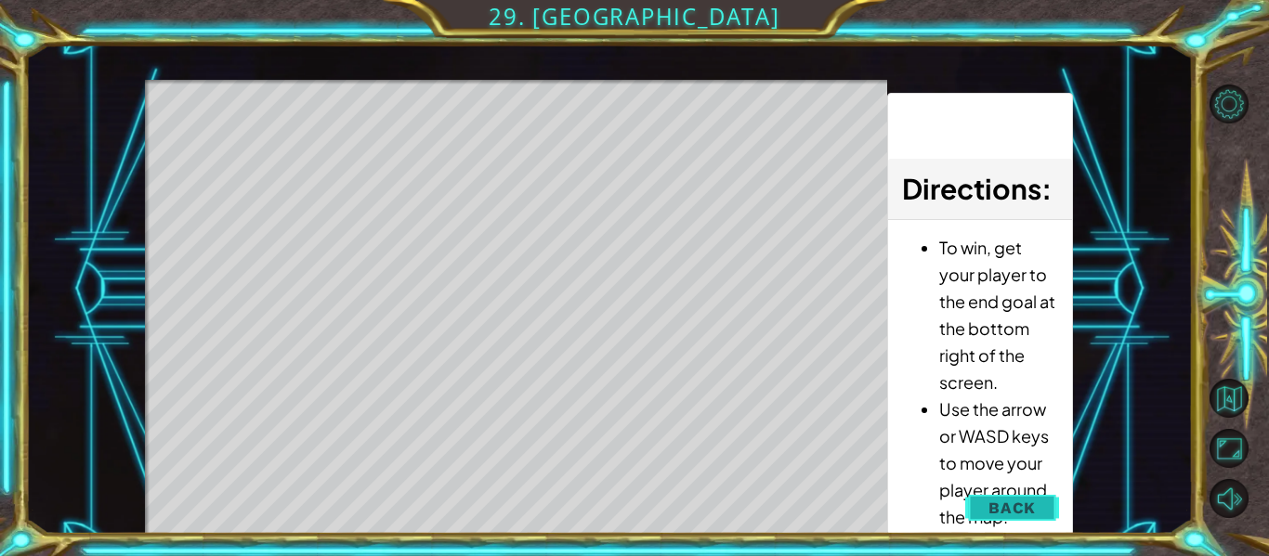
click at [975, 508] on button "Back" at bounding box center [1012, 508] width 94 height 37
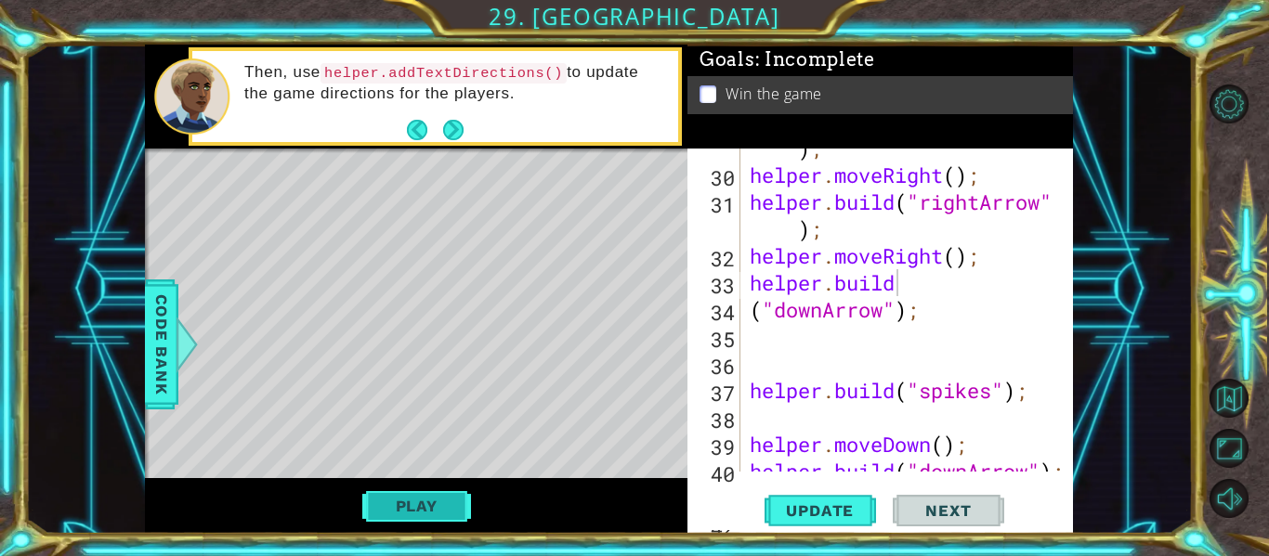
click at [464, 501] on button "Play" at bounding box center [416, 506] width 109 height 35
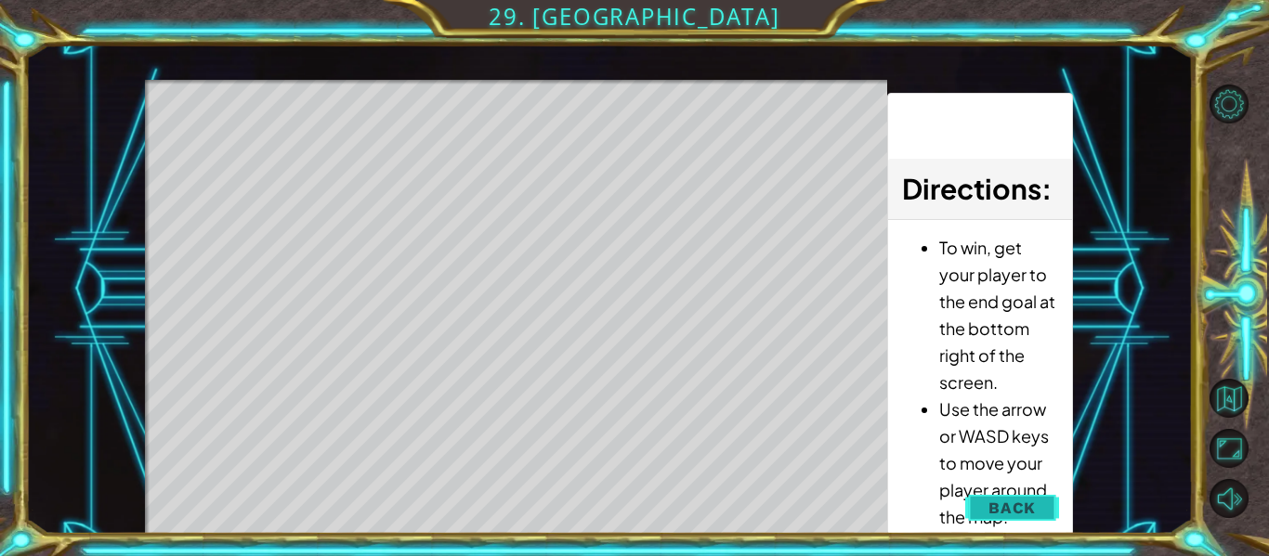
click at [1026, 511] on span "Back" at bounding box center [1011, 508] width 47 height 19
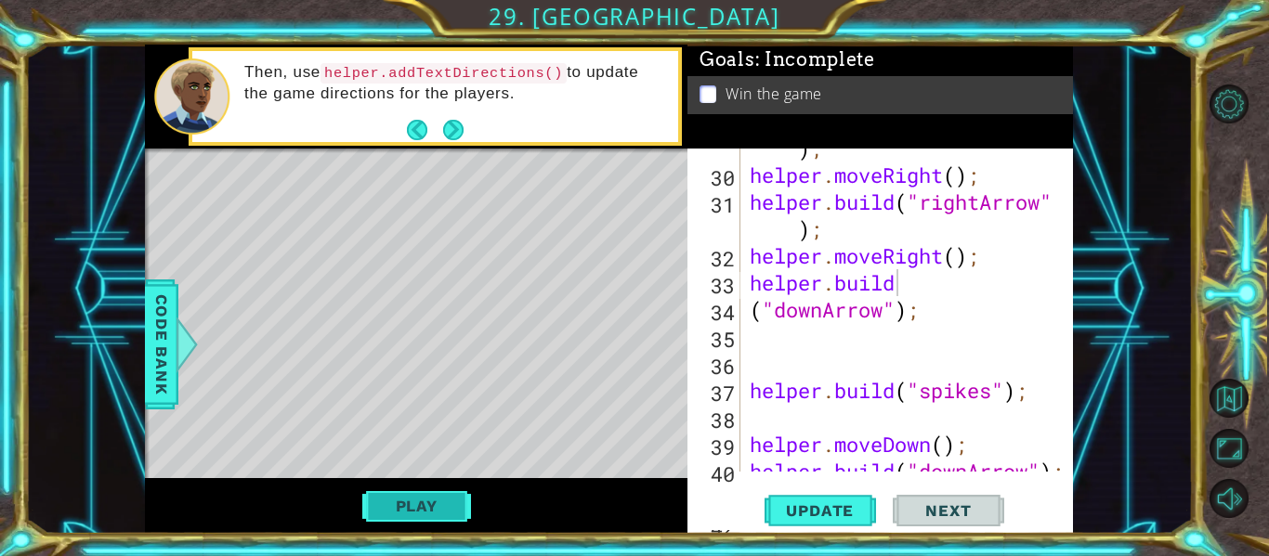
click at [416, 504] on button "Play" at bounding box center [416, 506] width 109 height 35
click at [970, 504] on span "Next" at bounding box center [948, 511] width 83 height 19
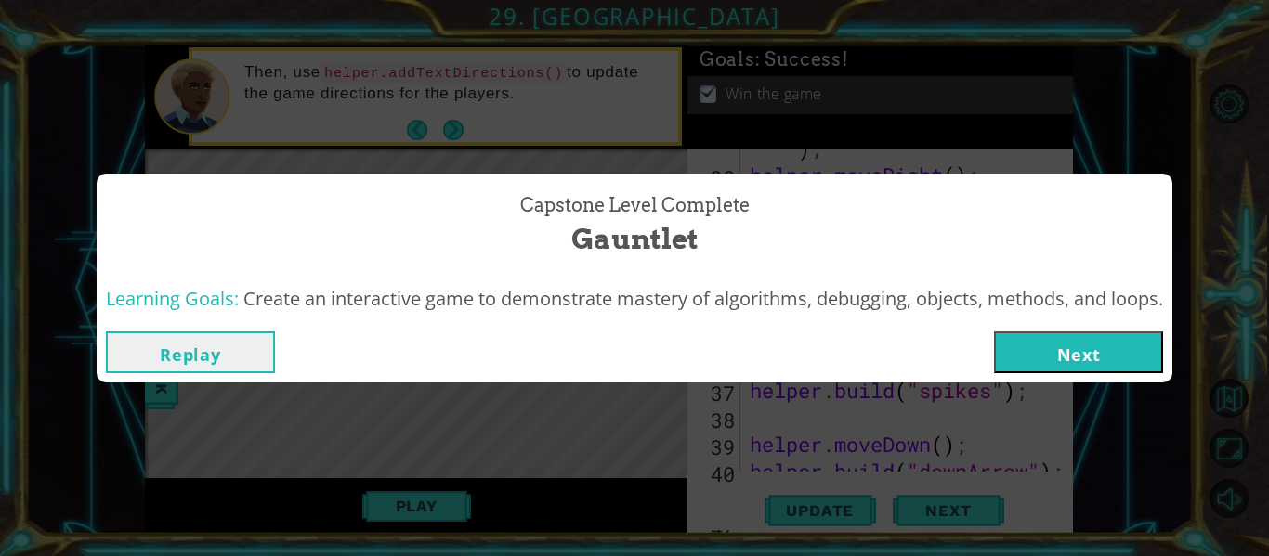
click at [1039, 388] on div "Capstone Level Complete Gauntlet Learning Goals: Create an interactive game to …" at bounding box center [634, 278] width 1269 height 556
click at [1041, 366] on button "Next" at bounding box center [1078, 353] width 169 height 42
click at [1041, 366] on body "1 ההההההההההההההההההההההההההההההההההההההההההההההההההההההההההההההההההההההההההההה…" at bounding box center [634, 278] width 1269 height 556
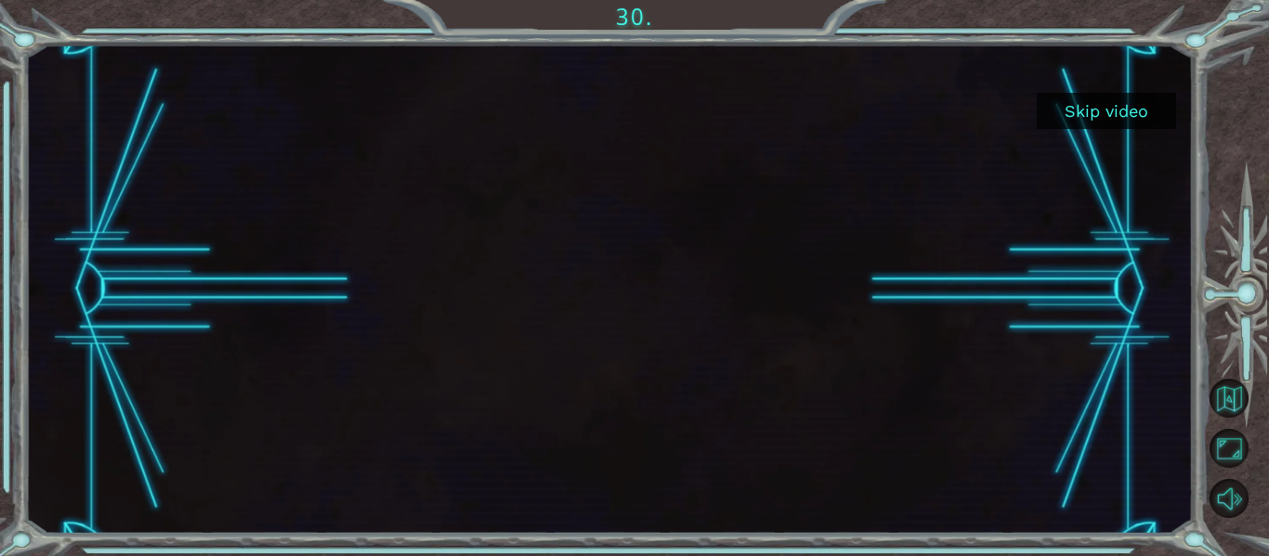
click at [1116, 118] on button "Skip video" at bounding box center [1106, 111] width 139 height 36
click at [1116, 113] on button "Skip video" at bounding box center [1106, 111] width 139 height 36
click at [1118, 95] on button "Skip video" at bounding box center [1106, 111] width 139 height 36
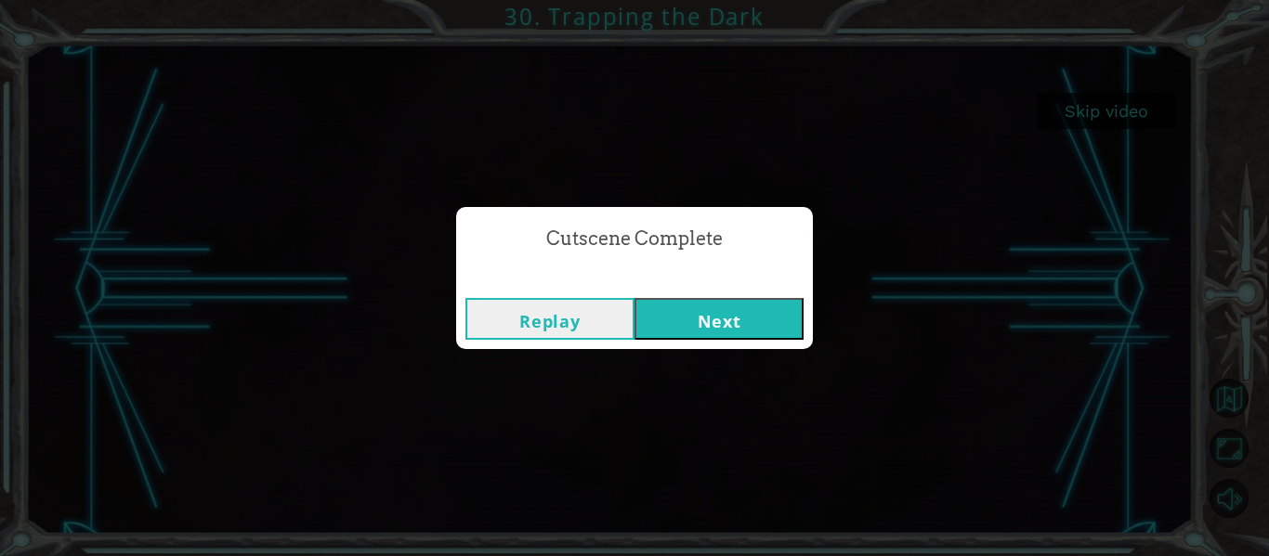
click at [712, 314] on button "Next" at bounding box center [718, 319] width 169 height 42
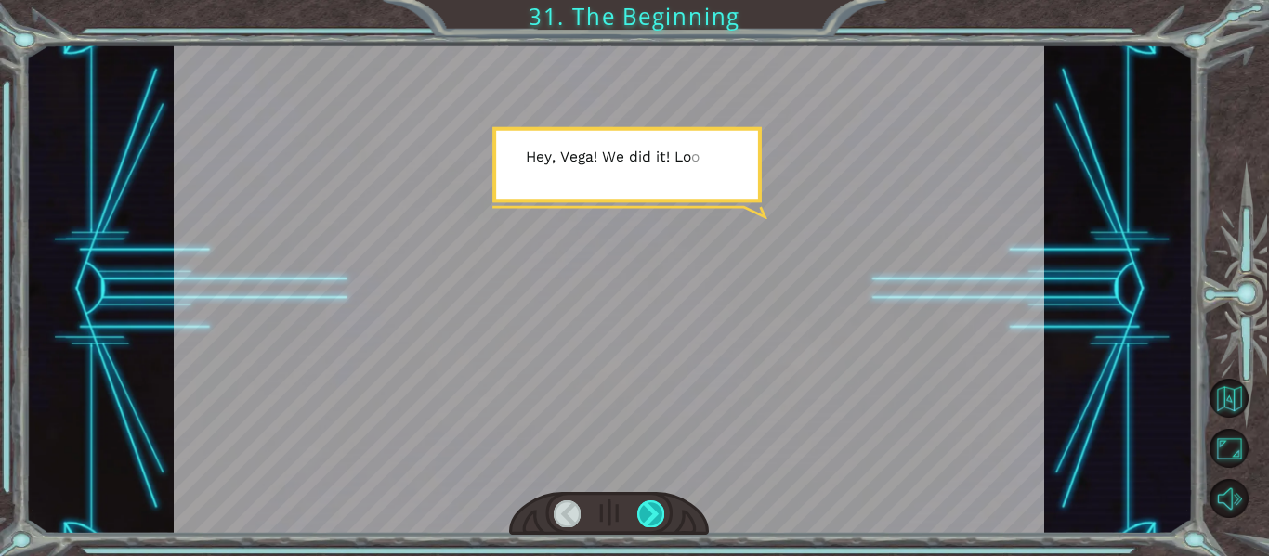
click at [642, 516] on div at bounding box center [650, 514] width 27 height 26
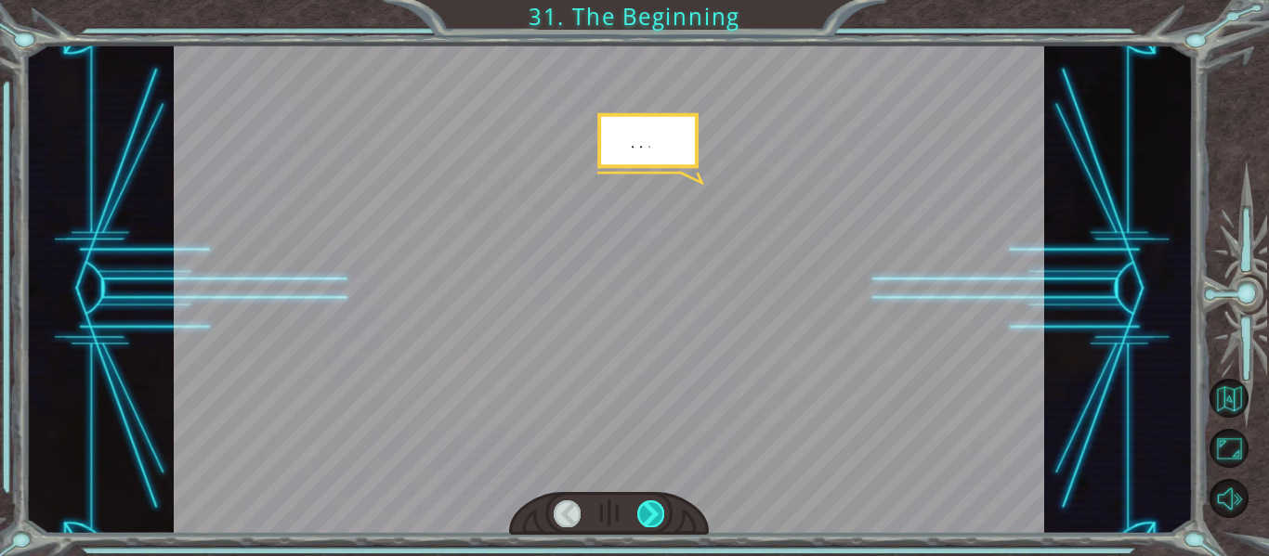
click at [642, 516] on div at bounding box center [650, 514] width 27 height 26
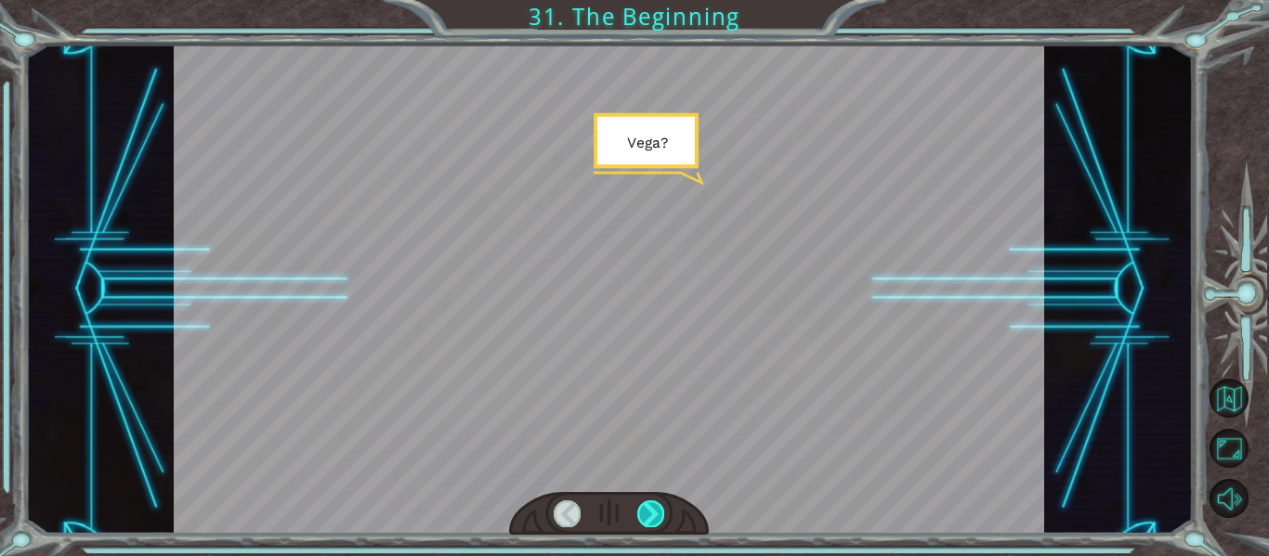
click at [642, 516] on div at bounding box center [650, 514] width 27 height 26
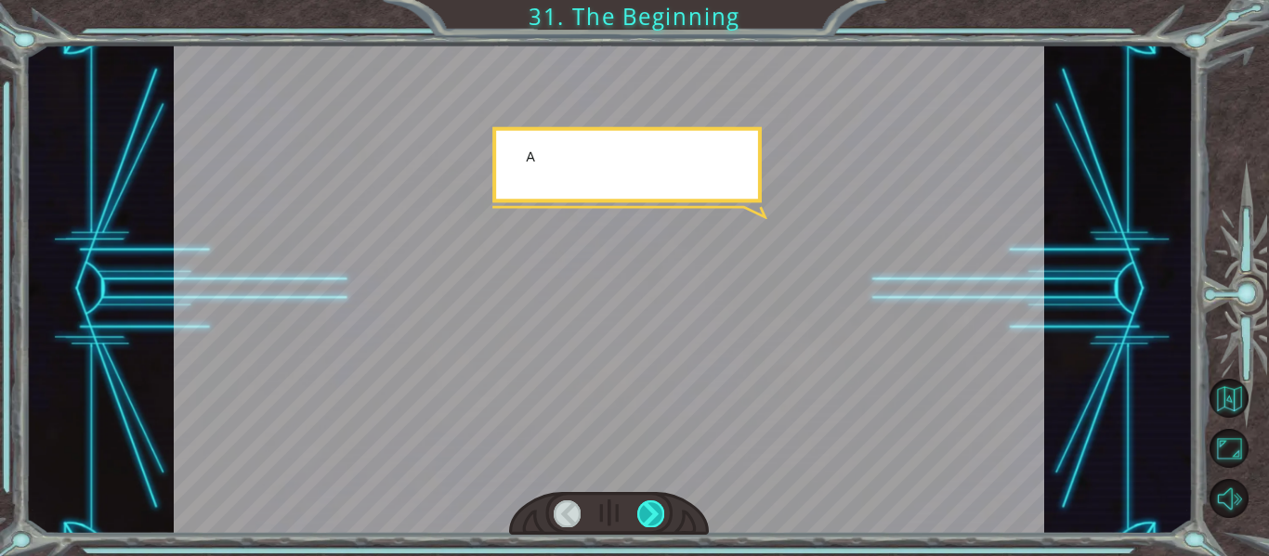
click at [642, 516] on div at bounding box center [650, 514] width 27 height 26
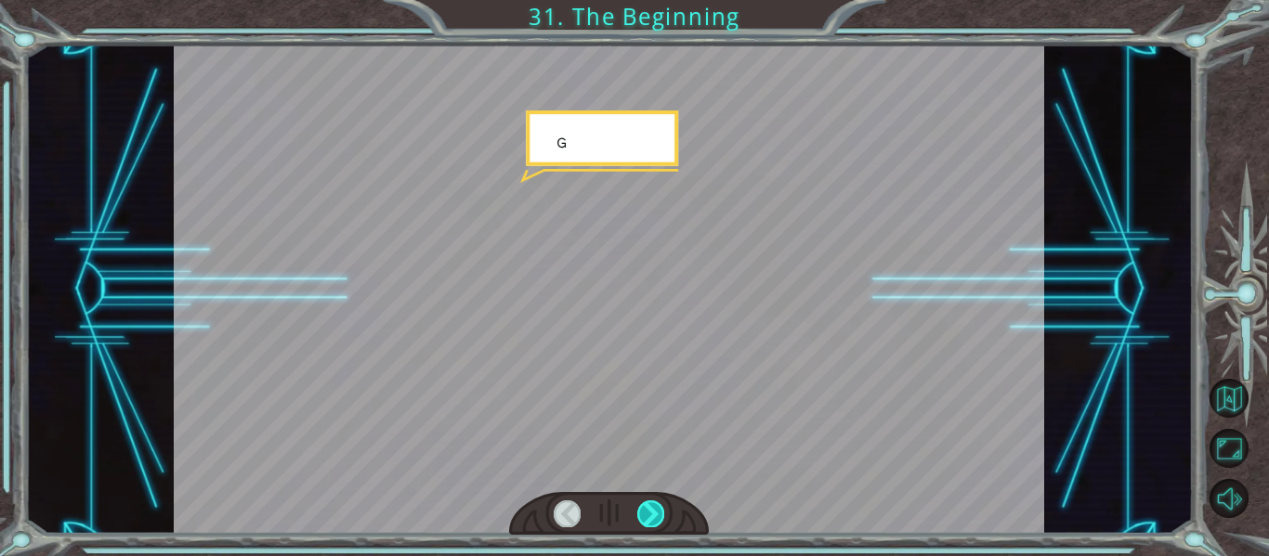
click at [642, 516] on div at bounding box center [650, 514] width 27 height 26
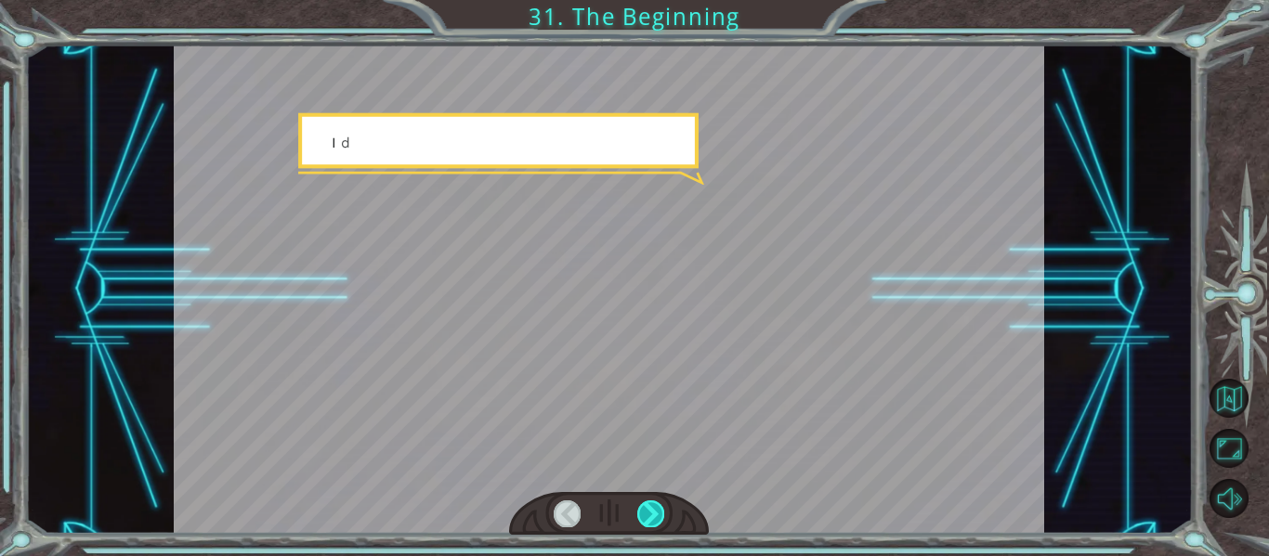
click at [642, 516] on div at bounding box center [650, 514] width 27 height 26
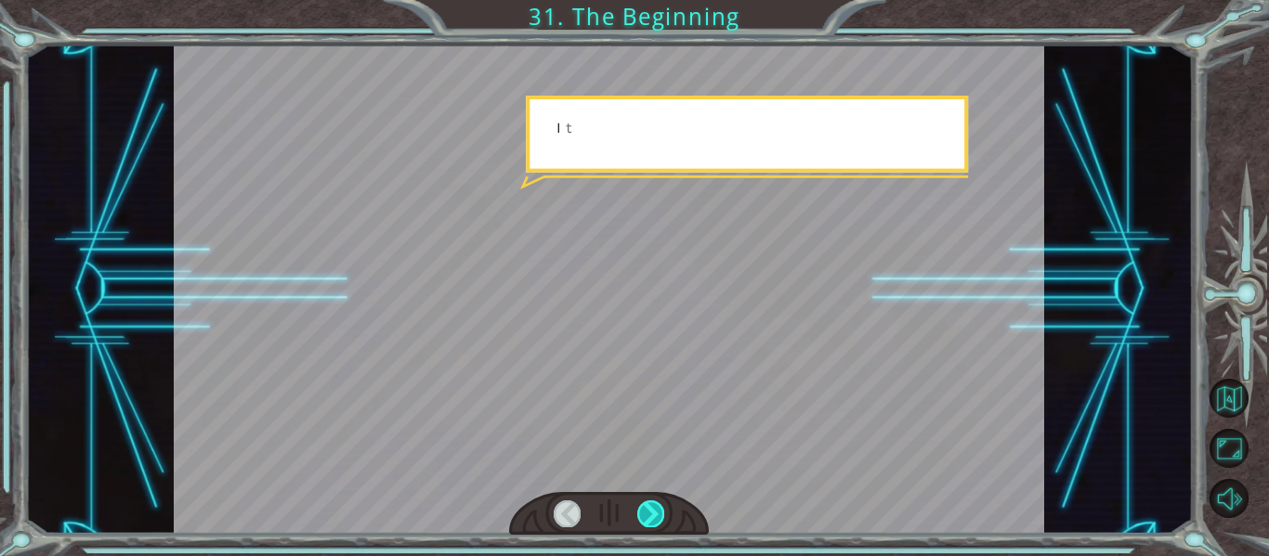
click at [642, 516] on div at bounding box center [650, 514] width 27 height 26
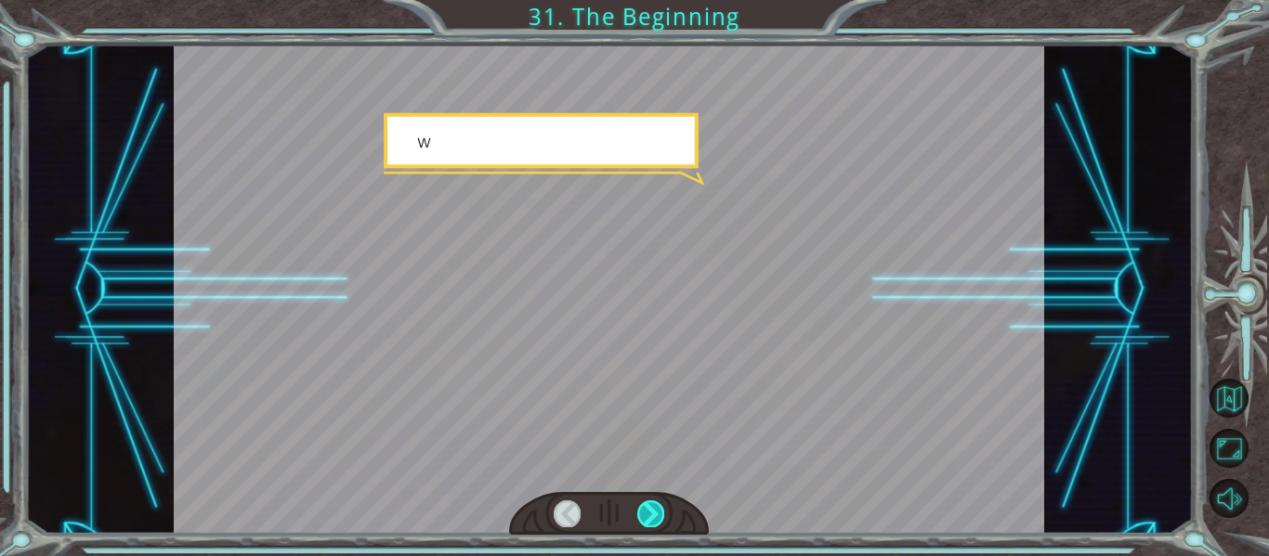
click at [642, 516] on div at bounding box center [650, 514] width 27 height 26
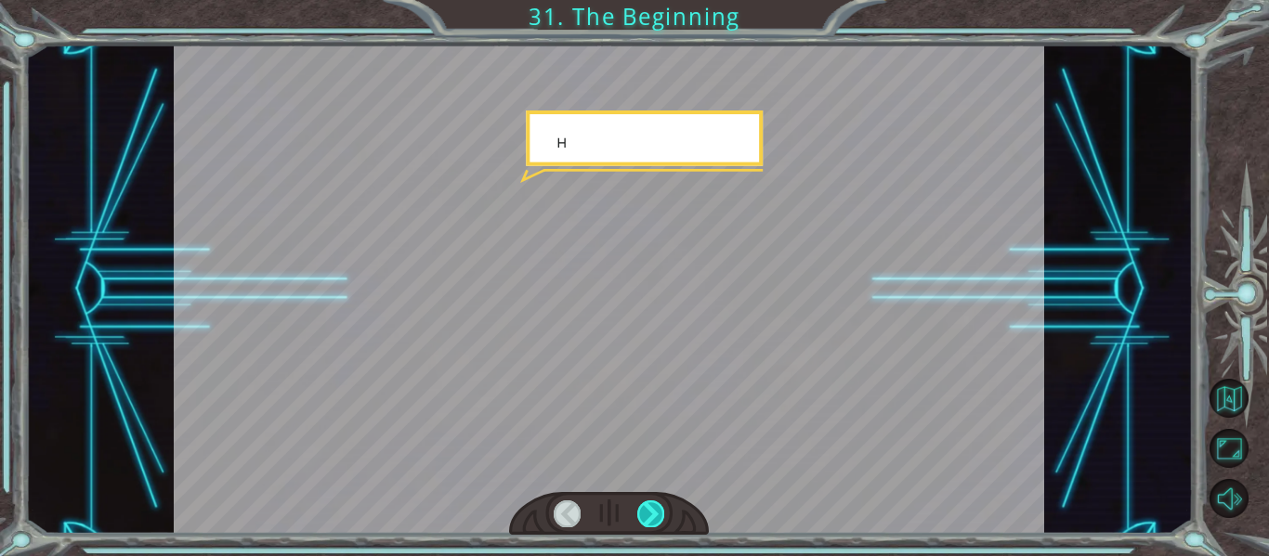
click at [642, 516] on div at bounding box center [650, 514] width 27 height 26
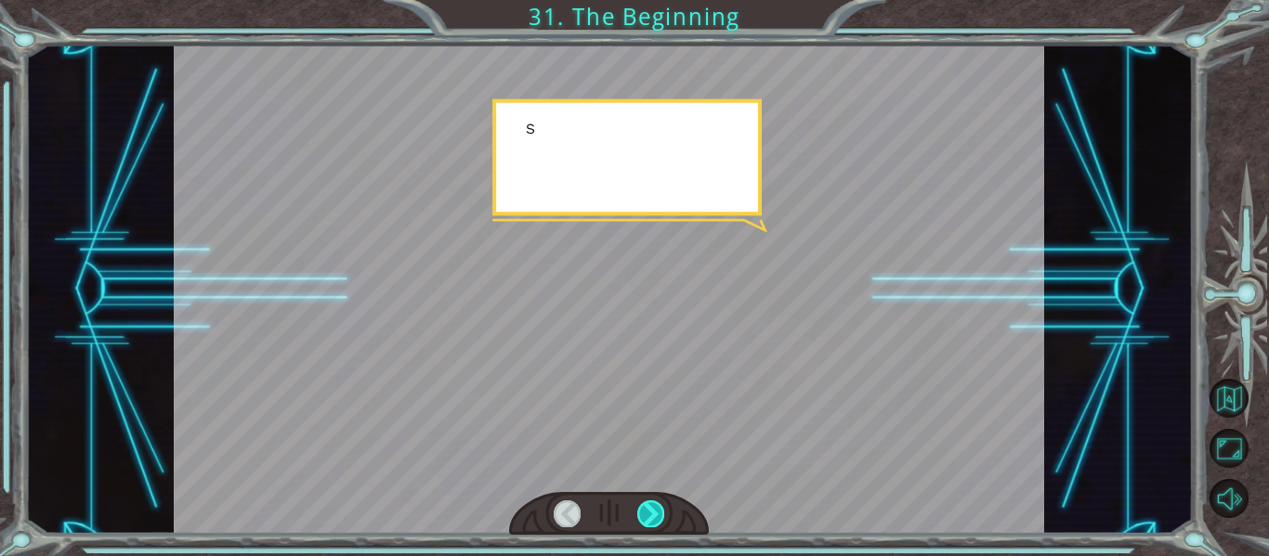
click at [642, 516] on div at bounding box center [650, 514] width 27 height 26
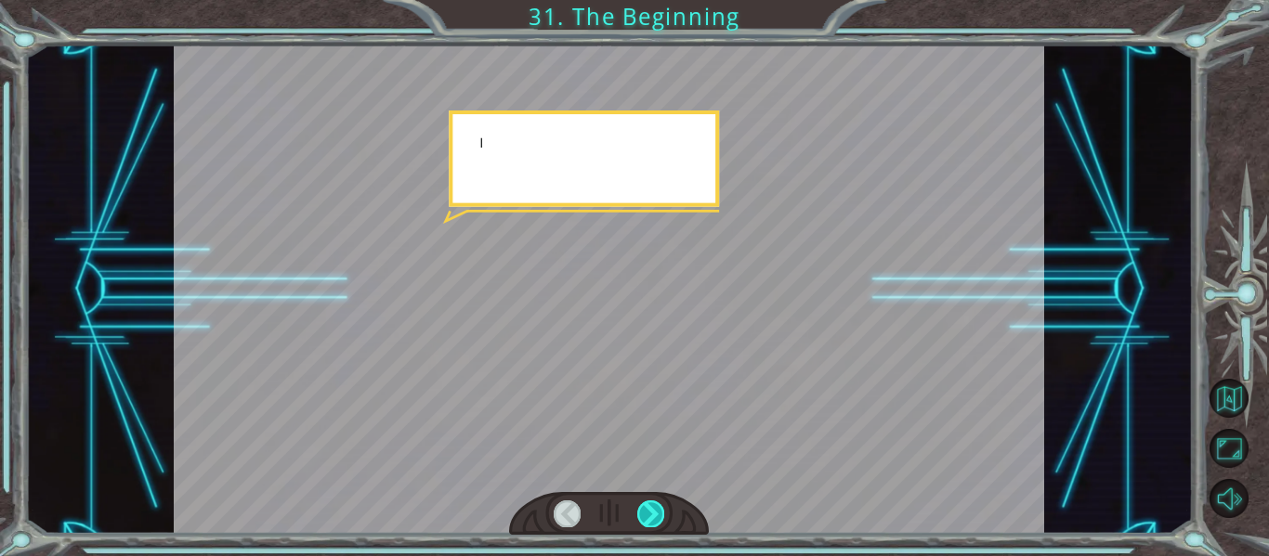
click at [642, 516] on div at bounding box center [650, 514] width 27 height 26
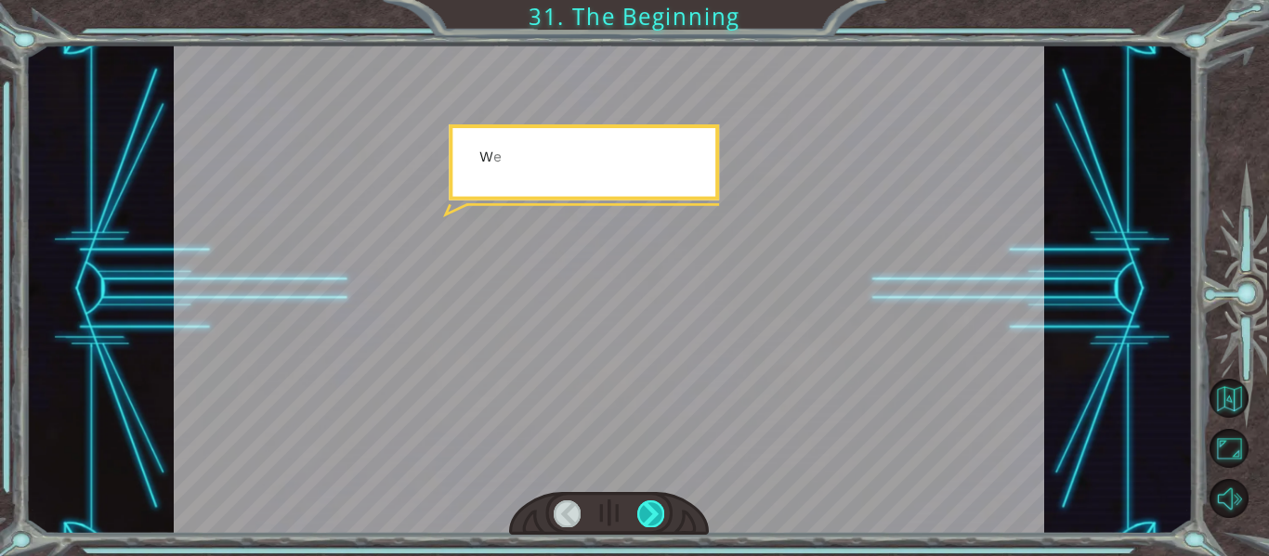
click at [642, 516] on div at bounding box center [650, 514] width 27 height 26
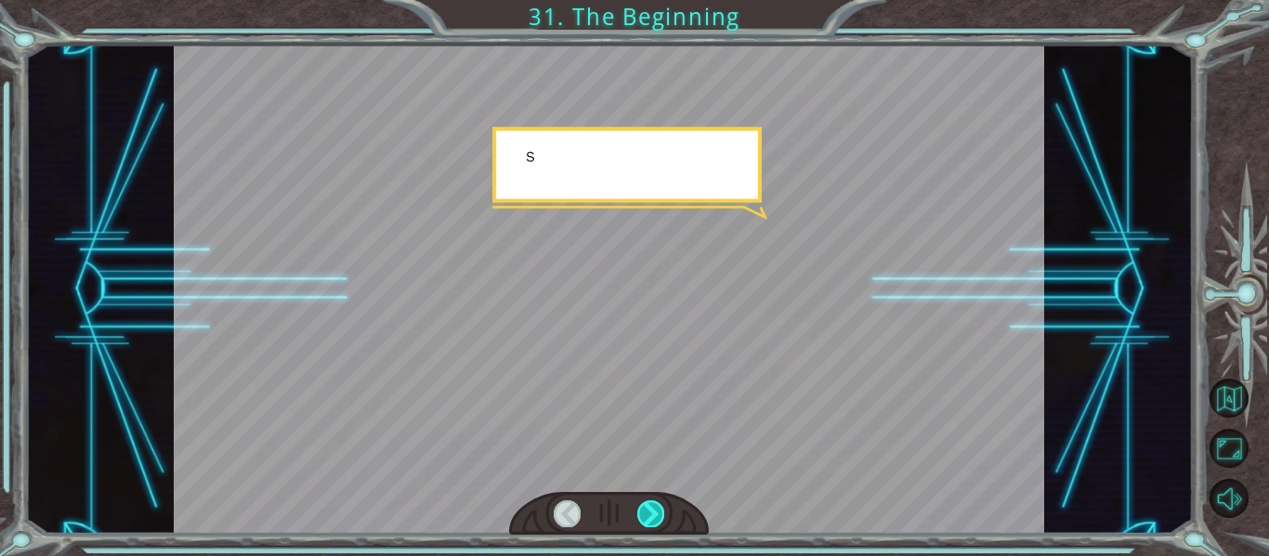
click at [642, 516] on div at bounding box center [650, 514] width 27 height 26
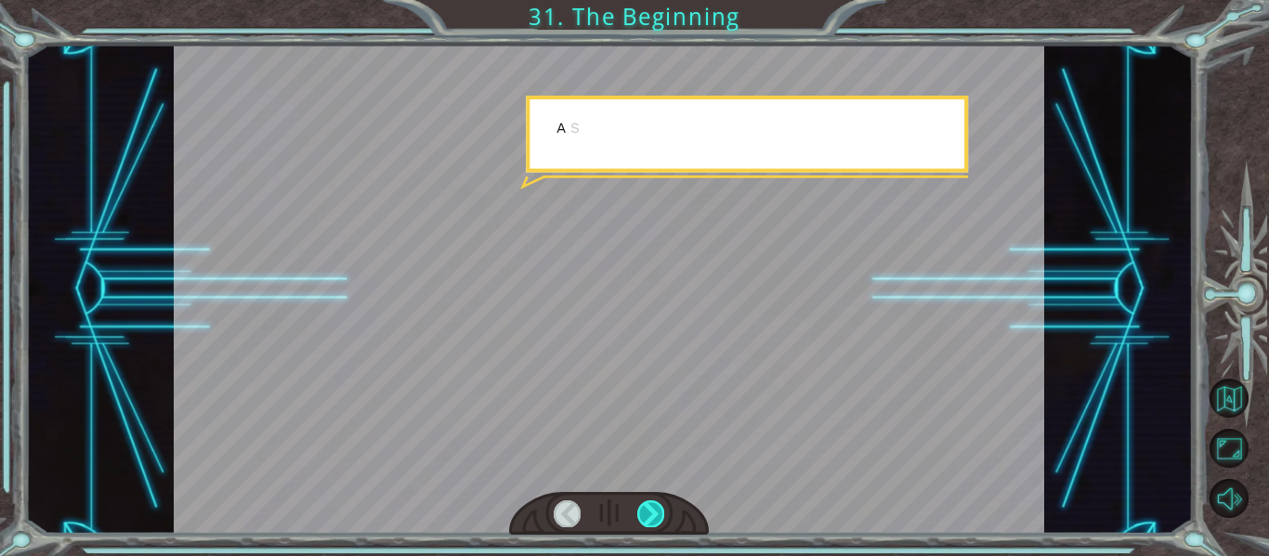
click at [642, 516] on div at bounding box center [650, 514] width 27 height 26
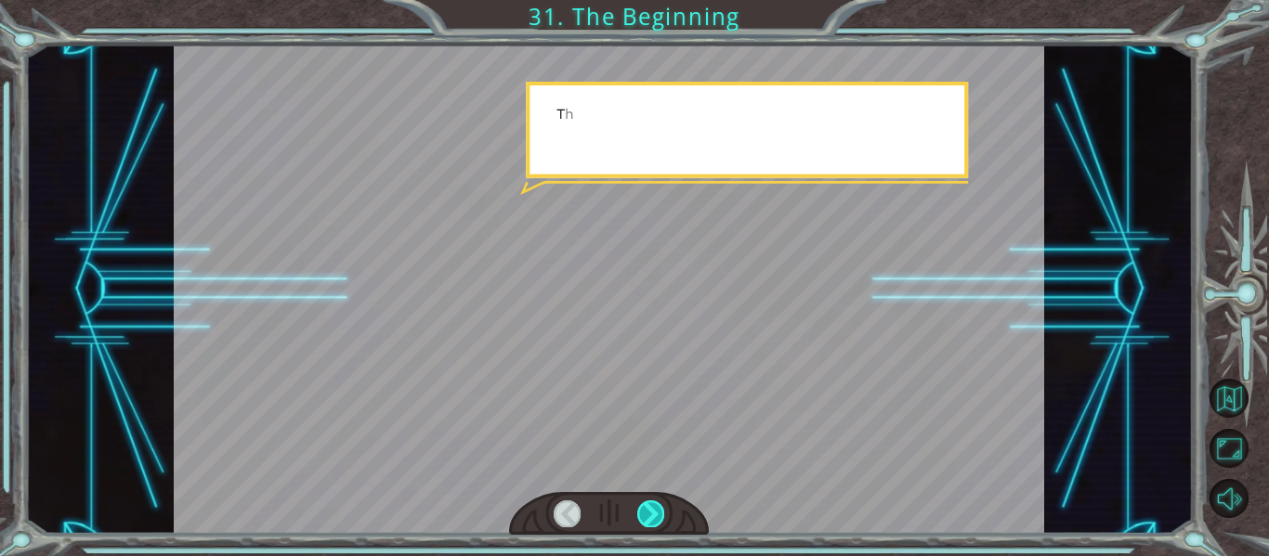
click at [642, 516] on div at bounding box center [650, 514] width 27 height 26
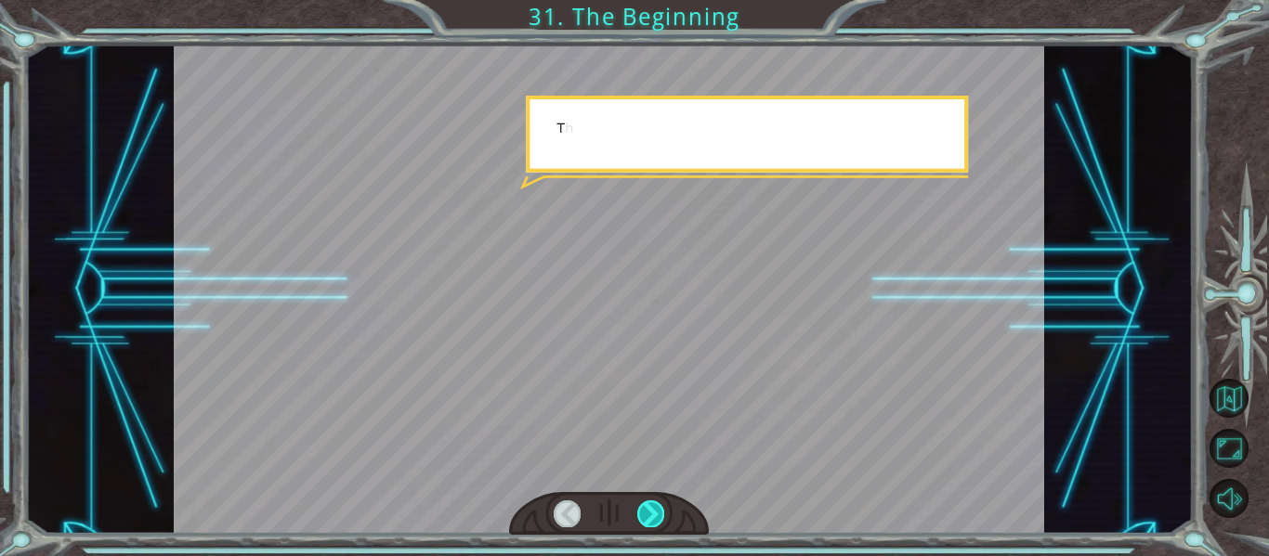
click at [642, 516] on div at bounding box center [650, 514] width 27 height 26
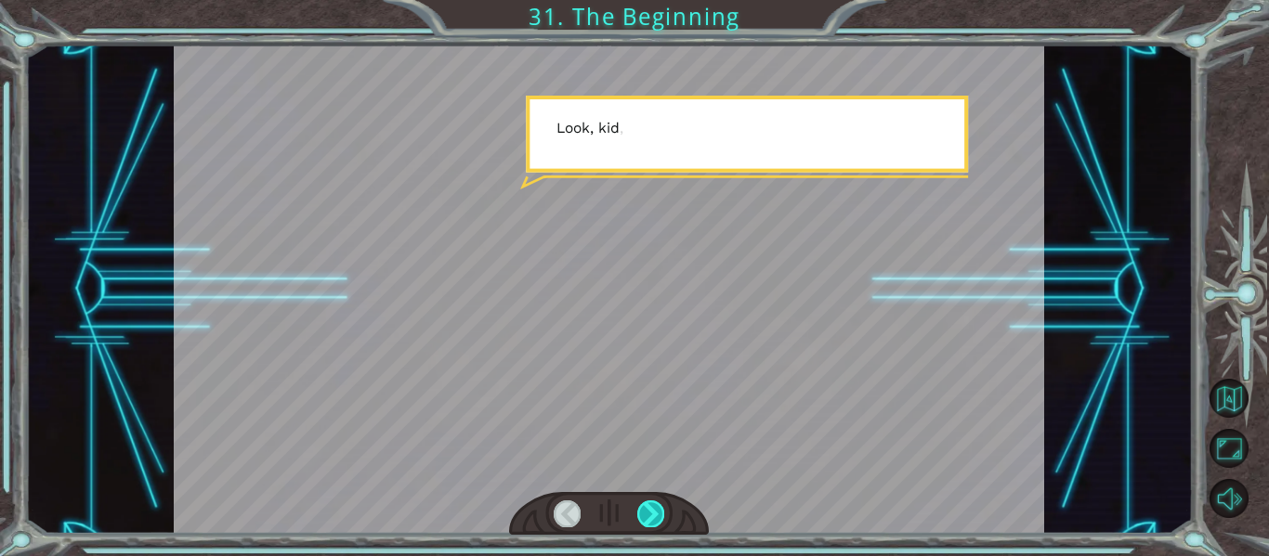
click at [642, 516] on div at bounding box center [650, 514] width 27 height 26
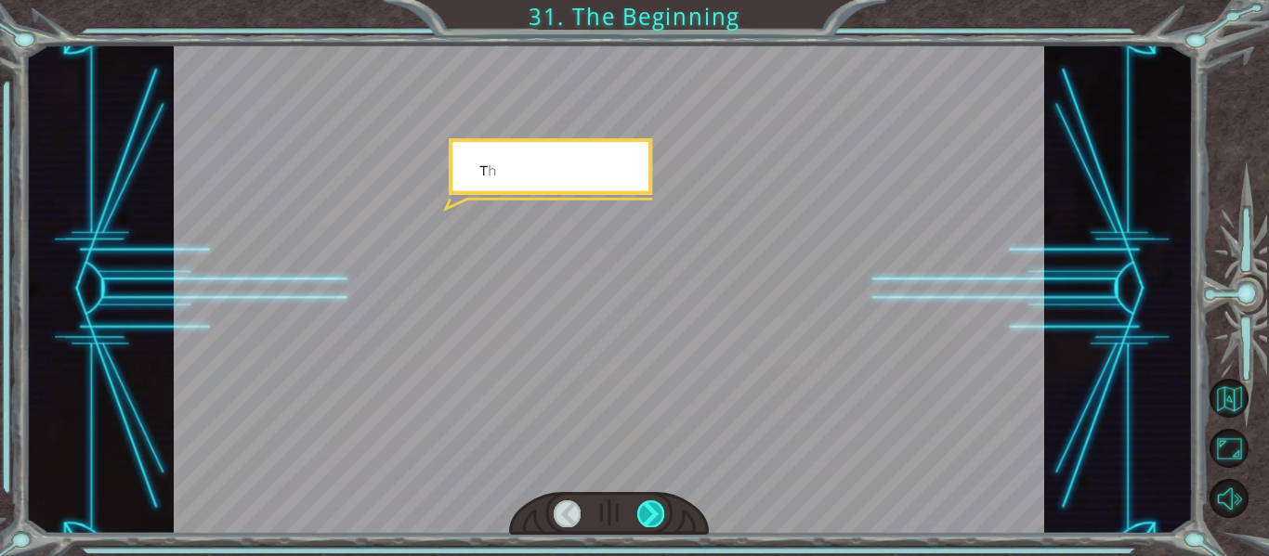
click at [642, 516] on div at bounding box center [650, 514] width 27 height 26
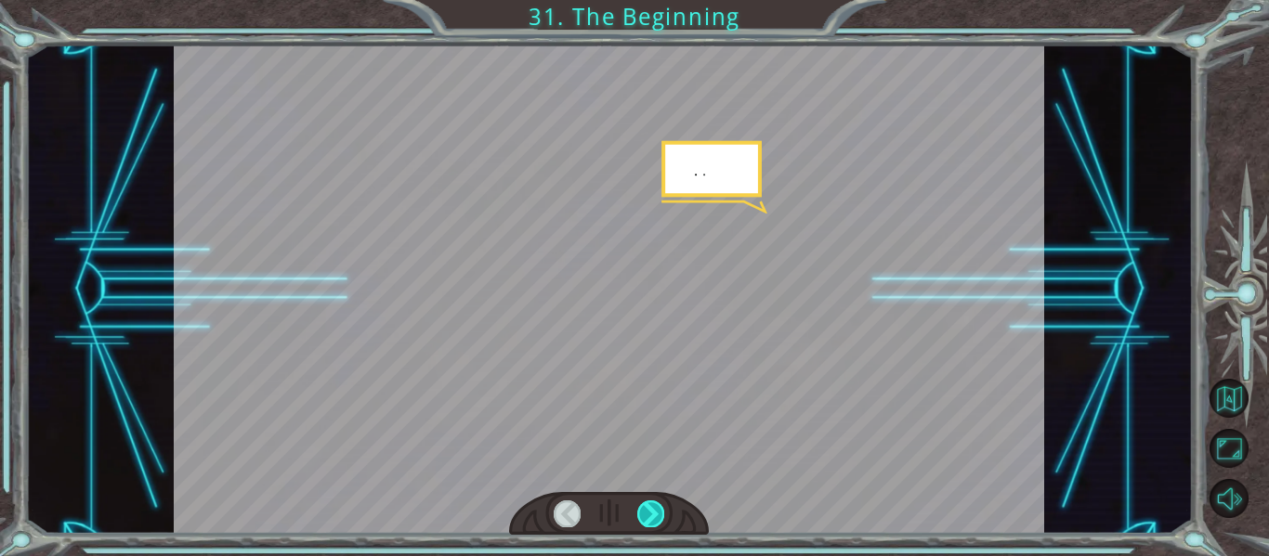
click at [642, 516] on div at bounding box center [650, 514] width 27 height 26
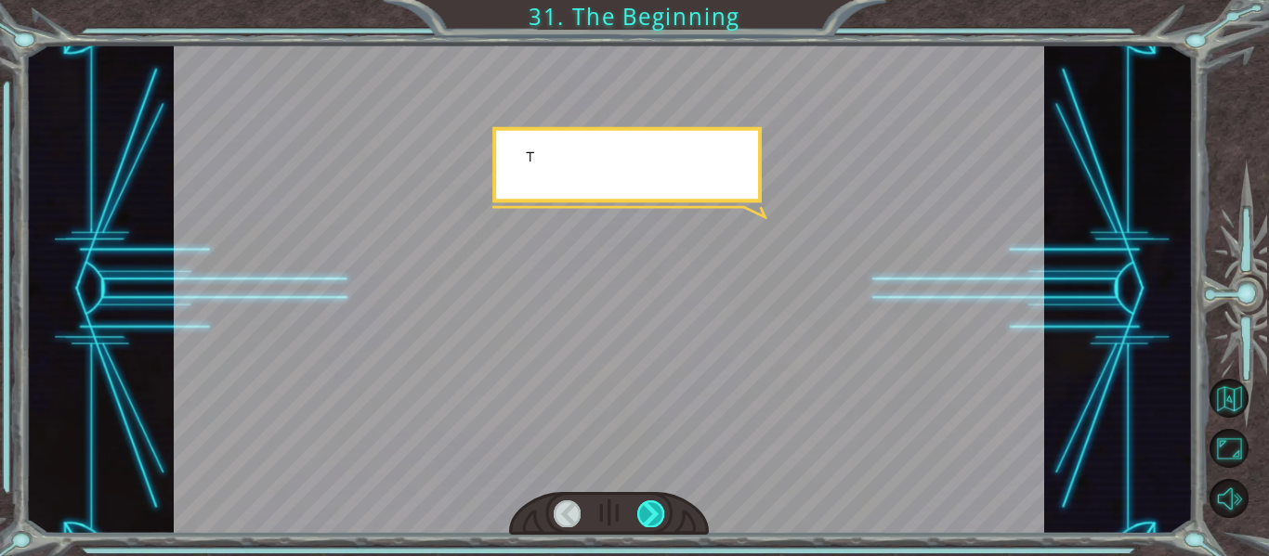
click at [642, 516] on div at bounding box center [650, 514] width 27 height 26
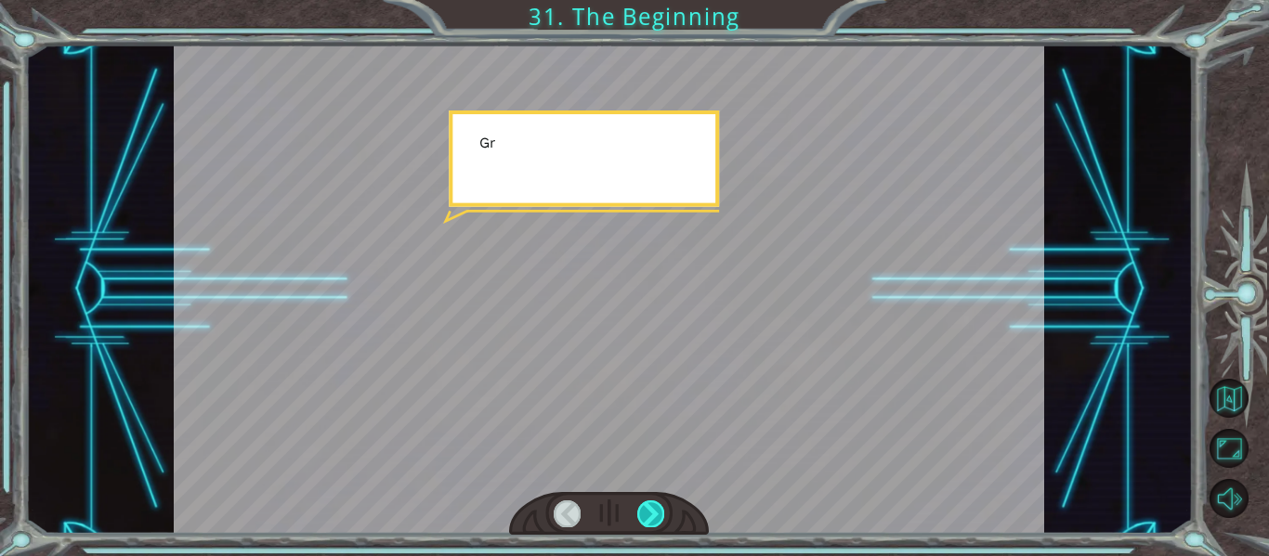
click at [642, 516] on div at bounding box center [650, 514] width 27 height 26
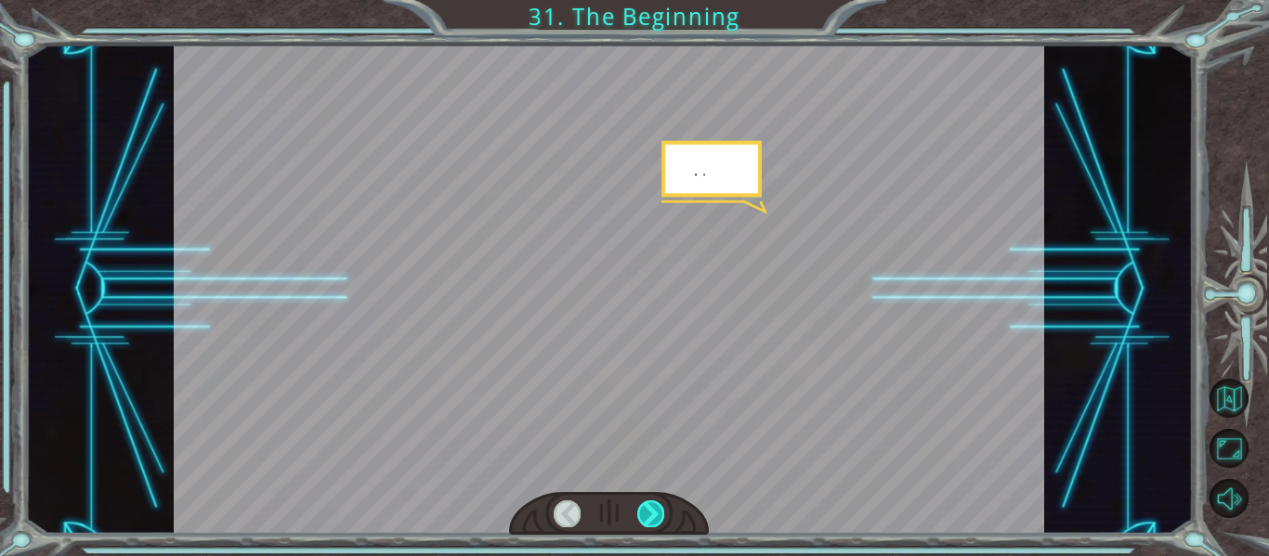
click at [642, 516] on div at bounding box center [650, 514] width 27 height 26
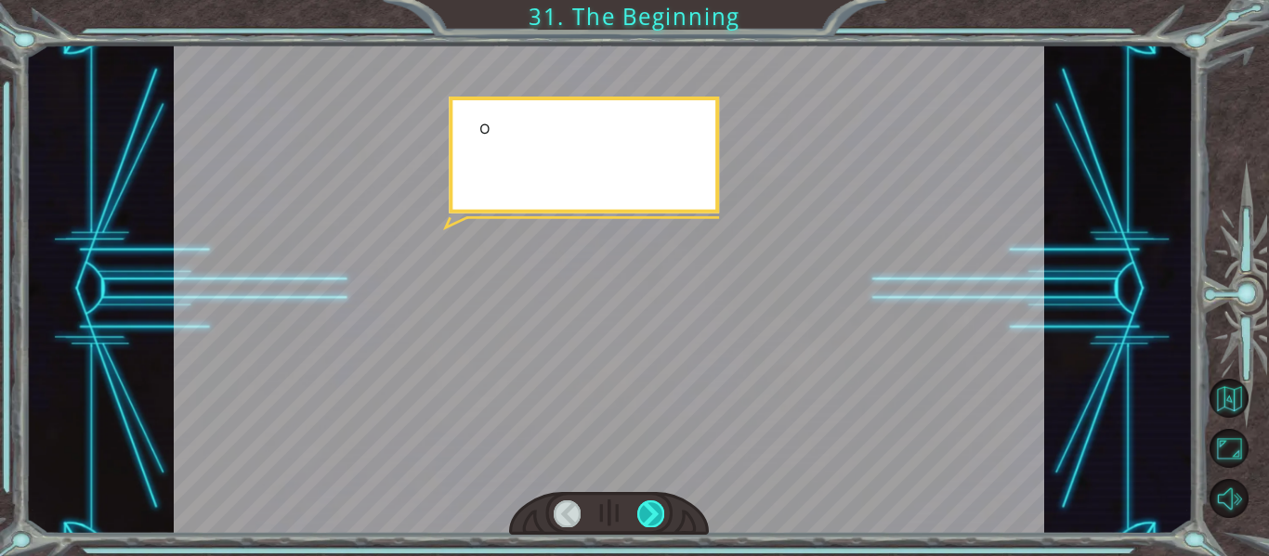
click at [642, 516] on div at bounding box center [650, 514] width 27 height 26
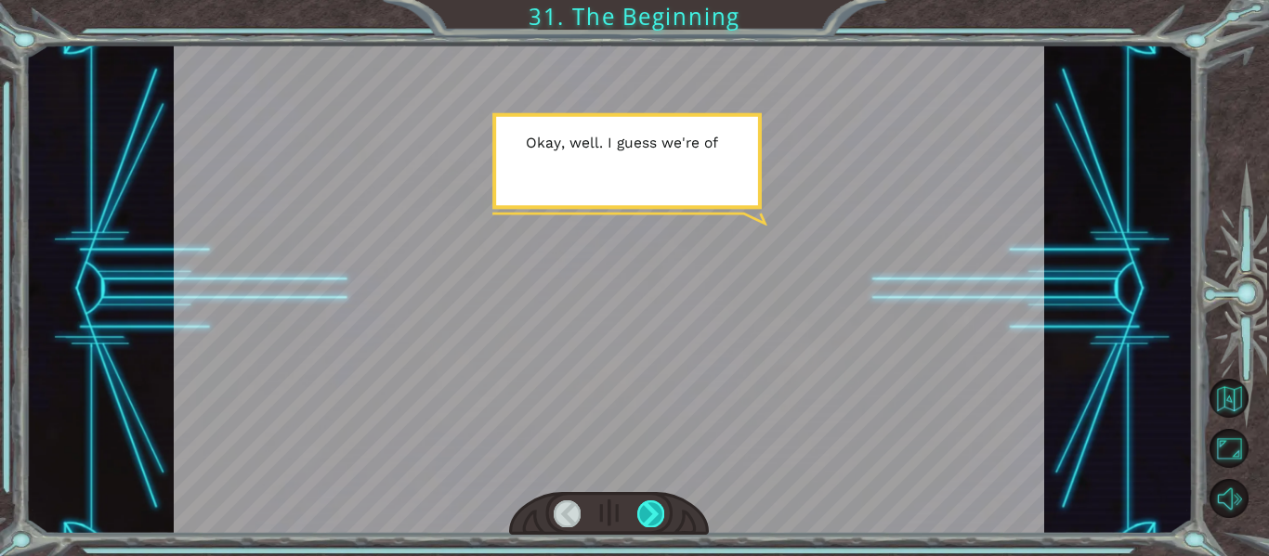
click at [642, 516] on div at bounding box center [650, 514] width 27 height 26
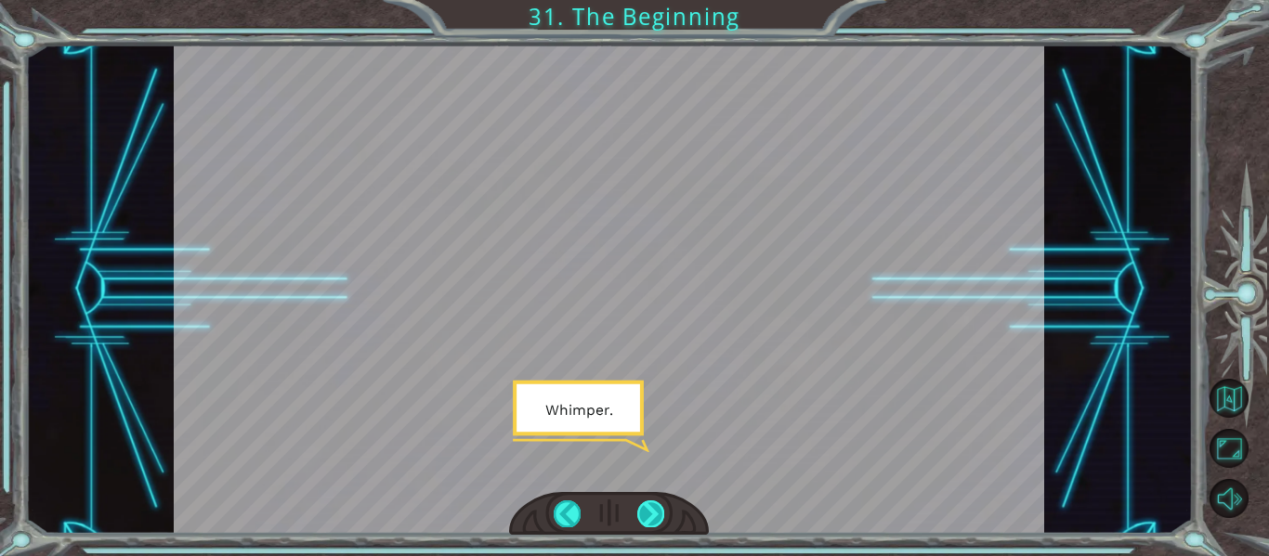
click at [642, 516] on div at bounding box center [650, 514] width 27 height 26
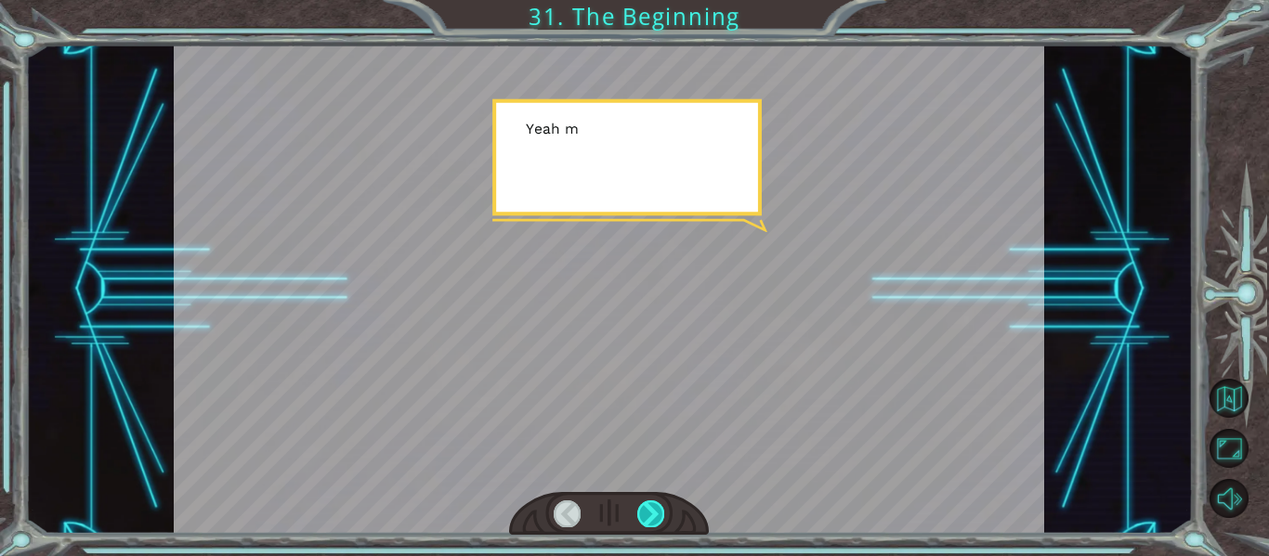
click at [642, 516] on div at bounding box center [650, 514] width 27 height 26
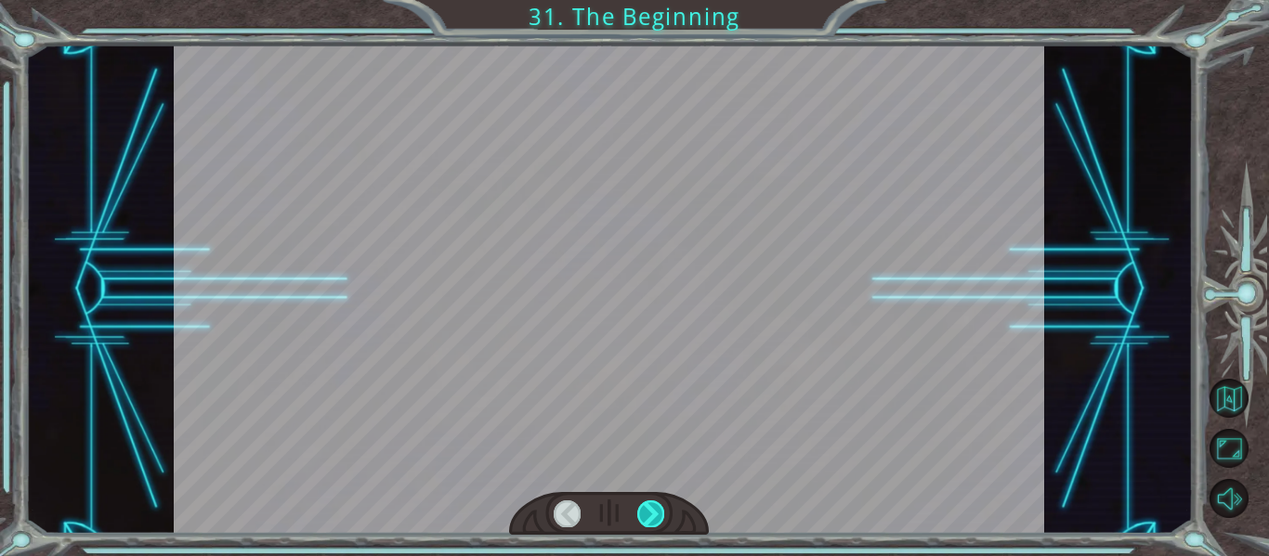
click at [642, 516] on div at bounding box center [650, 514] width 27 height 26
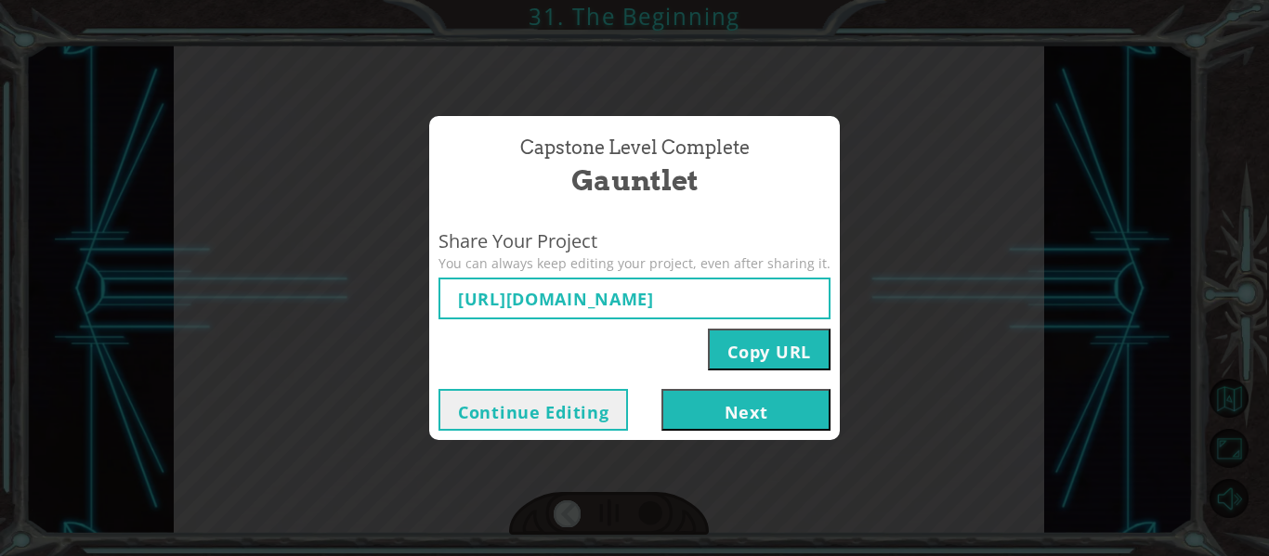
type input "https://www.ozaria.com/play/game-dev-level/1fhcapstoneb/68b9e6c3c488469e20a94ff…"
click at [675, 428] on button "Next" at bounding box center [745, 410] width 169 height 42
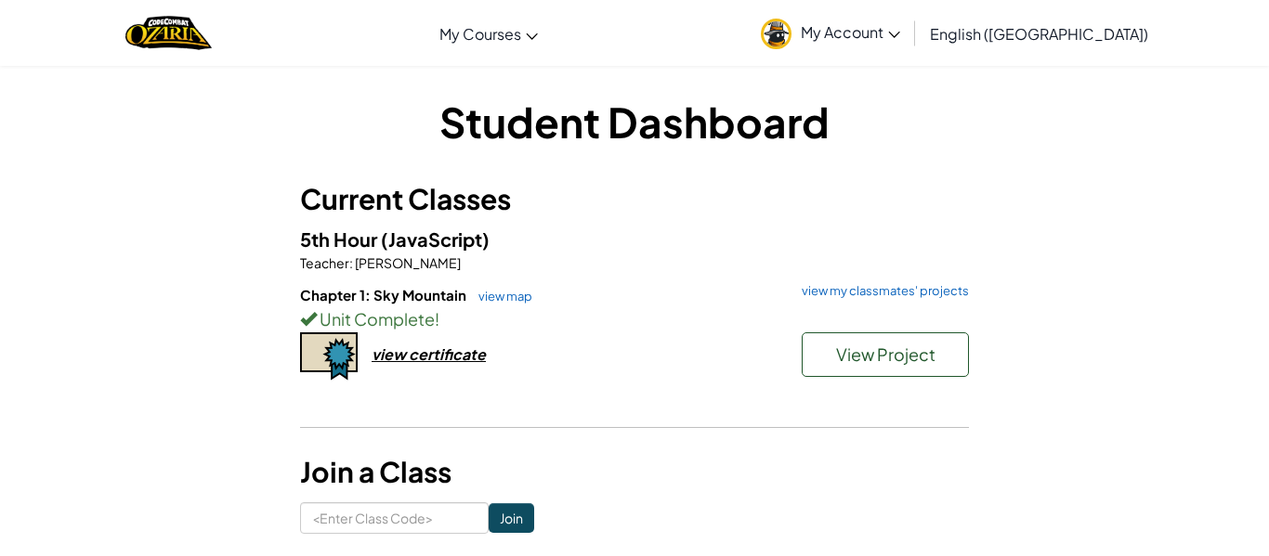
click at [895, 300] on h6 "Chapter 1: Sky Mountain view map view my classmates' projects" at bounding box center [634, 295] width 669 height 20
click at [893, 297] on link "view my classmates' projects" at bounding box center [880, 291] width 177 height 12
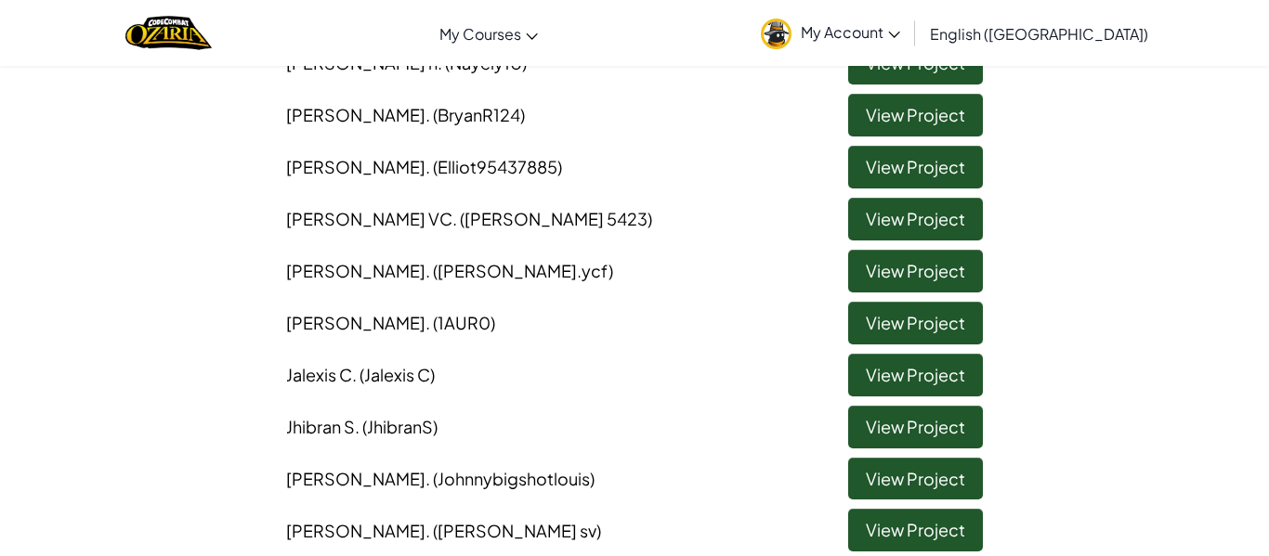
scroll to position [223, 0]
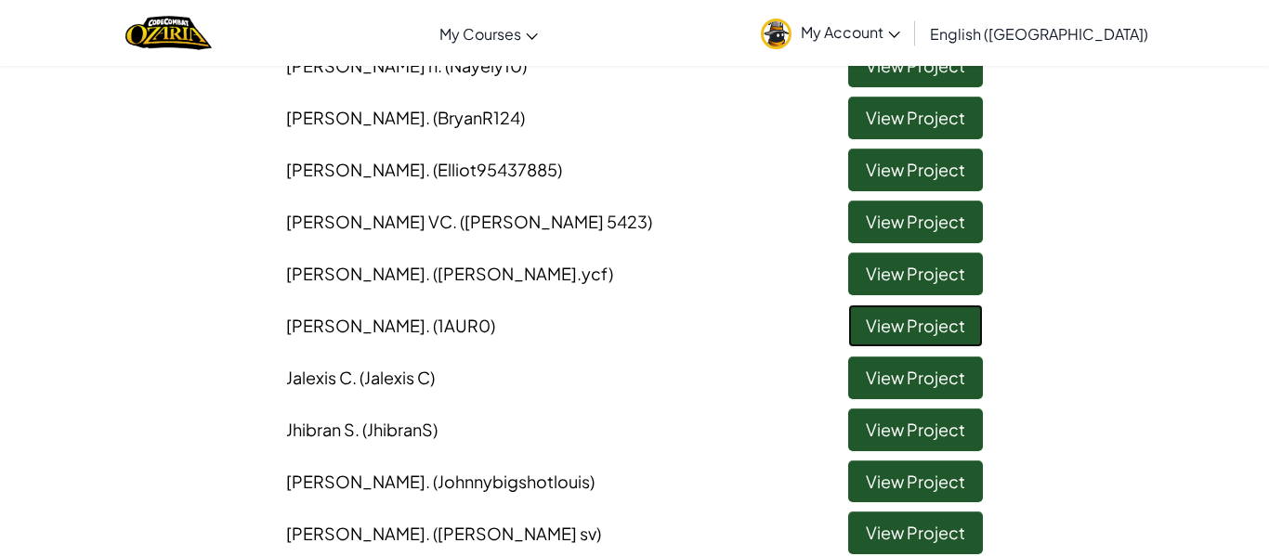
click at [870, 344] on link "View Project" at bounding box center [915, 326] width 135 height 43
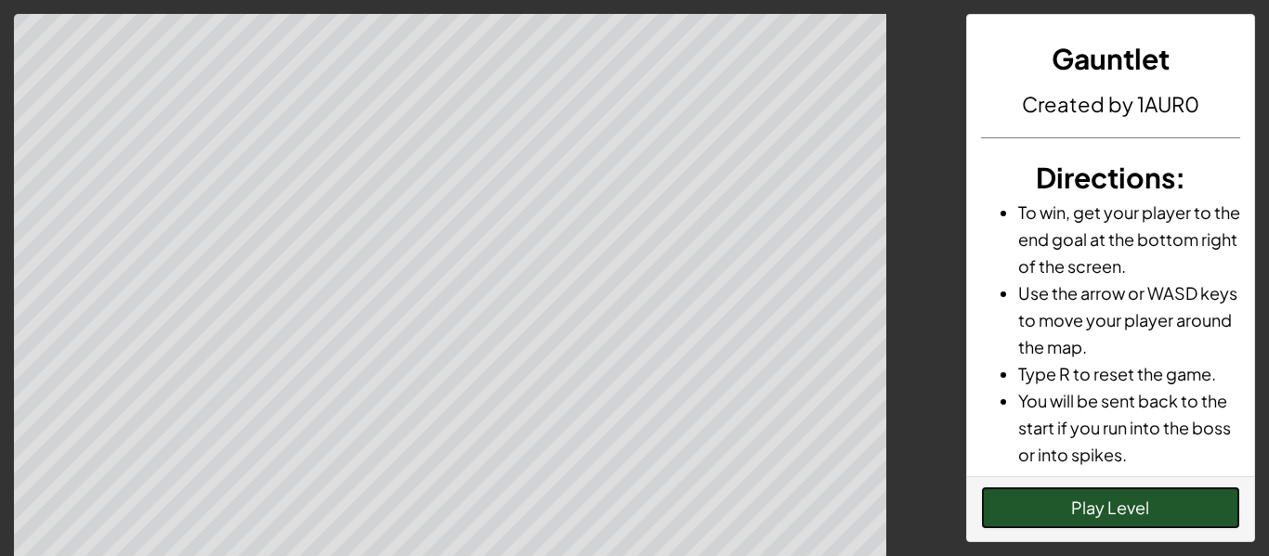
click at [982, 519] on button "Play Level" at bounding box center [1111, 508] width 260 height 43
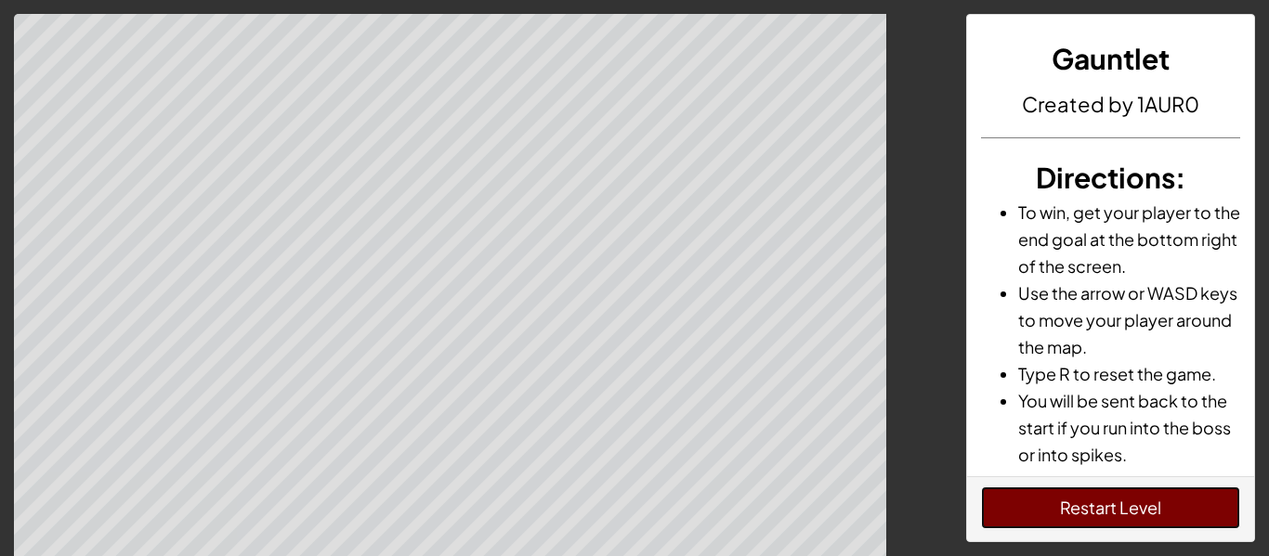
click at [1080, 514] on button "Restart Level" at bounding box center [1111, 508] width 260 height 43
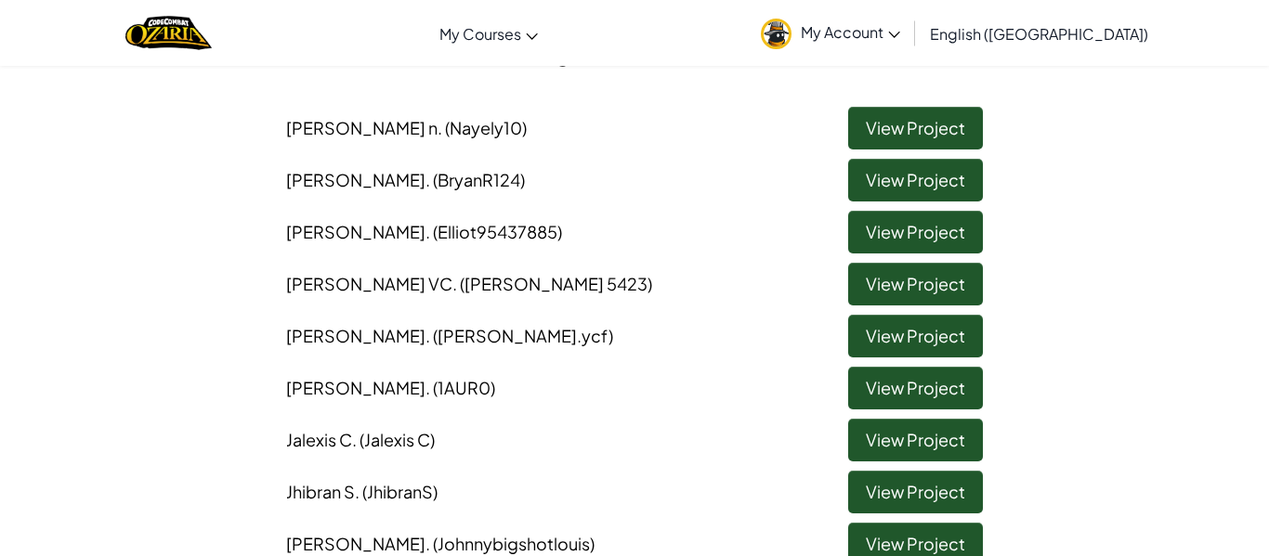
scroll to position [164, 0]
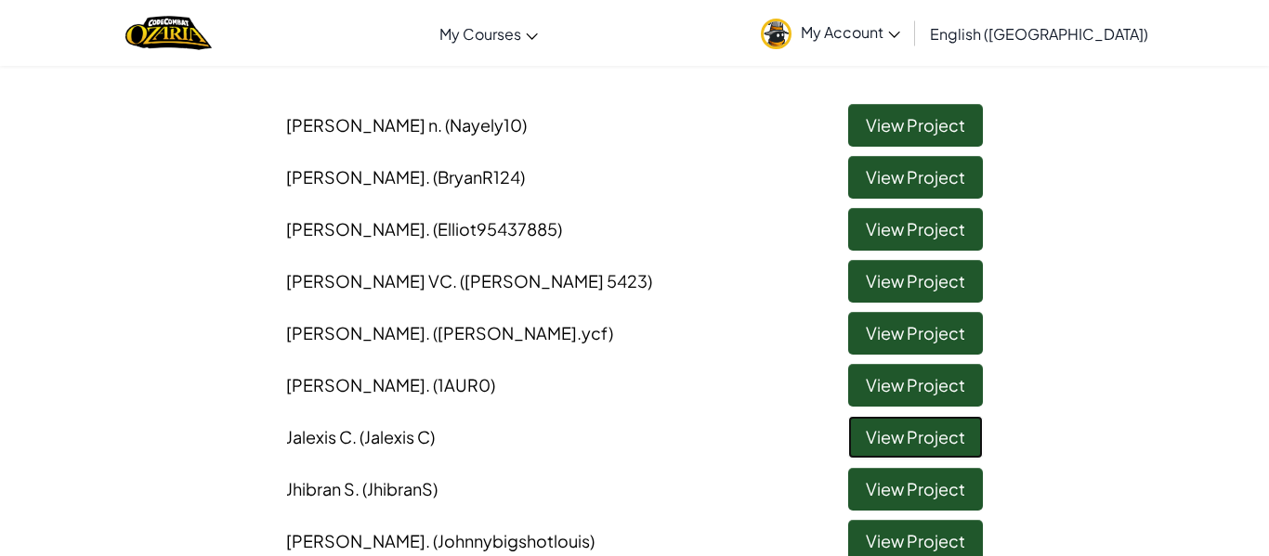
click at [861, 439] on link "View Project" at bounding box center [915, 437] width 135 height 43
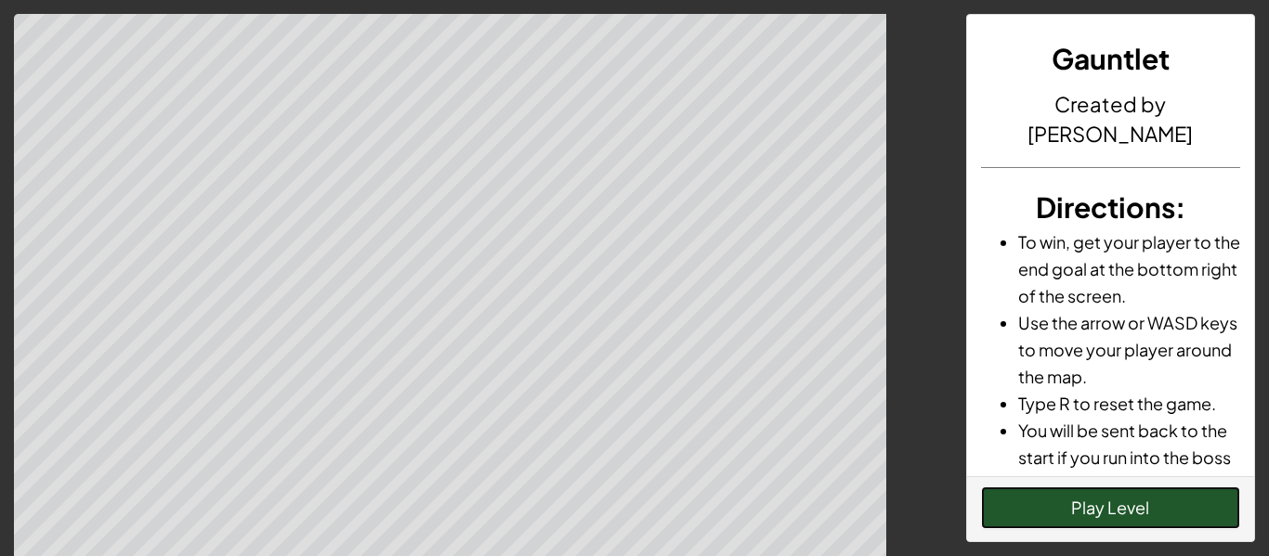
click at [982, 509] on button "Play Level" at bounding box center [1111, 508] width 260 height 43
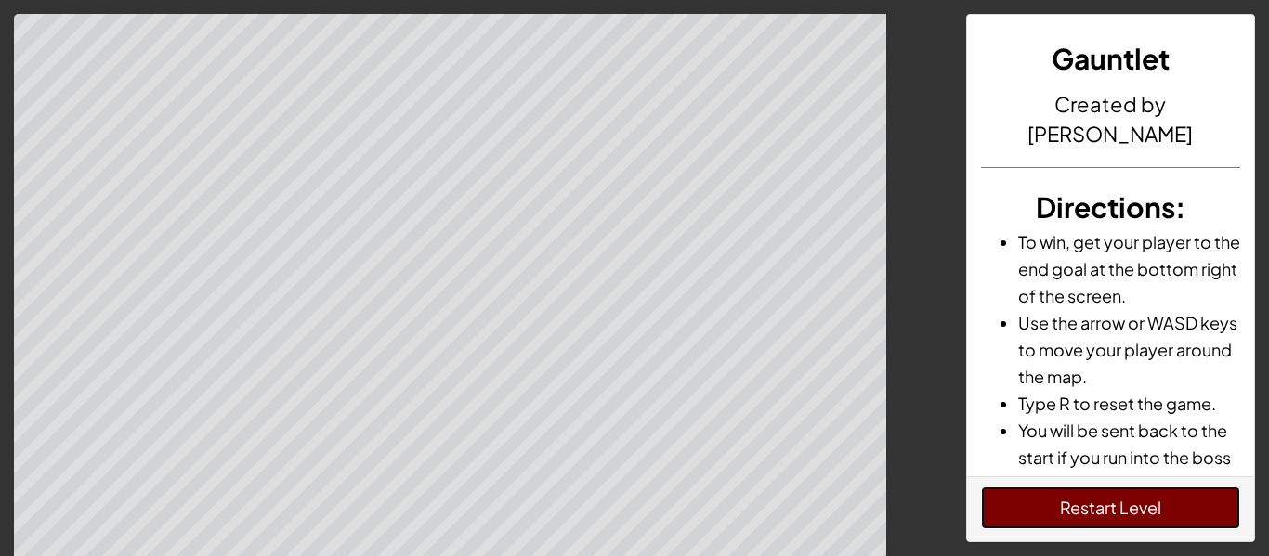
click at [1196, 522] on button "Restart Level" at bounding box center [1111, 508] width 260 height 43
click at [1184, 525] on button "Restart Level" at bounding box center [1111, 508] width 260 height 43
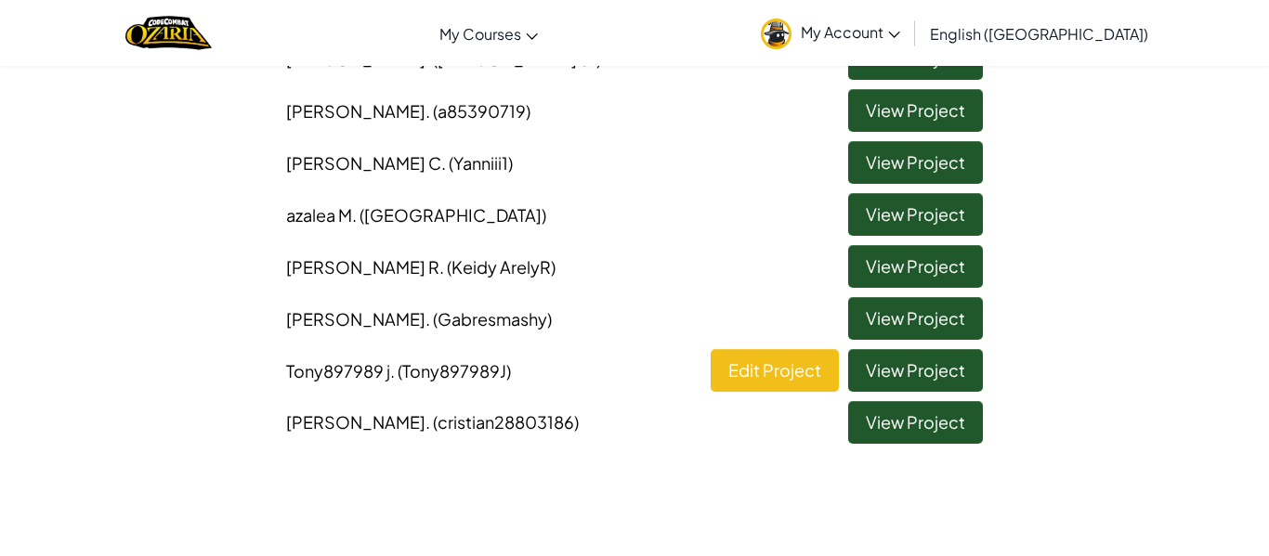
scroll to position [686, 0]
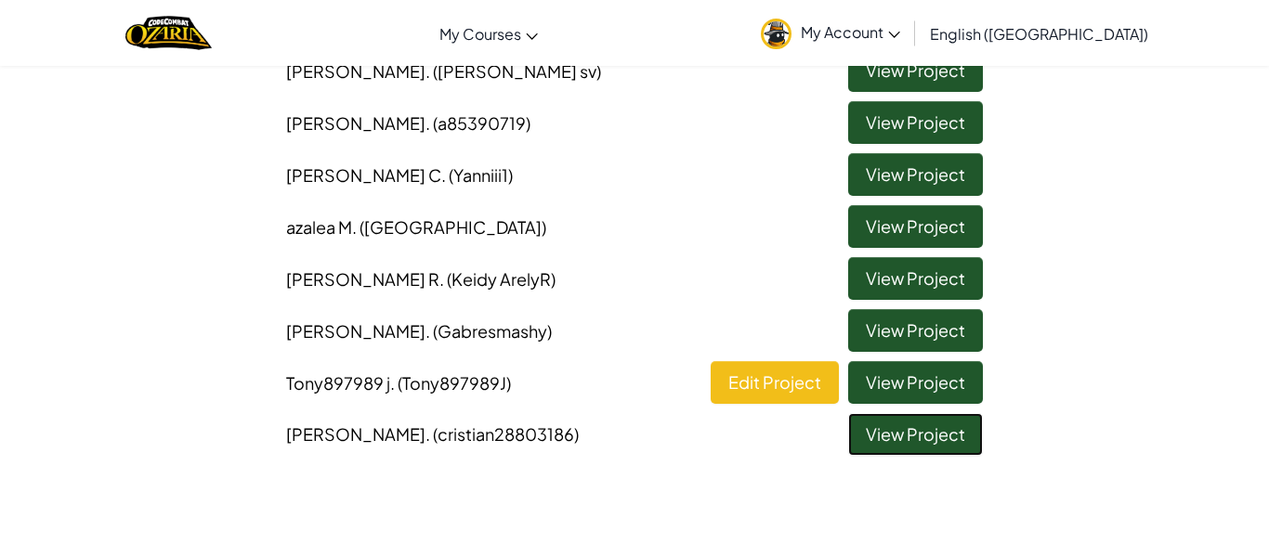
click at [855, 441] on link "View Project" at bounding box center [915, 434] width 135 height 43
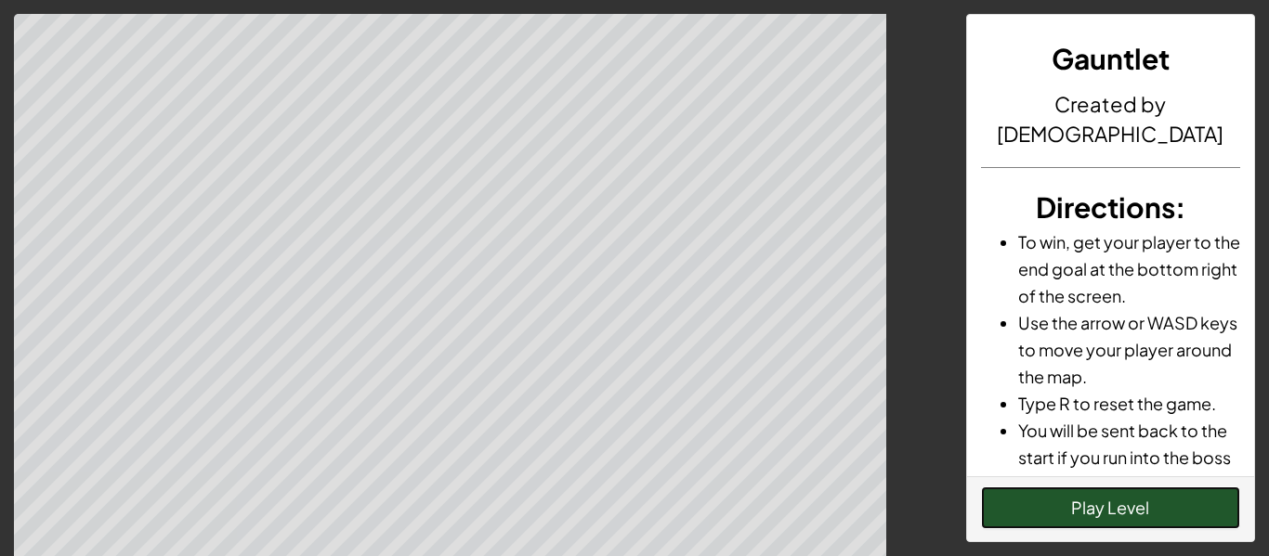
click at [1090, 504] on button "Play Level" at bounding box center [1111, 508] width 260 height 43
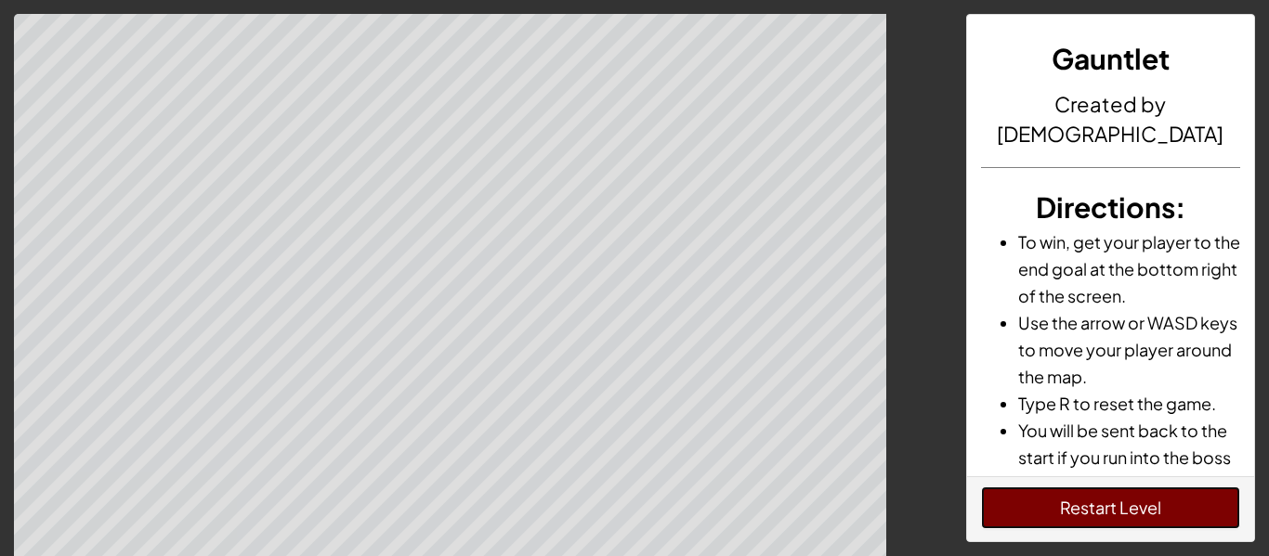
click at [1126, 501] on button "Restart Level" at bounding box center [1111, 508] width 260 height 43
